Goal: Task Accomplishment & Management: Manage account settings

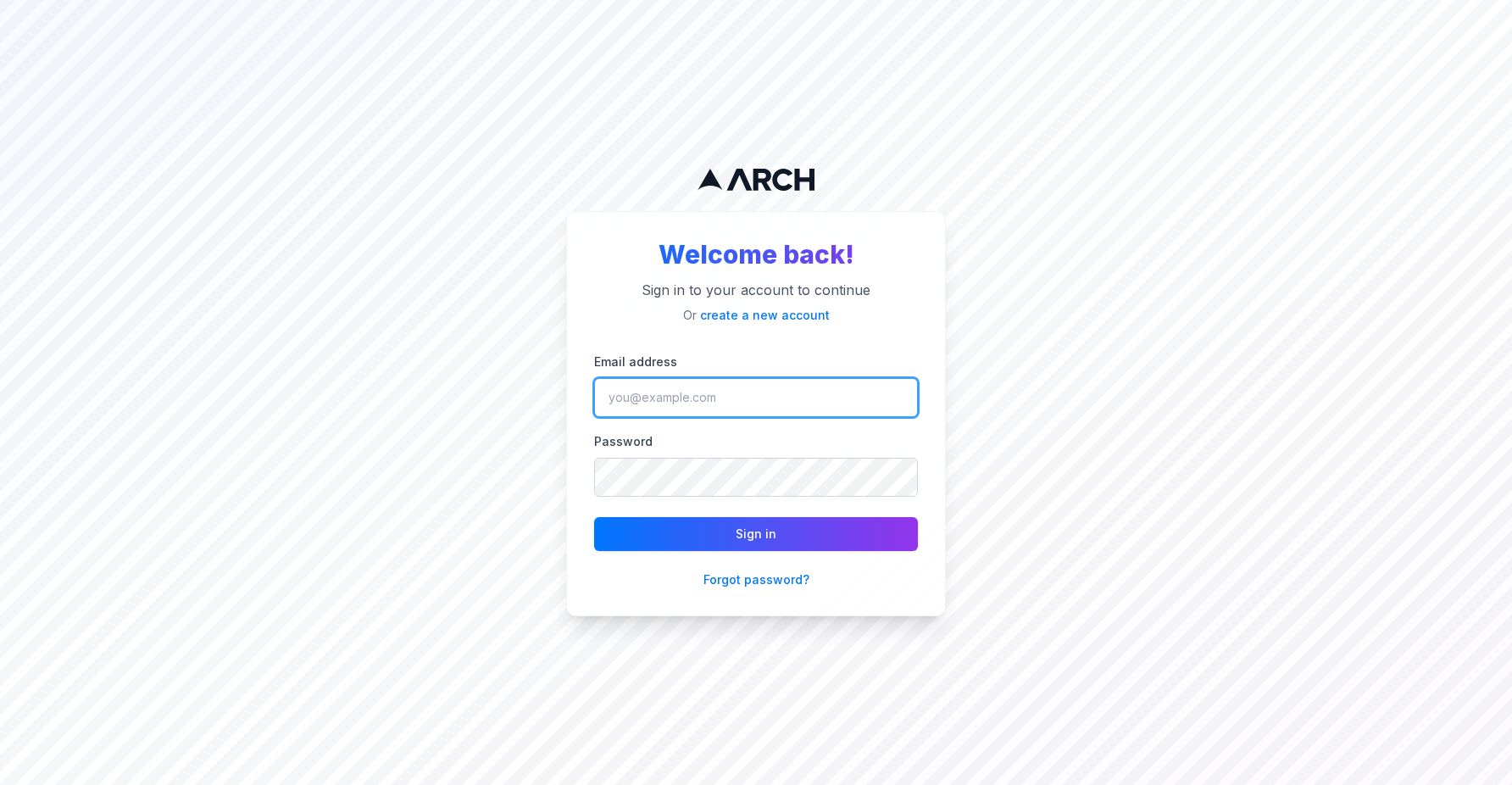
click at [653, 385] on input "Email address" at bounding box center [756, 398] width 324 height 39
type input "matt@getarch.com"
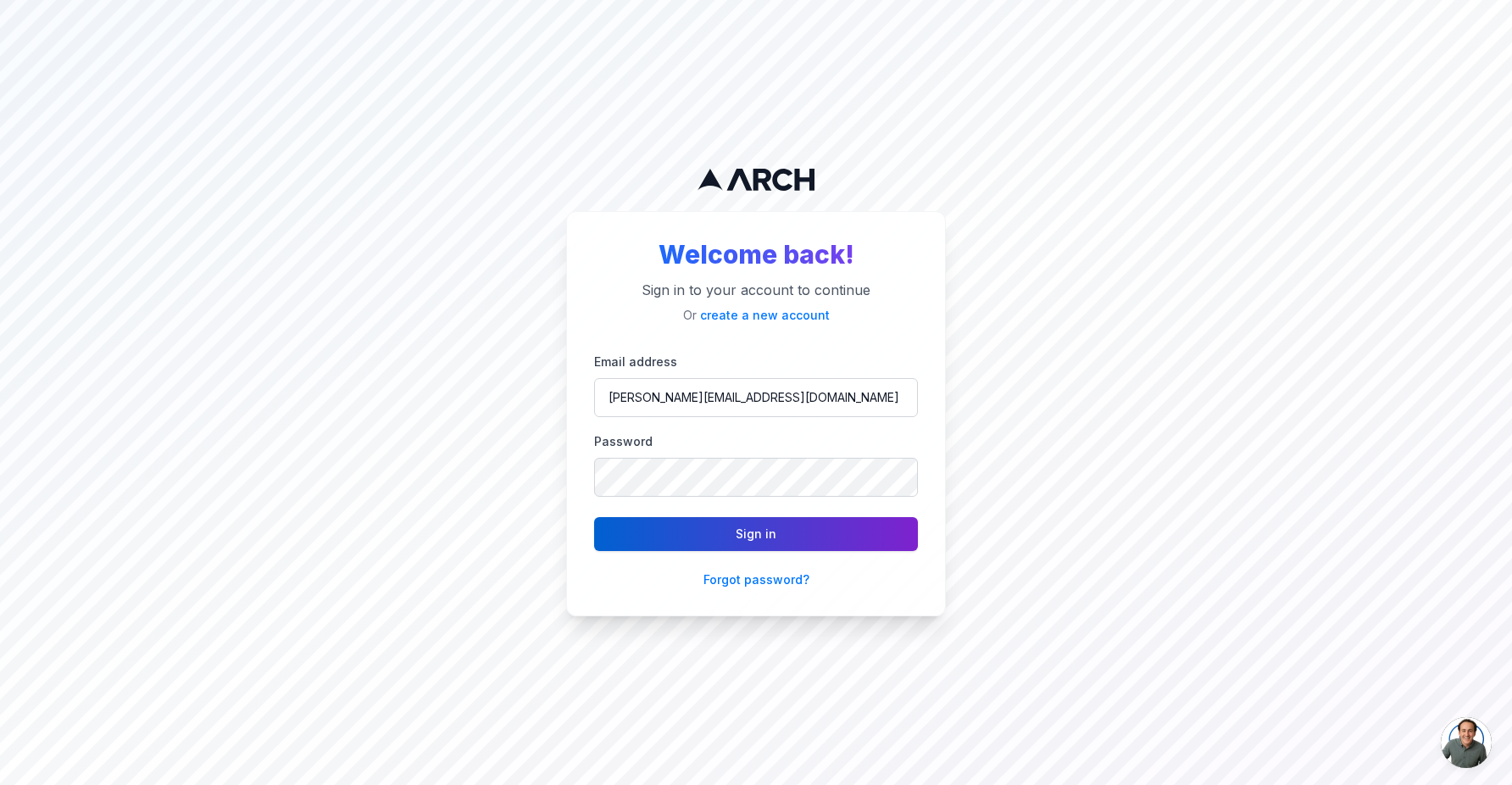
click at [722, 531] on button "Sign in" at bounding box center [756, 534] width 324 height 34
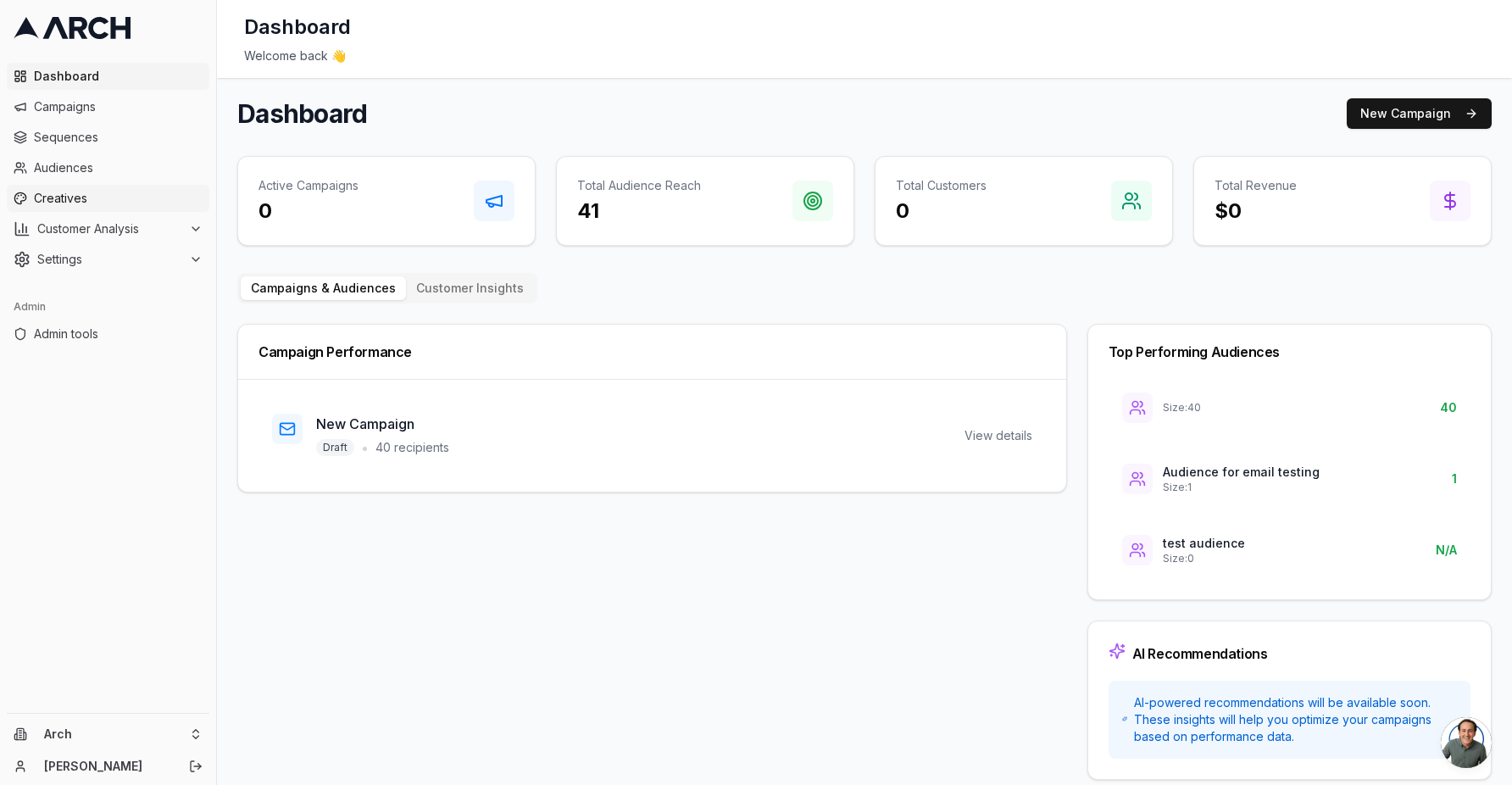
click at [87, 202] on span "Creatives" at bounding box center [117, 198] width 168 height 17
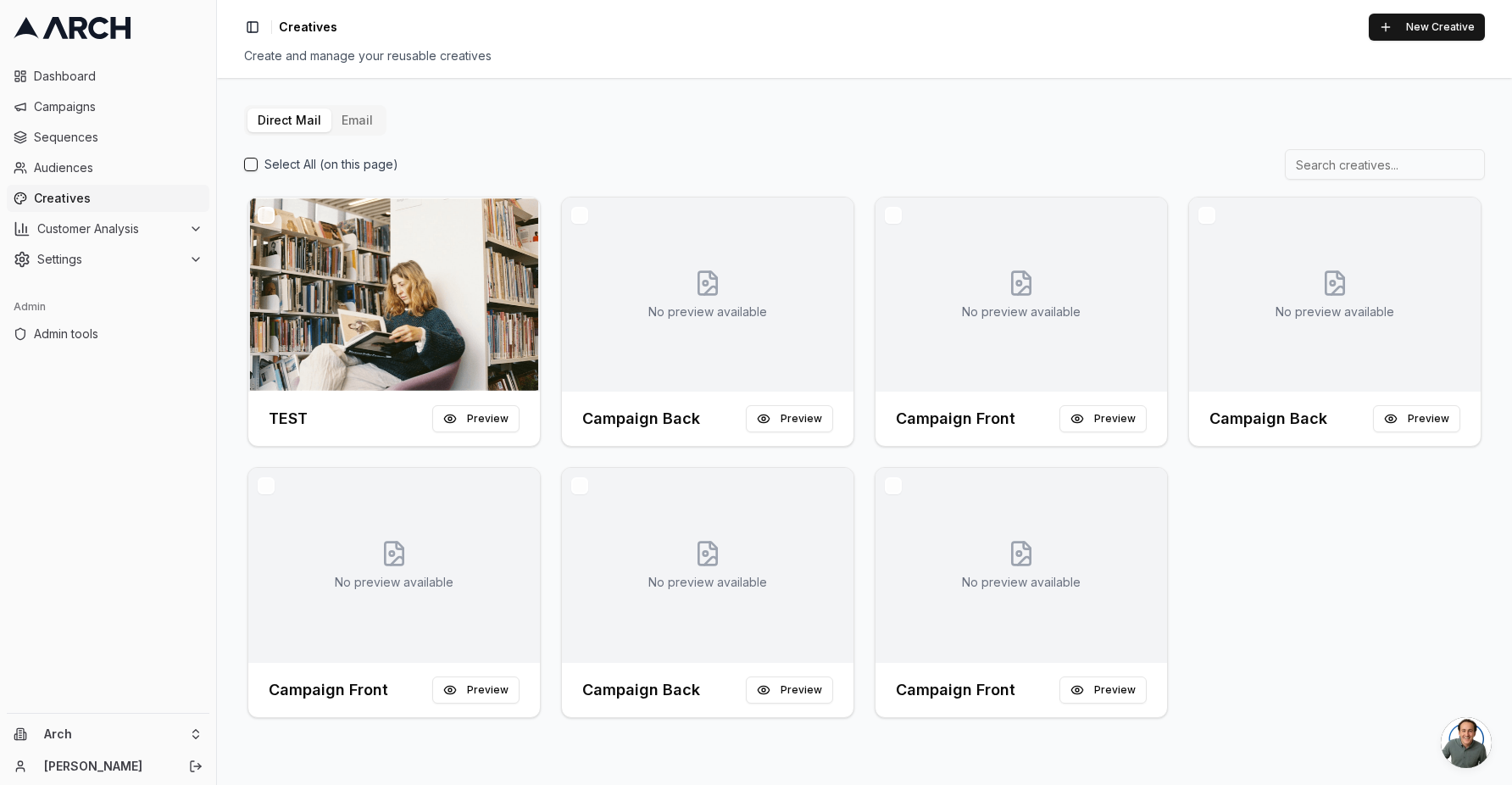
click at [352, 125] on button "Email" at bounding box center [357, 120] width 52 height 24
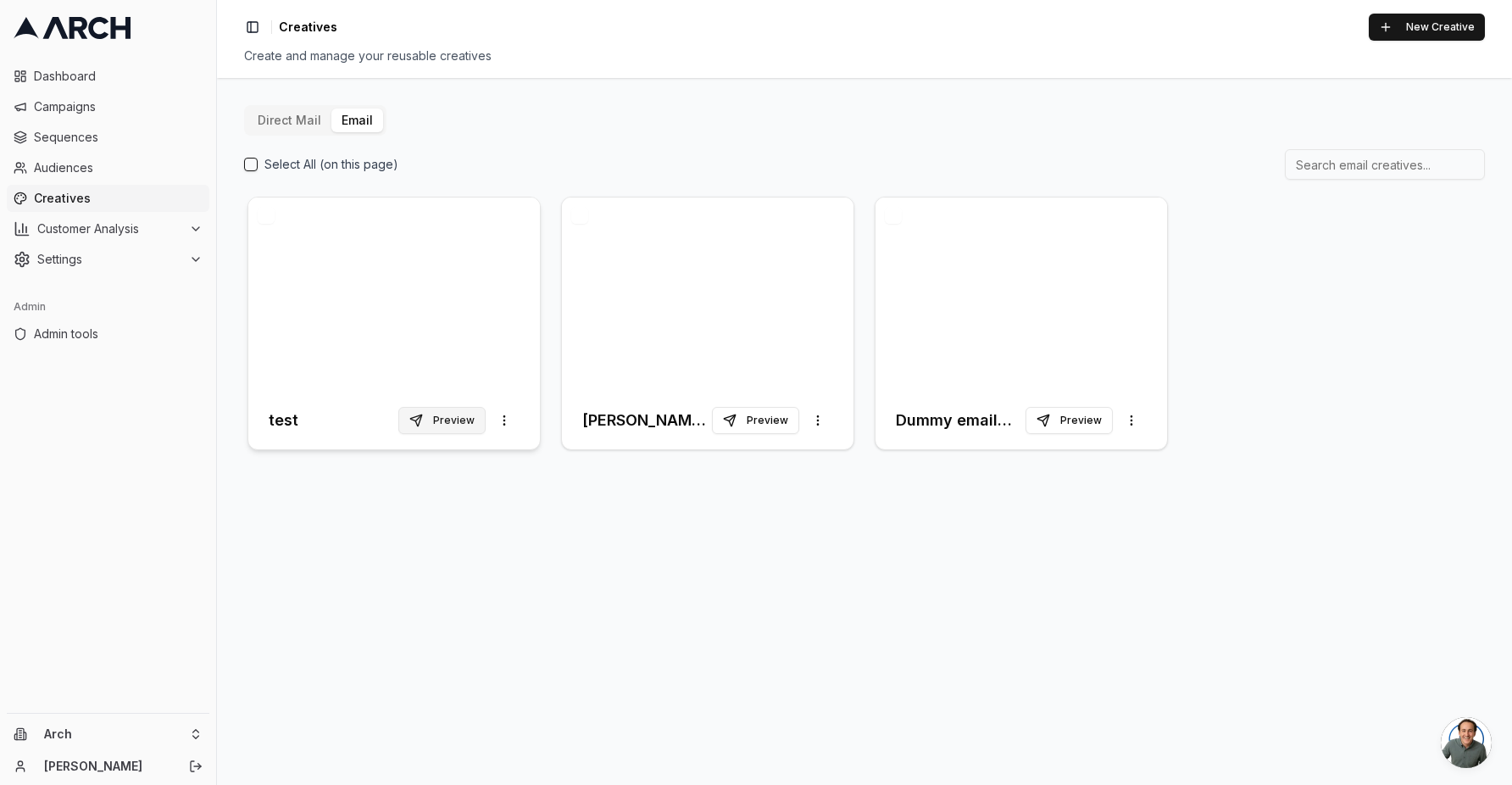
click at [447, 415] on button "Preview" at bounding box center [442, 420] width 87 height 27
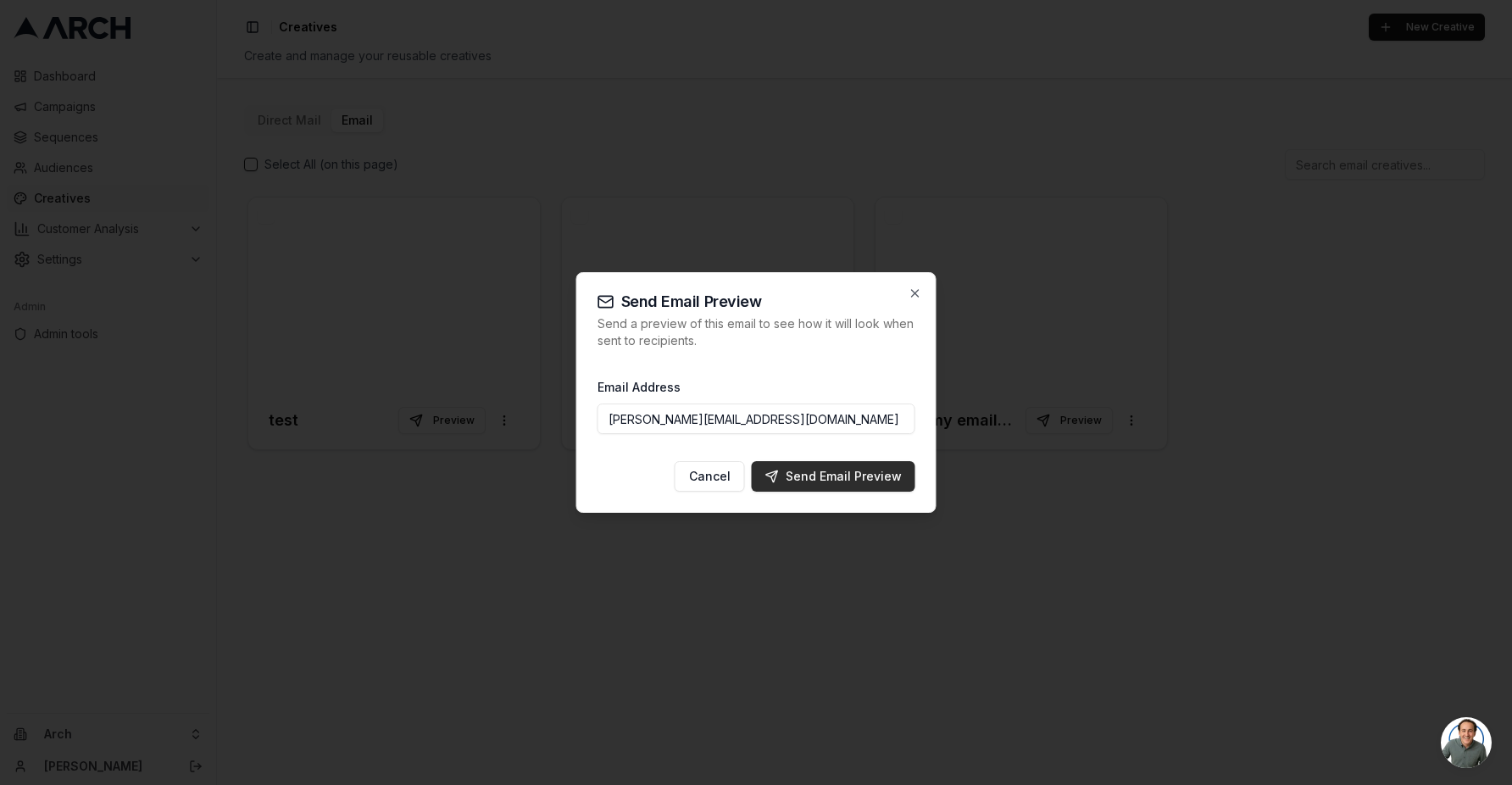
click at [808, 468] on div "Send Email Preview" at bounding box center [833, 476] width 137 height 17
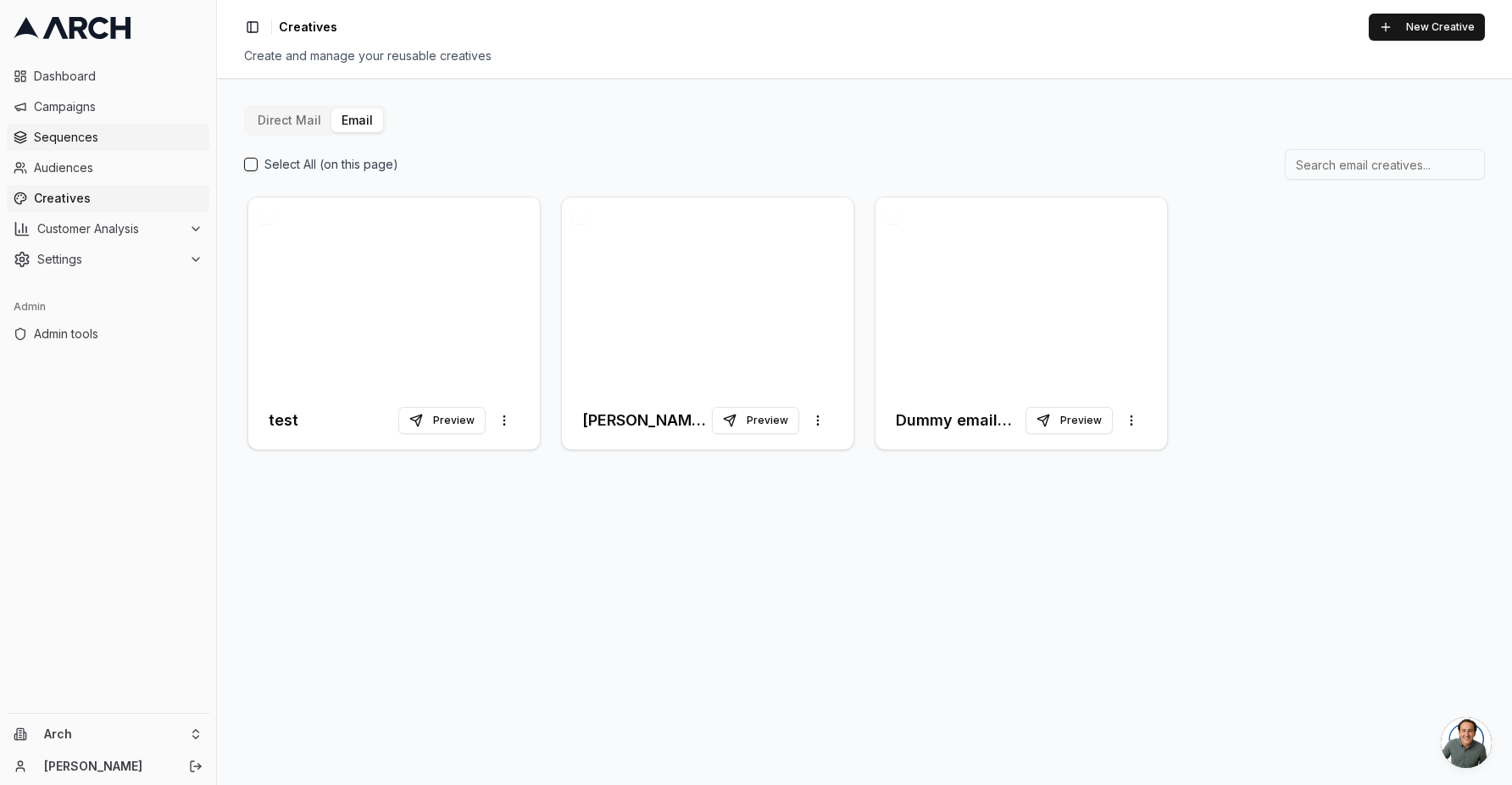
click at [89, 144] on span "Sequences" at bounding box center [117, 137] width 168 height 17
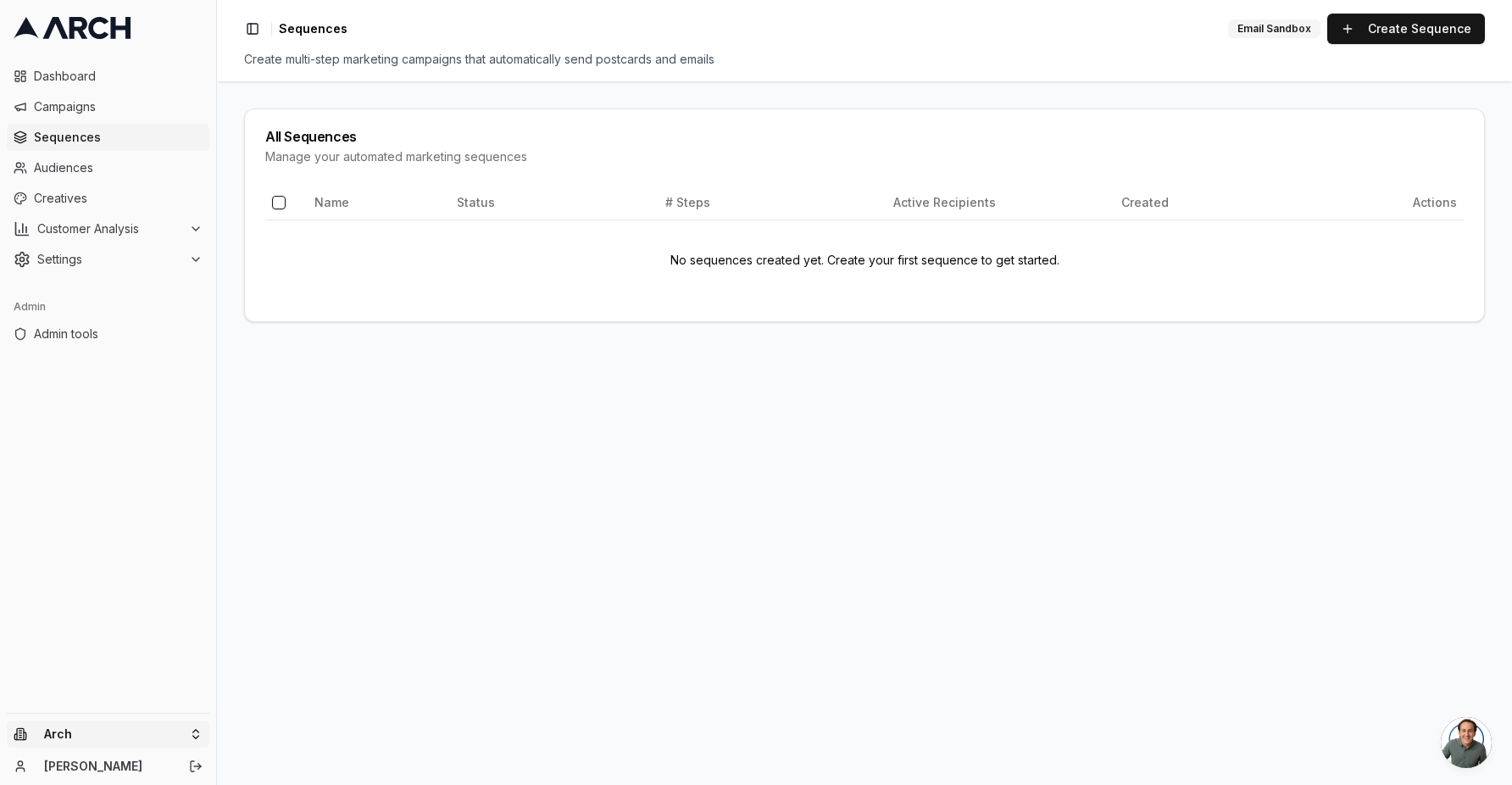
click at [166, 726] on html "Dashboard Campaigns Sequences Audiences Creatives Customer Analysis Settings Ad…" at bounding box center [756, 392] width 1512 height 785
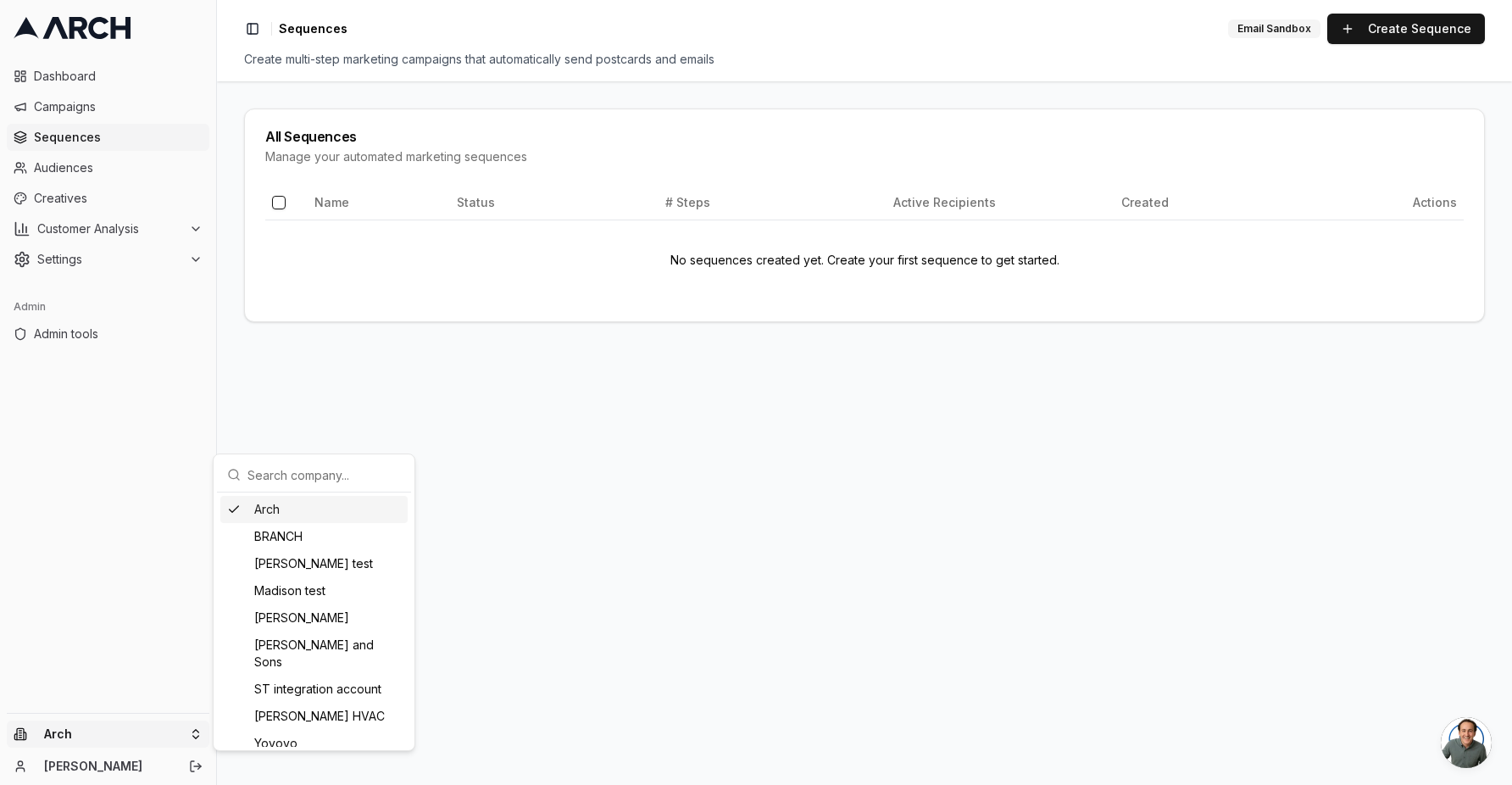
click at [302, 485] on input "text" at bounding box center [324, 475] width 153 height 34
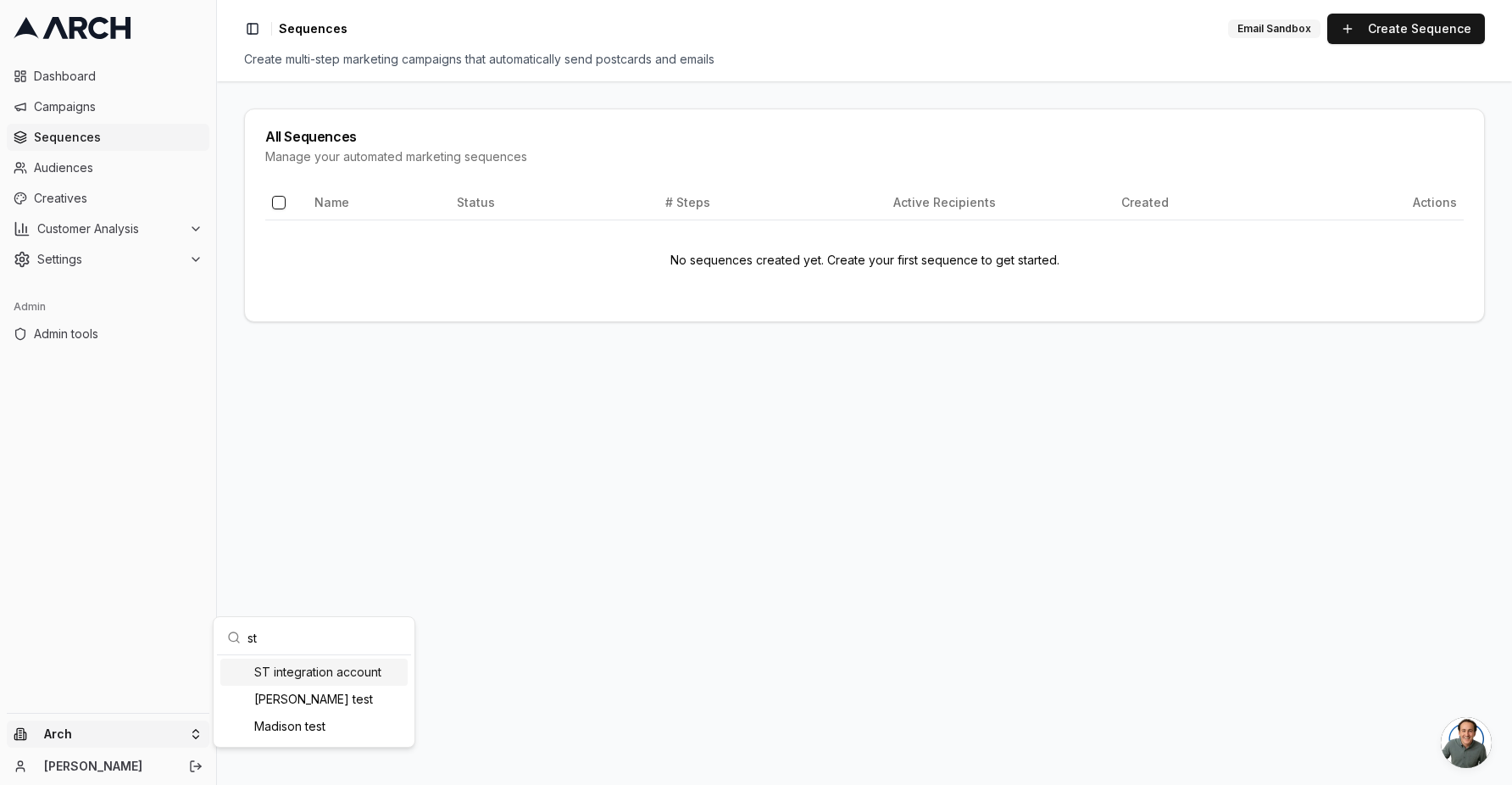
type input "st"
click at [305, 674] on div "ST integration account" at bounding box center [314, 672] width 187 height 27
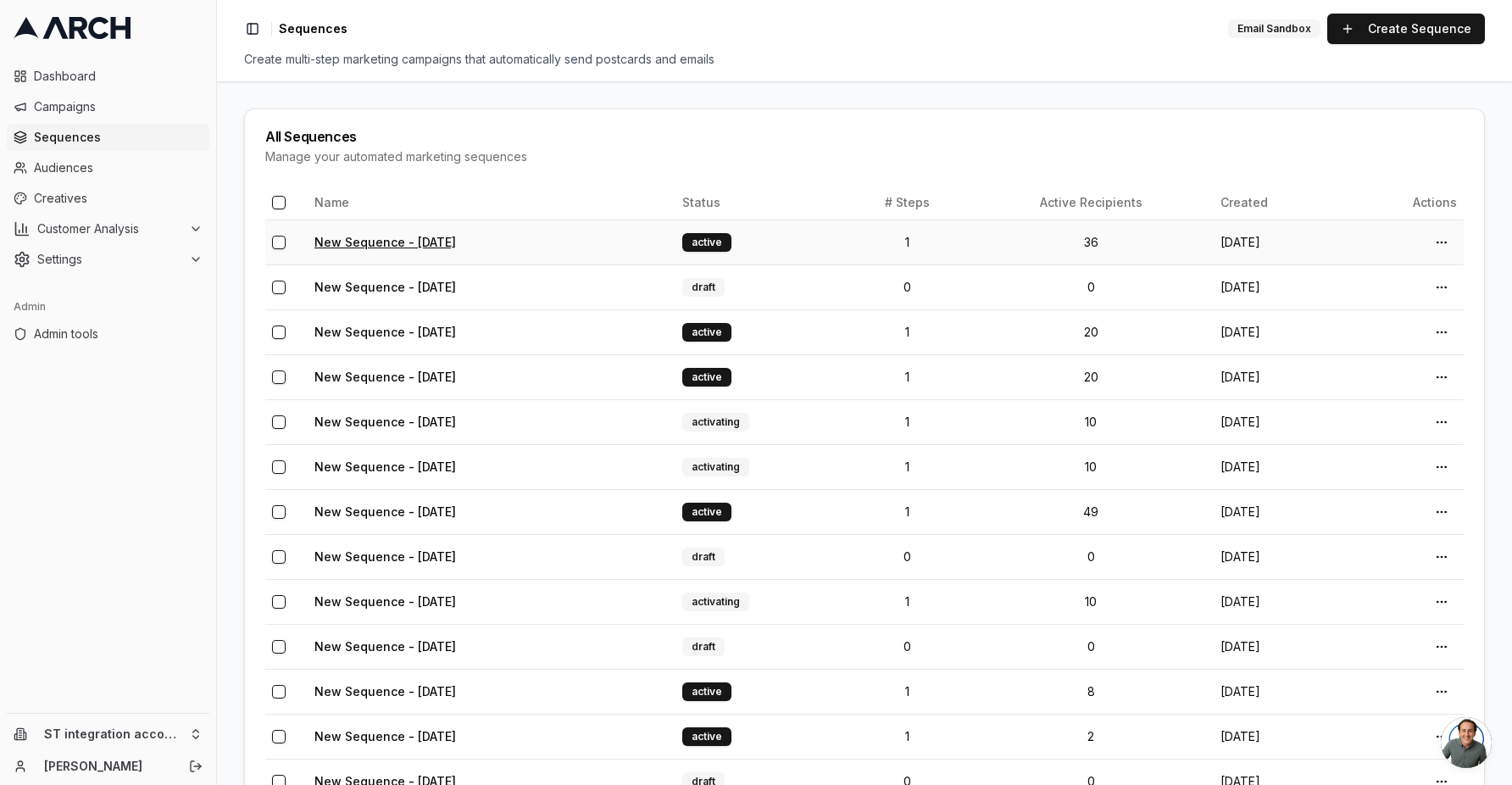
click at [428, 236] on link "New Sequence - Sep 18, 2025" at bounding box center [385, 242] width 142 height 14
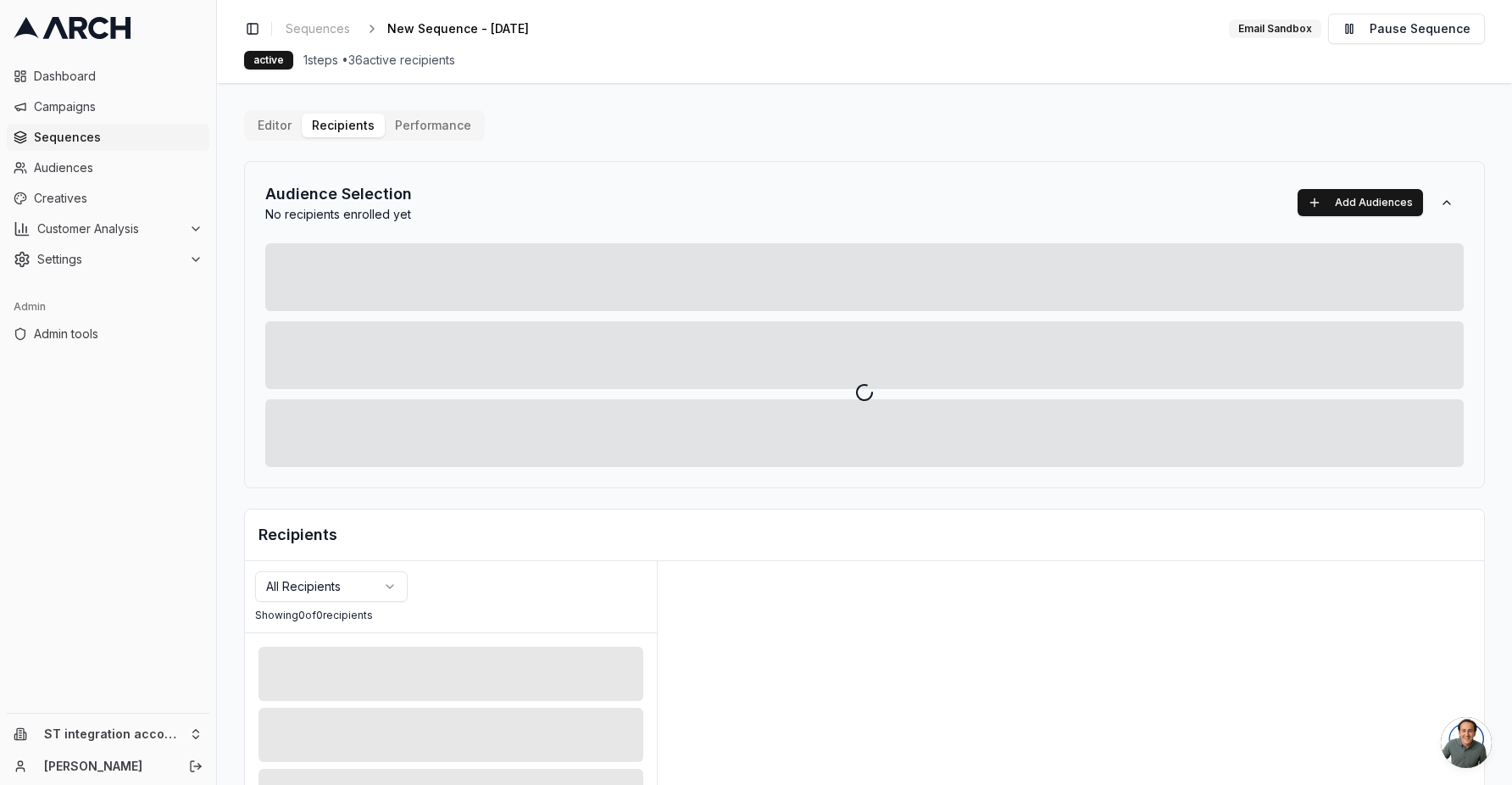
click at [329, 121] on div "Editor Recipients Performance Audience Selection No recipients enrolled yet Add…" at bounding box center [865, 590] width 1241 height 961
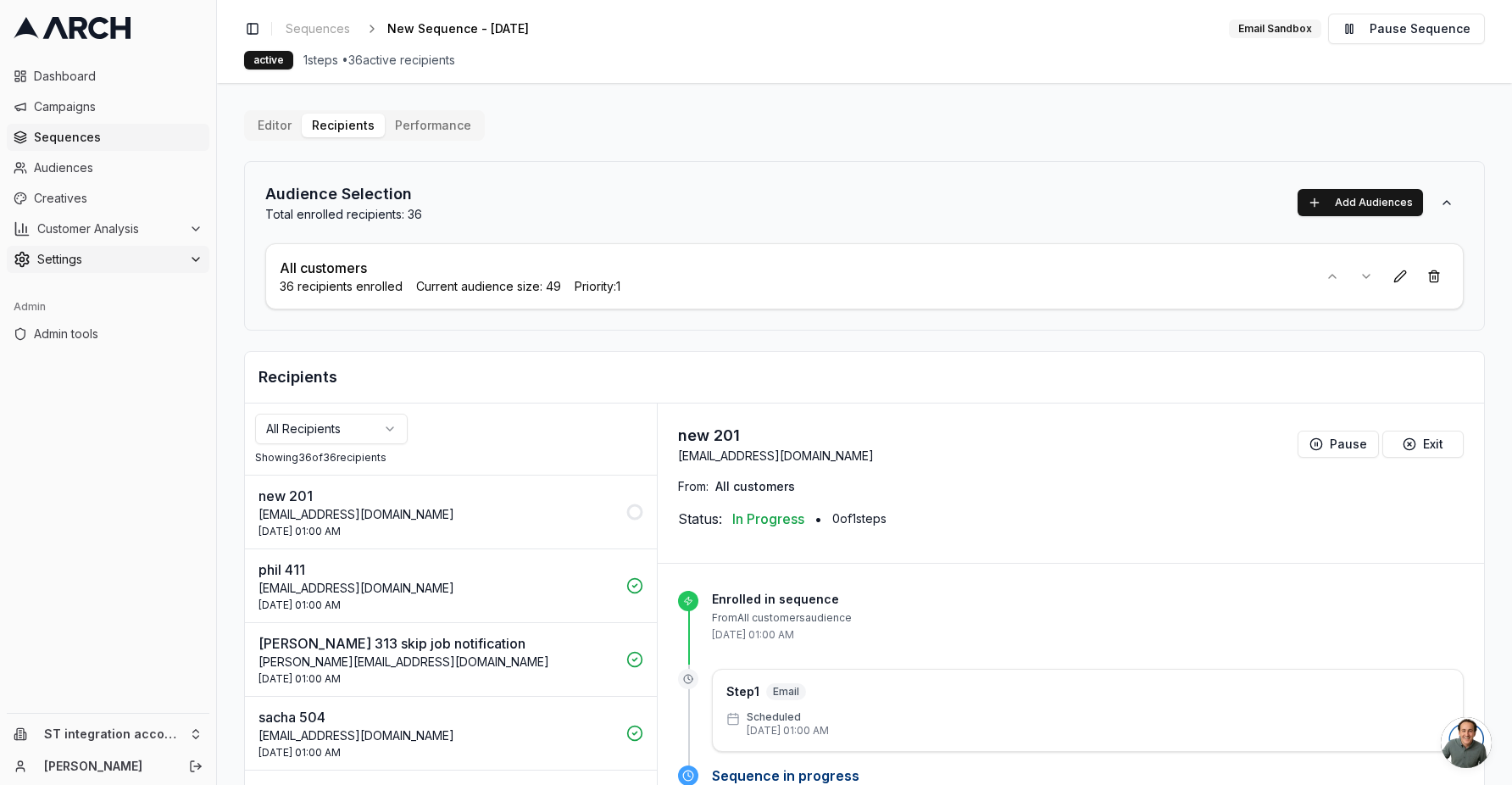
click at [82, 268] on button "Settings" at bounding box center [108, 259] width 203 height 27
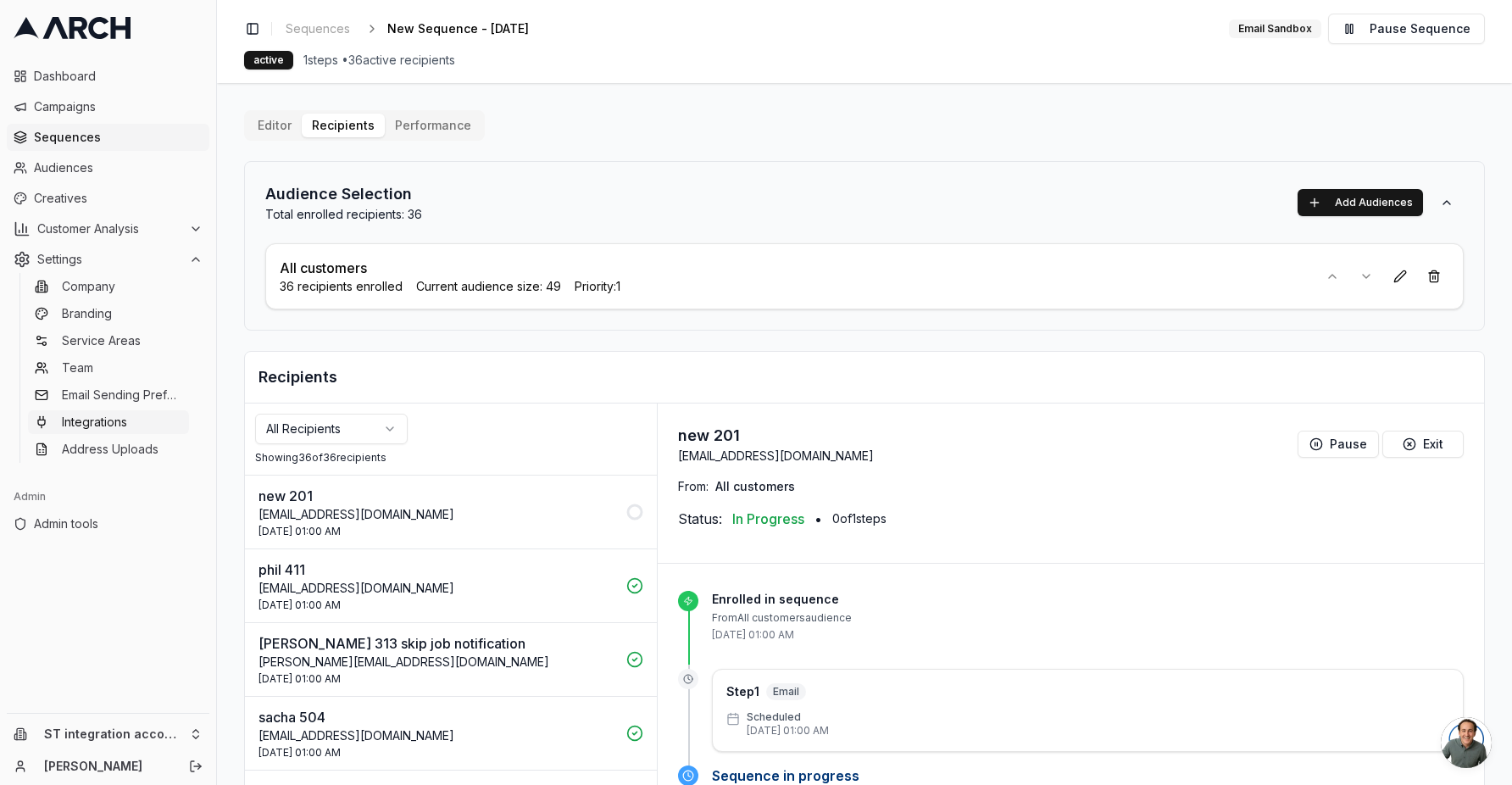
click at [121, 422] on span "Integrations" at bounding box center [94, 422] width 65 height 17
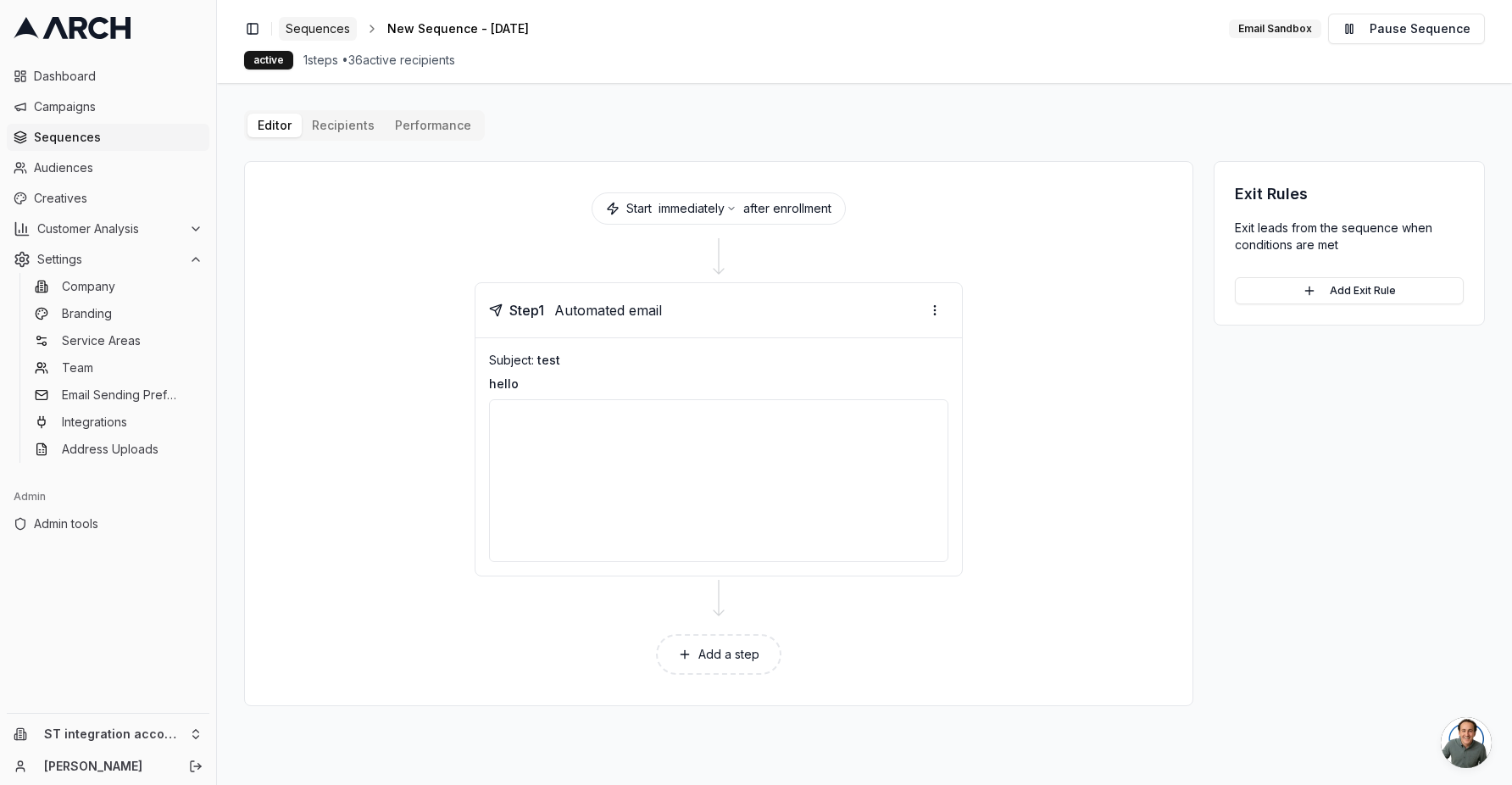
click at [323, 25] on span "Sequences" at bounding box center [317, 28] width 64 height 17
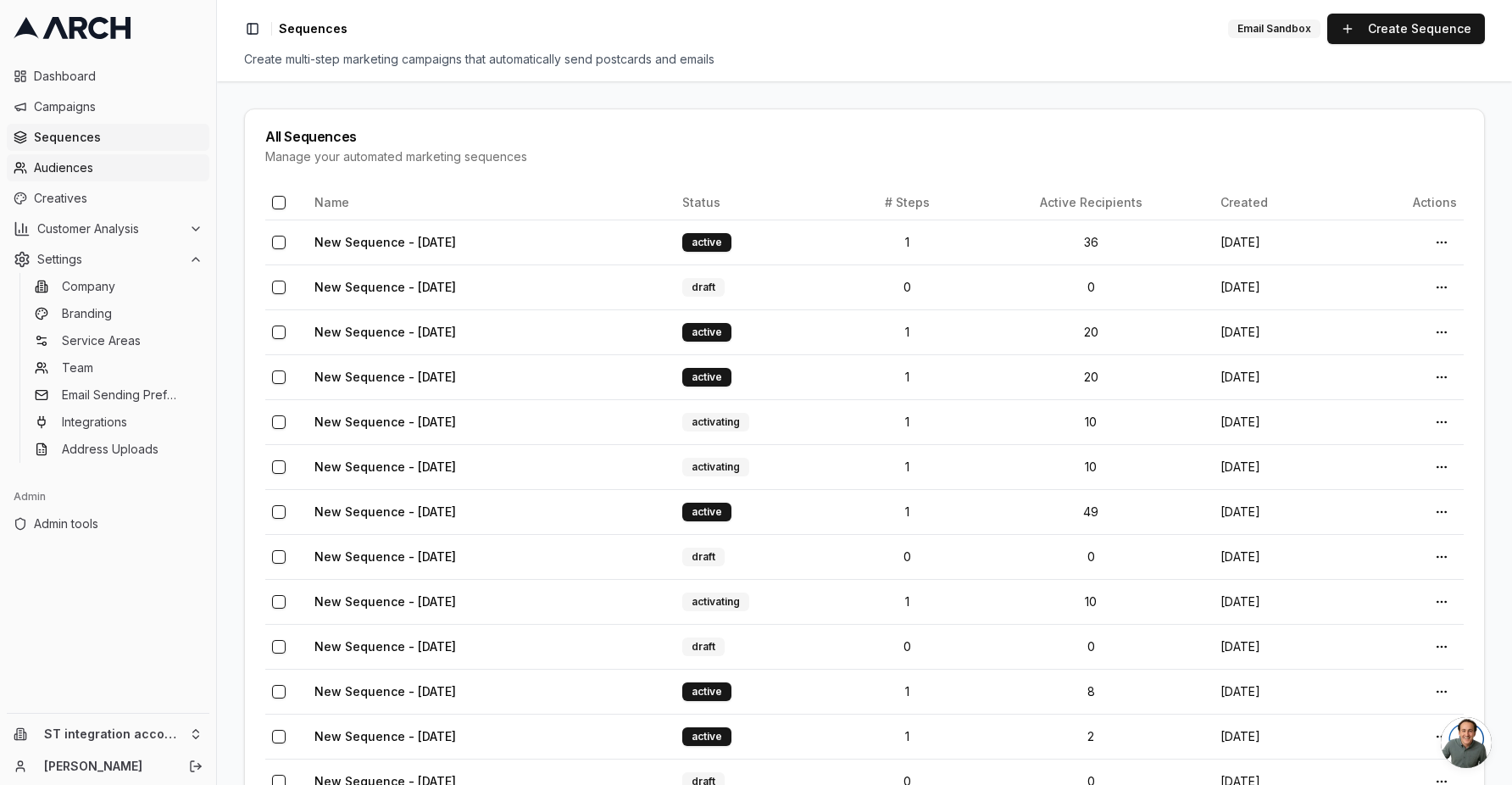
click at [108, 180] on link "Audiences" at bounding box center [108, 168] width 203 height 27
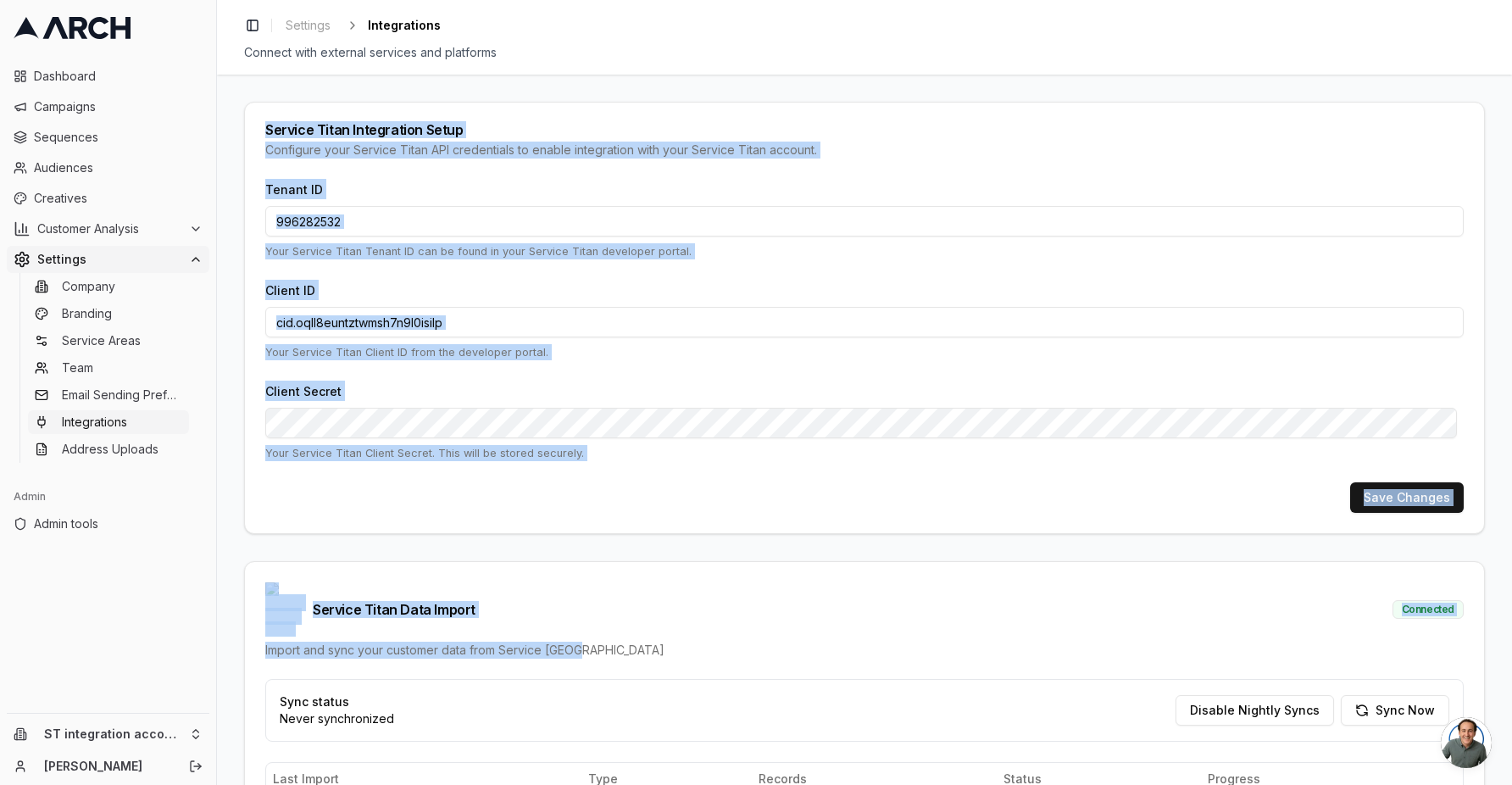
drag, startPoint x: 412, startPoint y: 430, endPoint x: 256, endPoint y: 113, distance: 353.3
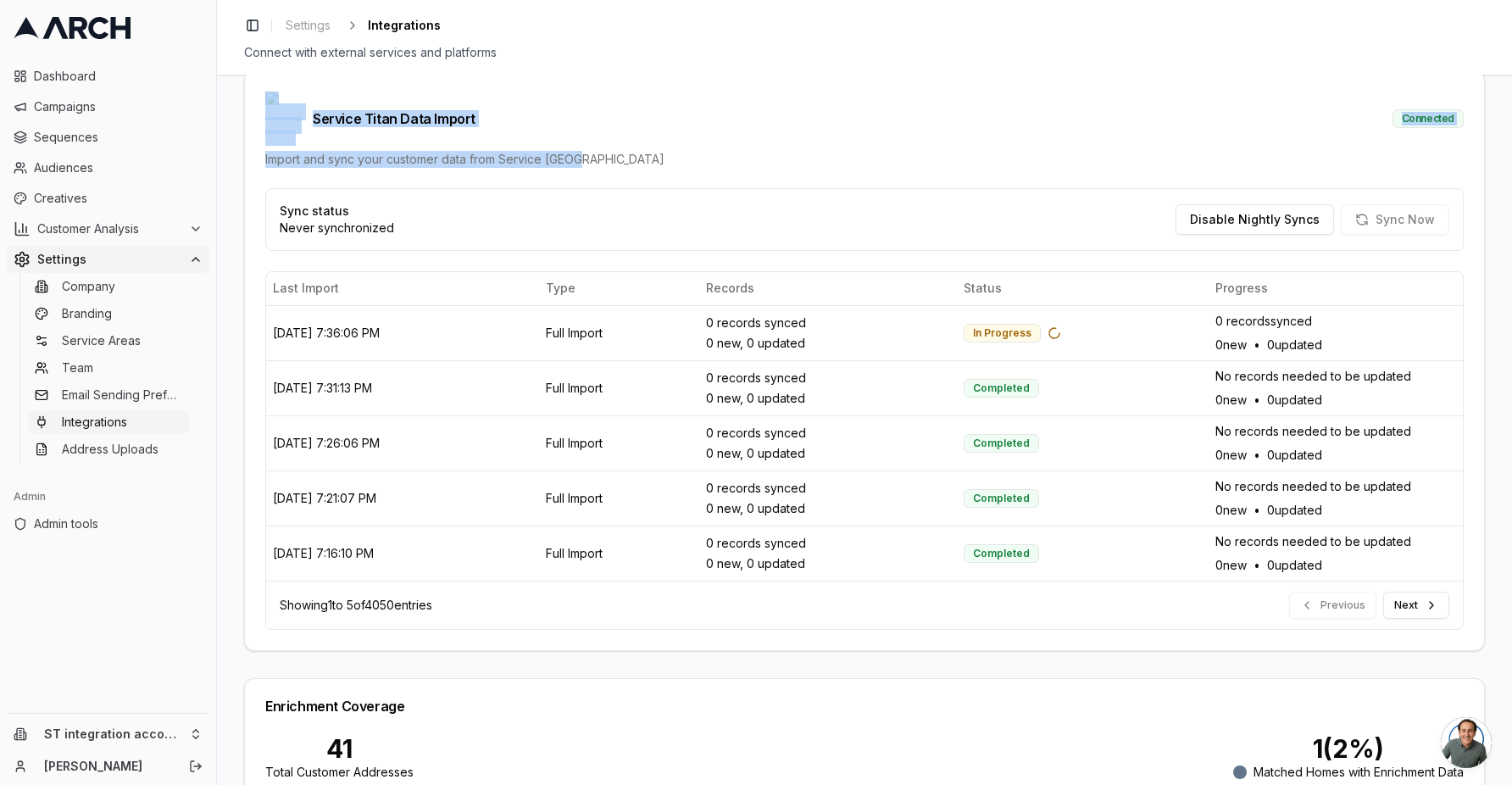
scroll to position [505, 0]
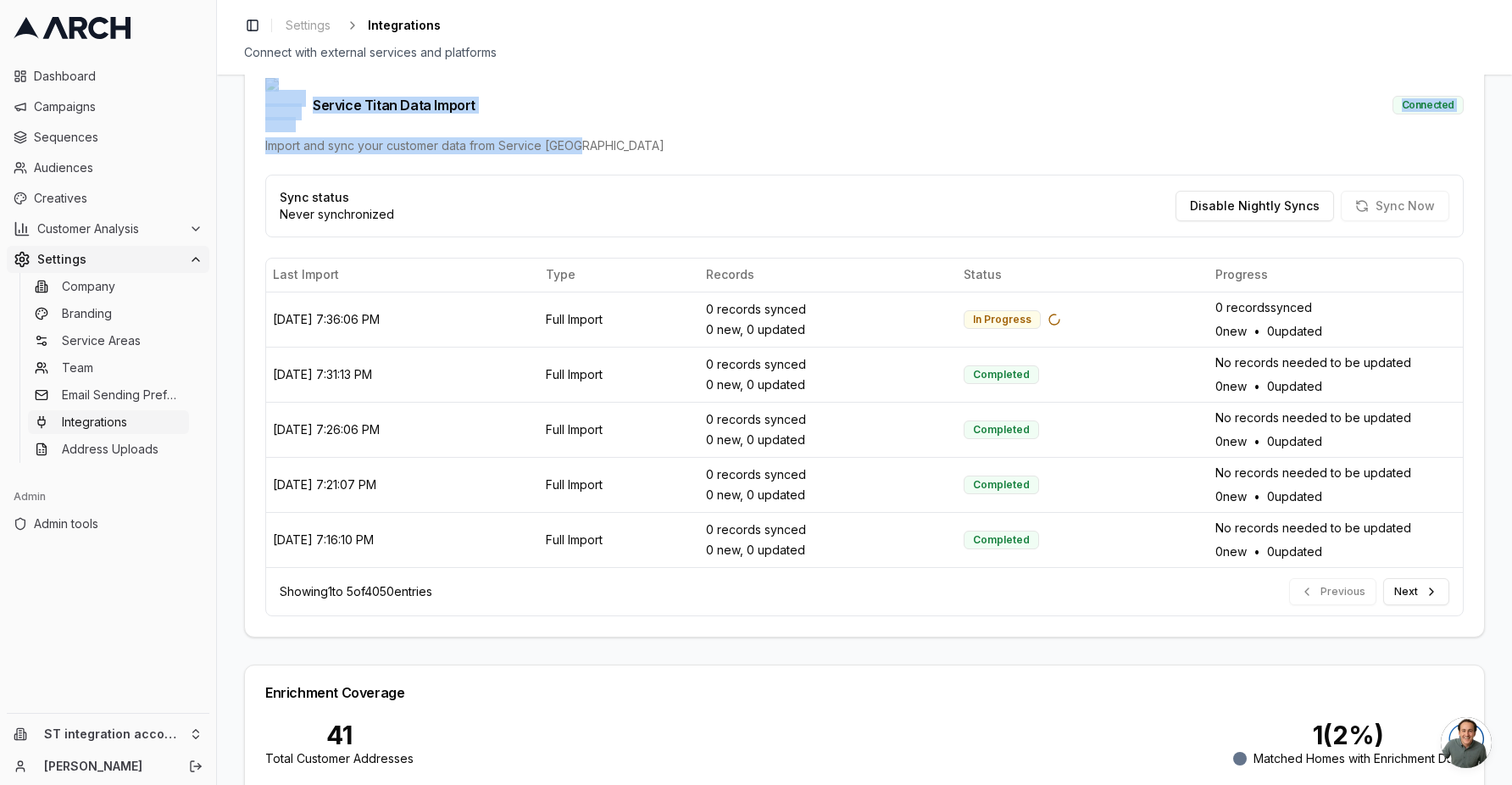
click at [864, 134] on div "Service Titan Data Import Connected Import and sync your customer data from Ser…" at bounding box center [865, 116] width 1240 height 117
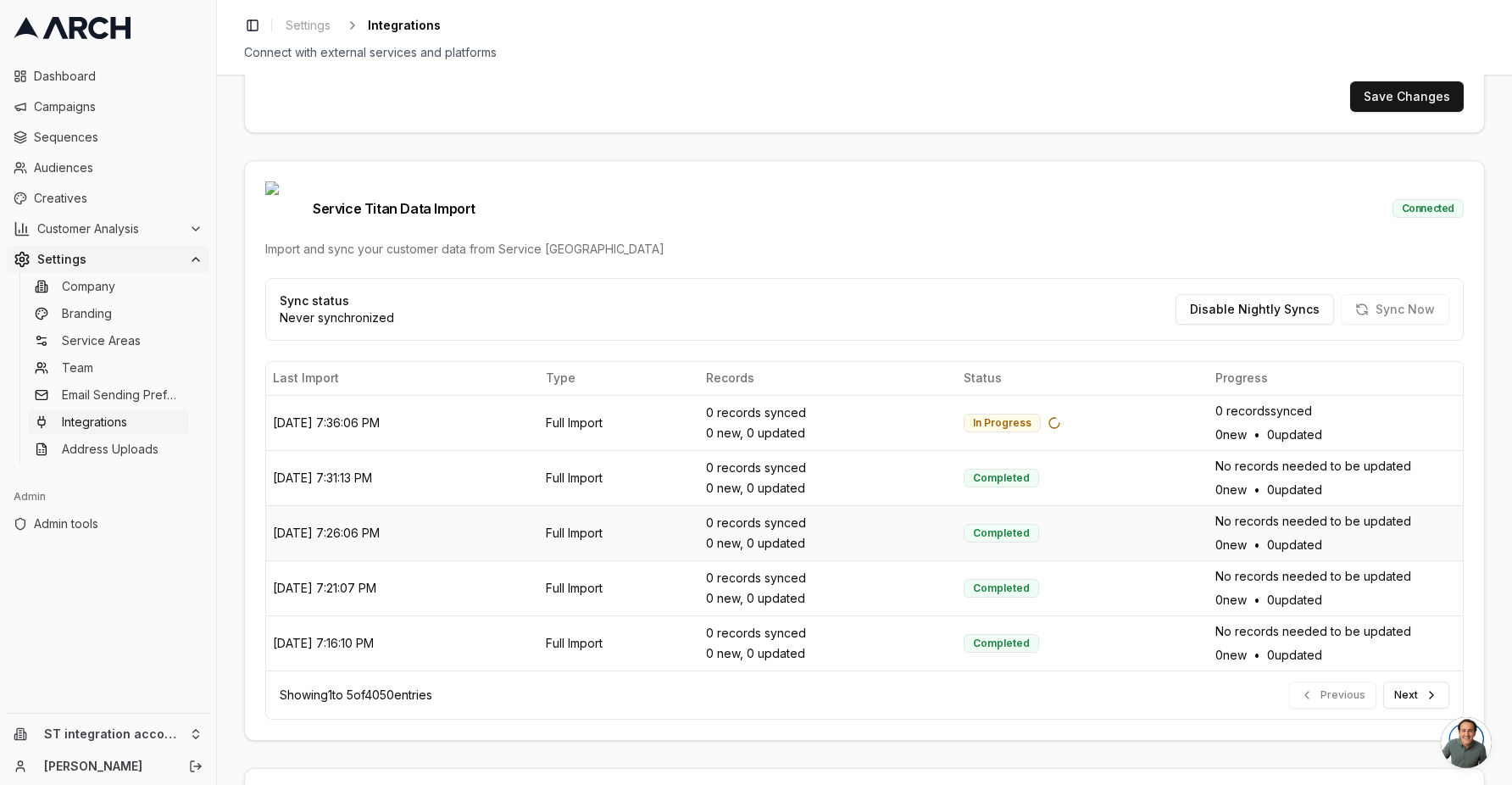
scroll to position [396, 0]
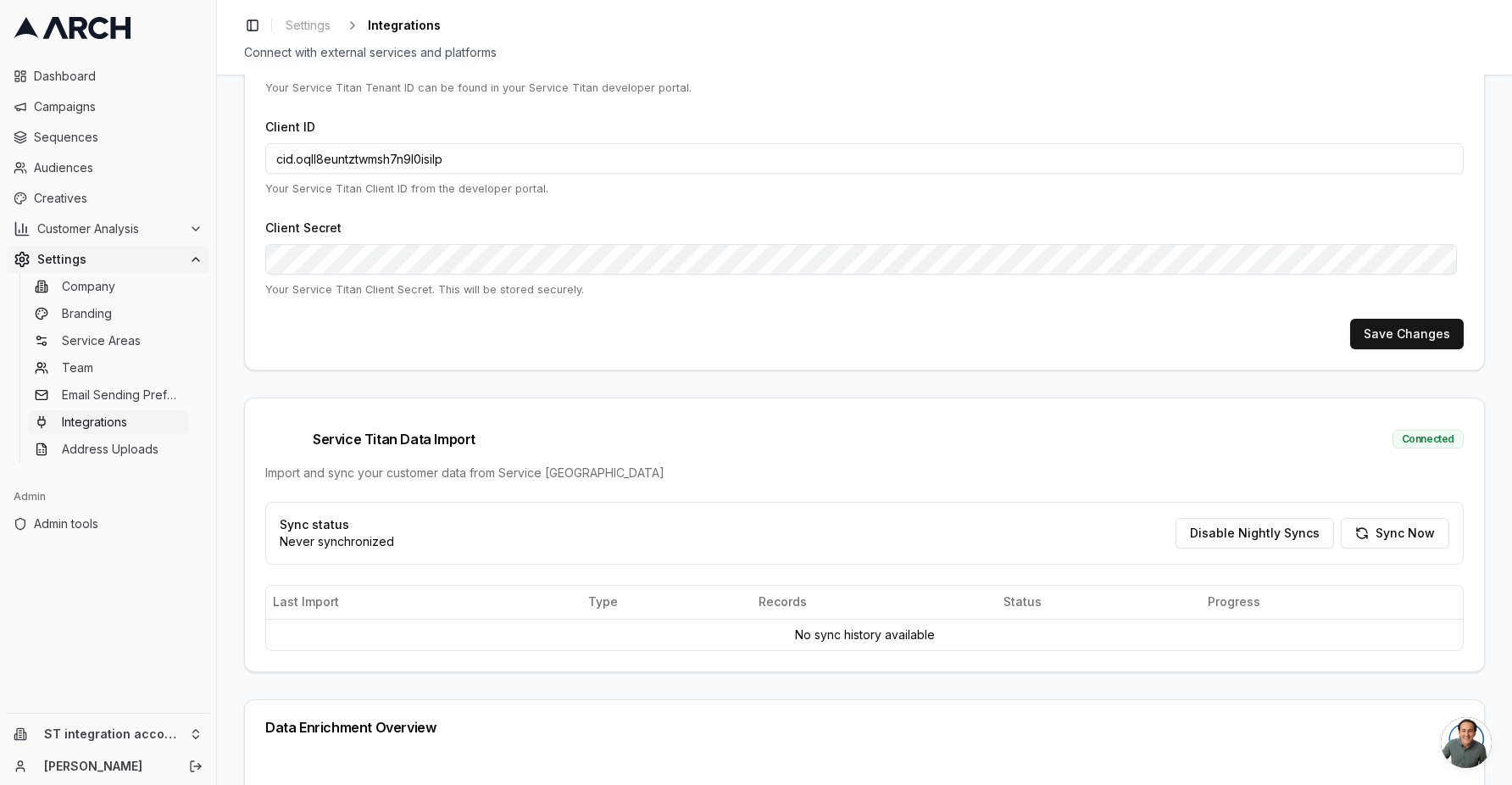
scroll to position [502, 0]
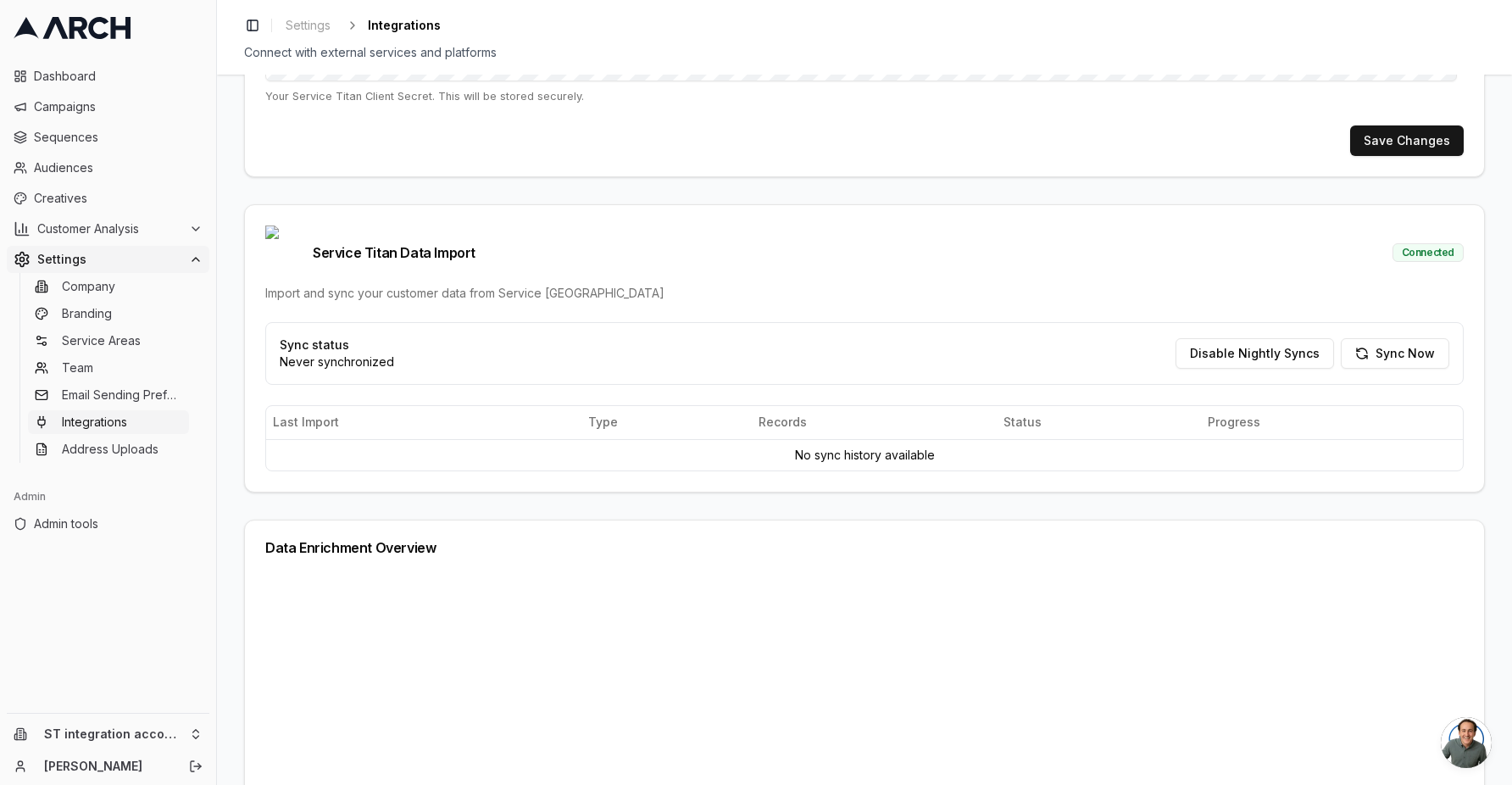
scroll to position [353, 0]
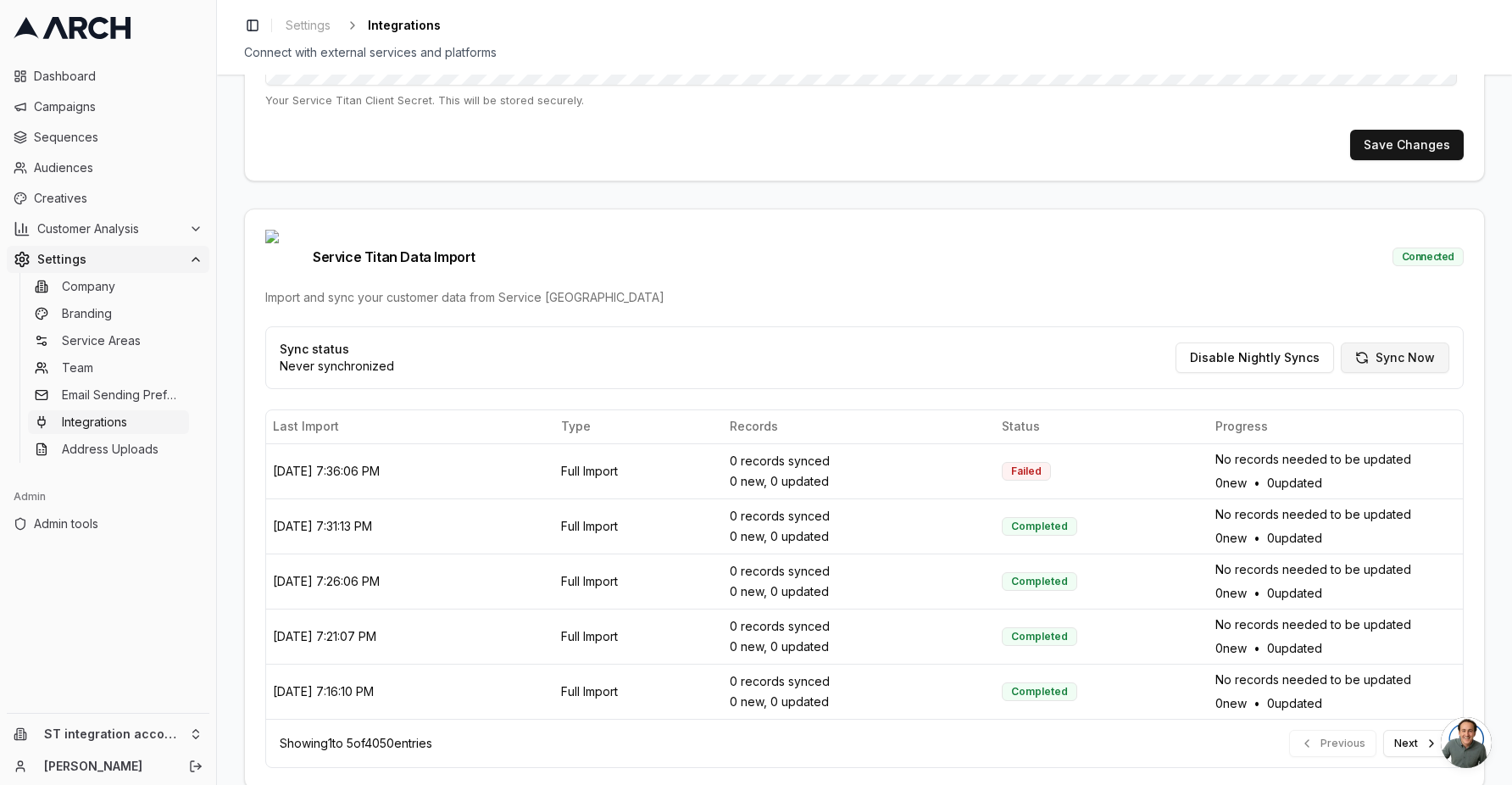
click at [1379, 342] on button "Sync Now" at bounding box center [1395, 357] width 108 height 31
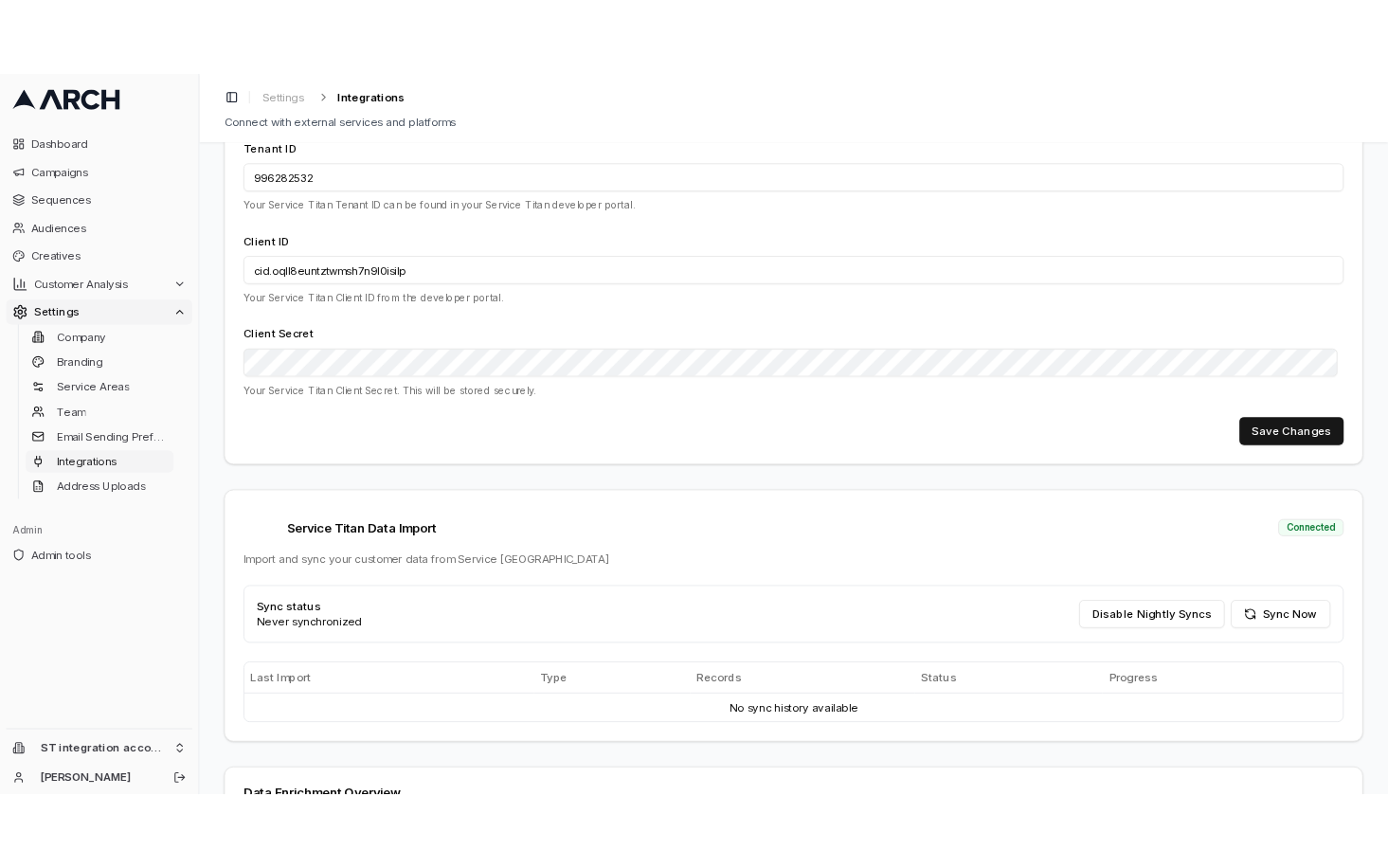
scroll to position [307, 0]
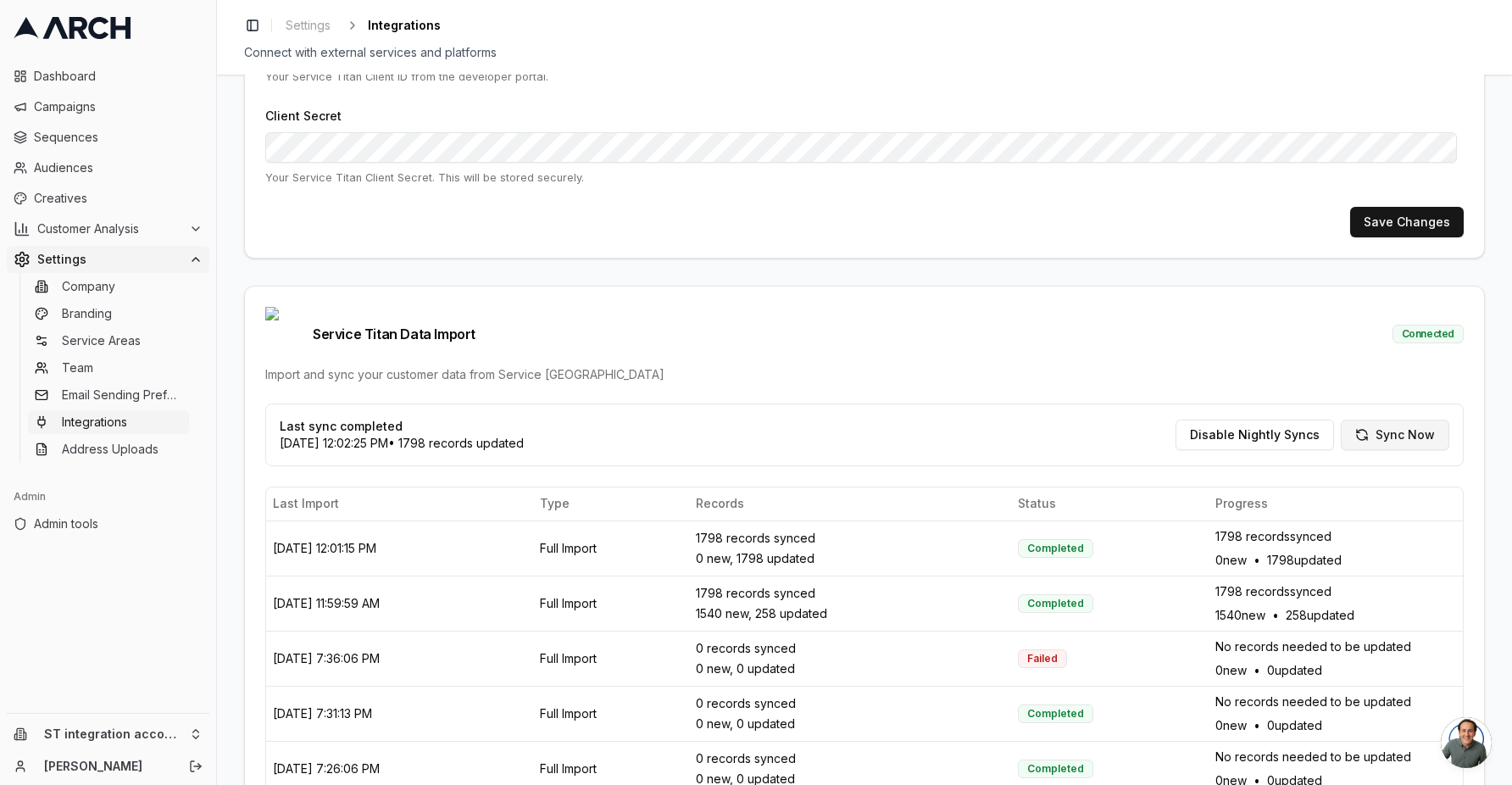
click at [1389, 420] on button "Sync Now" at bounding box center [1395, 435] width 108 height 31
click at [1394, 420] on button "Sync Now" at bounding box center [1395, 435] width 108 height 31
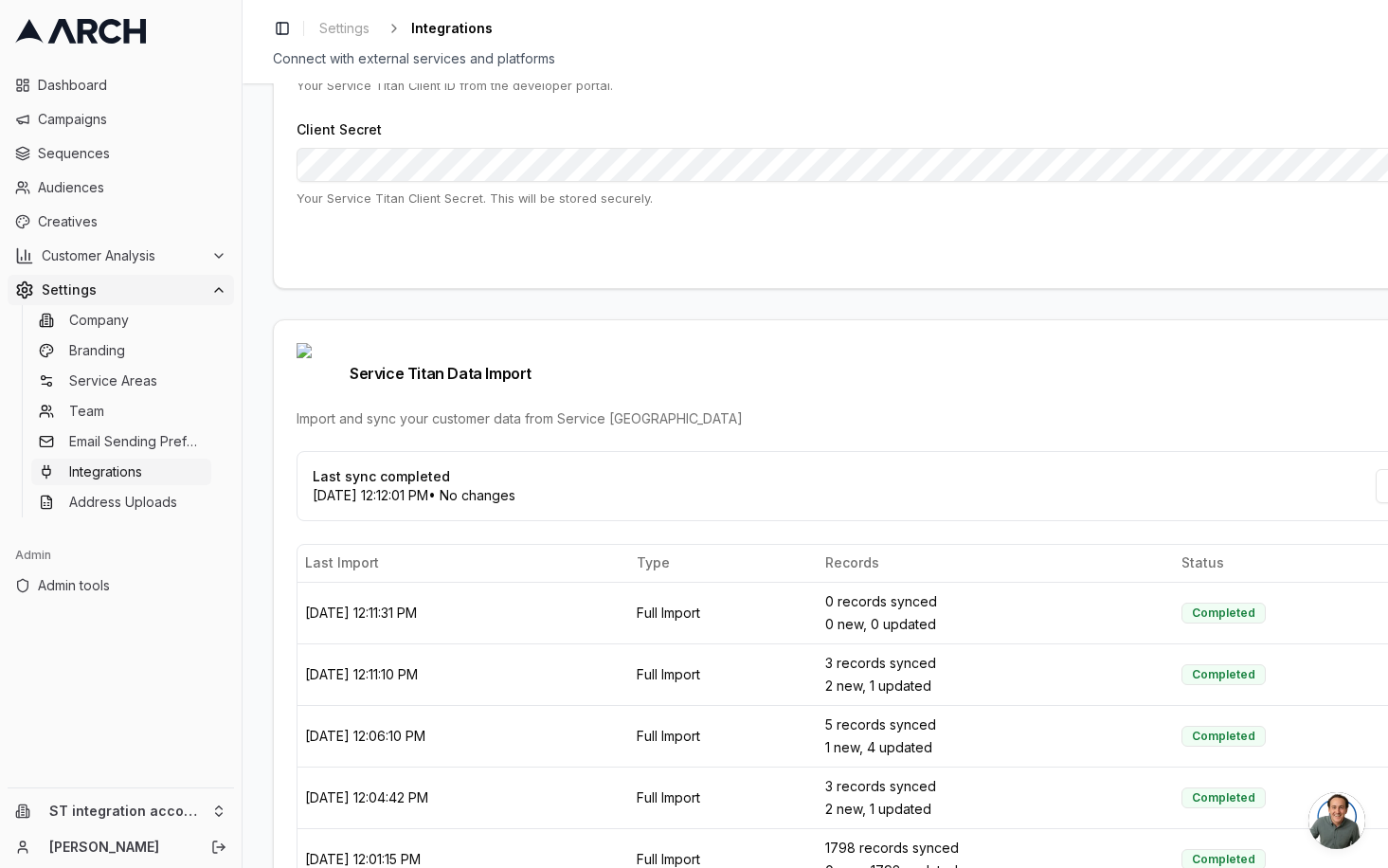
scroll to position [0, 372]
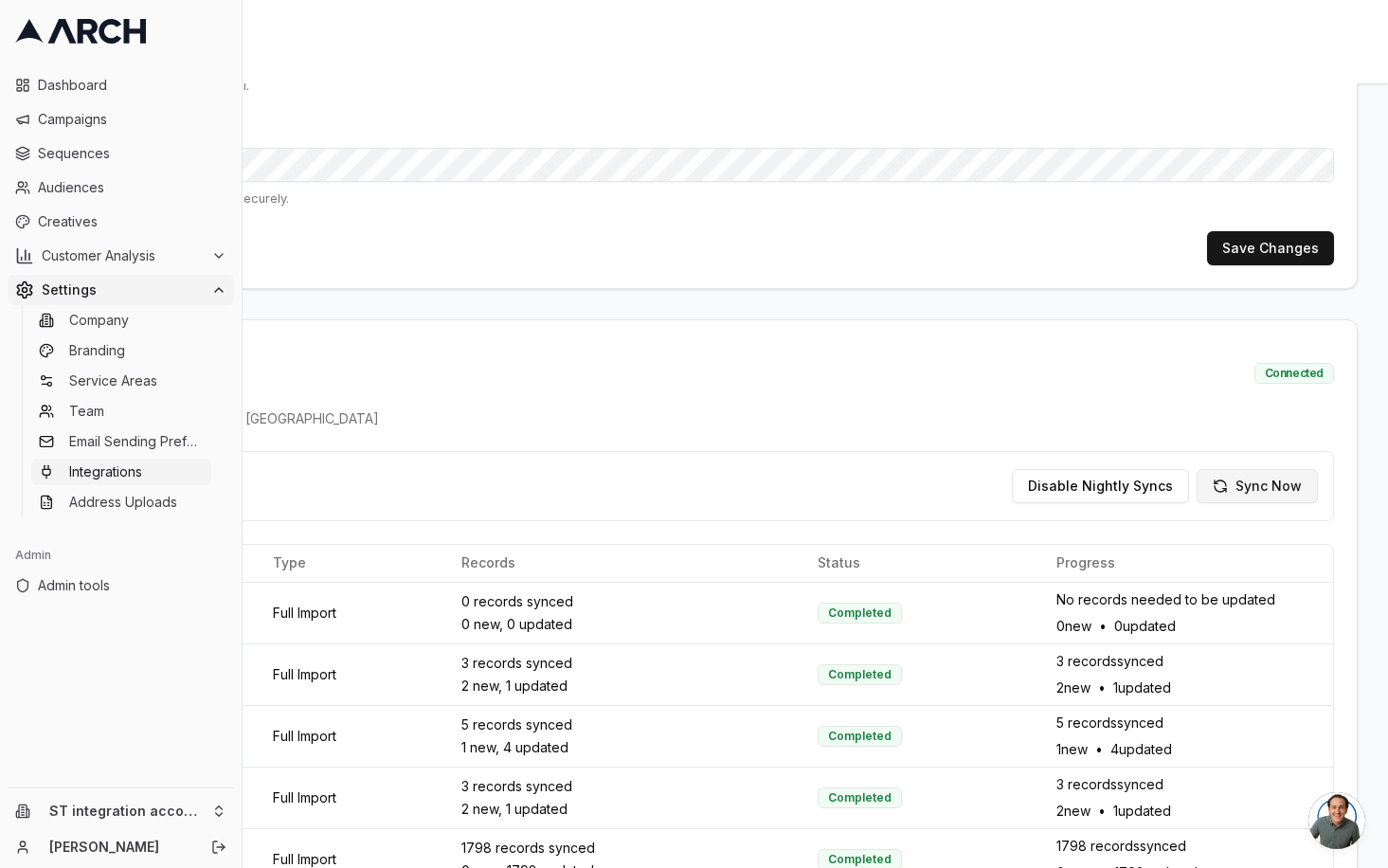
click at [1246, 469] on button "Sync Now" at bounding box center [1257, 486] width 121 height 34
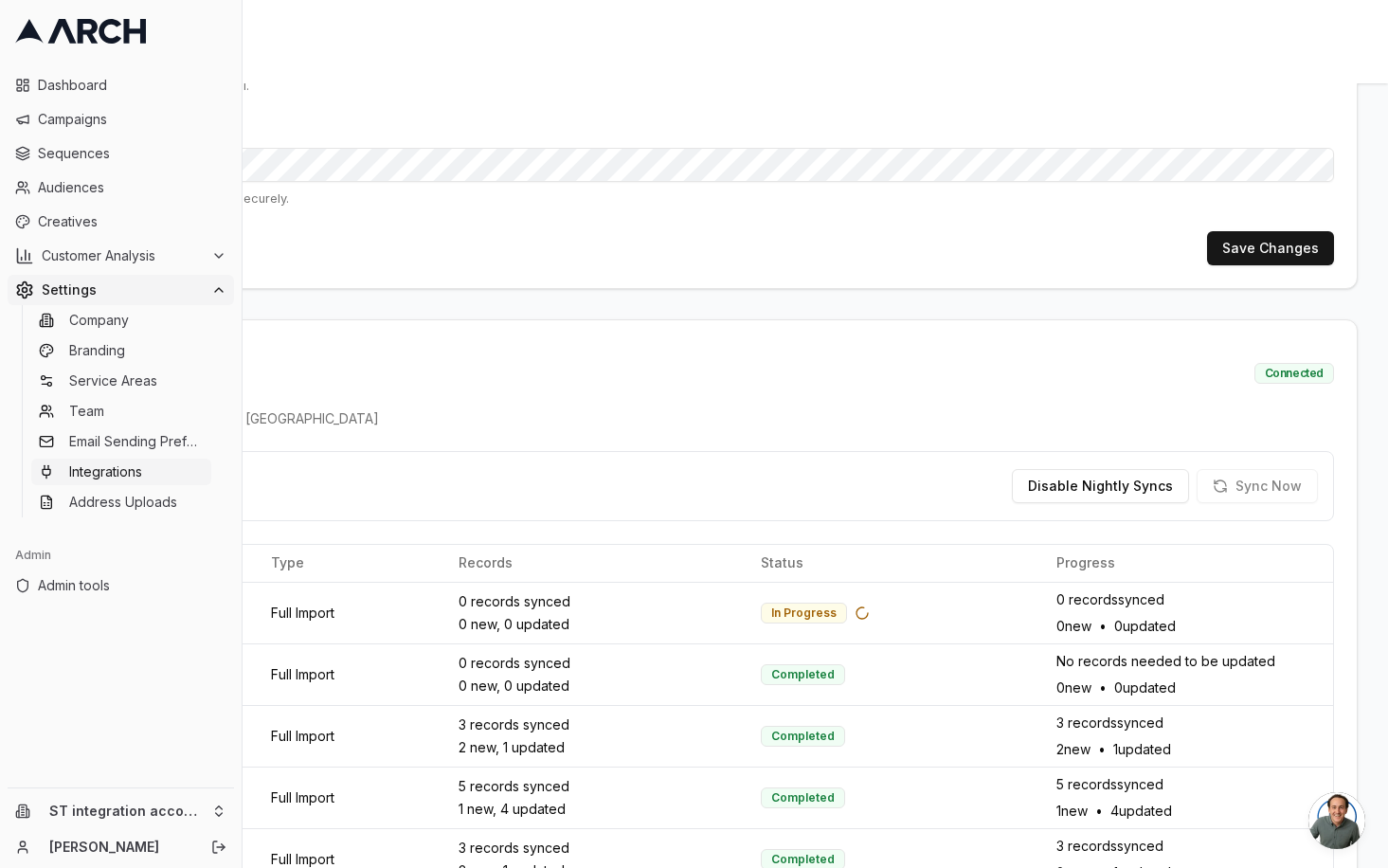
click at [837, 463] on div "Sync status Never synchronized Disable Nightly Syncs Sync Now" at bounding box center [634, 486] width 1402 height 70
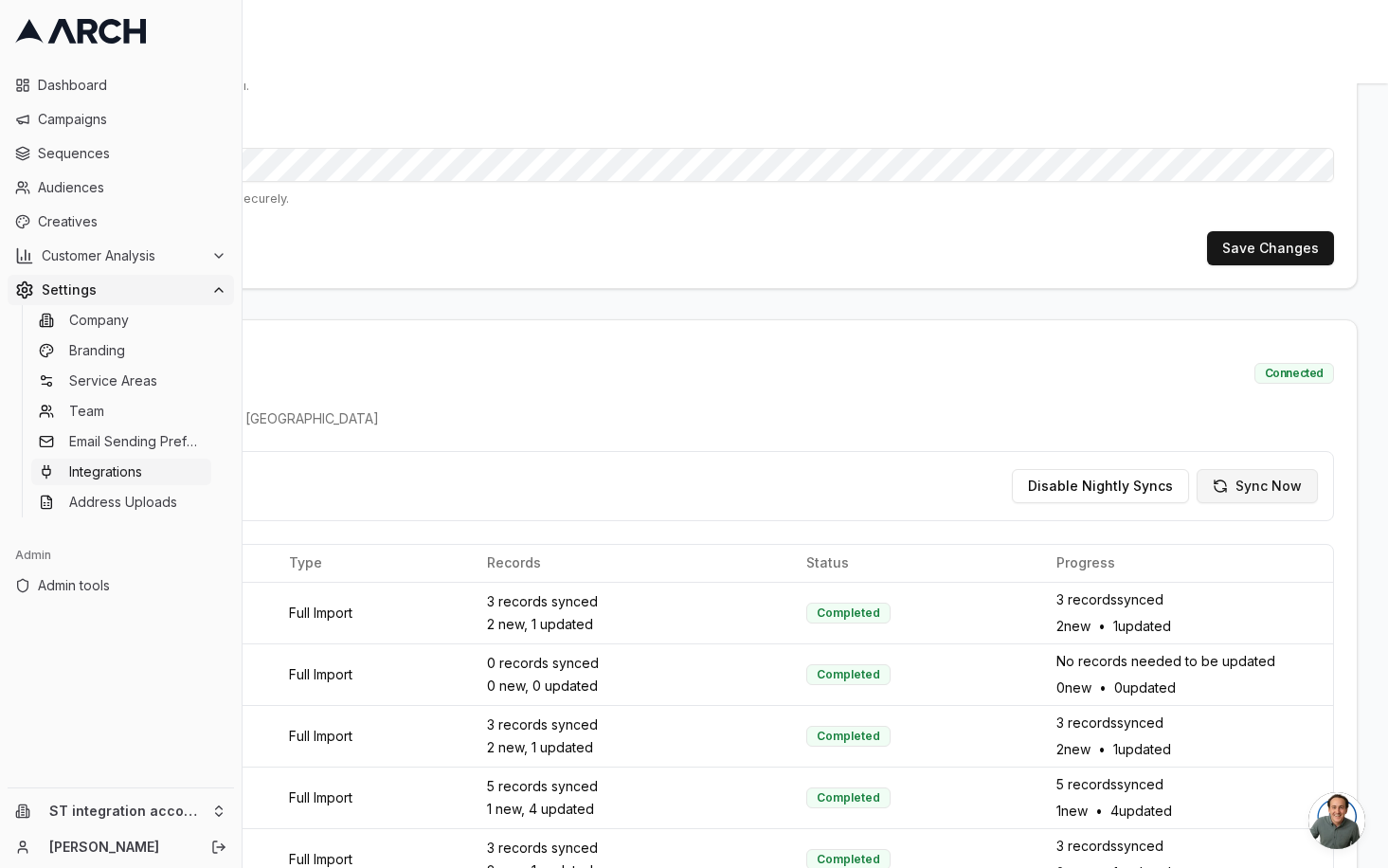
click at [1238, 469] on button "Sync Now" at bounding box center [1257, 486] width 121 height 34
click at [385, 108] on div "Tenant ID 996282532 Your Service Titan Tenant ID can be found in your Service T…" at bounding box center [634, 90] width 1447 height 396
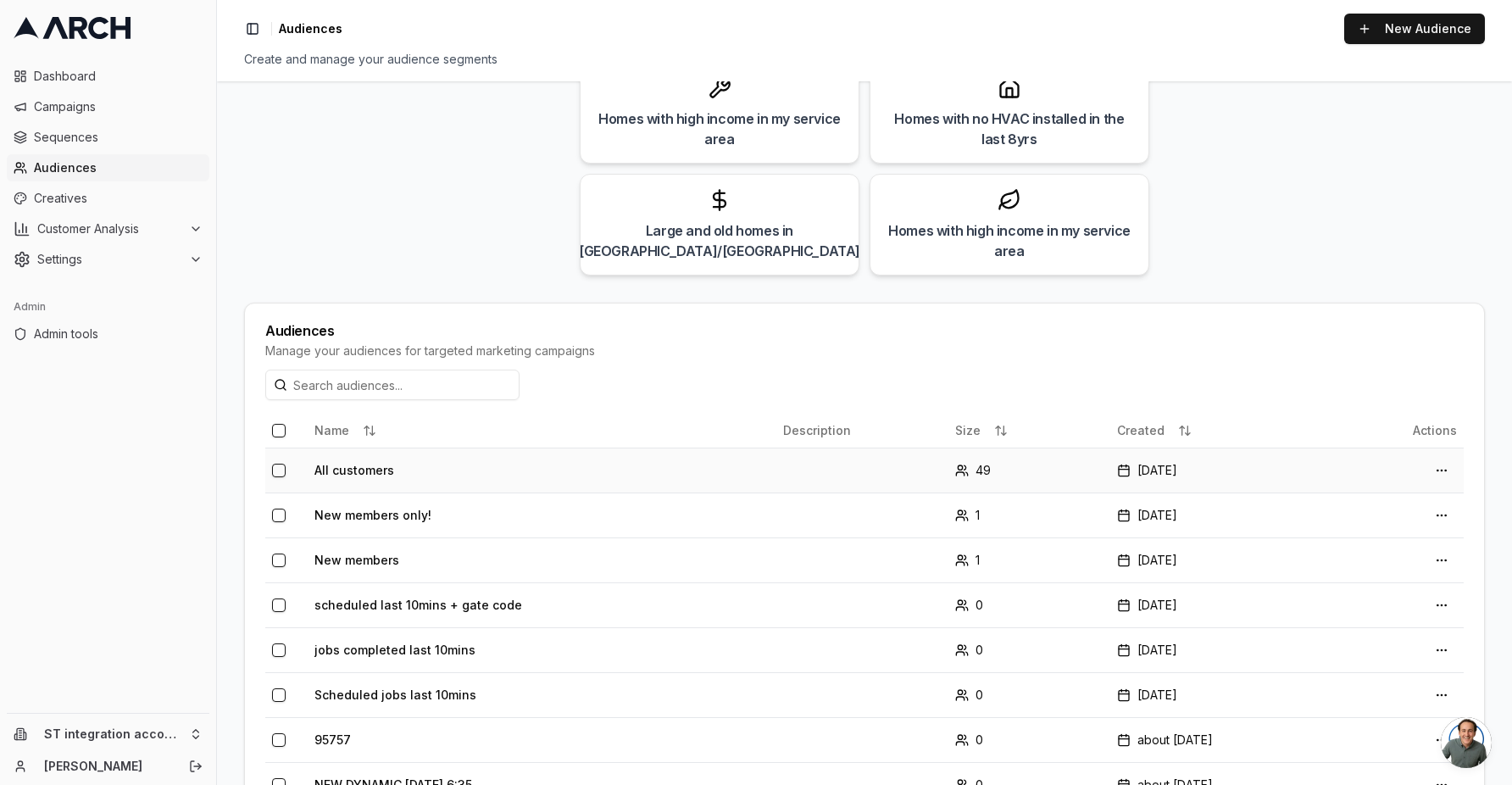
scroll to position [183, 0]
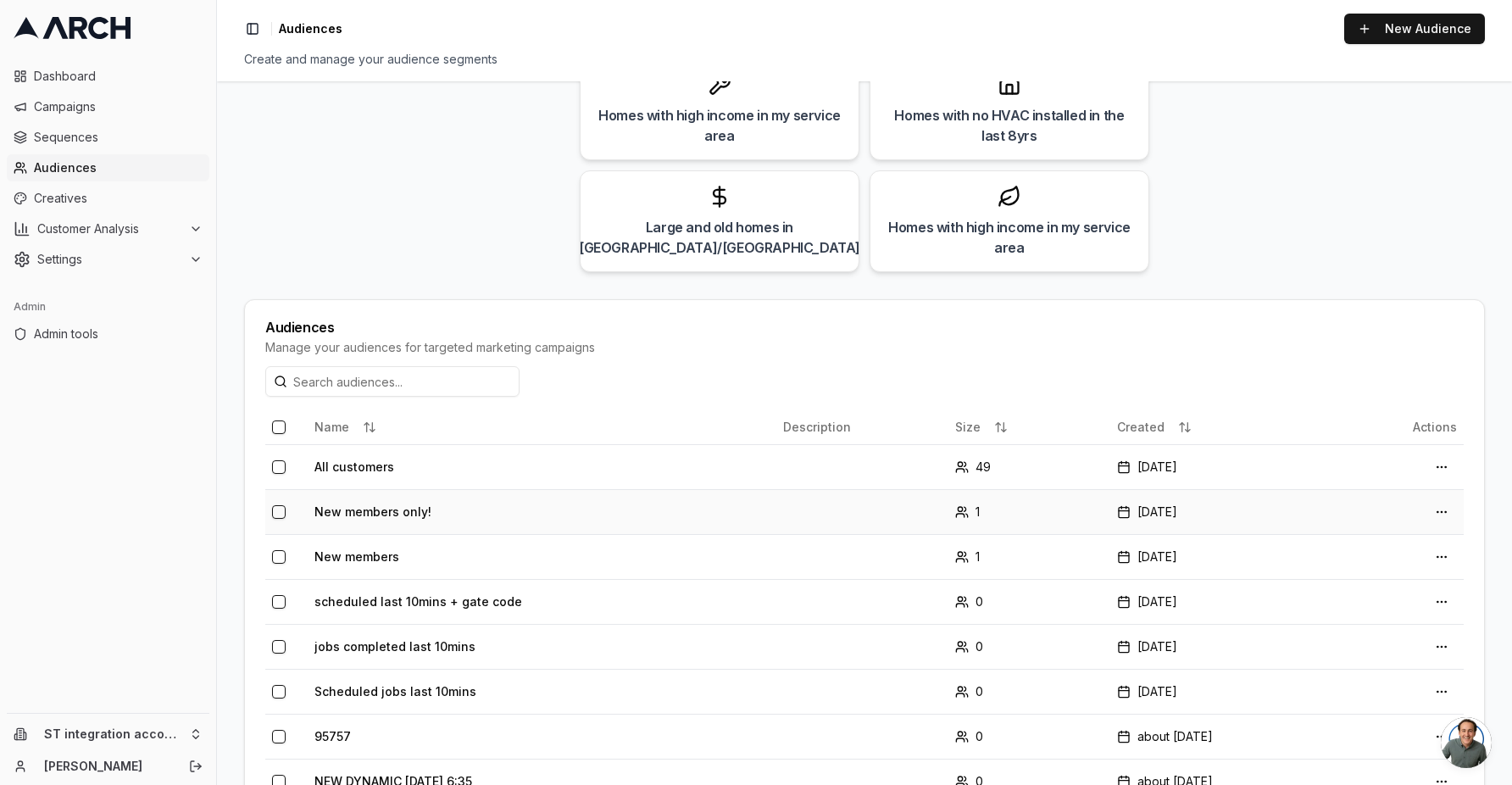
click at [376, 512] on td "New members only!" at bounding box center [542, 512] width 469 height 45
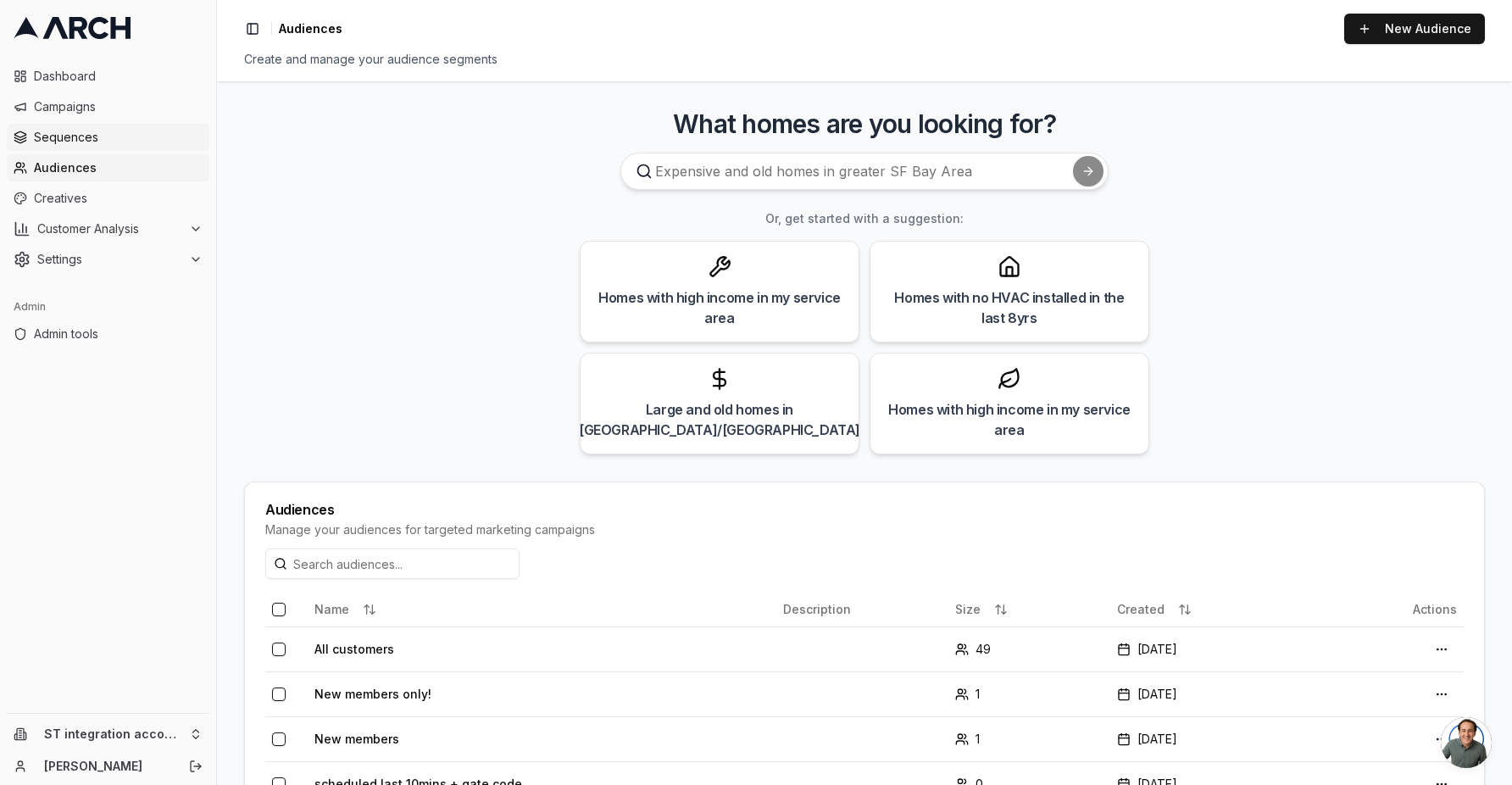
click at [121, 139] on span "Sequences" at bounding box center [117, 137] width 168 height 17
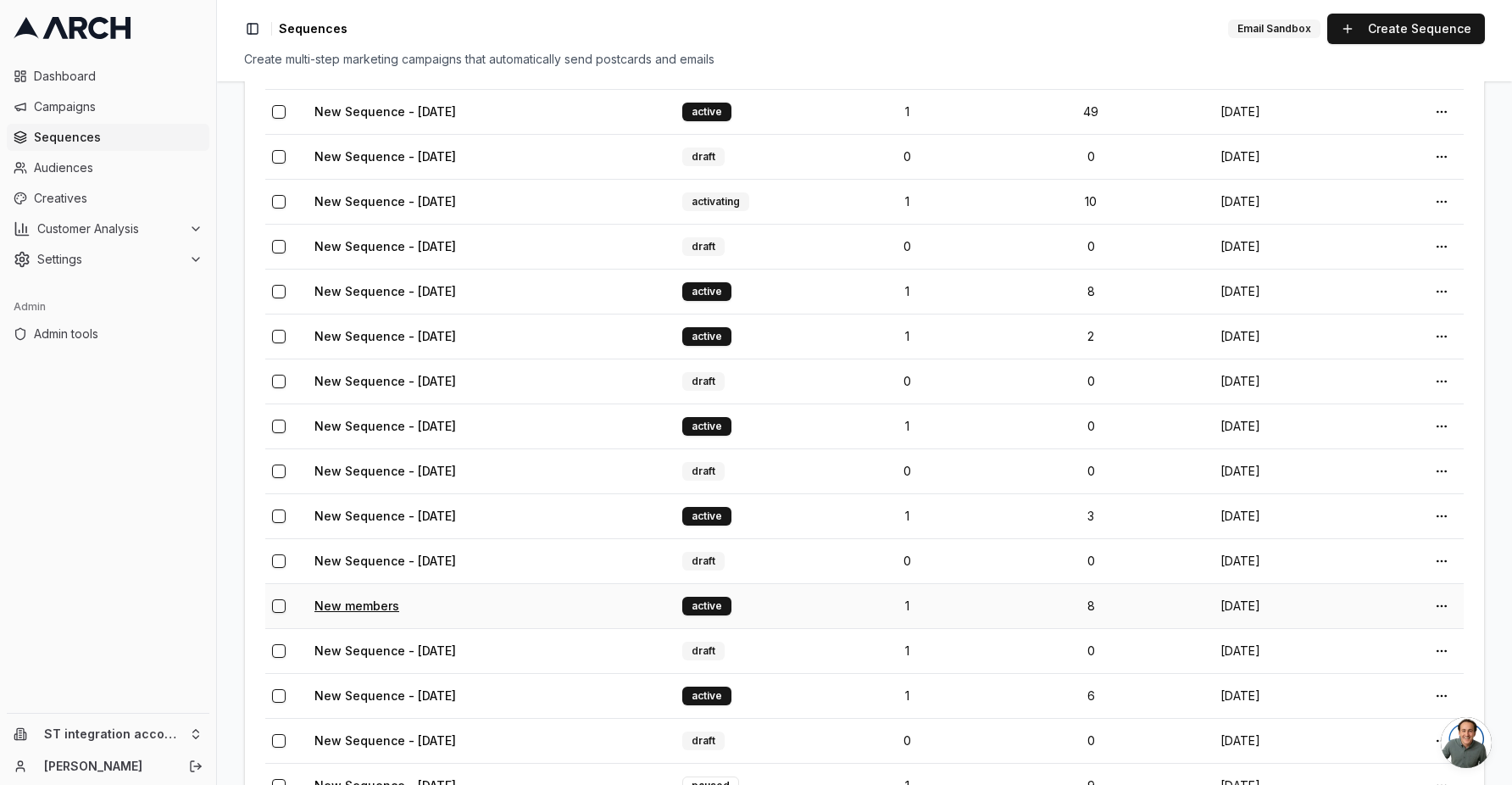
scroll to position [402, 0]
click at [356, 602] on link "New members" at bounding box center [357, 604] width 85 height 14
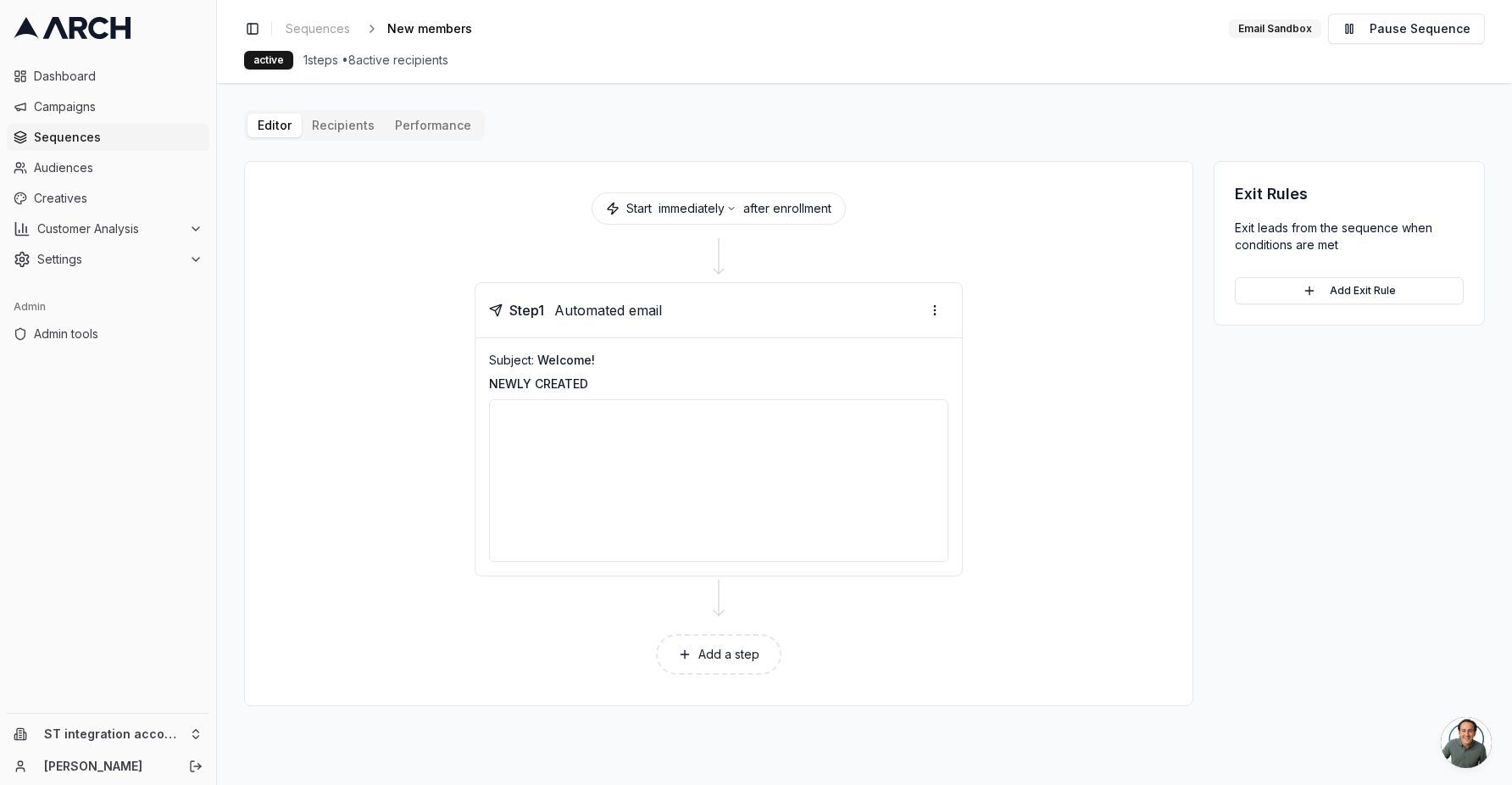
click at [340, 139] on div "Editor Recipients Performance" at bounding box center [364, 125] width 241 height 31
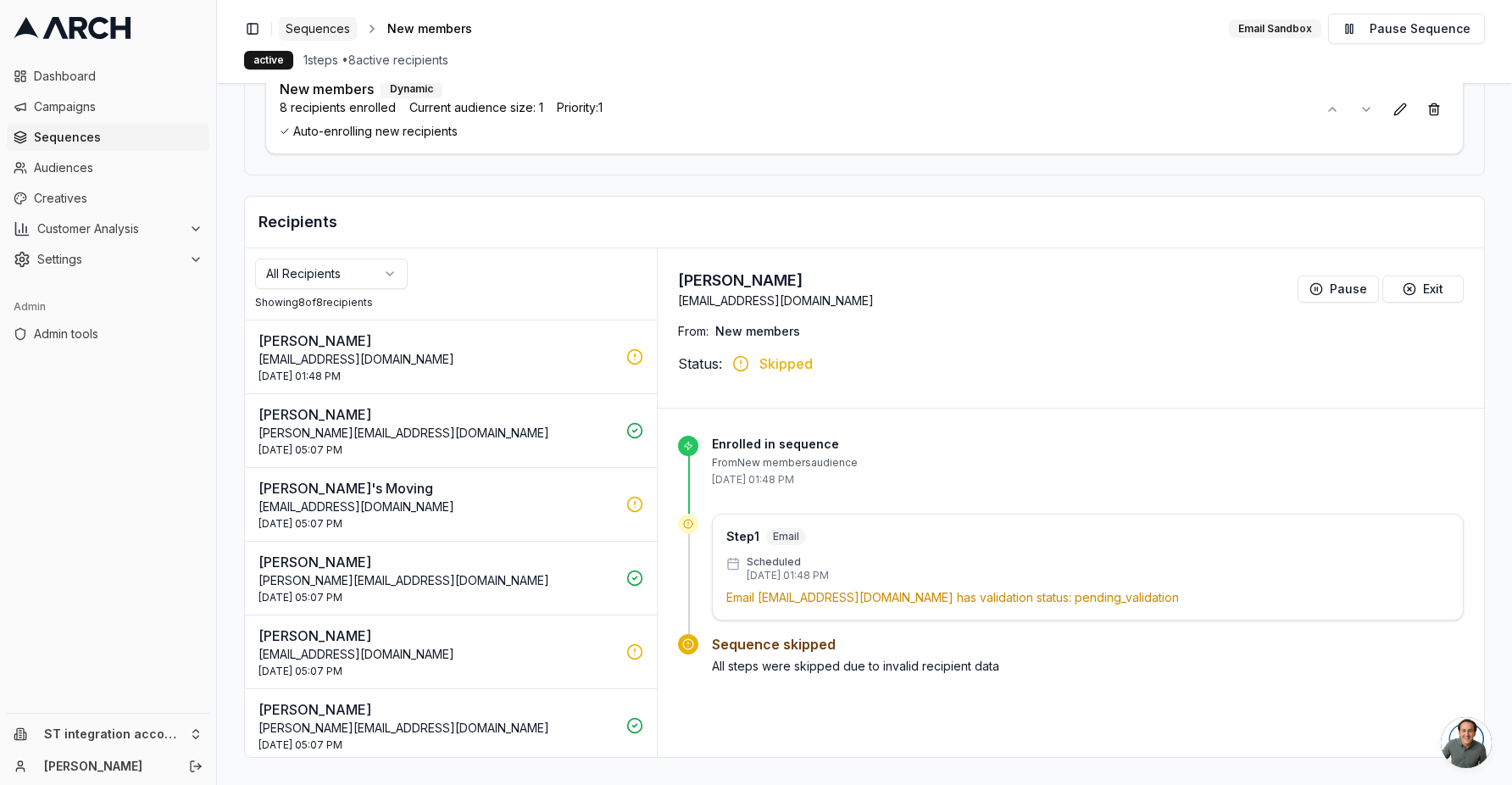
click at [319, 28] on span "Sequences" at bounding box center [317, 28] width 64 height 17
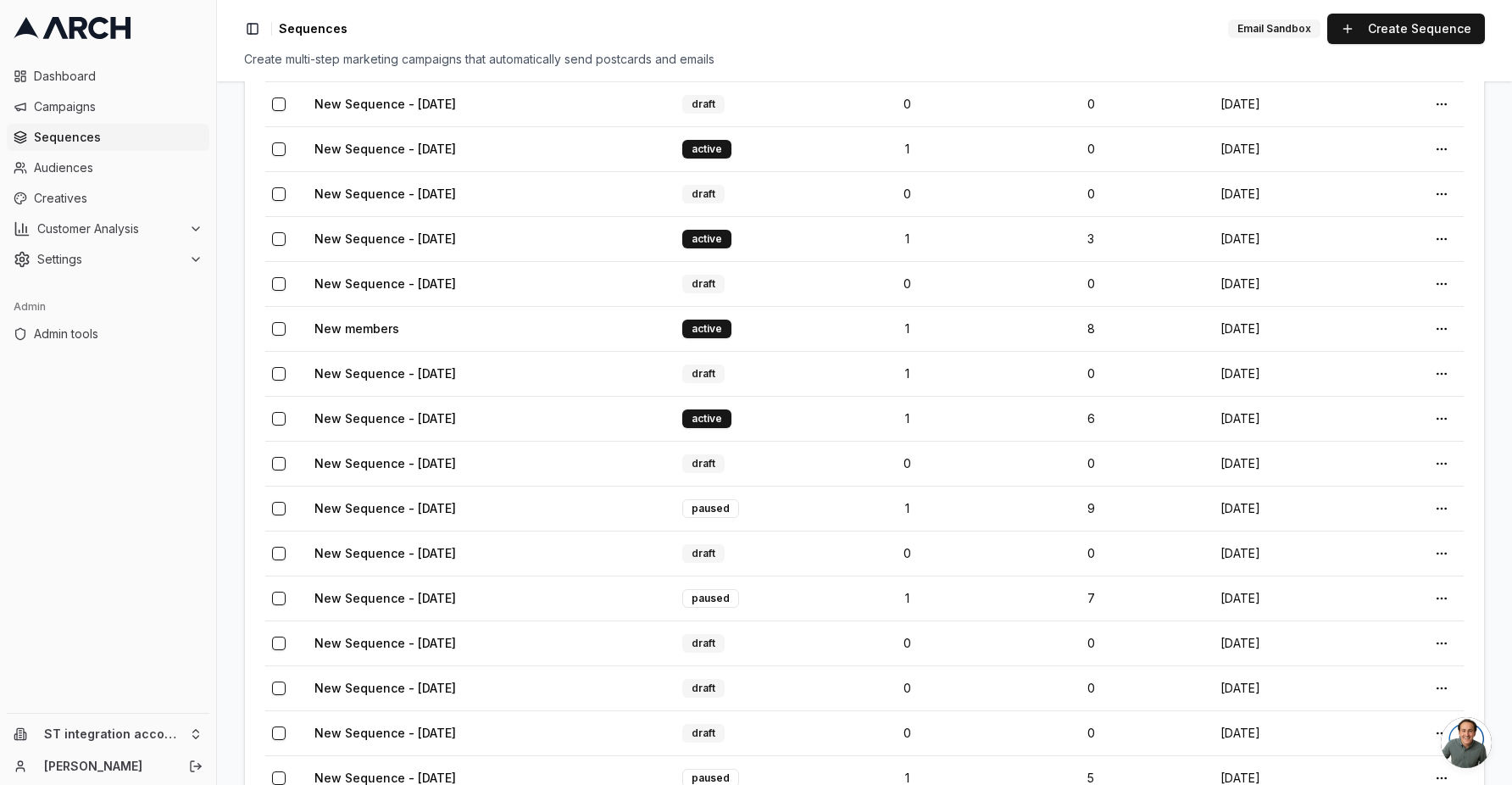
scroll to position [591, 0]
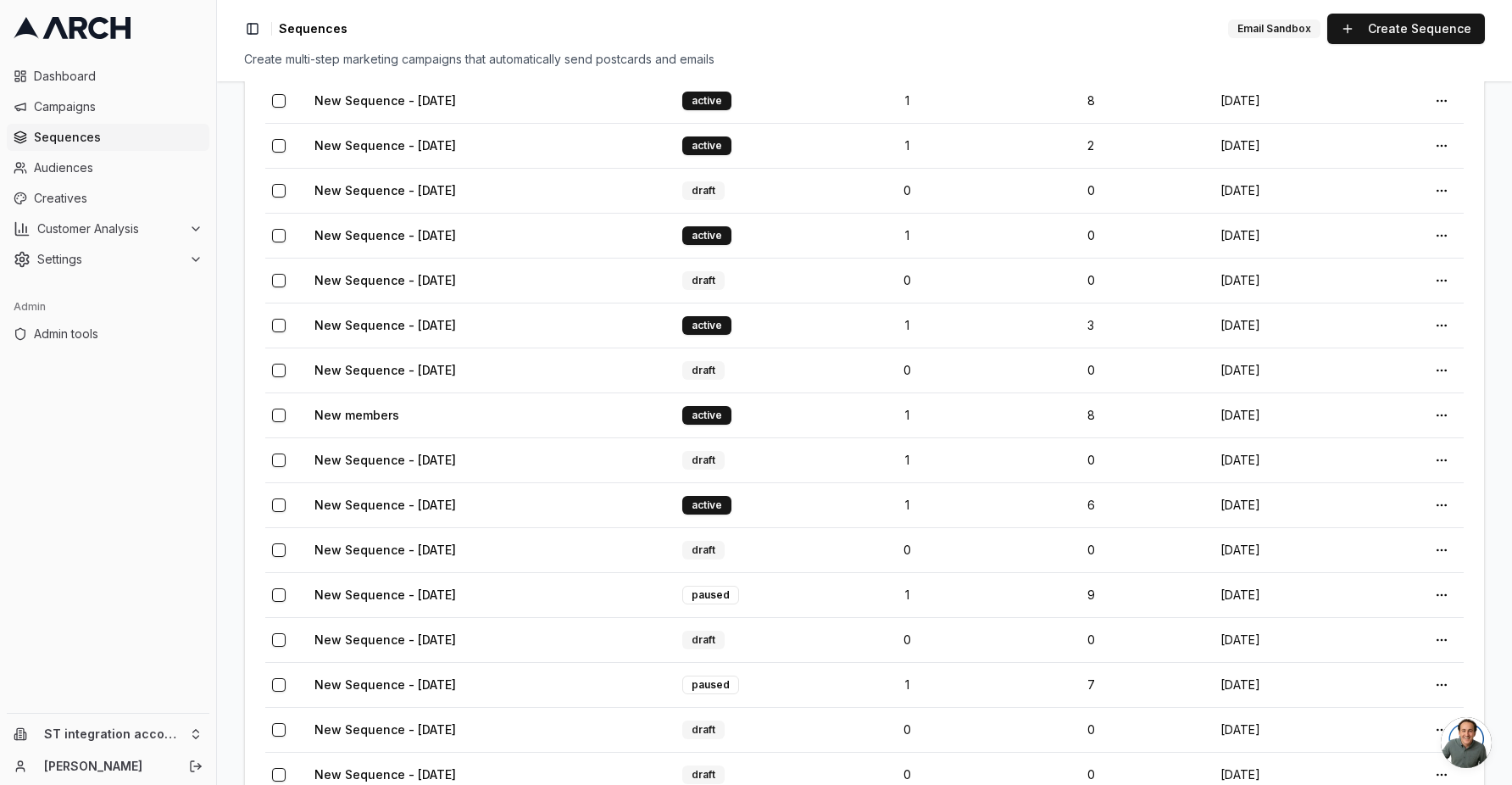
click at [368, 422] on link "New members" at bounding box center [357, 415] width 85 height 14
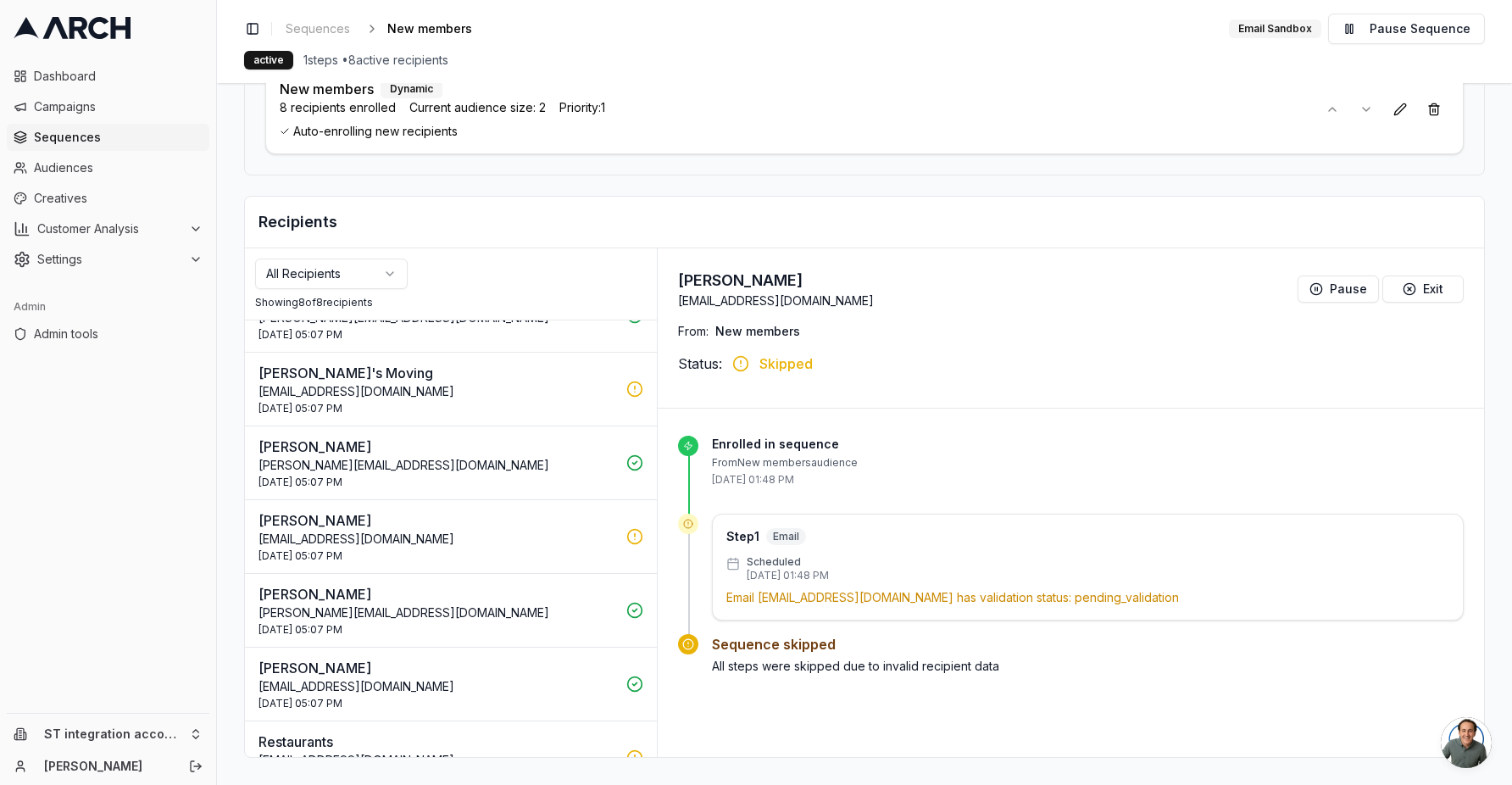
scroll to position [153, 0]
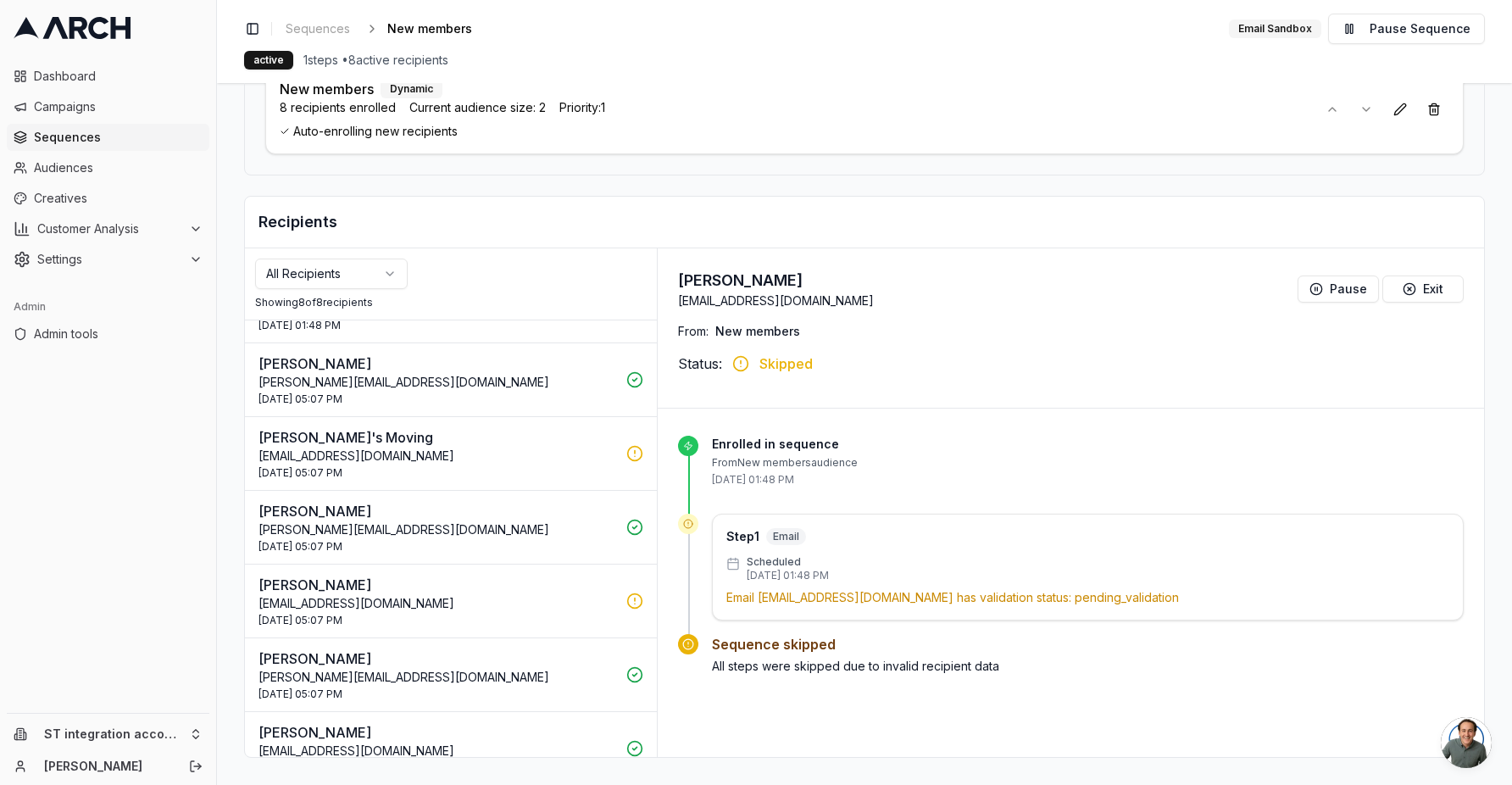
scroll to position [153, 0]
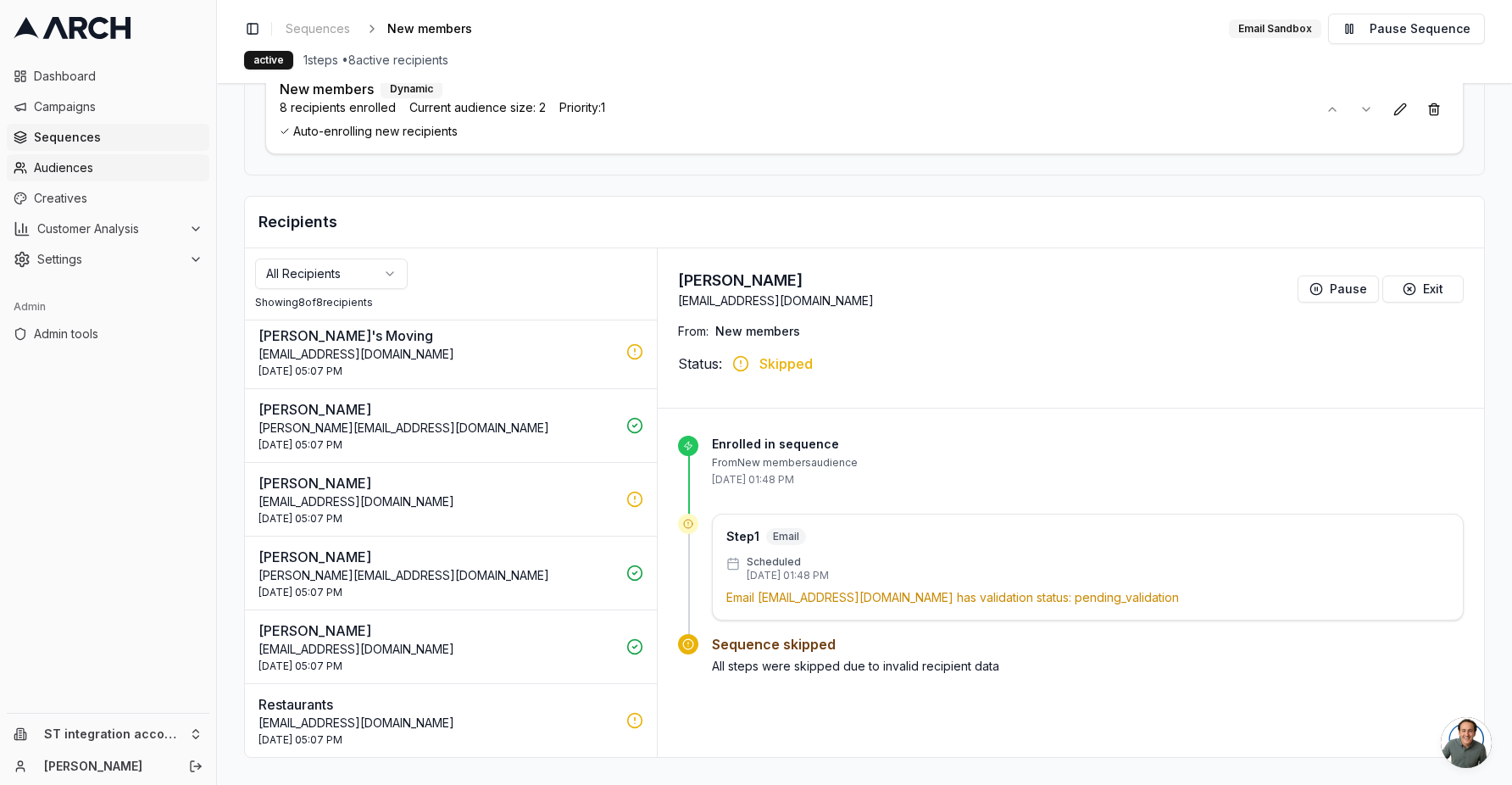
click at [101, 174] on span "Audiences" at bounding box center [117, 168] width 168 height 17
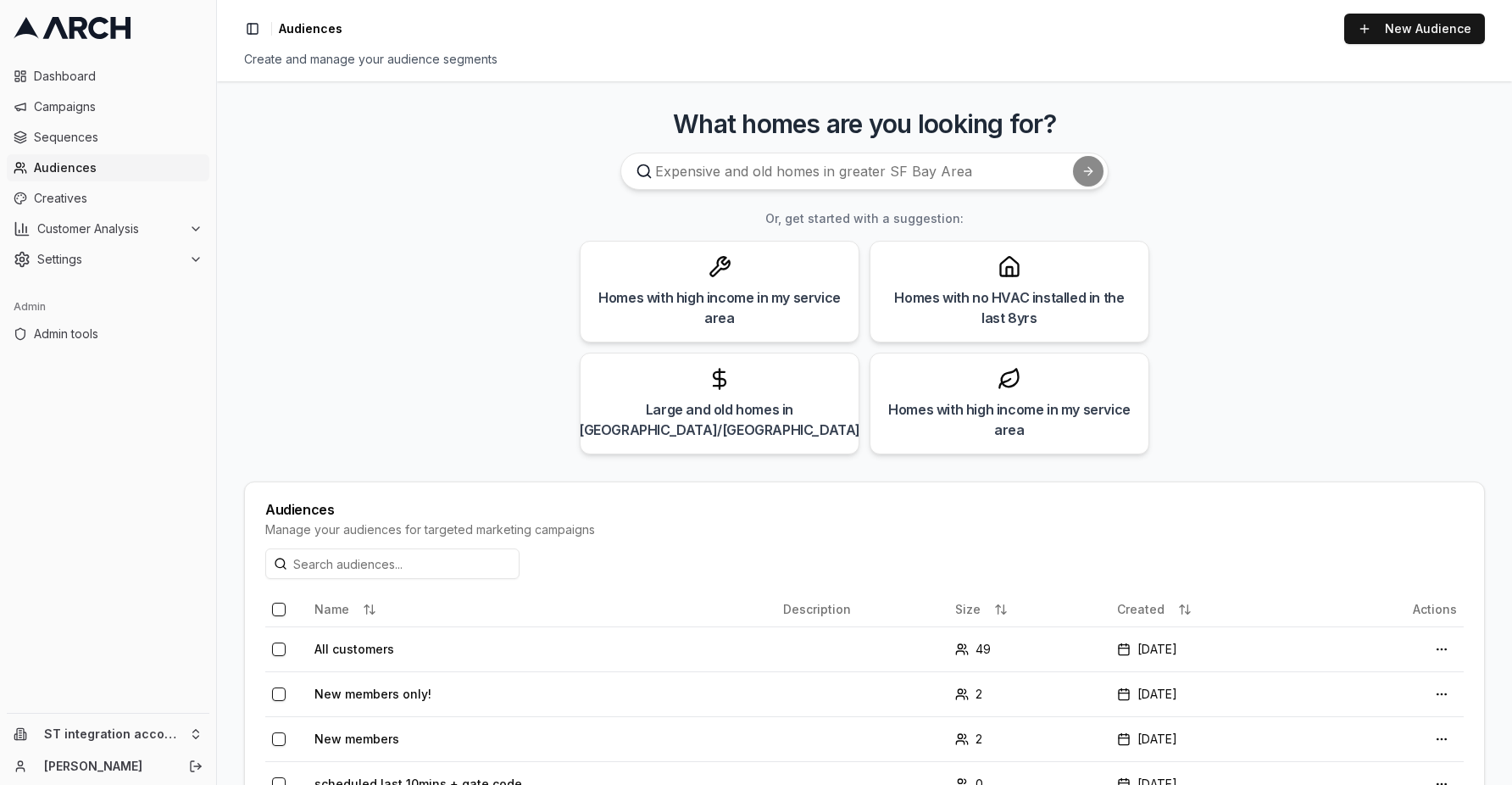
scroll to position [429, 0]
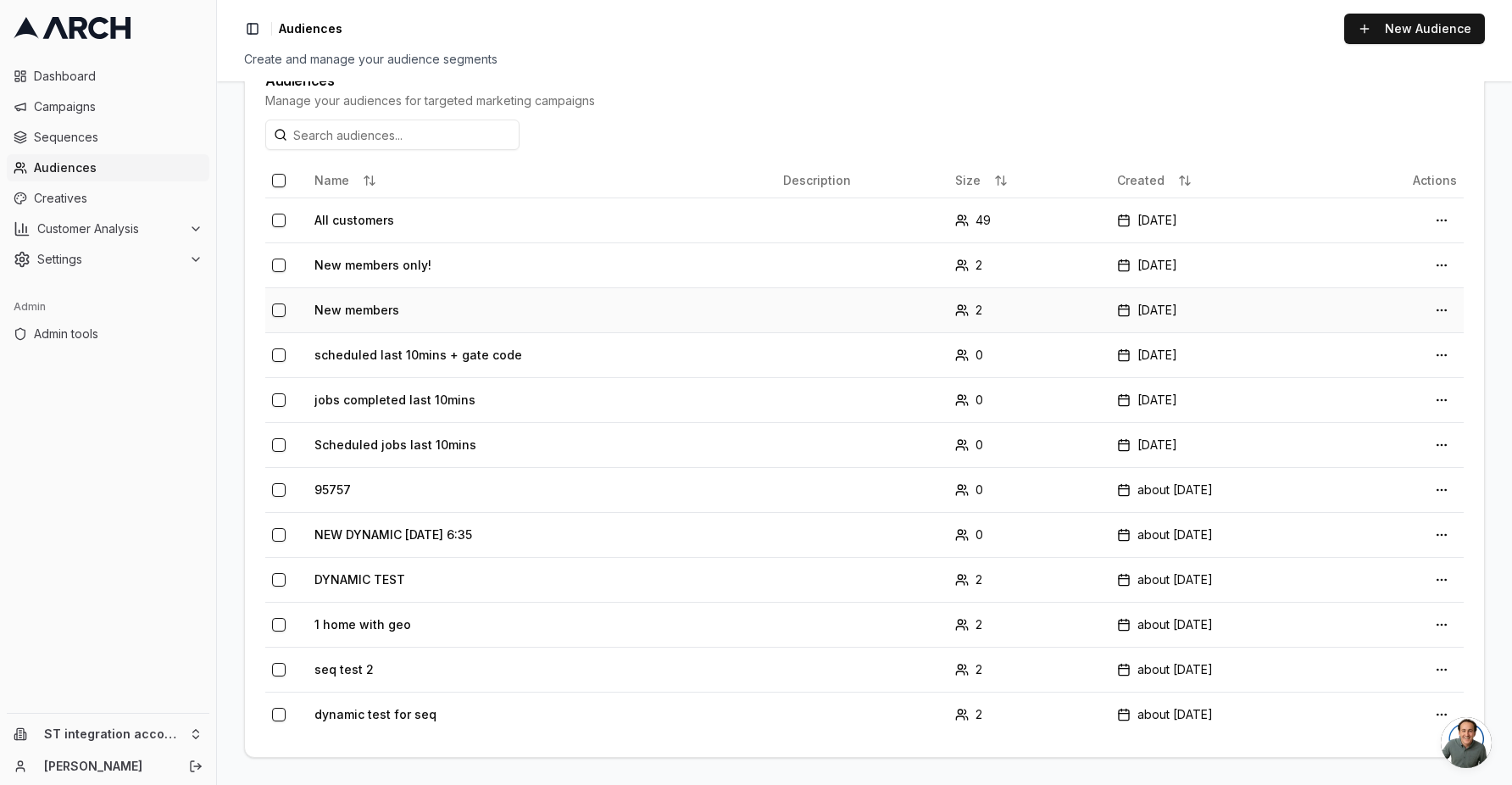
click at [363, 313] on td "New members" at bounding box center [542, 310] width 469 height 45
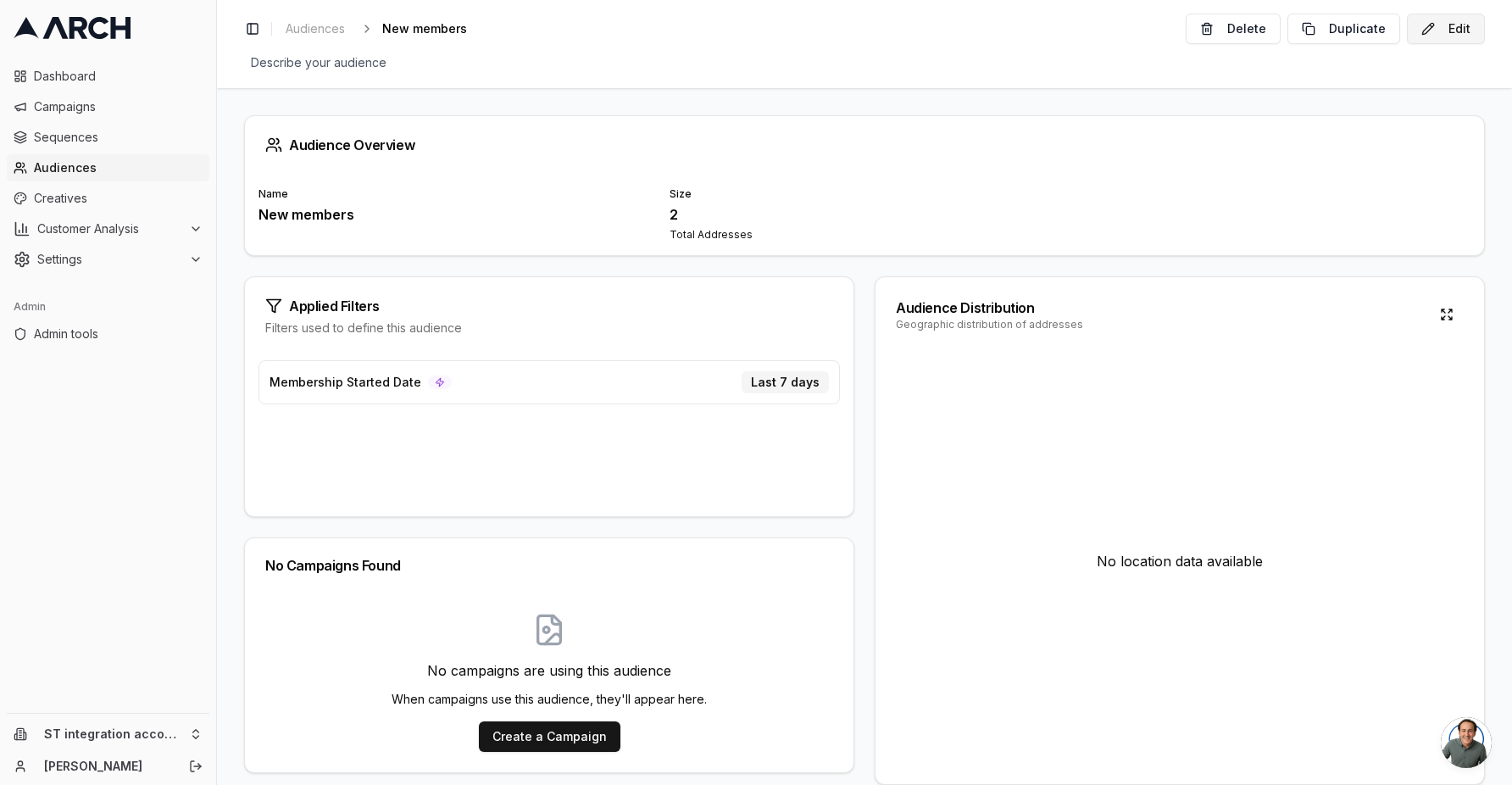
click at [1437, 33] on button "Edit" at bounding box center [1446, 28] width 78 height 31
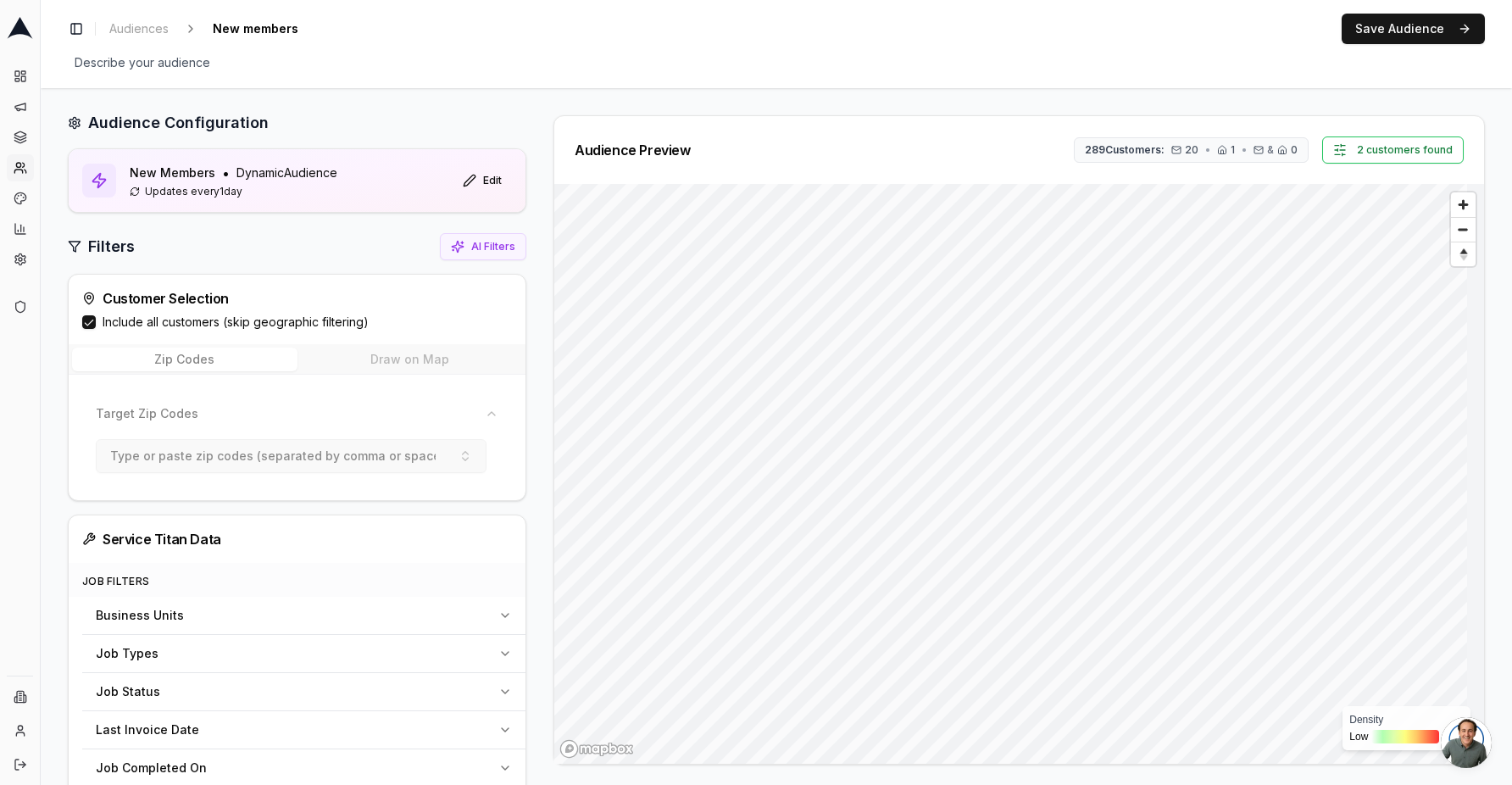
scroll to position [7, 0]
click at [1173, 148] on icon "button" at bounding box center [1177, 149] width 9 height 3
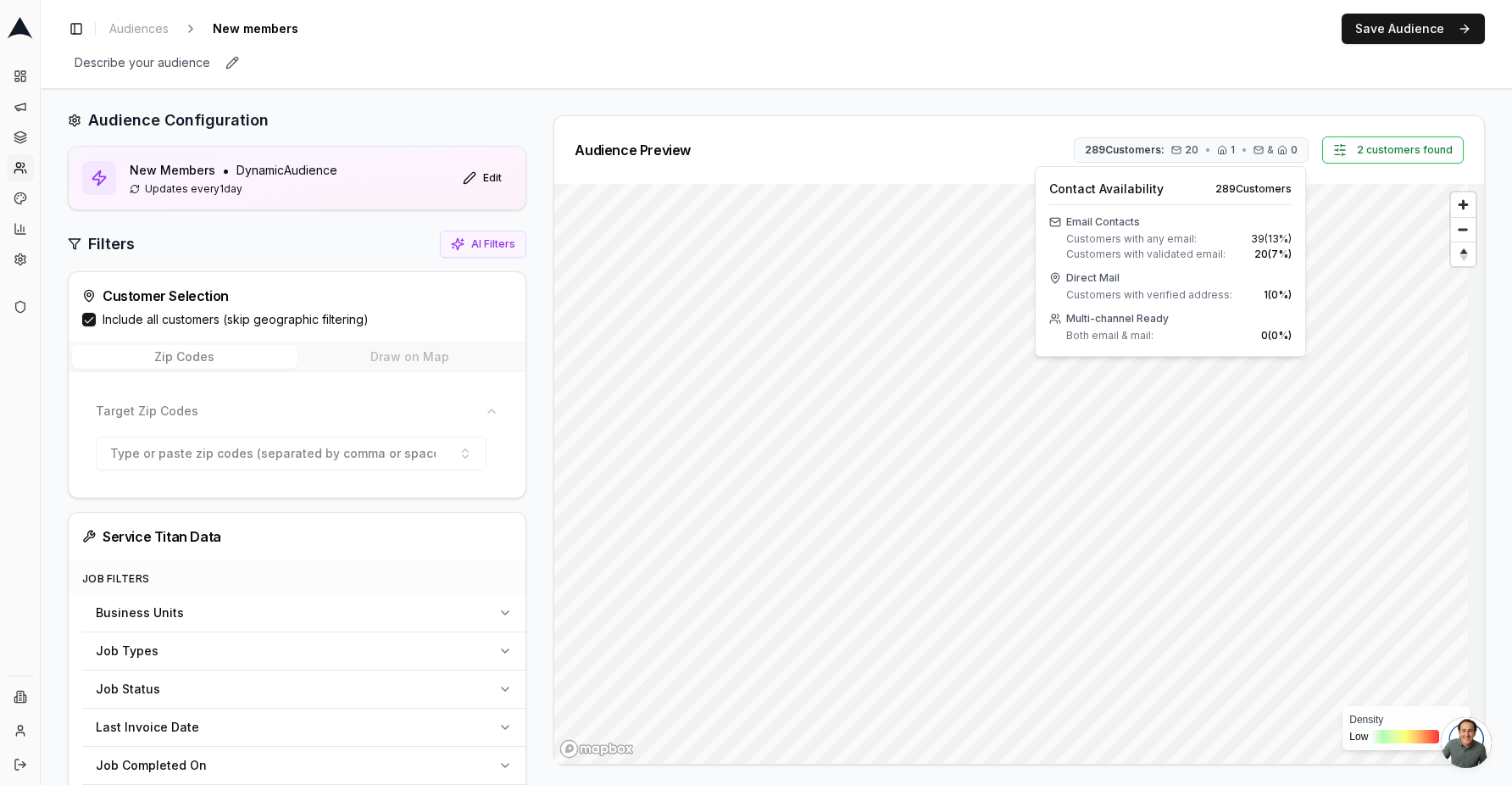
click at [587, 53] on div "Describe your audience Edit" at bounding box center [776, 63] width 1417 height 24
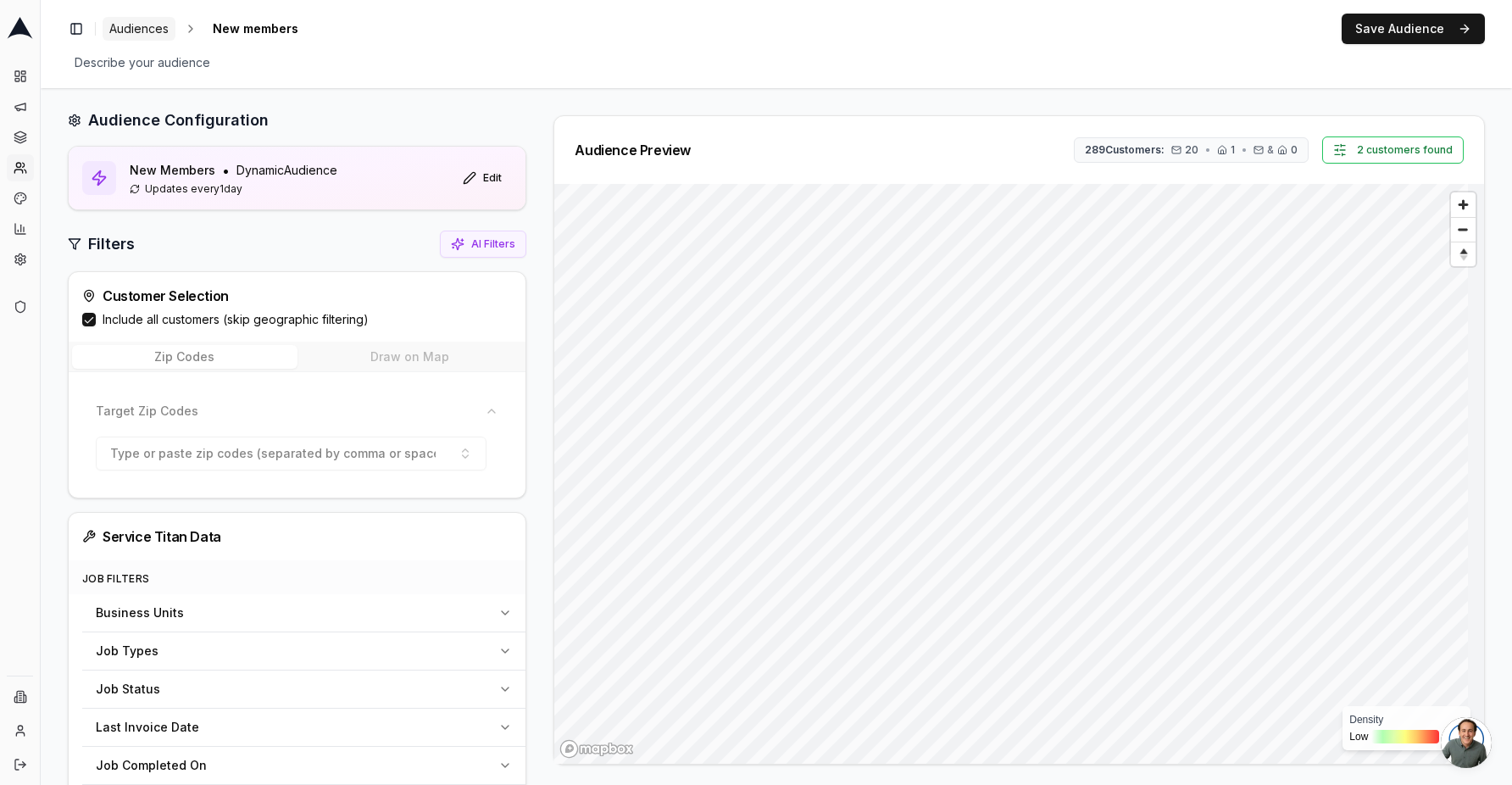
click at [141, 20] on span "Audiences" at bounding box center [138, 28] width 59 height 17
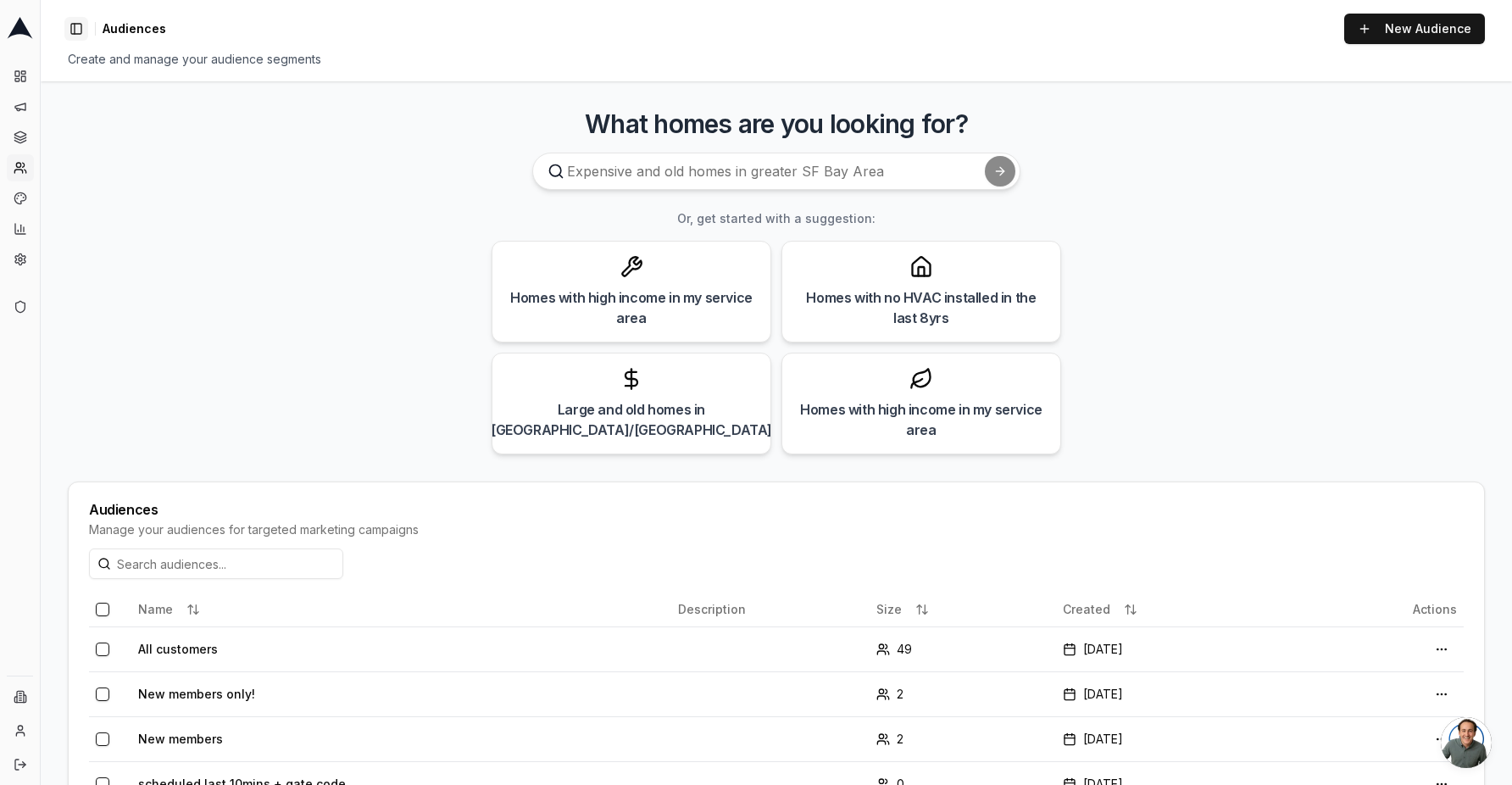
click at [78, 25] on button "Toggle Sidebar" at bounding box center [76, 28] width 24 height 24
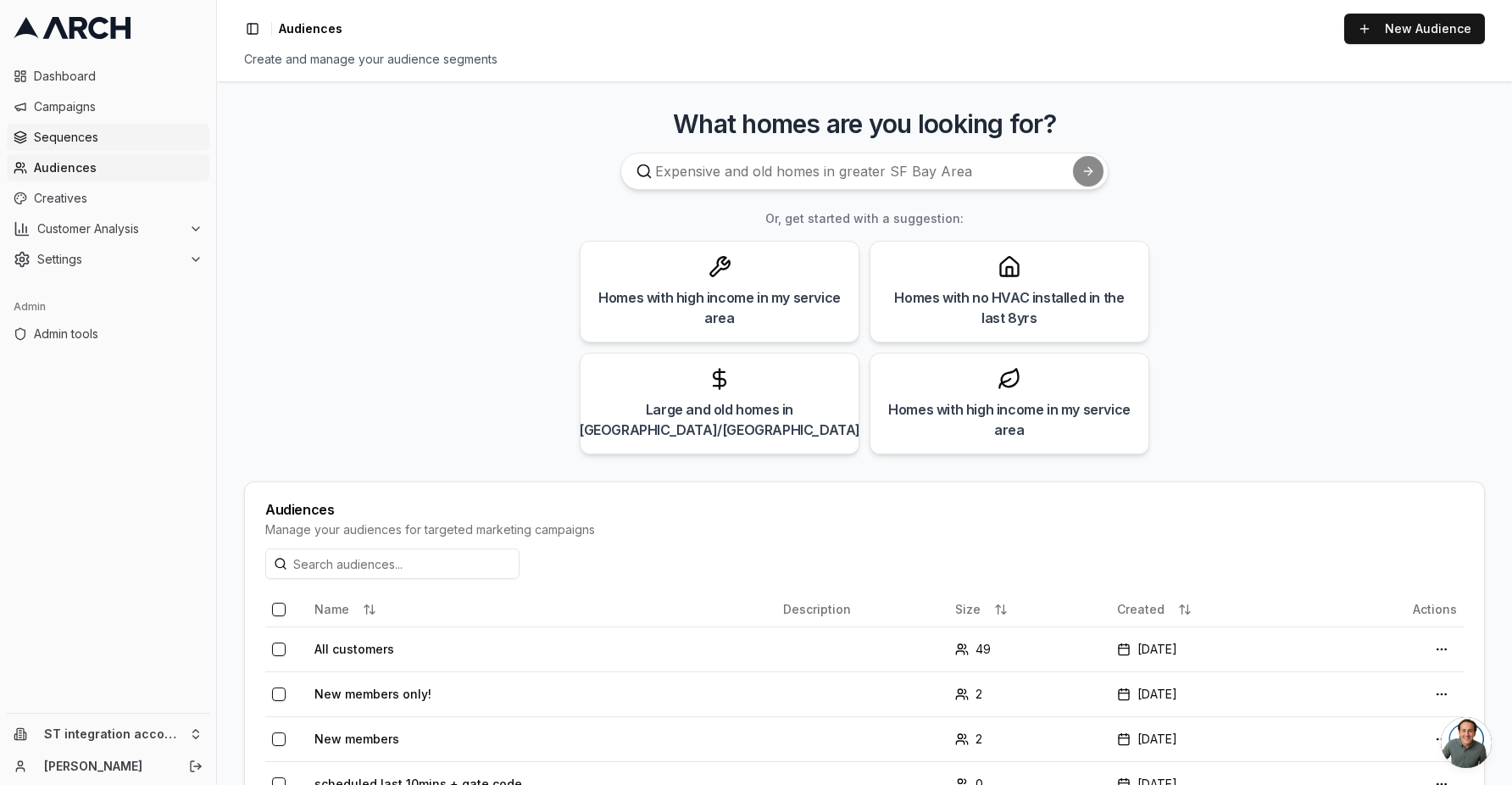
click at [93, 126] on link "Sequences" at bounding box center [108, 137] width 203 height 27
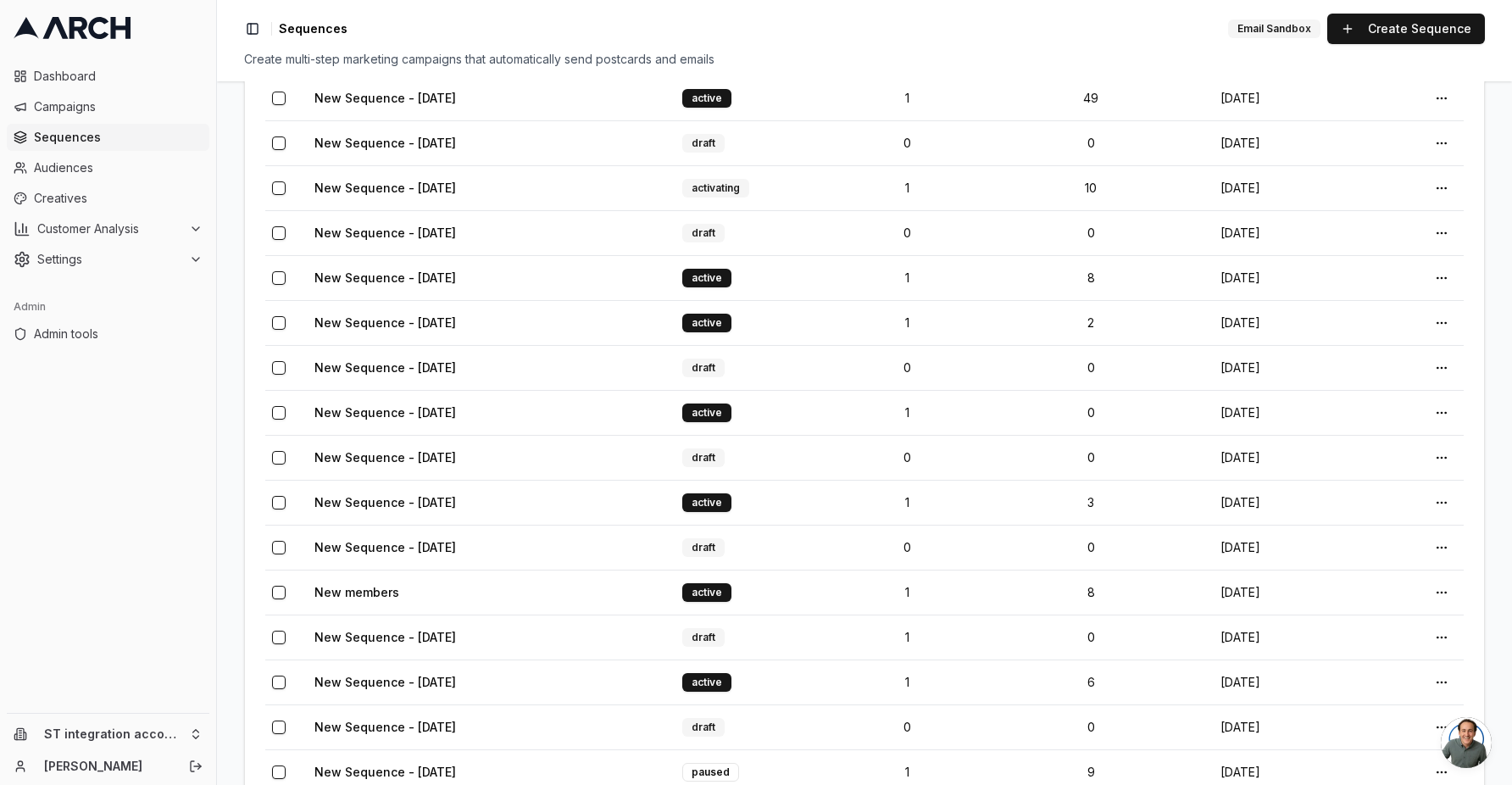
scroll to position [415, 0]
click at [379, 574] on td "New members" at bounding box center [491, 591] width 368 height 45
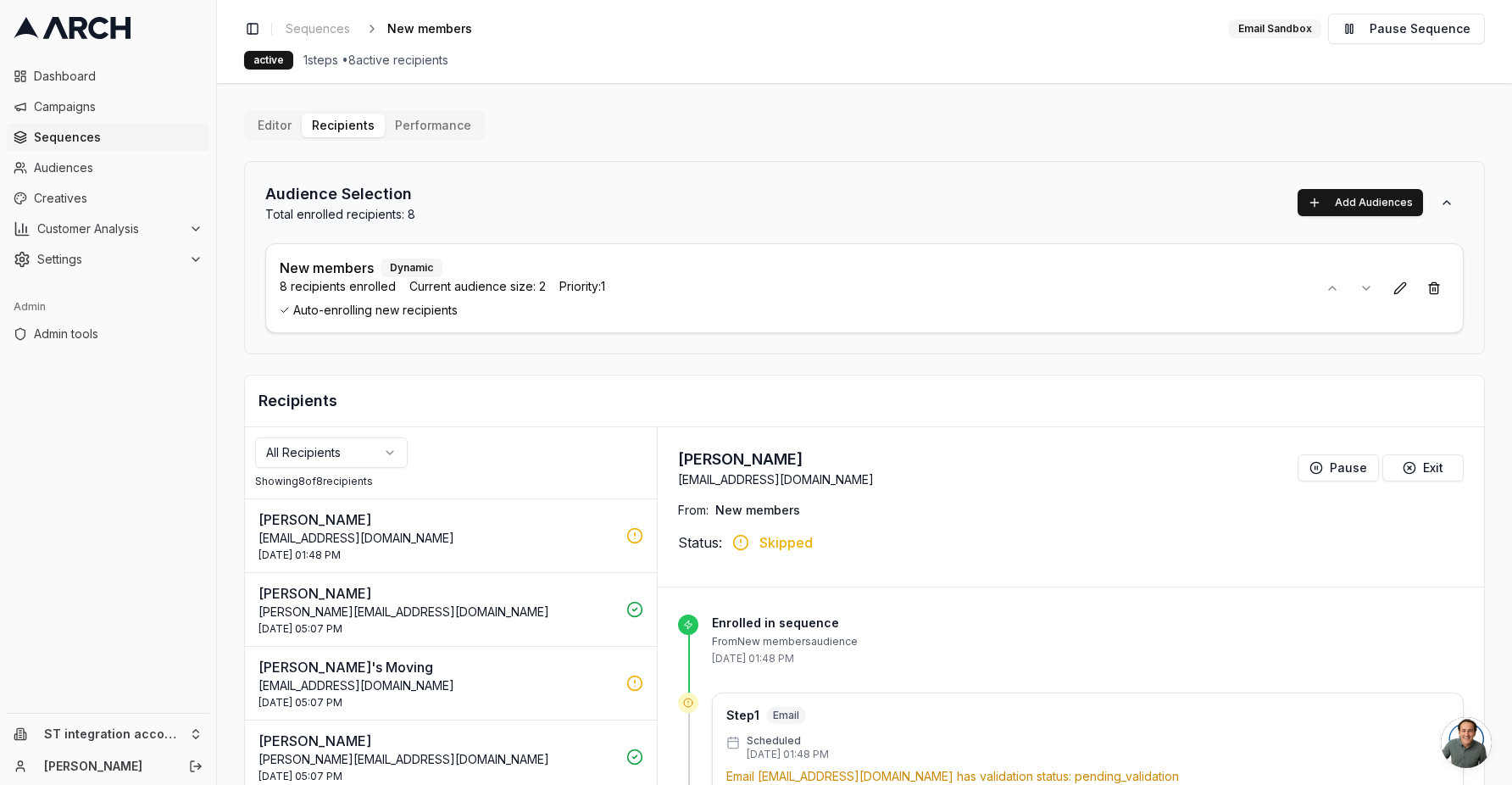
click at [480, 304] on span "Auto-enrolling new recipients" at bounding box center [791, 310] width 1024 height 17
click at [480, 305] on span "Auto-enrolling new recipients" at bounding box center [791, 310] width 1024 height 17
click at [576, 293] on span "Priority: 1" at bounding box center [583, 286] width 46 height 17
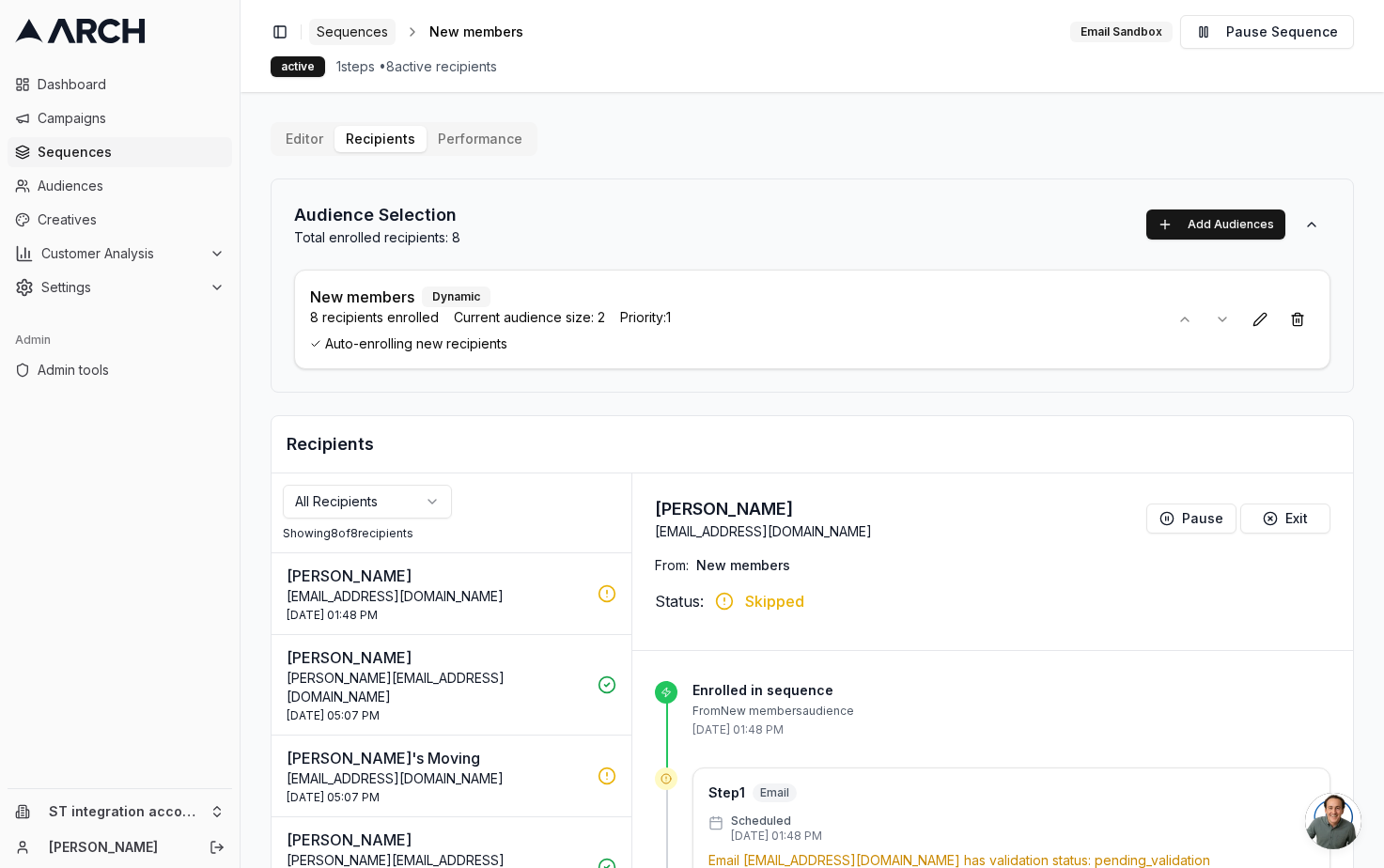
click at [349, 28] on span "Sequences" at bounding box center [352, 31] width 71 height 19
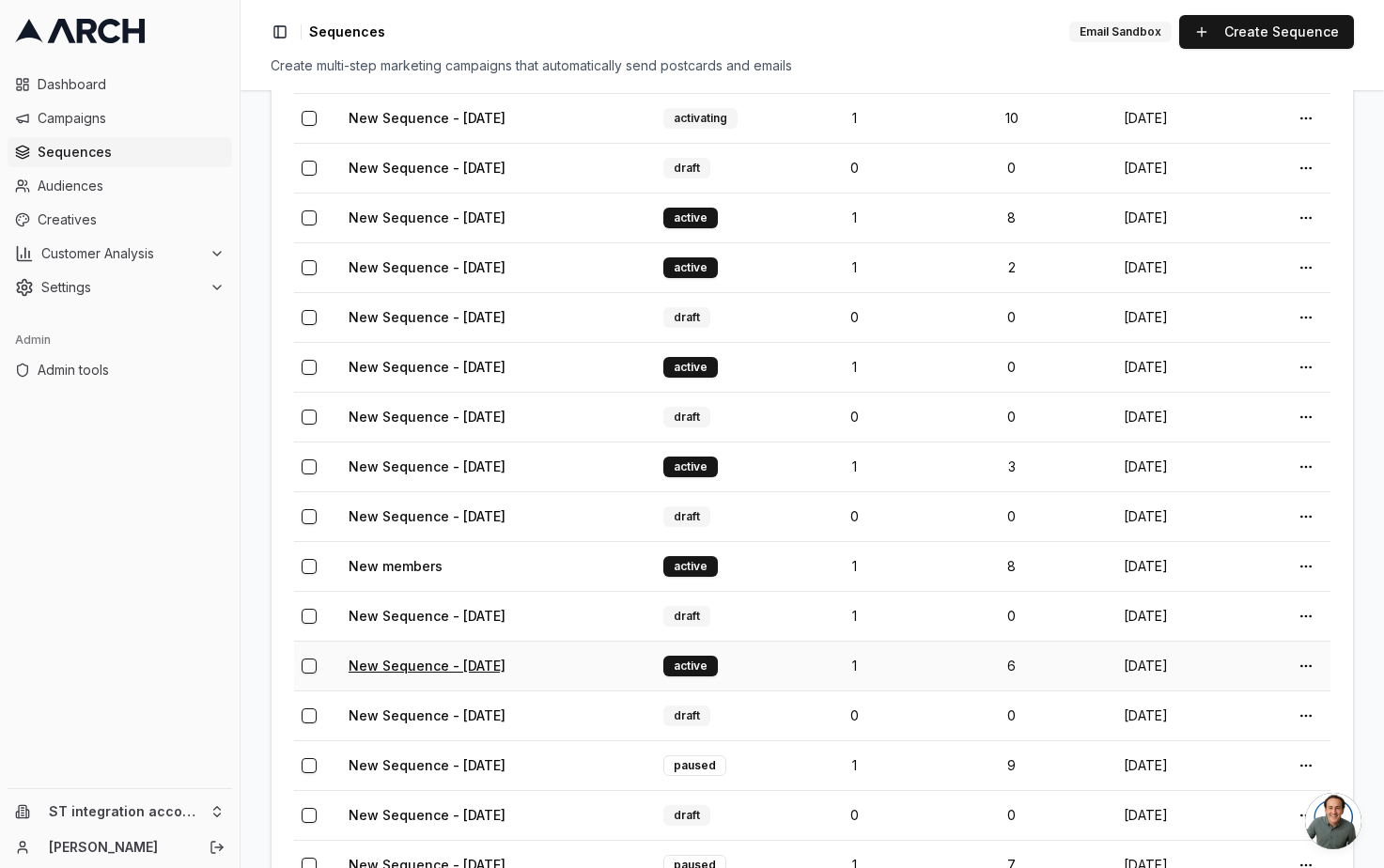
scroll to position [562, 0]
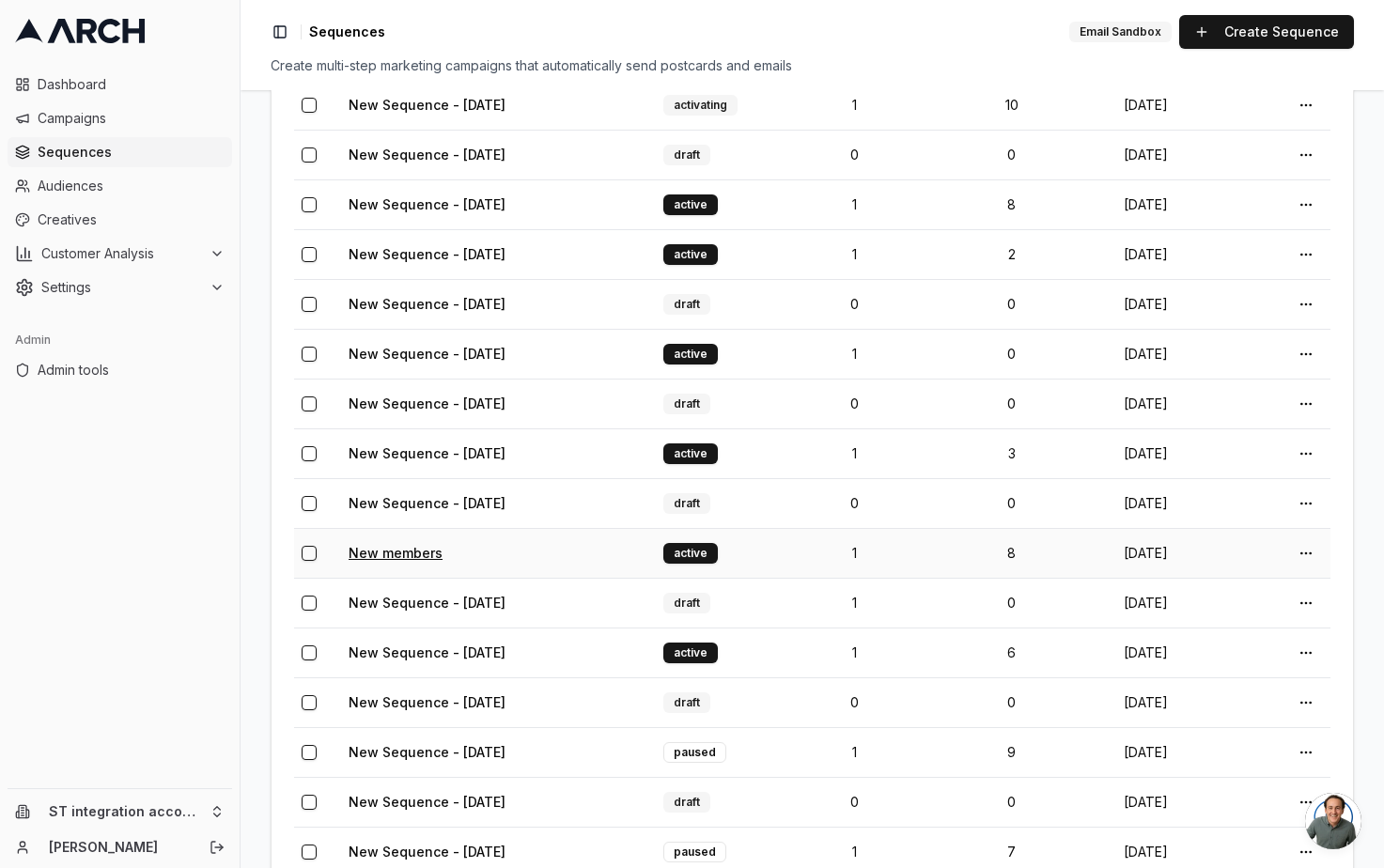
click at [412, 548] on link "New members" at bounding box center [396, 553] width 94 height 16
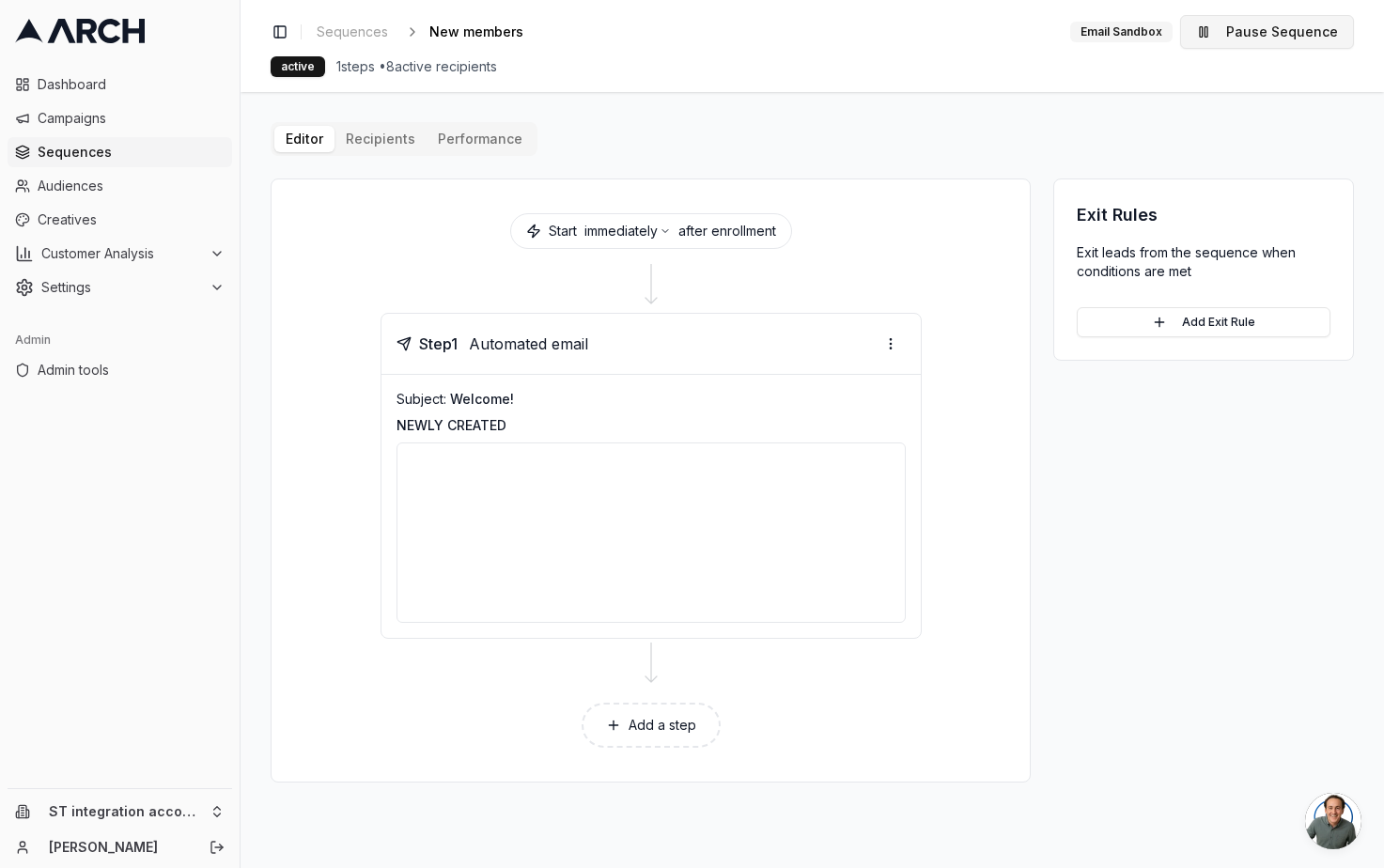
click at [1240, 41] on button "Pause Sequence" at bounding box center [1268, 31] width 174 height 34
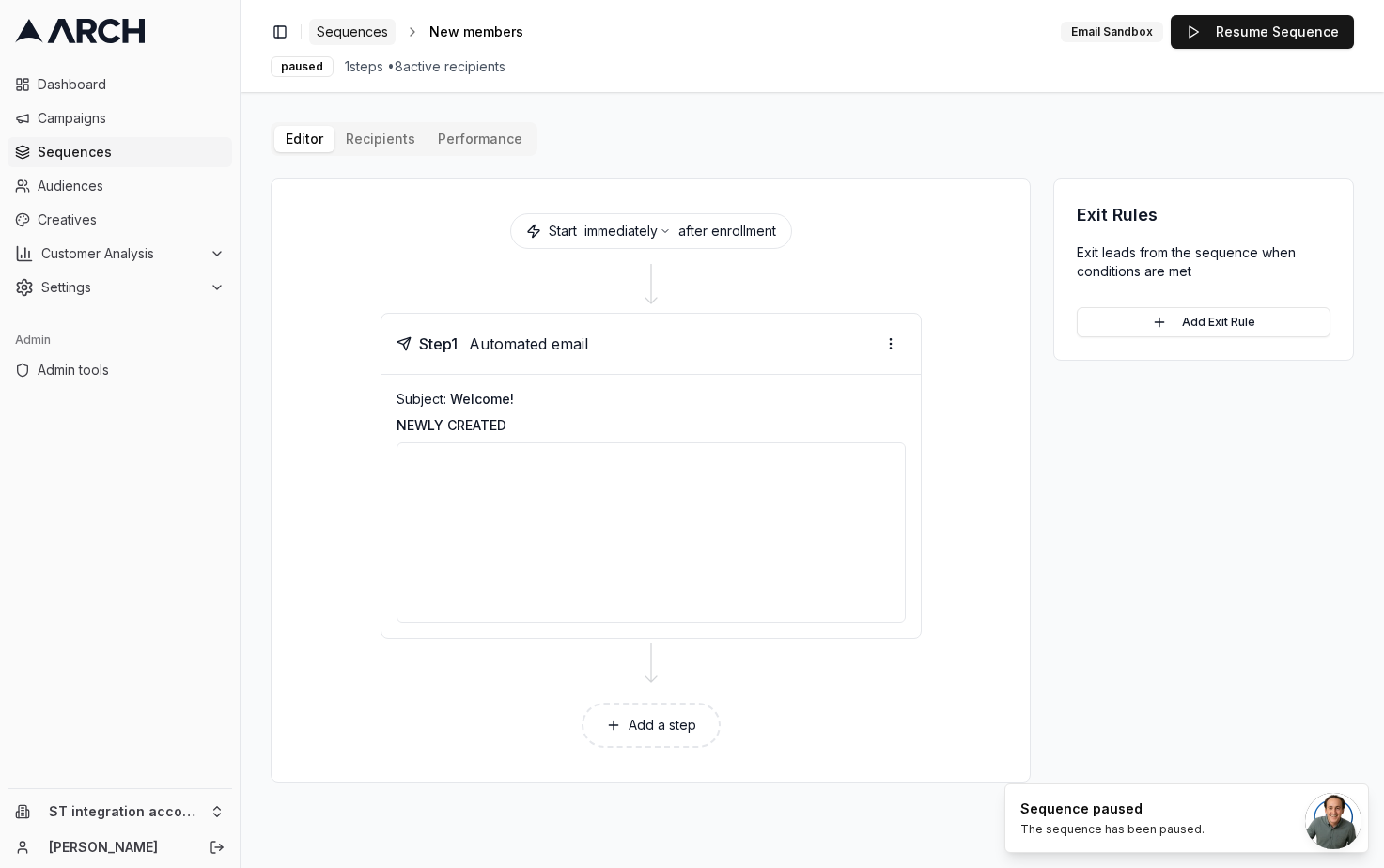
click at [370, 25] on span "Sequences" at bounding box center [352, 31] width 71 height 19
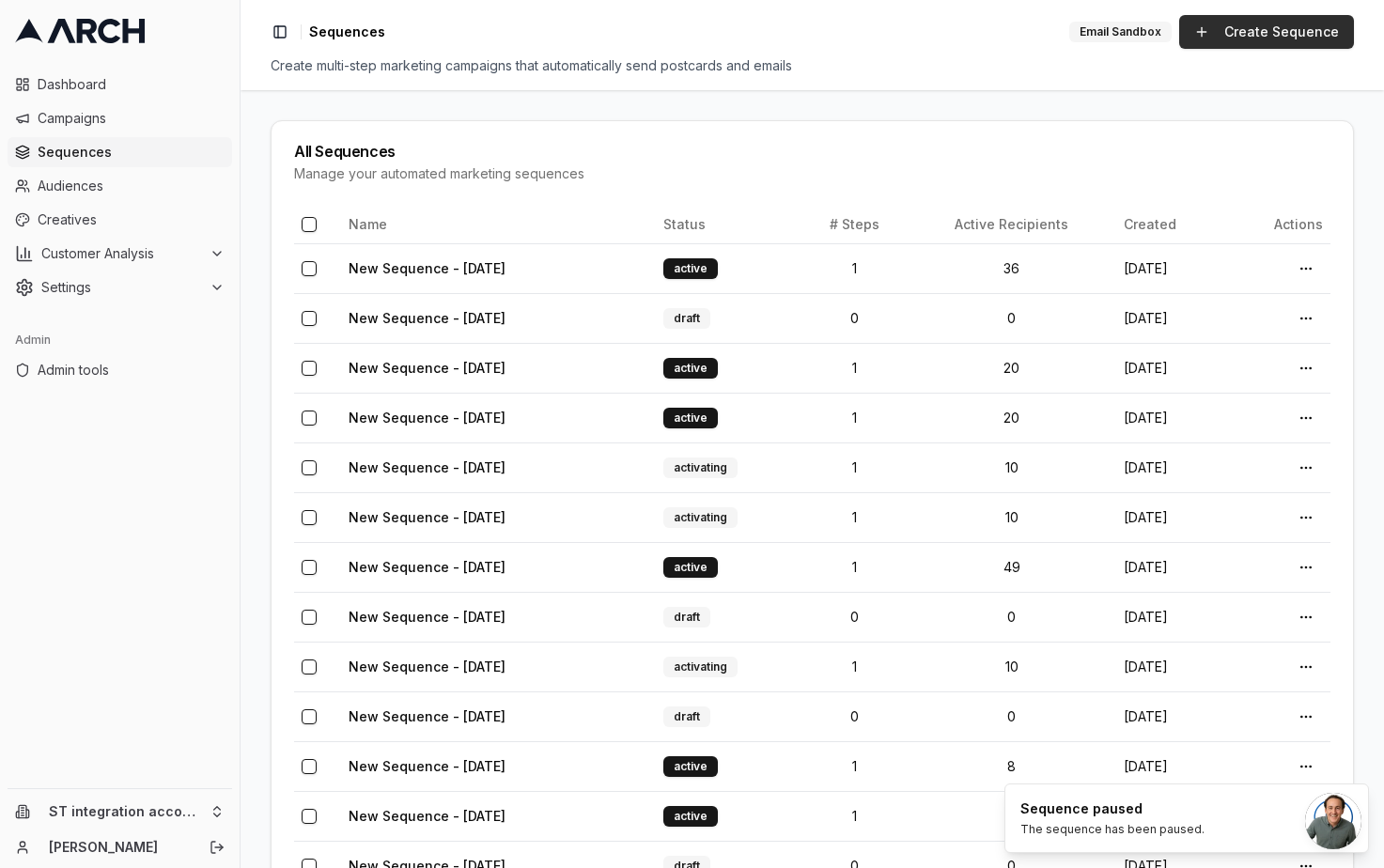
click at [1249, 26] on link "Create Sequence" at bounding box center [1267, 31] width 175 height 34
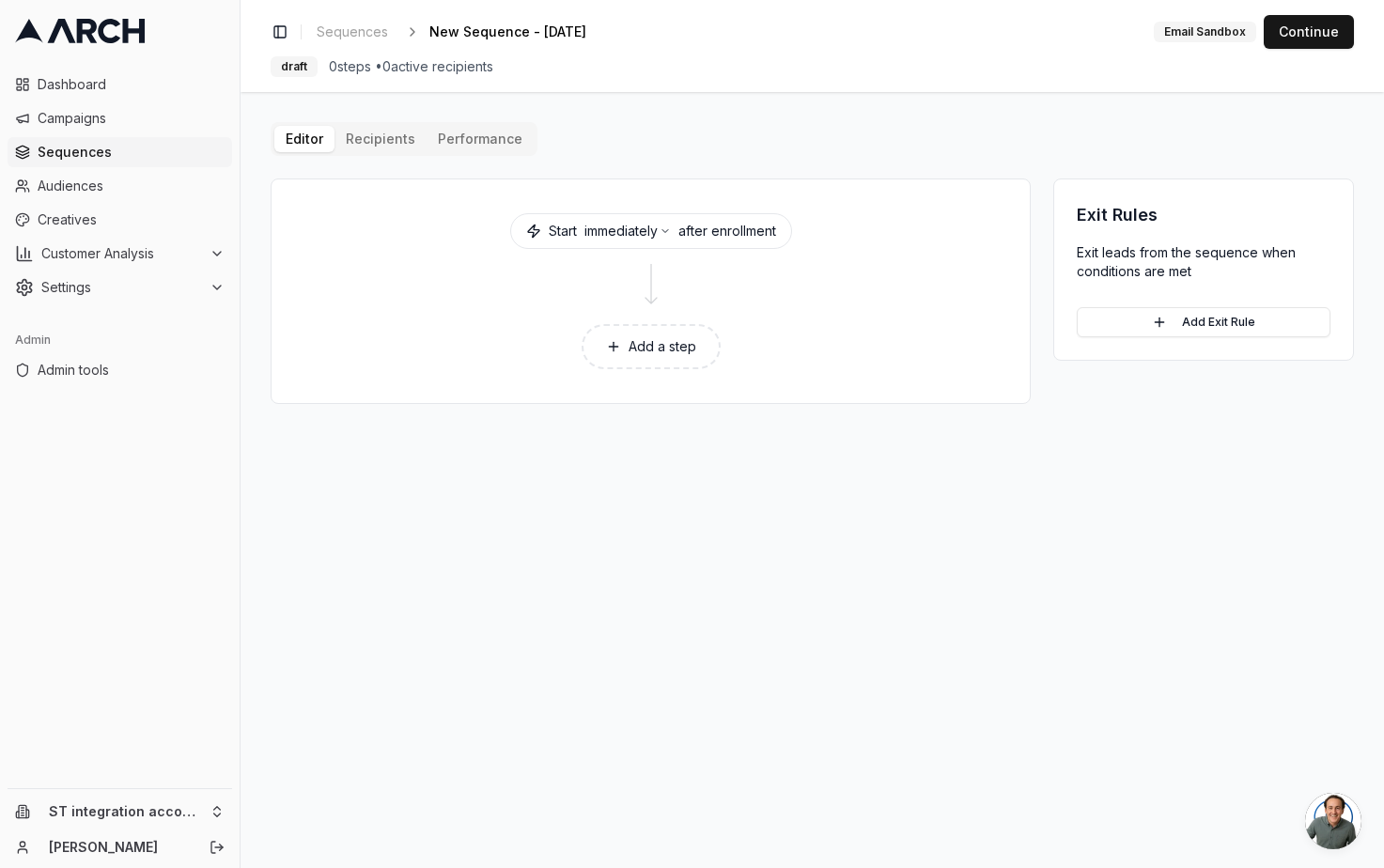
click at [628, 359] on button "Add a step" at bounding box center [651, 347] width 139 height 45
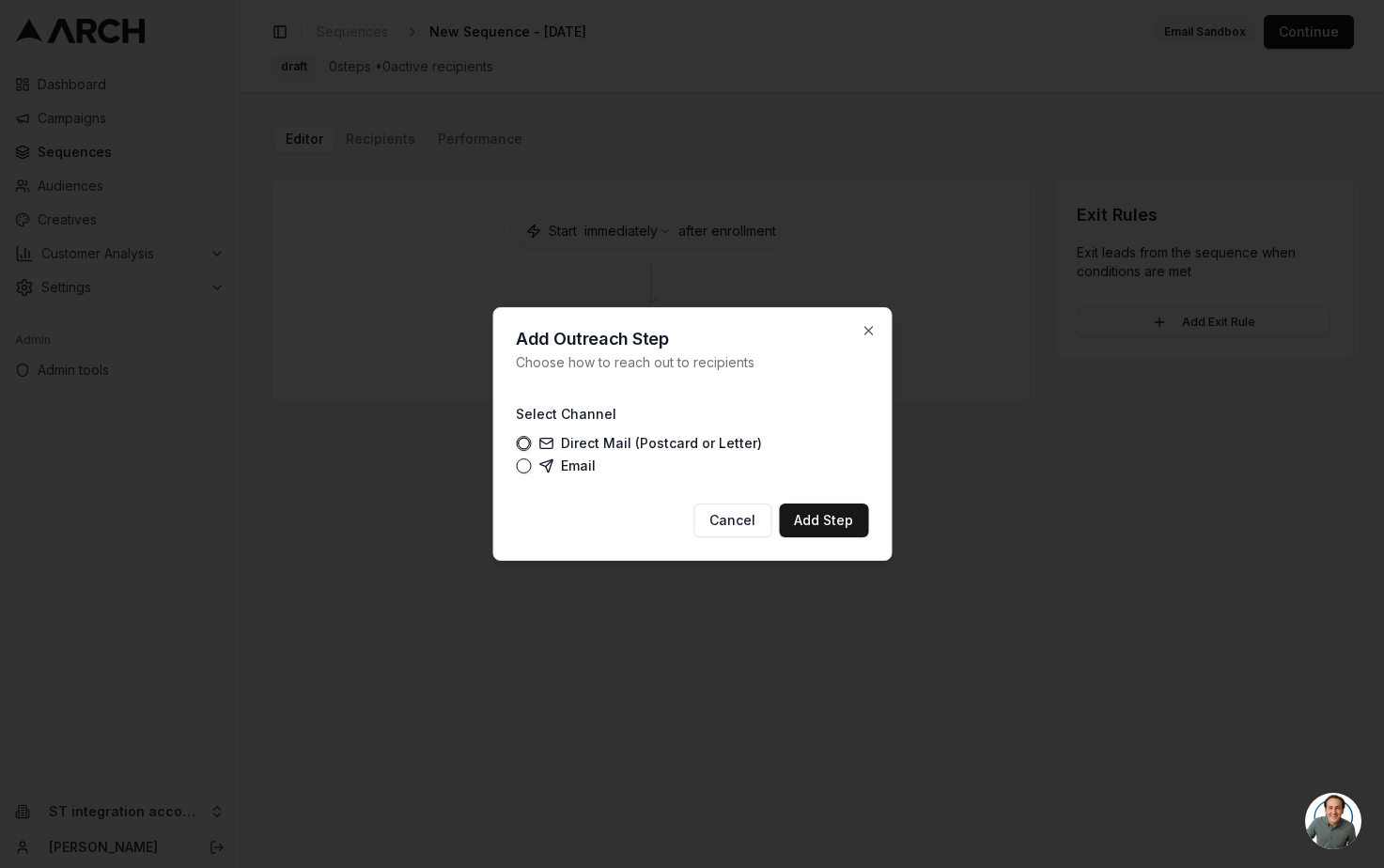
click at [564, 458] on label "Email" at bounding box center [567, 465] width 58 height 15
click at [531, 458] on button "Email" at bounding box center [523, 465] width 15 height 15
click at [840, 507] on button "Add Step" at bounding box center [823, 520] width 89 height 34
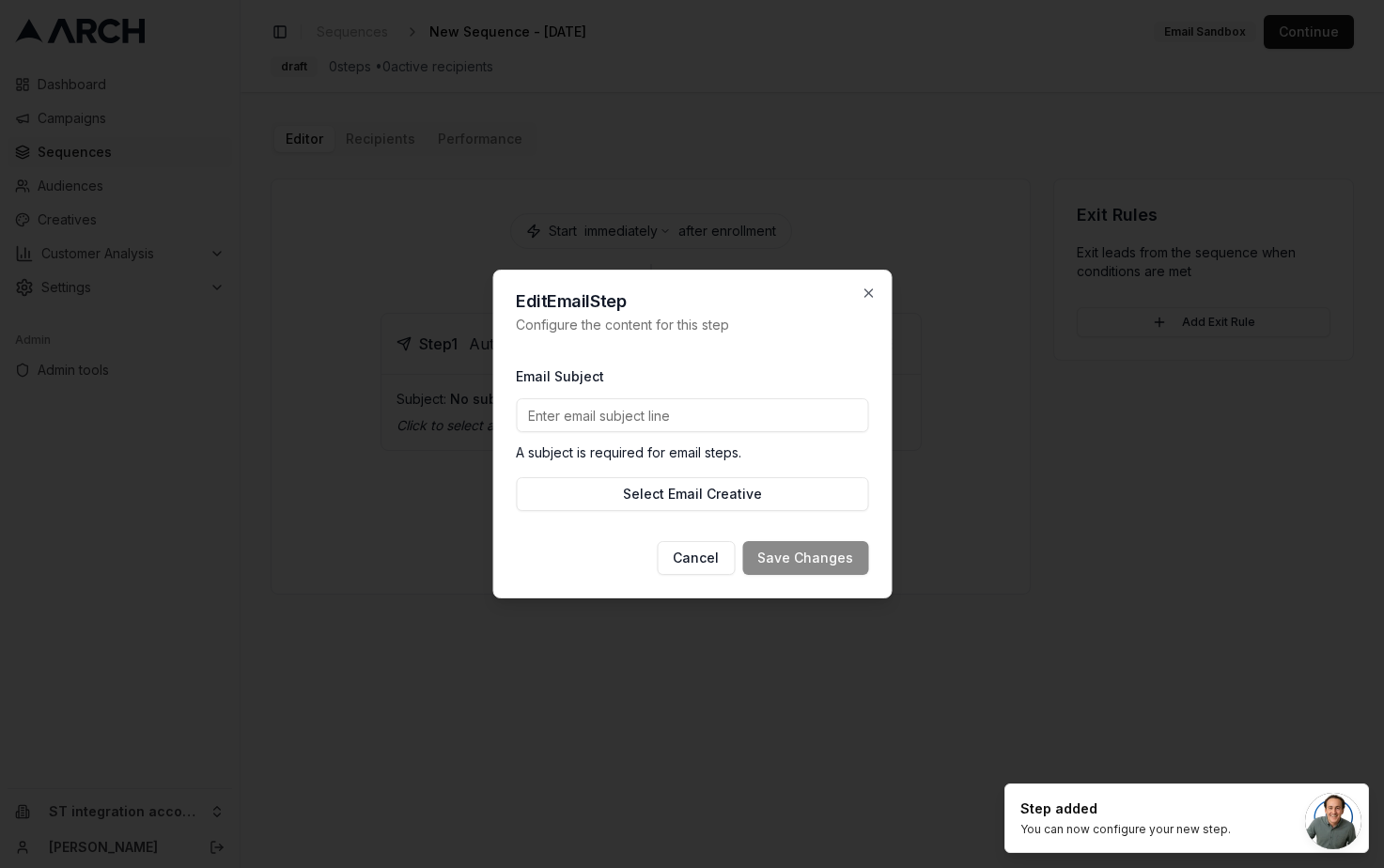
click at [628, 414] on input "Email Subject" at bounding box center [692, 415] width 353 height 34
type input "w"
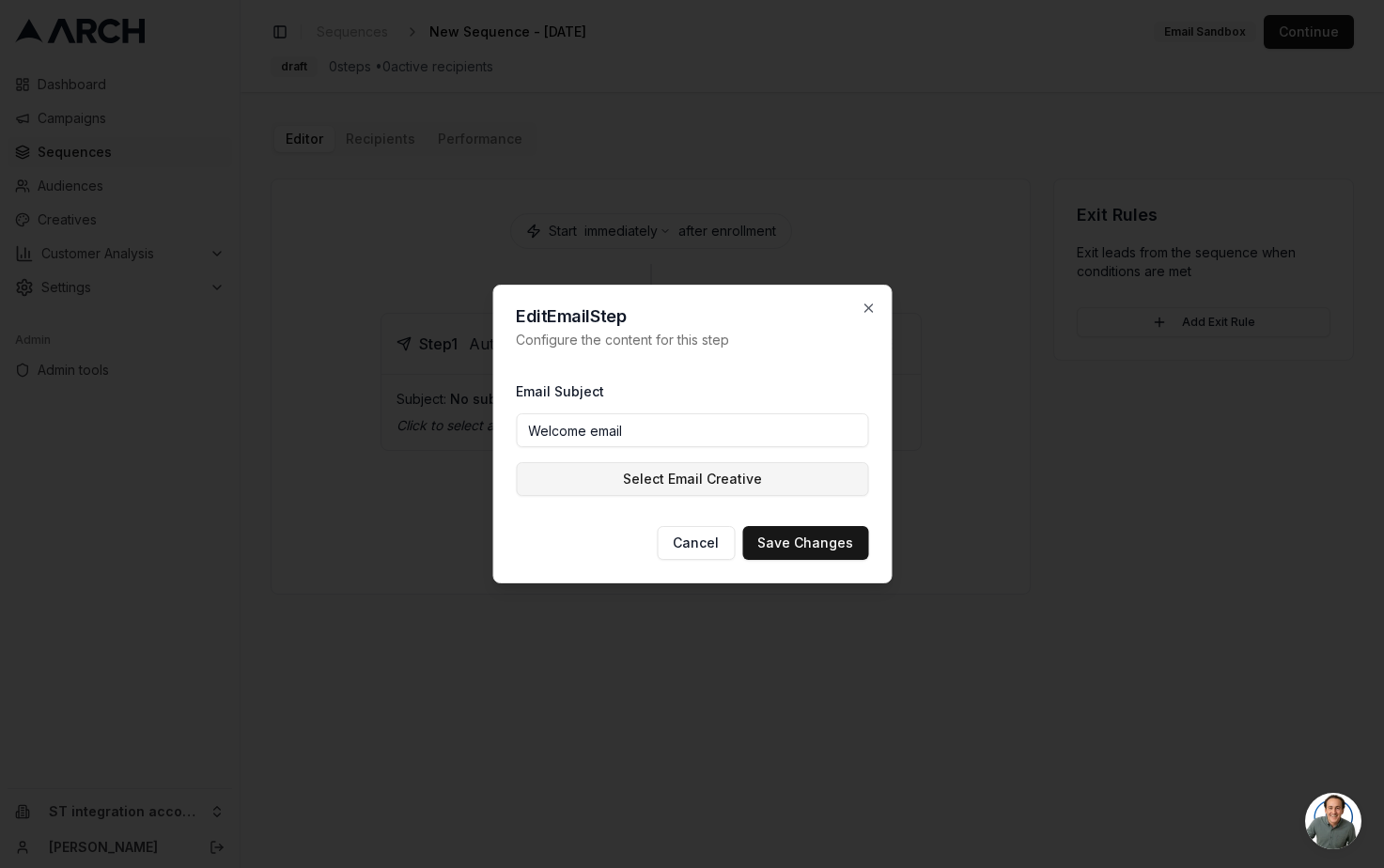
type input "Welcome email"
click at [587, 479] on button "Select Email Creative" at bounding box center [692, 479] width 353 height 34
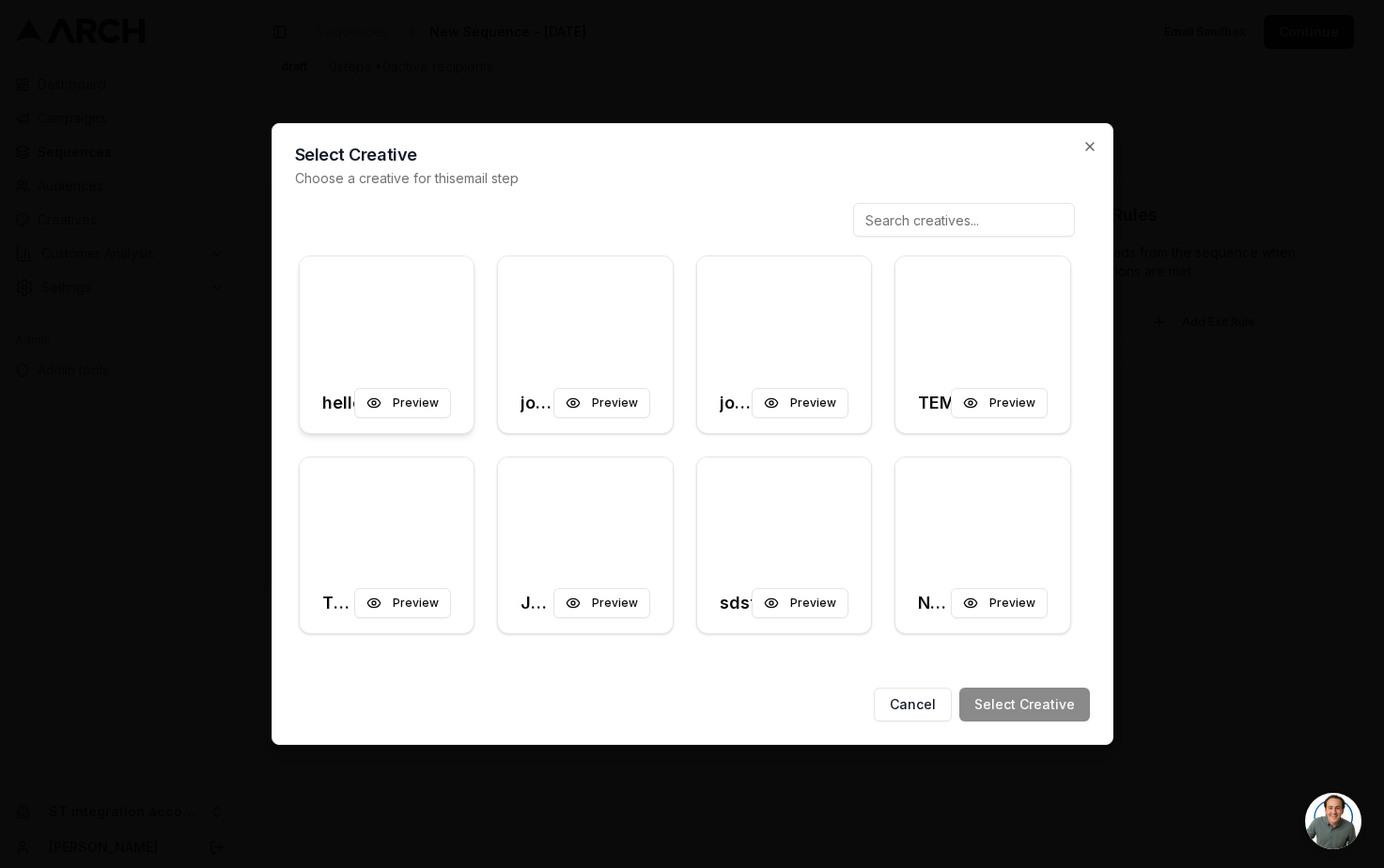
click at [446, 344] on div at bounding box center [387, 314] width 175 height 116
click at [1007, 709] on button "Select Creative" at bounding box center [1025, 705] width 131 height 34
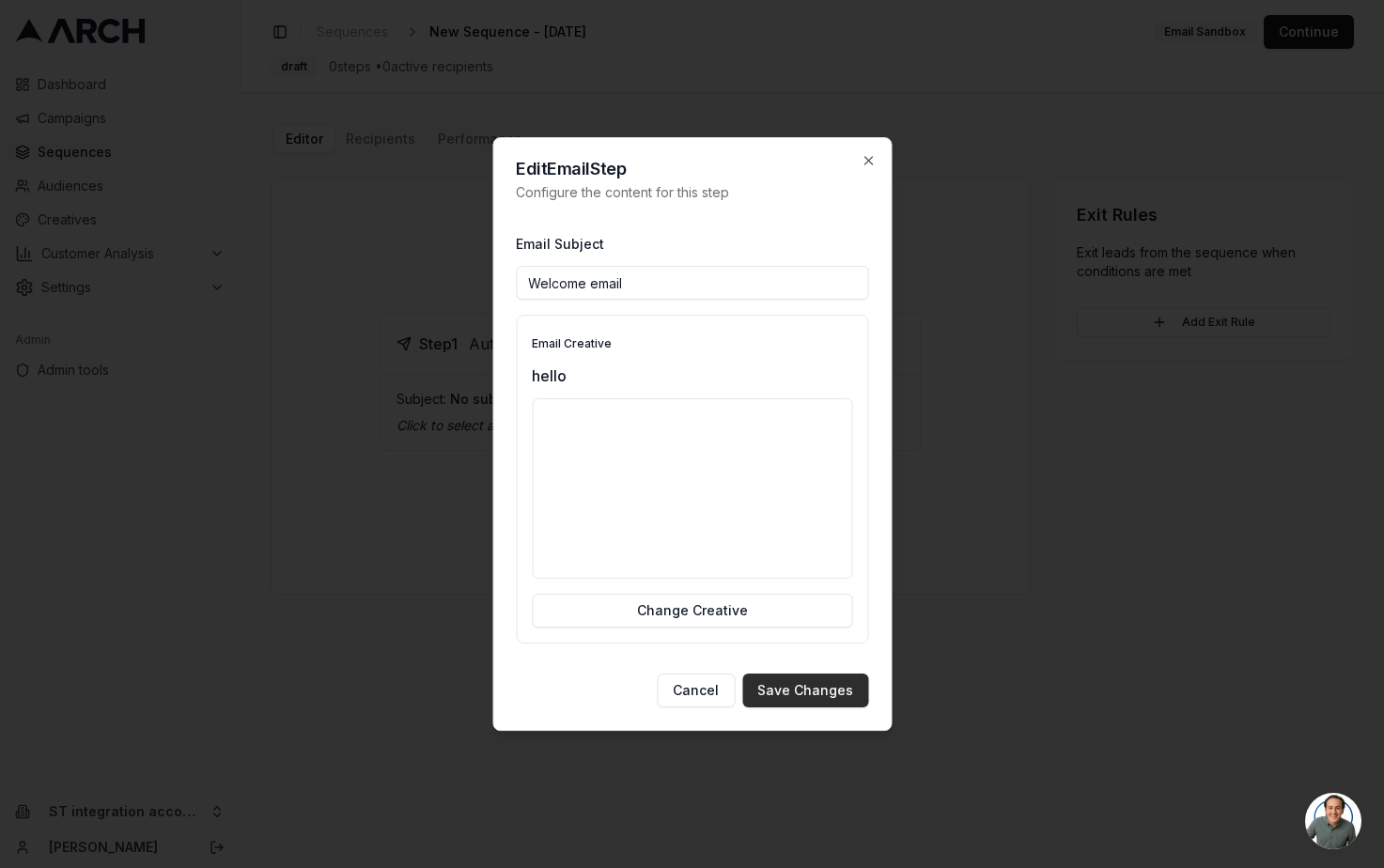
click at [796, 684] on button "Save Changes" at bounding box center [805, 690] width 126 height 34
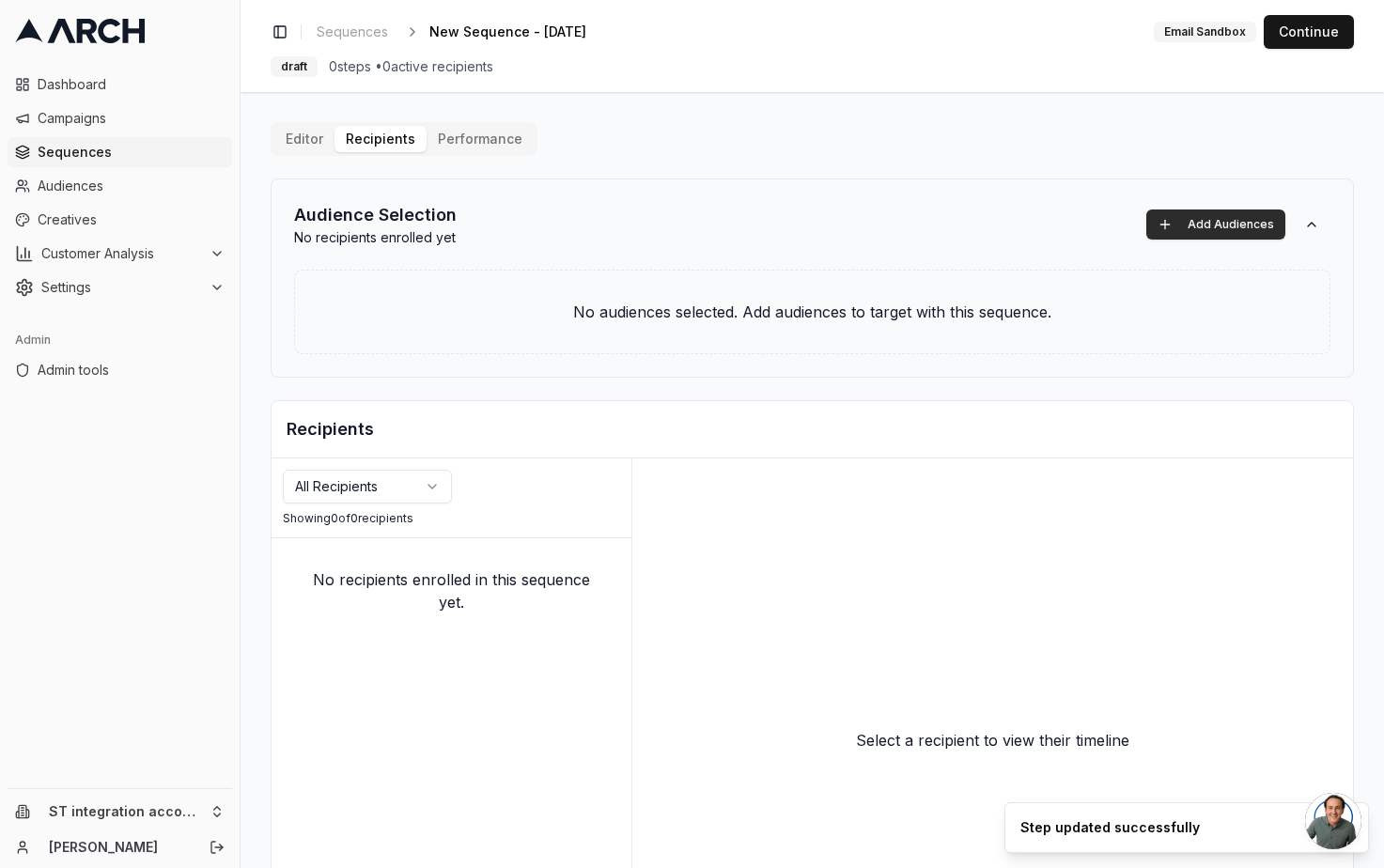
click at [1215, 230] on button "Add Audiences" at bounding box center [1216, 224] width 139 height 30
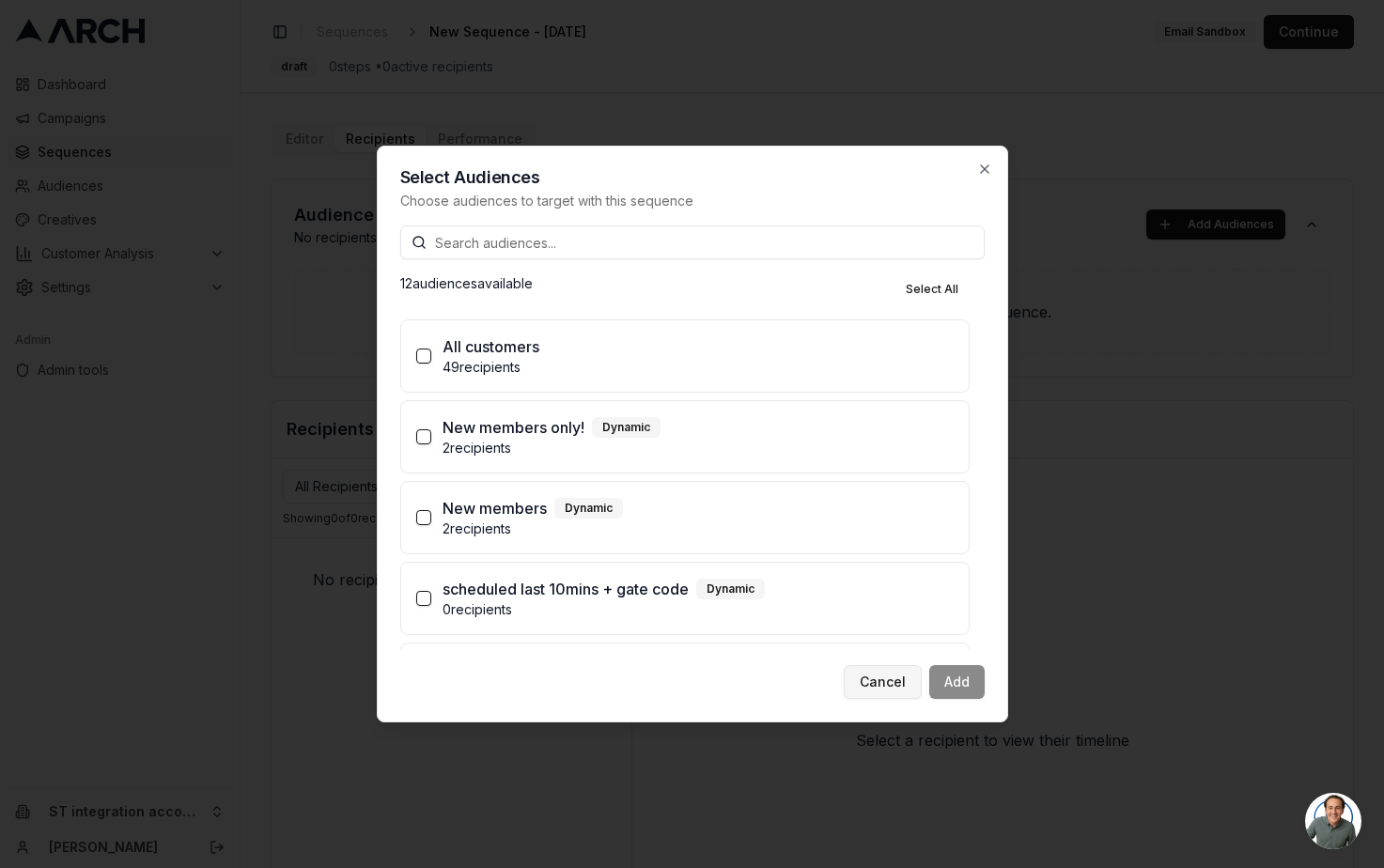
click at [873, 678] on button "Cancel" at bounding box center [883, 682] width 78 height 34
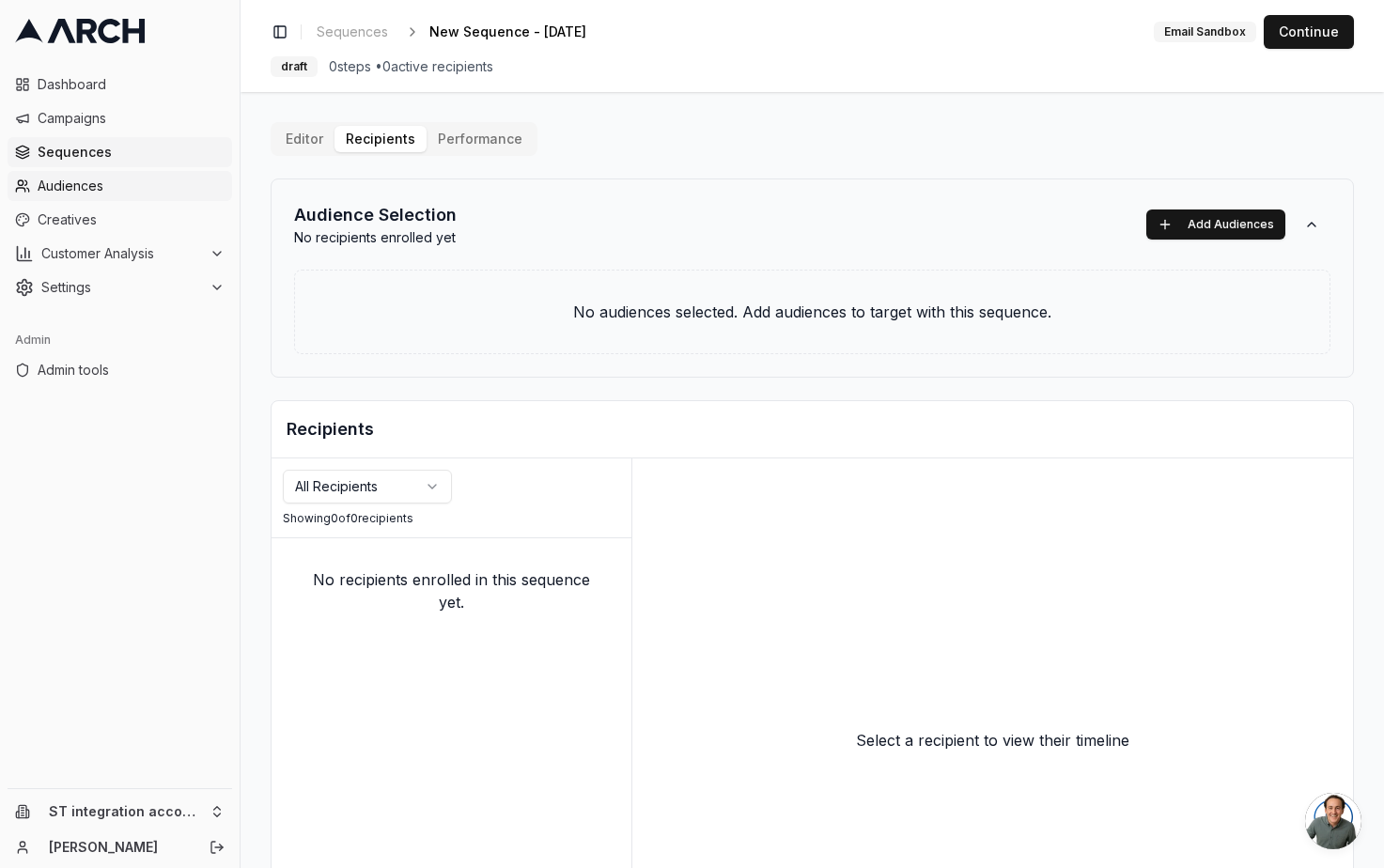
click at [136, 197] on link "Audiences" at bounding box center [120, 186] width 225 height 30
click at [1168, 209] on button "Add Audiences" at bounding box center [1216, 224] width 139 height 30
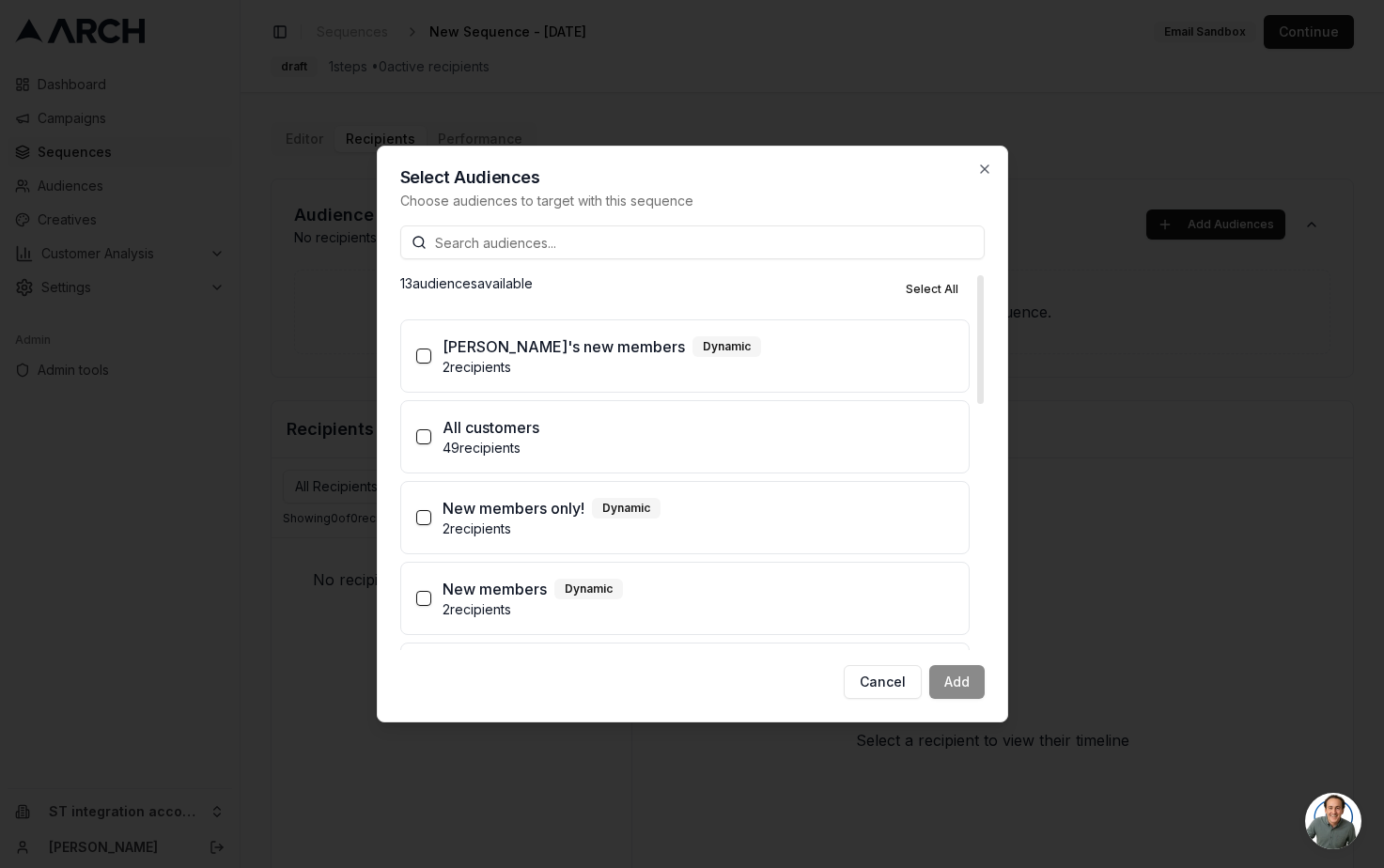
click at [509, 367] on p "2 recipients" at bounding box center [698, 367] width 511 height 19
click at [431, 364] on button "Matt's new members Dynamic 2 recipients" at bounding box center [423, 356] width 15 height 15
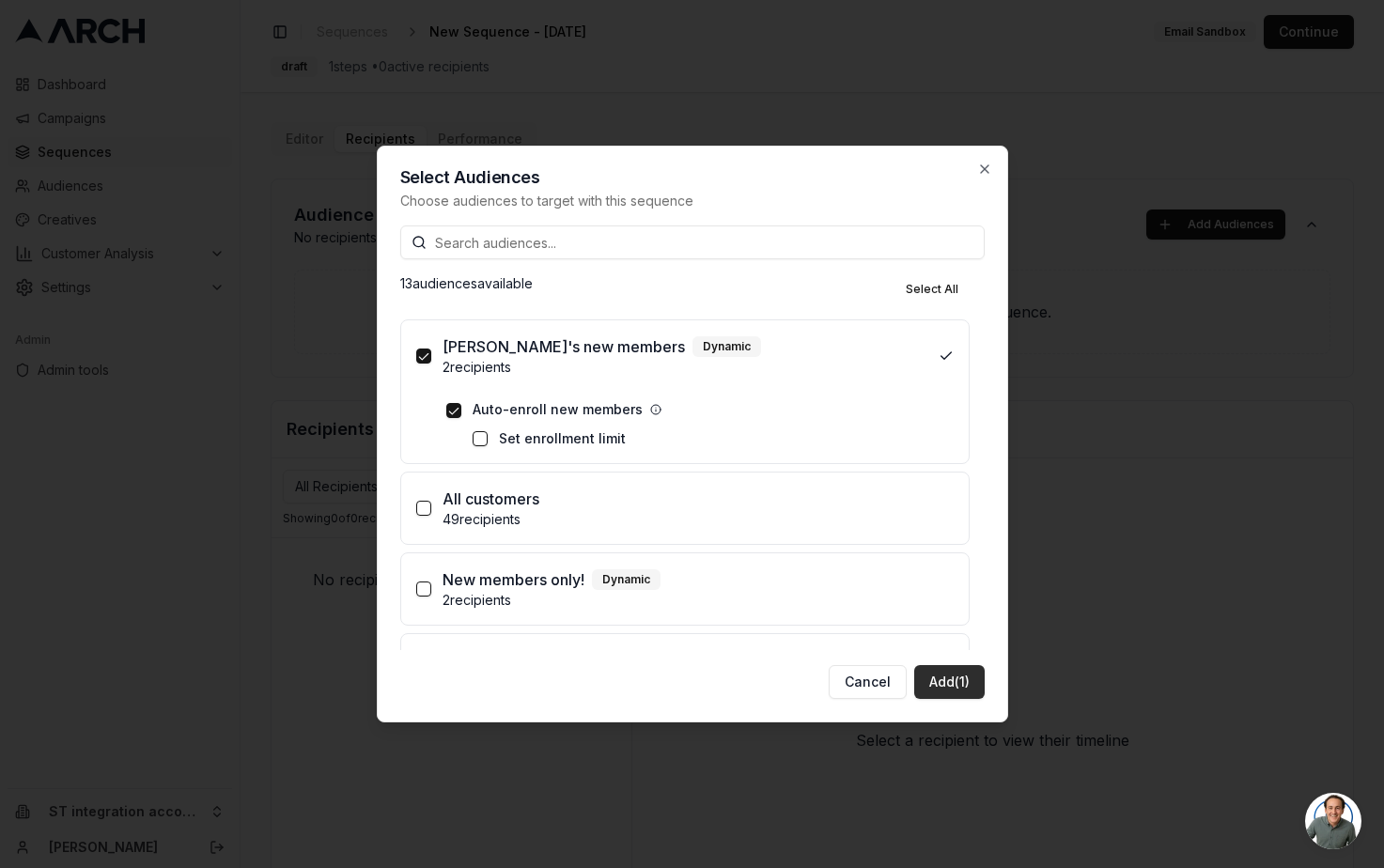
click at [952, 672] on button "Add (1)" at bounding box center [949, 682] width 70 height 34
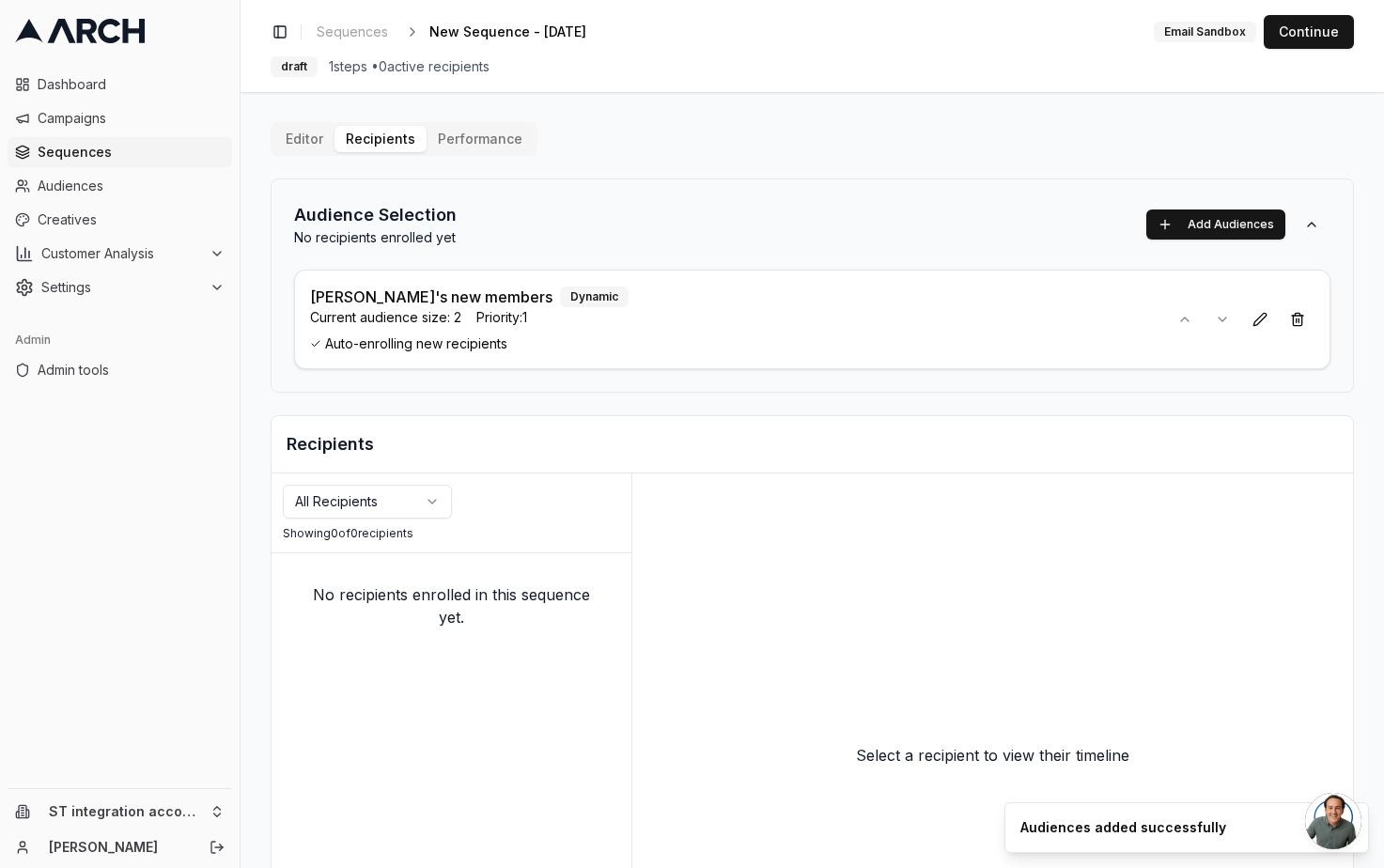
click at [1299, 49] on div "Toggle Sidebar Sequences New Sequence - Sep 23, 2025 Edit Email Sandbox Continu…" at bounding box center [812, 46] width 1144 height 92
click at [1306, 36] on button "Continue" at bounding box center [1309, 31] width 90 height 34
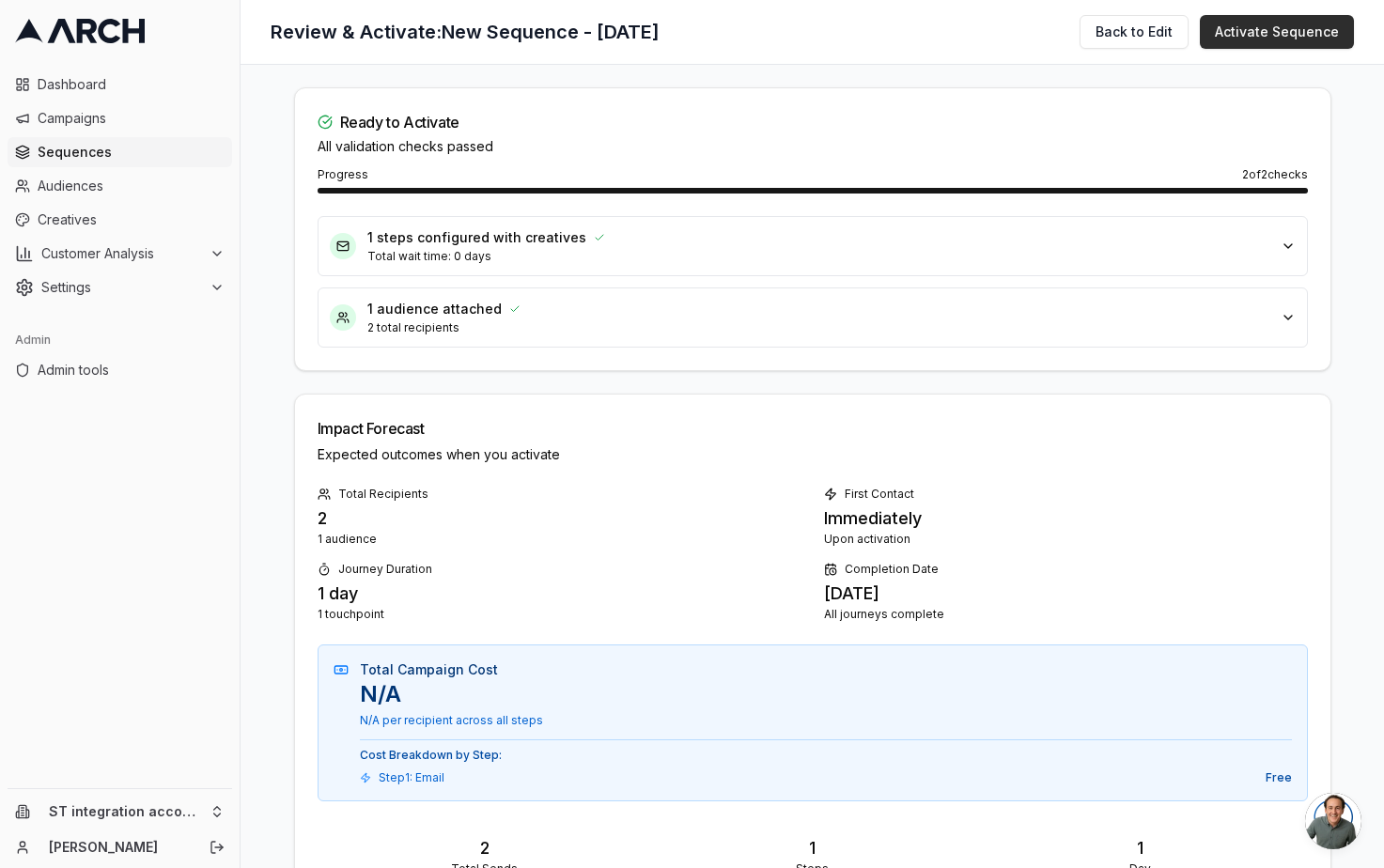
click at [1299, 36] on button "Activate Sequence" at bounding box center [1277, 31] width 154 height 34
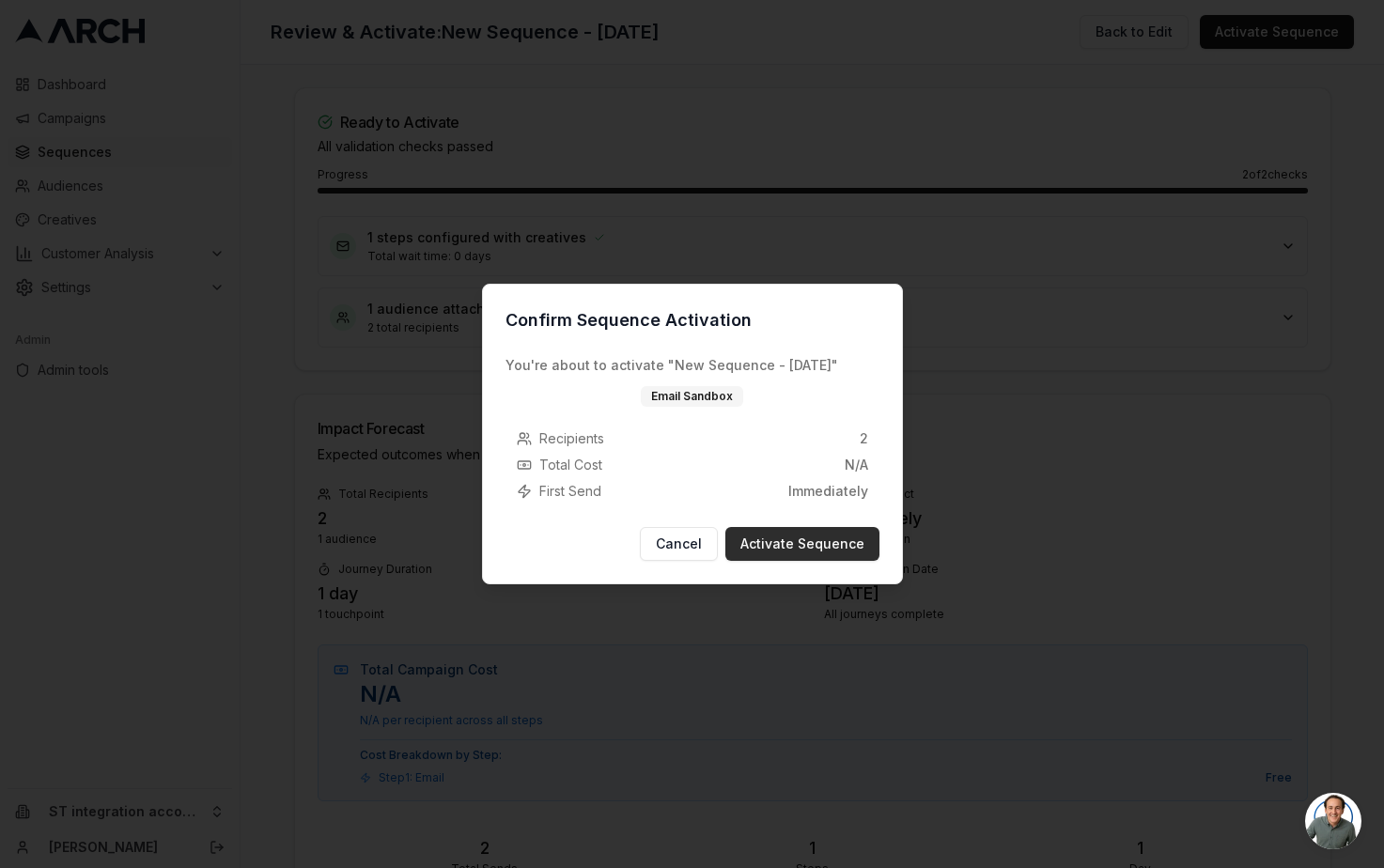
click at [795, 543] on button "Activate Sequence" at bounding box center [802, 543] width 154 height 34
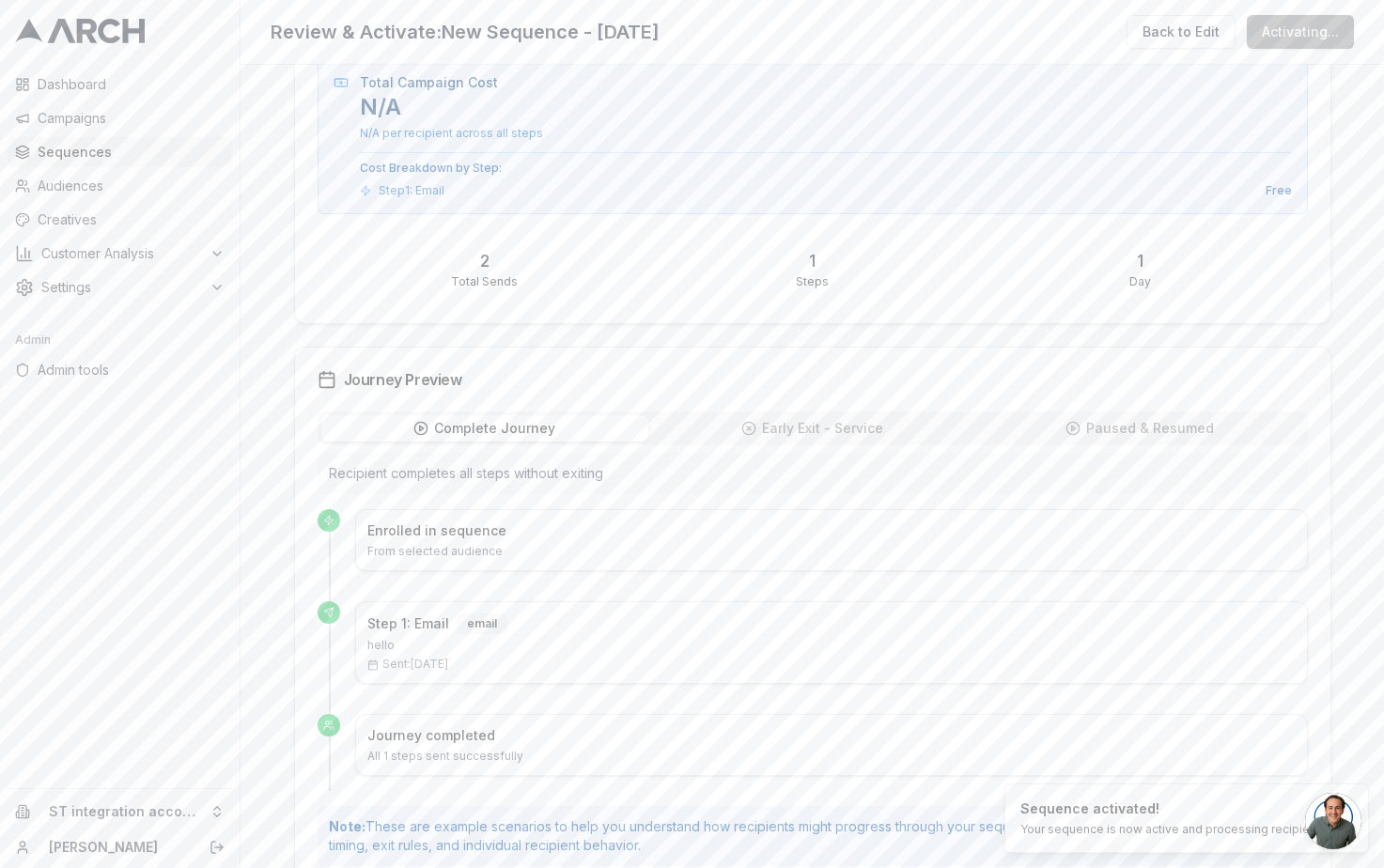
scroll to position [631, 0]
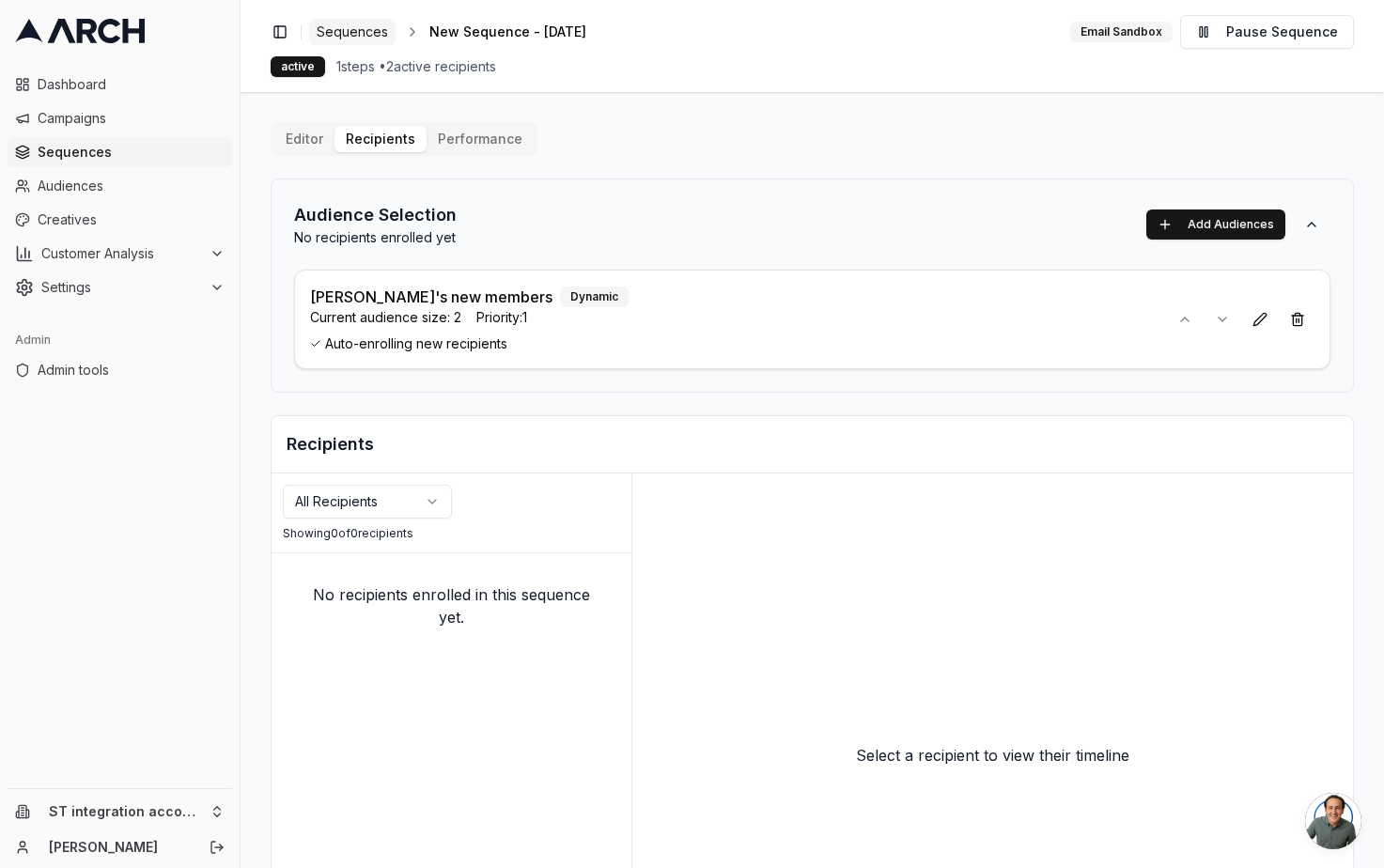
click at [350, 29] on span "Sequences" at bounding box center [352, 31] width 71 height 19
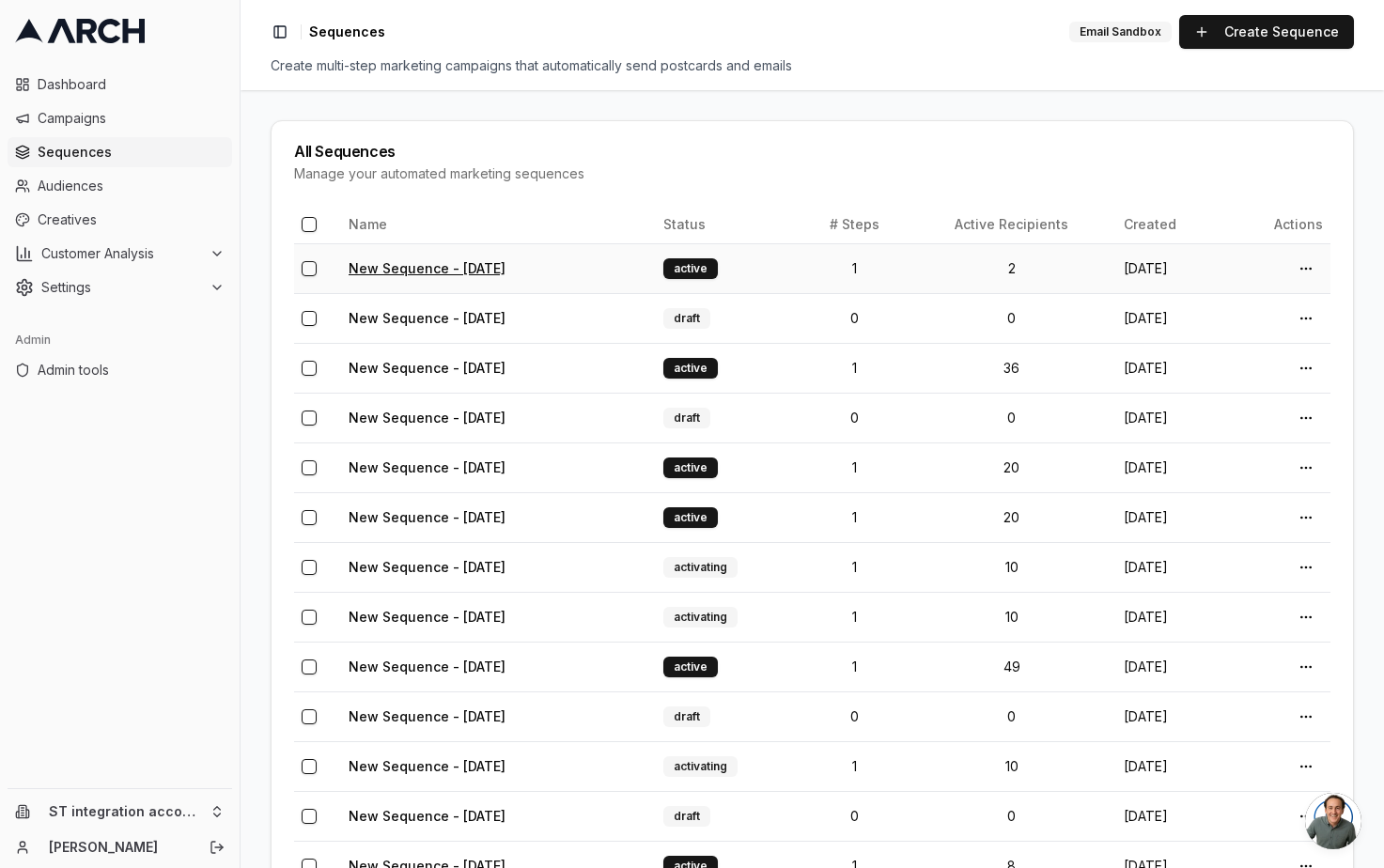
click at [427, 262] on link "New Sequence - Sep 23, 2025" at bounding box center [427, 268] width 157 height 16
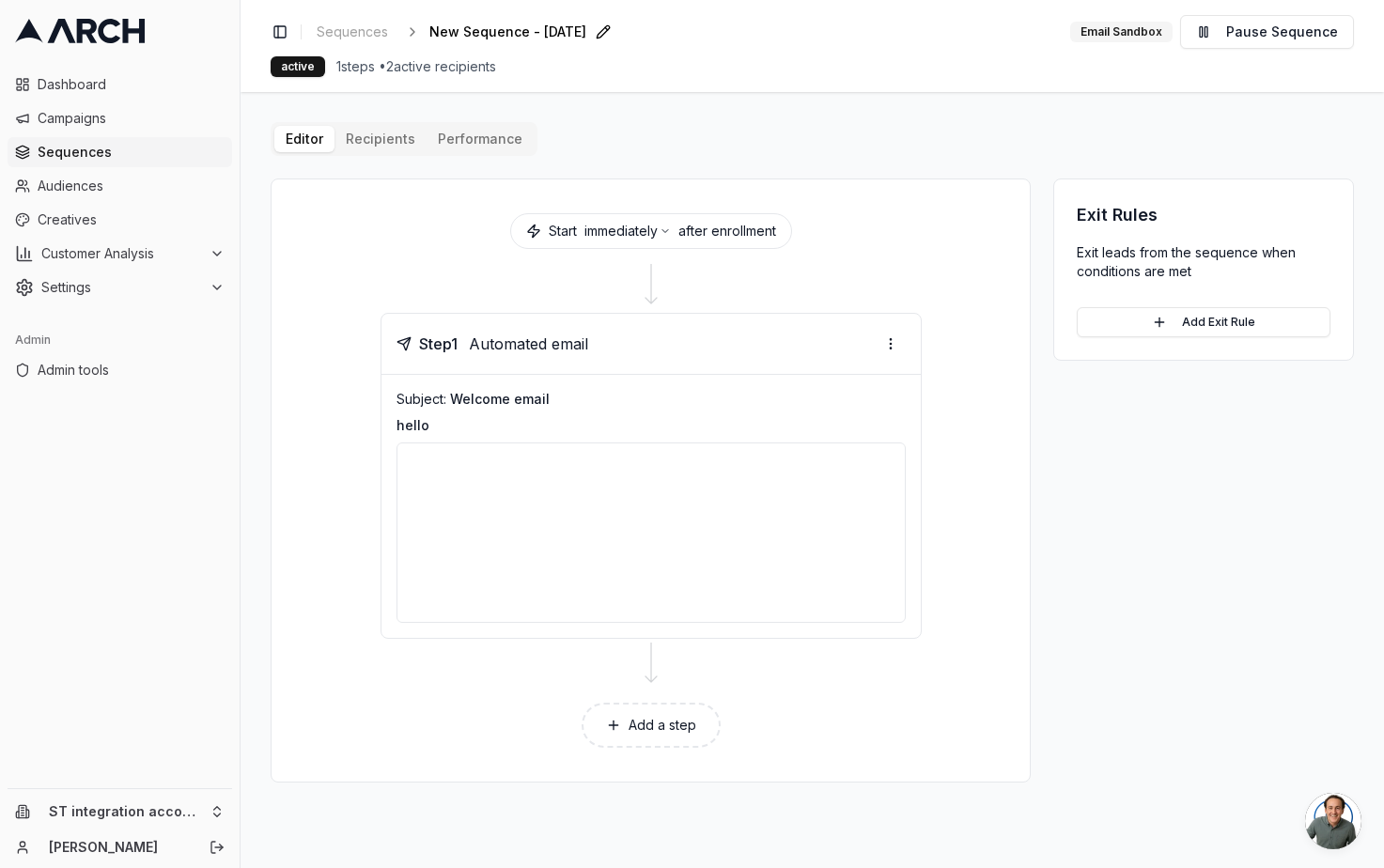
click at [502, 34] on span "New Sequence - Sep 23, 2025" at bounding box center [507, 31] width 157 height 19
type input "Matt's new memberes"
click at [560, 30] on span "Matt's new memberes" at bounding box center [541, 31] width 223 height 19
click at [579, 36] on input "Matt's new memberes" at bounding box center [540, 31] width 222 height 28
type input "[PERSON_NAME]'s new members"
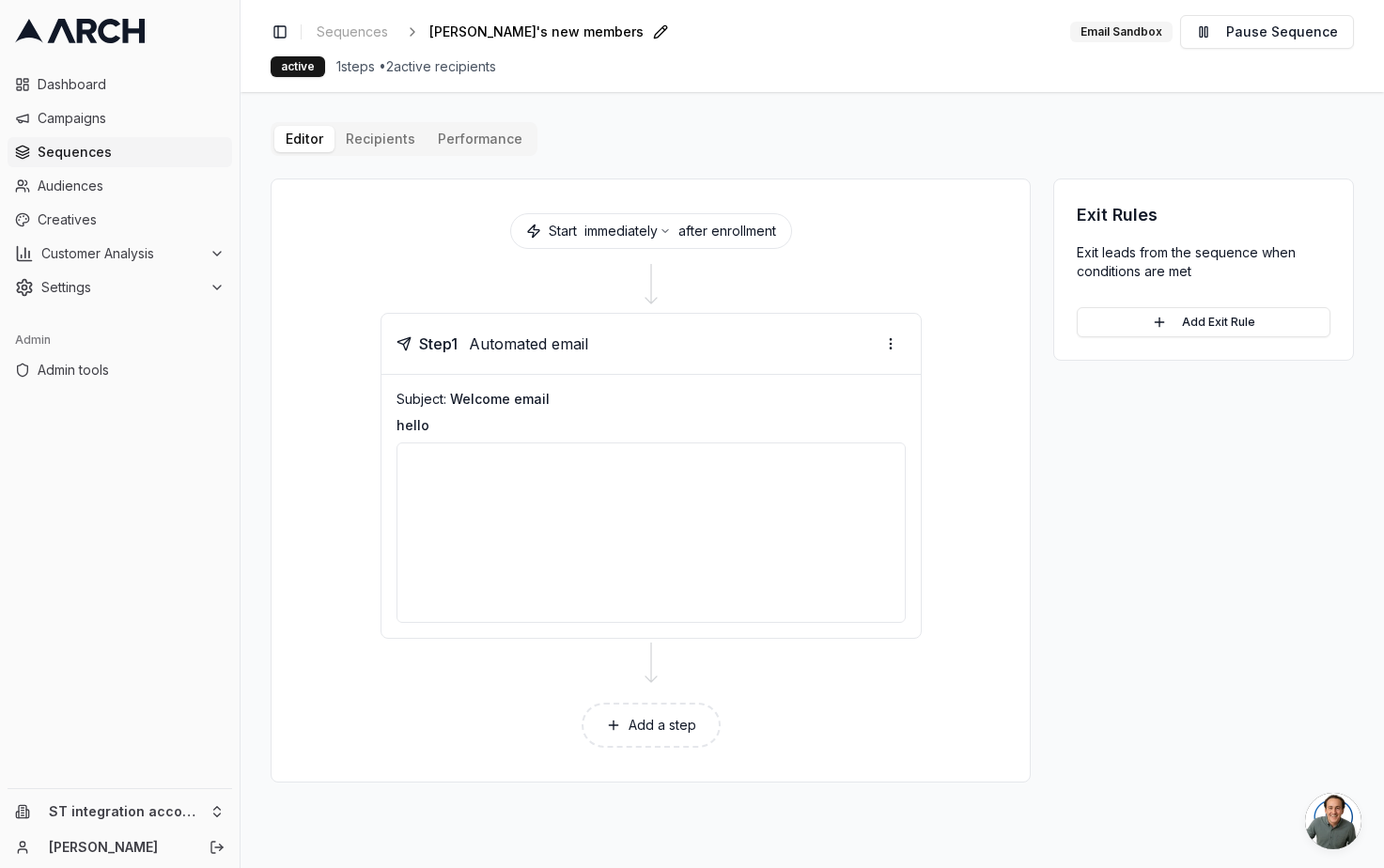
click at [359, 153] on div "Editor Recipients Performance" at bounding box center [404, 139] width 267 height 34
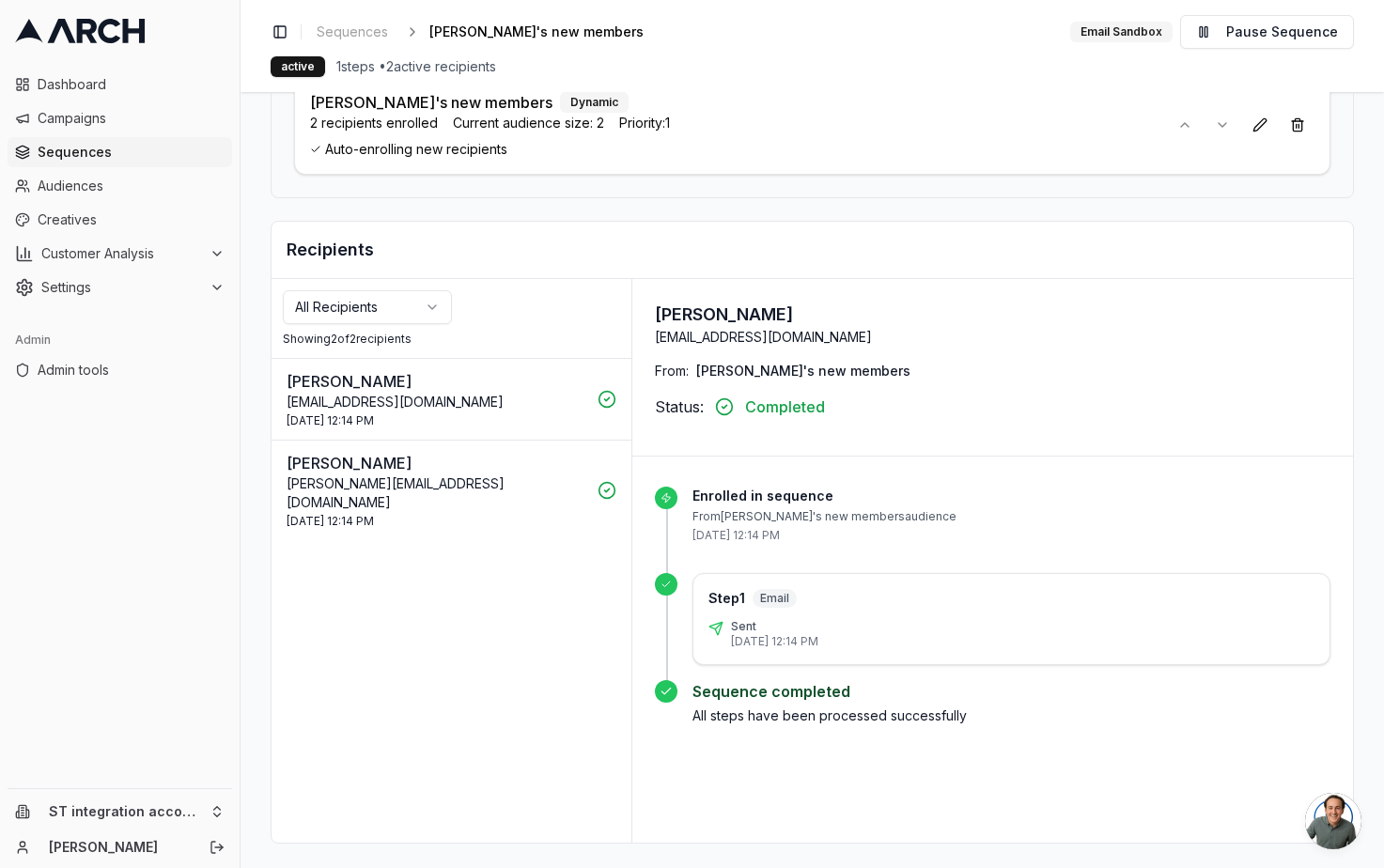
scroll to position [200, 0]
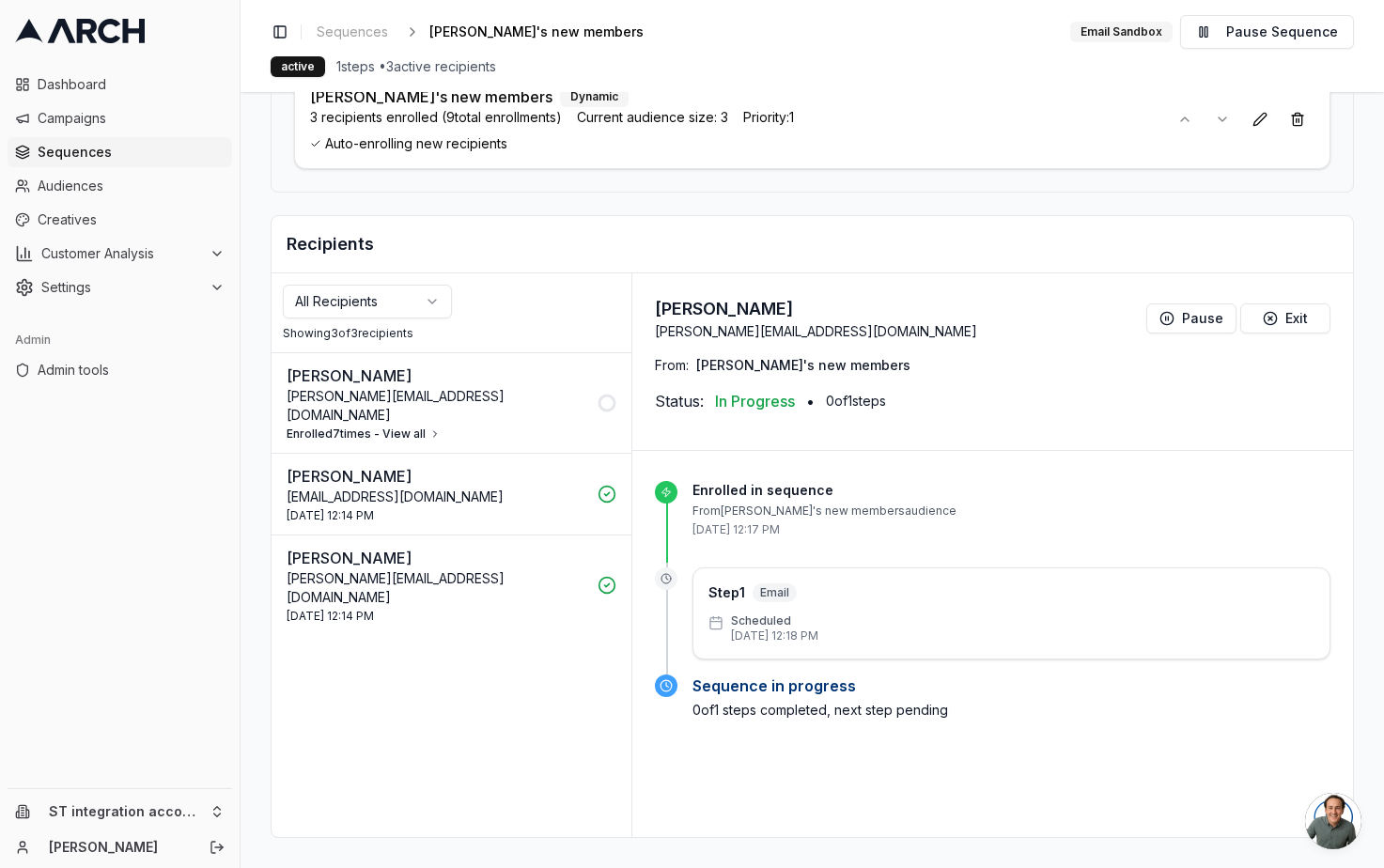
click at [410, 426] on button "Enrolled 7 times - View all" at bounding box center [364, 433] width 154 height 15
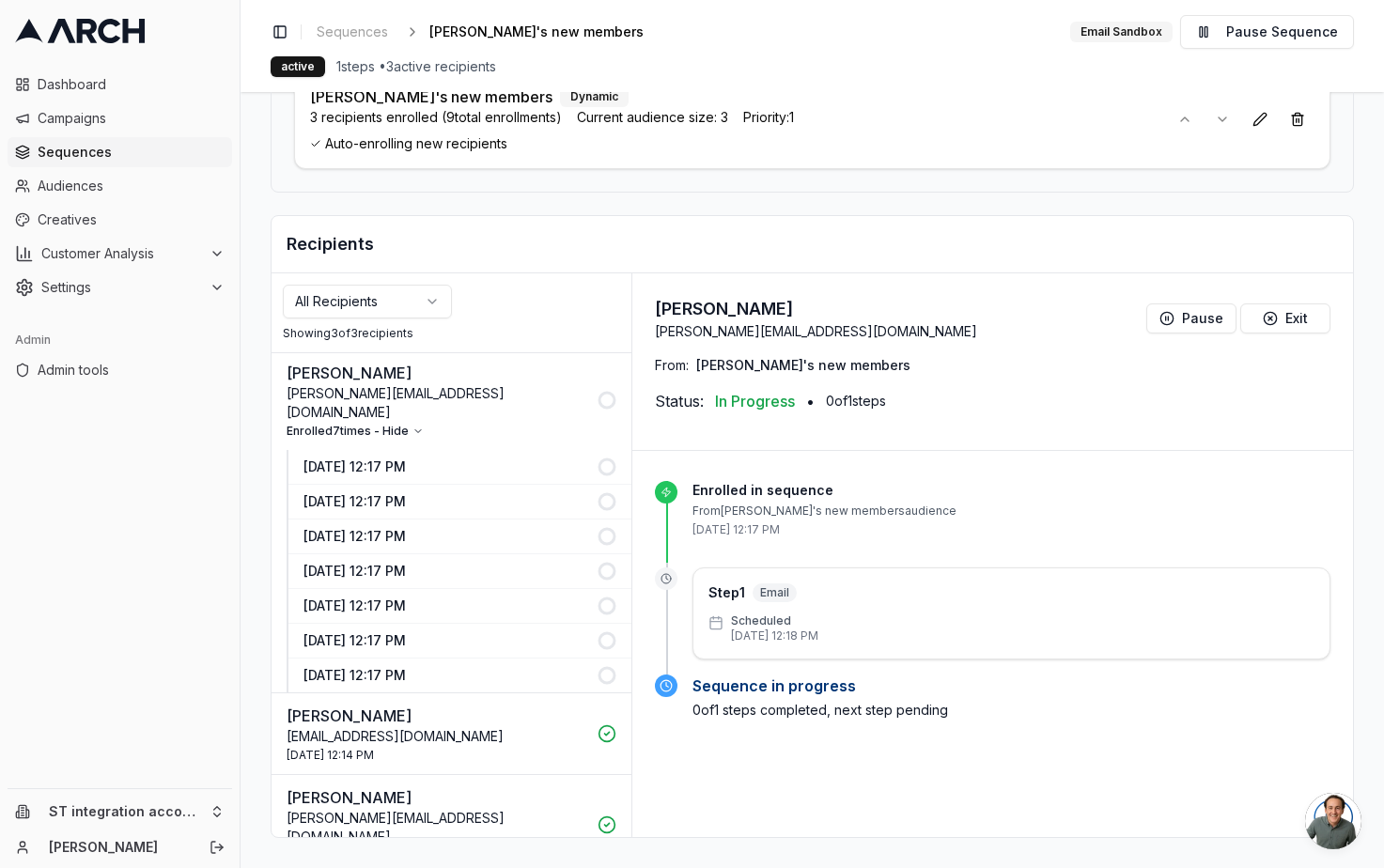
scroll to position [0, 0]
click at [414, 428] on icon "button" at bounding box center [418, 434] width 12 height 12
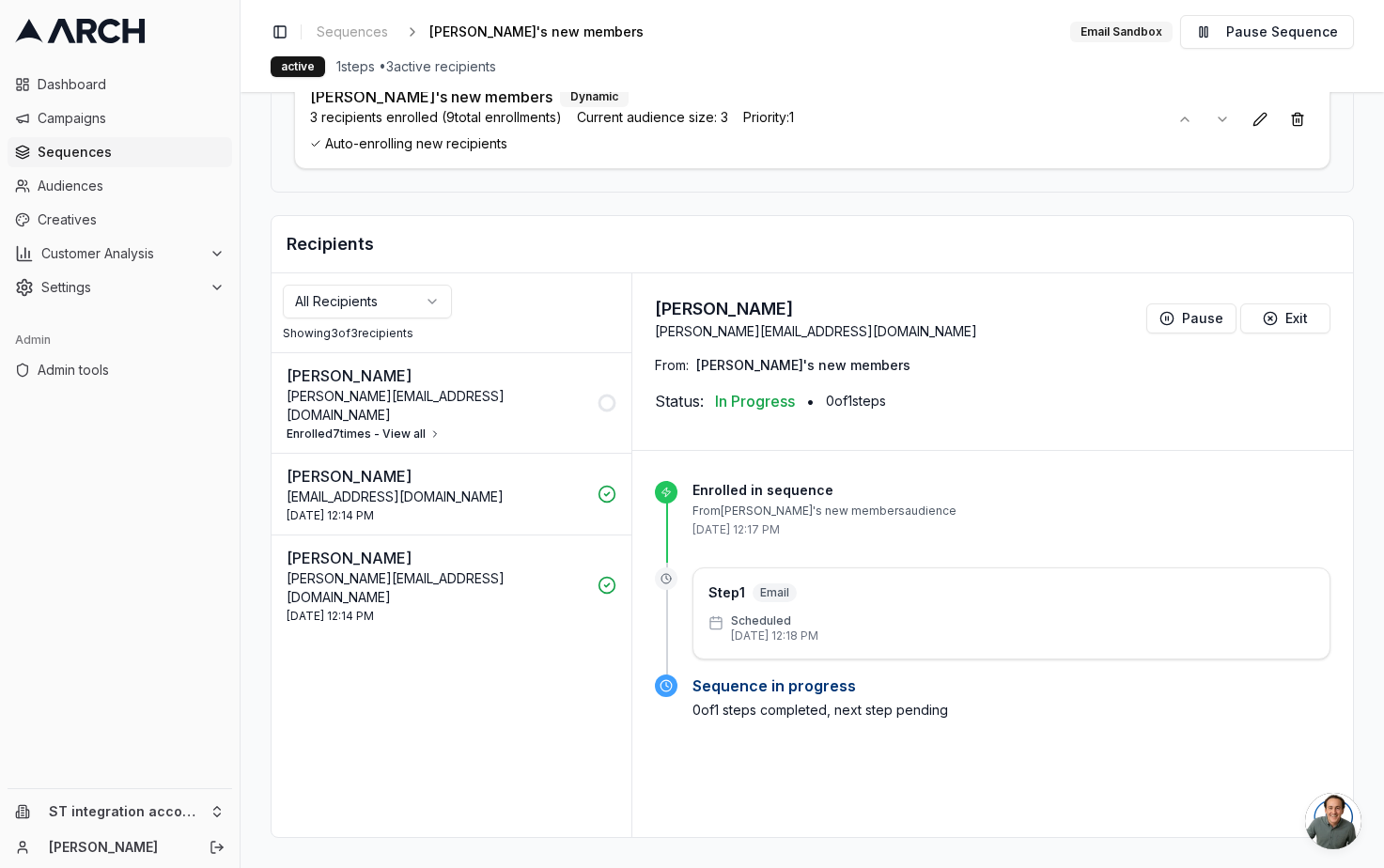
click at [374, 508] on span "23 Sep 2025 - 12:14 PM" at bounding box center [329, 515] width 87 height 15
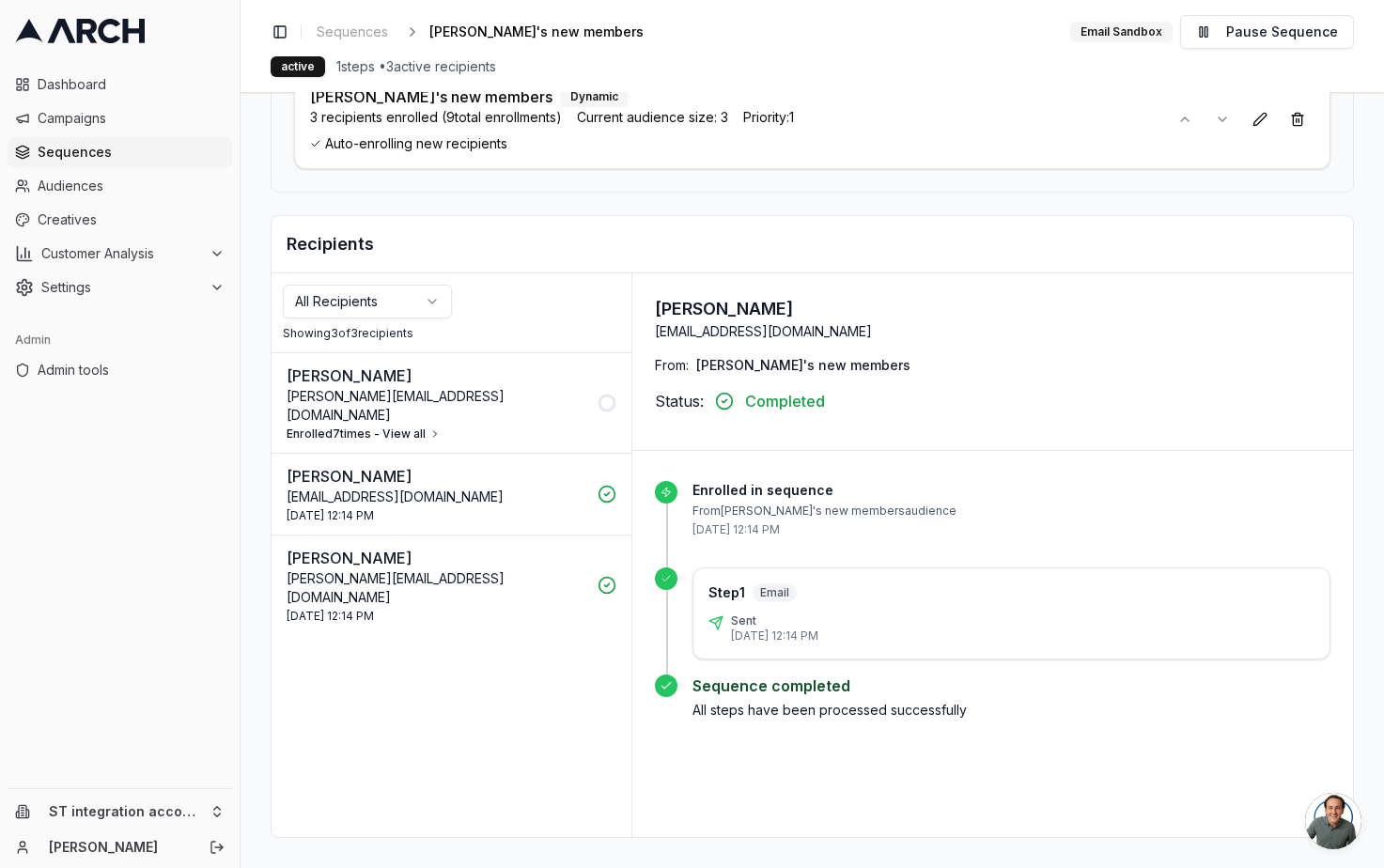
click at [402, 426] on button "Enrolled 7 times - View all" at bounding box center [364, 433] width 154 height 15
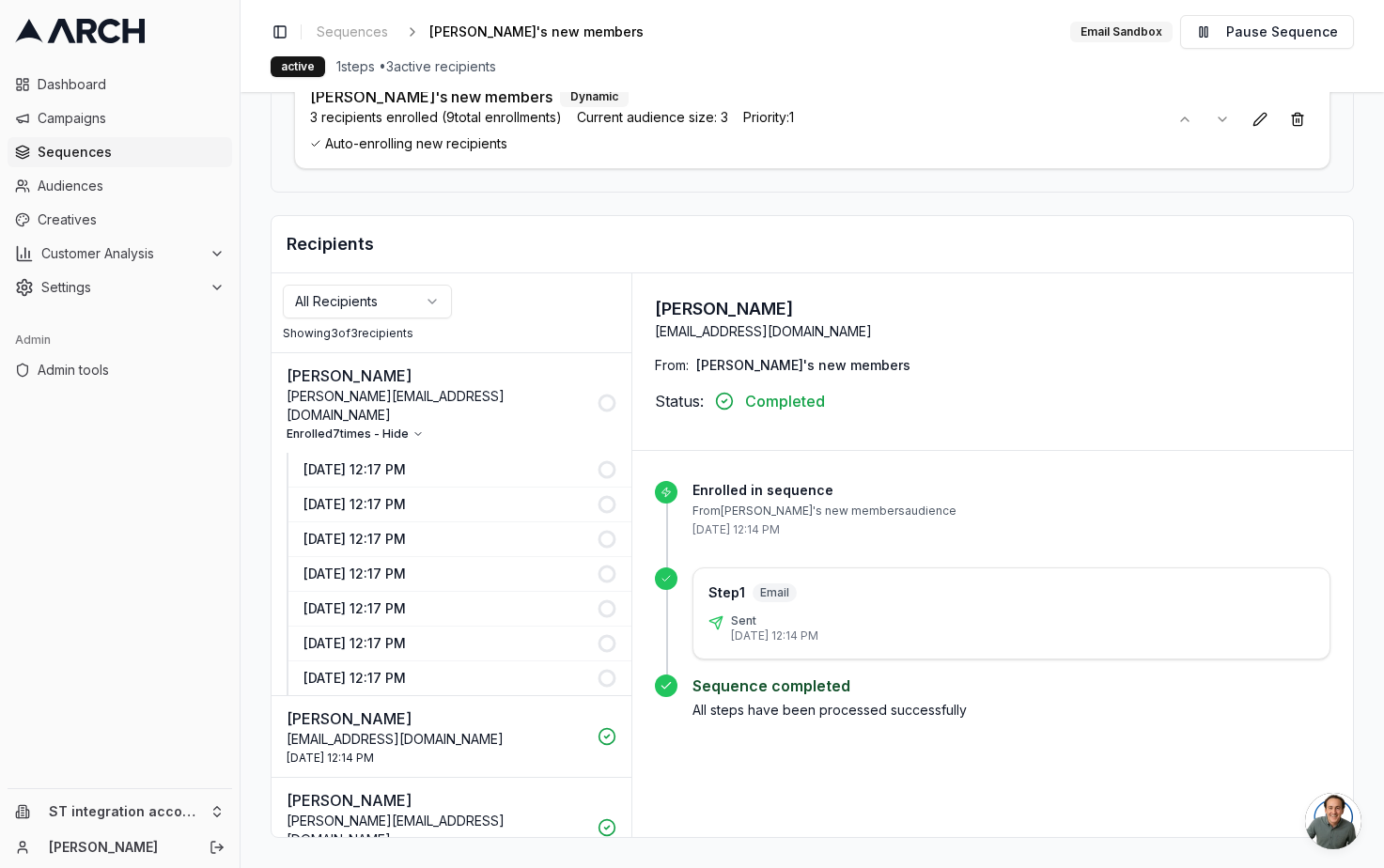
click at [413, 426] on button "John Bragg sacha+jbraggcustomer@getarch.com Enrolled 7 times - Hide" at bounding box center [452, 403] width 360 height 100
click at [391, 426] on button "Enrolled 7 times - Hide" at bounding box center [355, 433] width 137 height 15
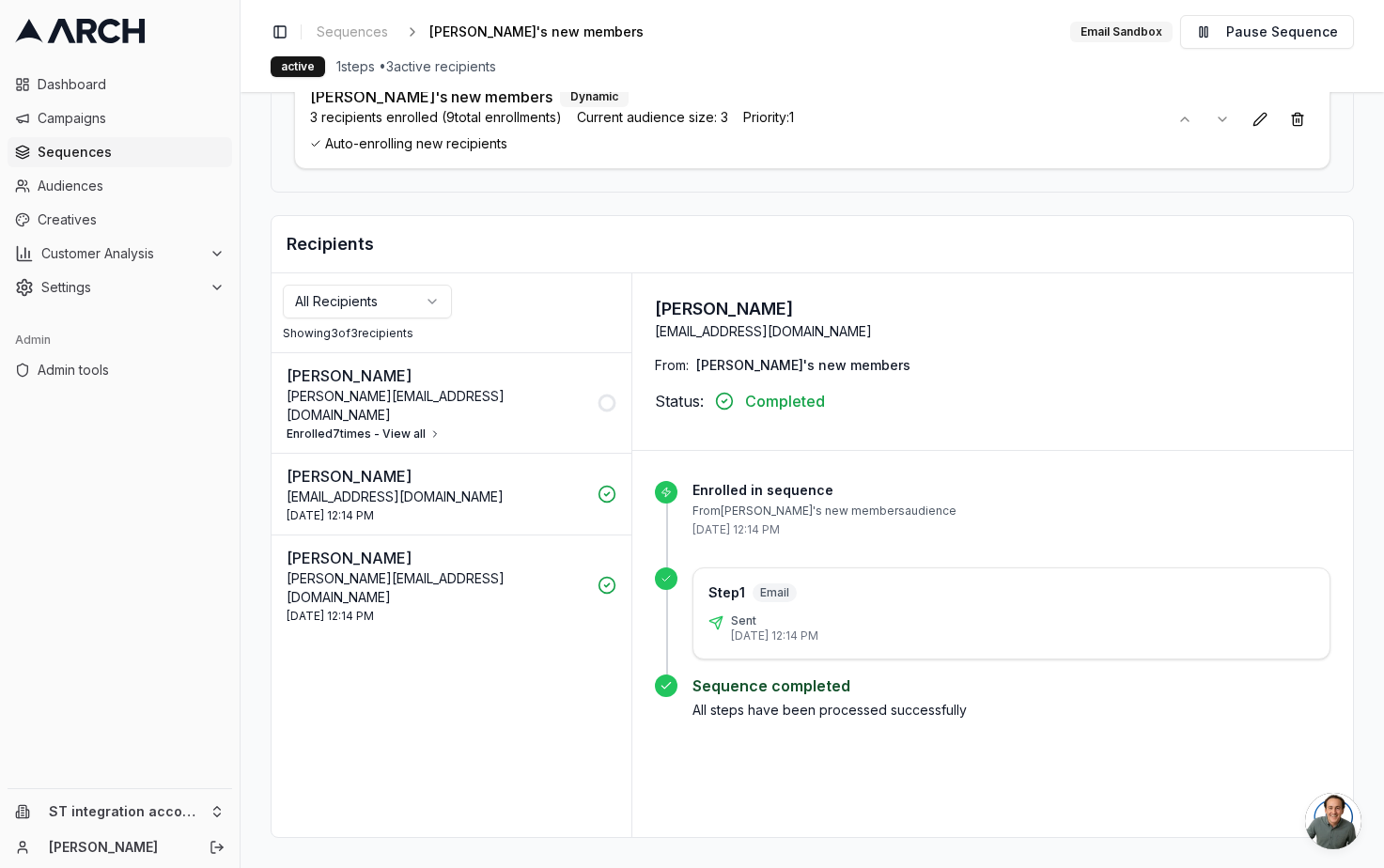
click at [604, 394] on icon at bounding box center [606, 403] width 19 height 19
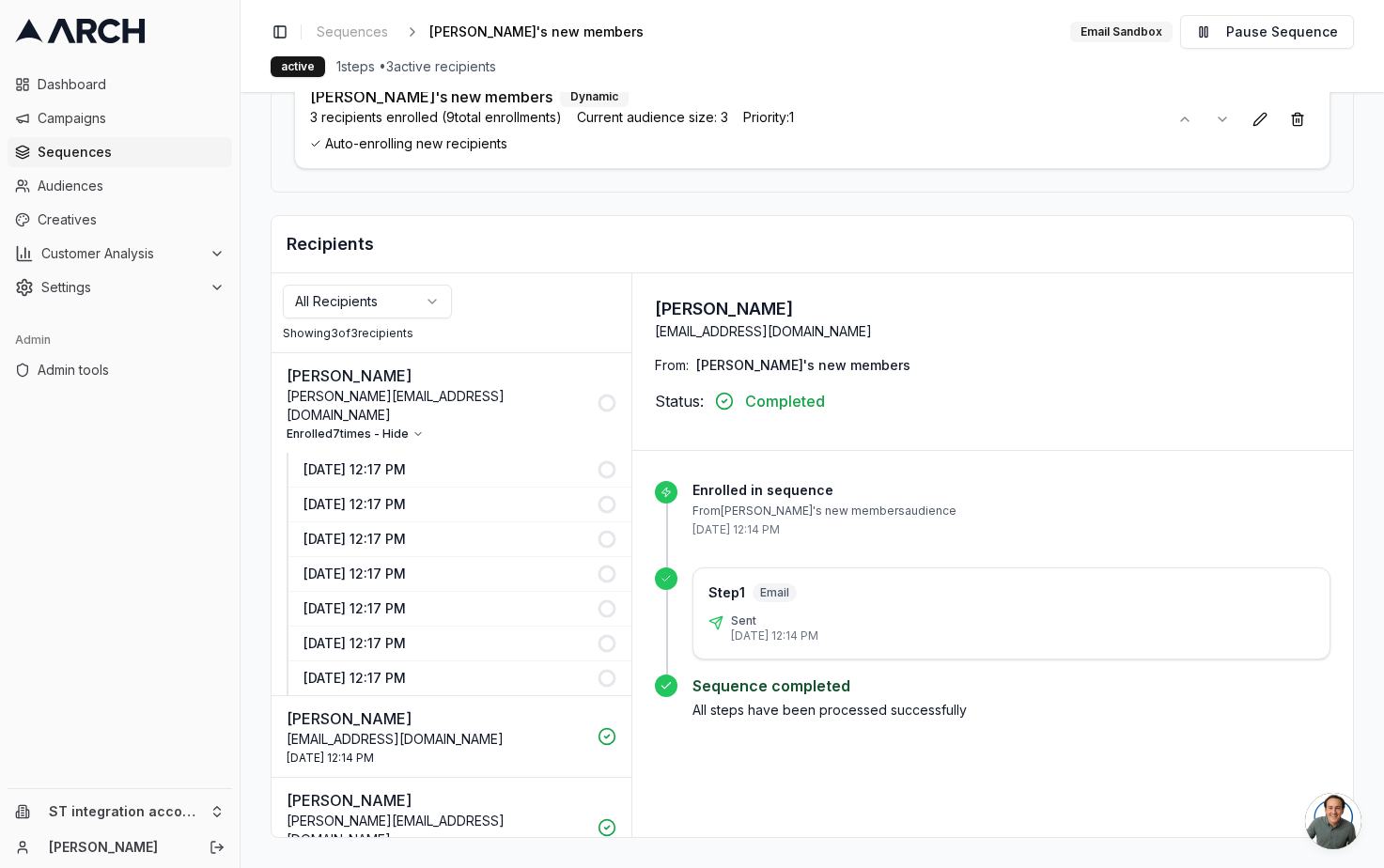
click at [604, 394] on icon at bounding box center [606, 403] width 19 height 19
click at [439, 396] on p "[PERSON_NAME][EMAIL_ADDRESS][DOMAIN_NAME]" at bounding box center [436, 406] width 300 height 37
click at [392, 426] on button "Enrolled 7 times - Hide" at bounding box center [355, 433] width 137 height 15
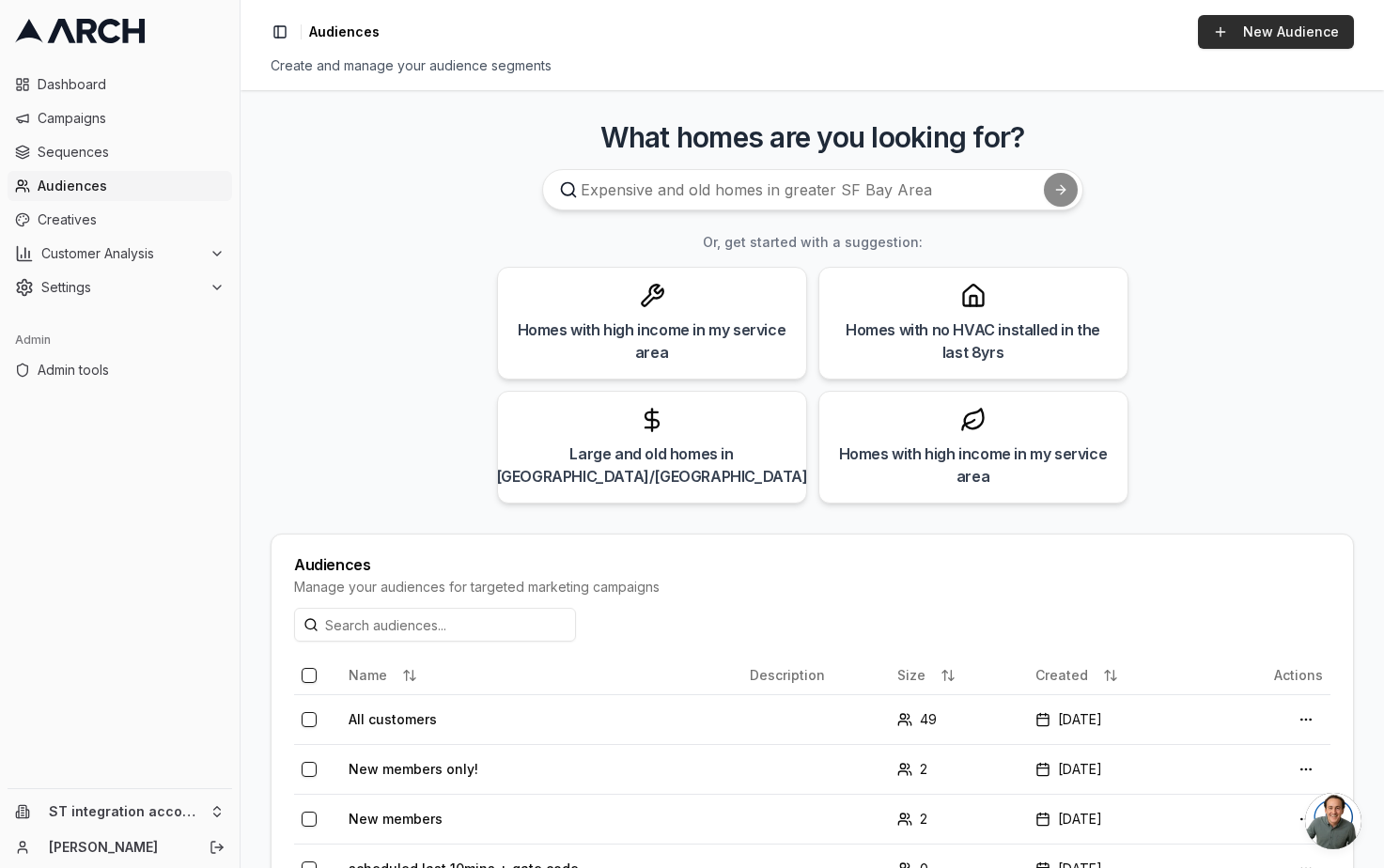
click at [1279, 33] on link "New Audience" at bounding box center [1276, 31] width 156 height 34
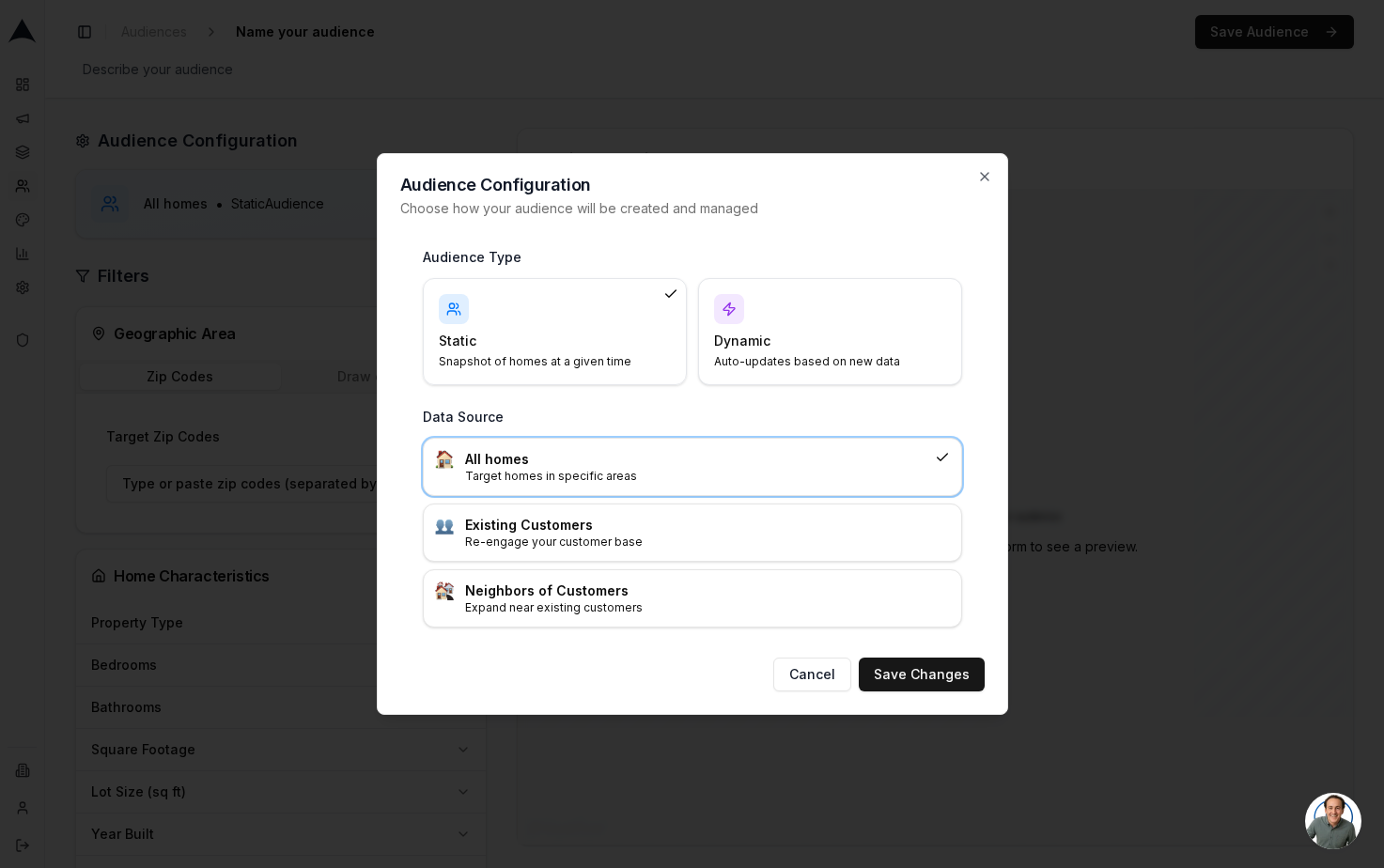
click at [766, 347] on h4 "Dynamic" at bounding box center [819, 340] width 209 height 19
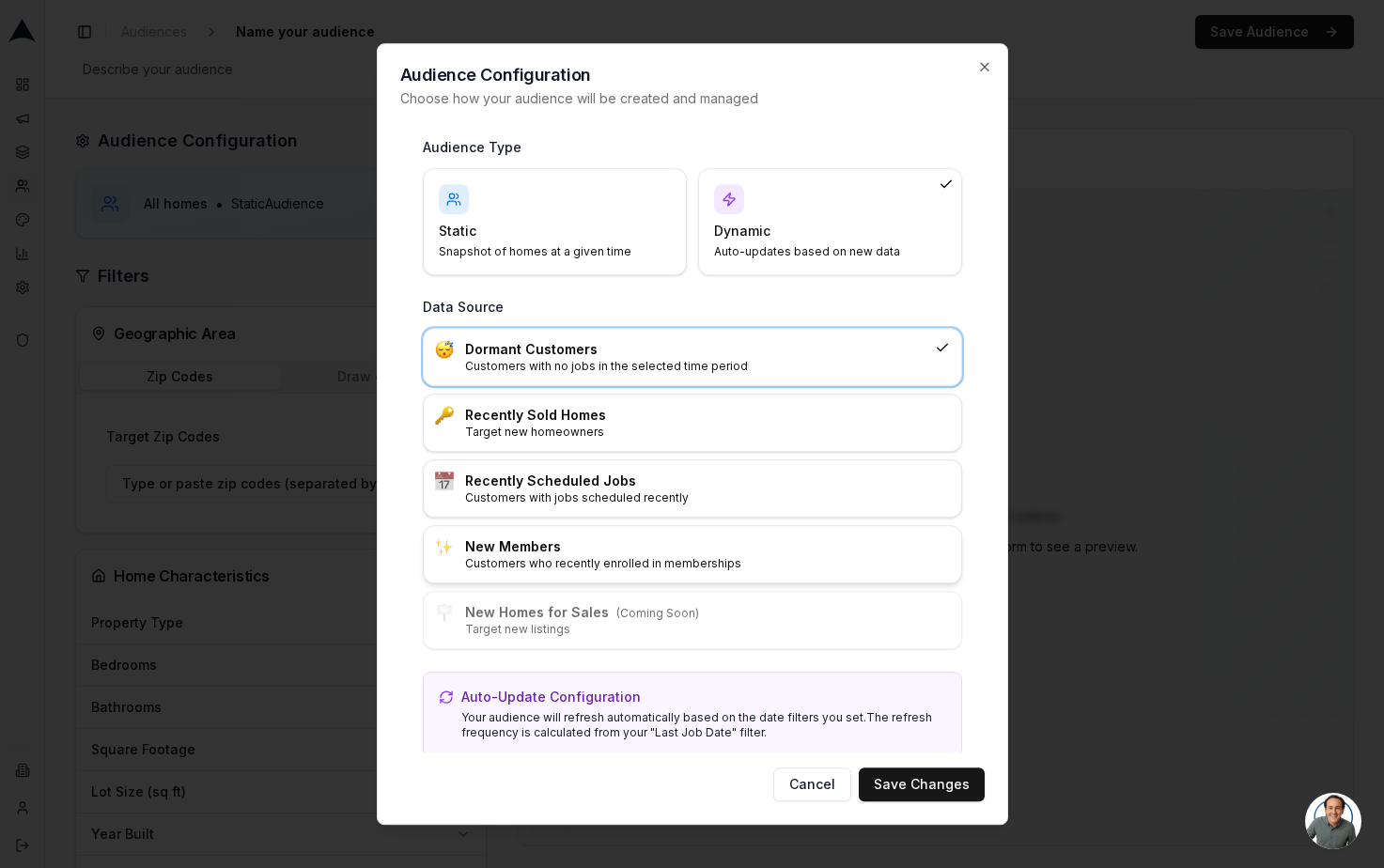
click at [581, 545] on h3 "New Members" at bounding box center [708, 546] width 485 height 19
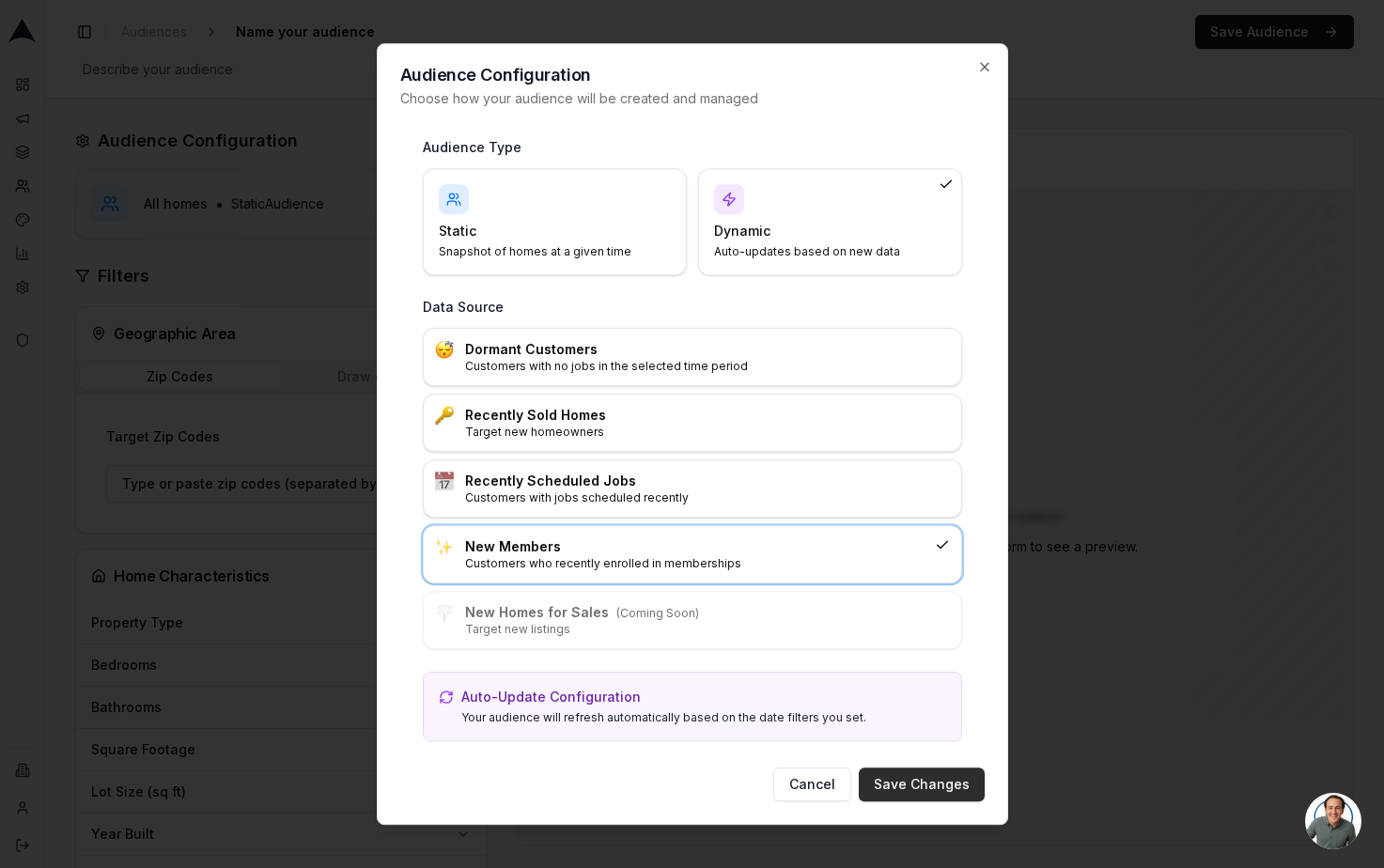
click at [899, 784] on button "Save Changes" at bounding box center [922, 784] width 126 height 34
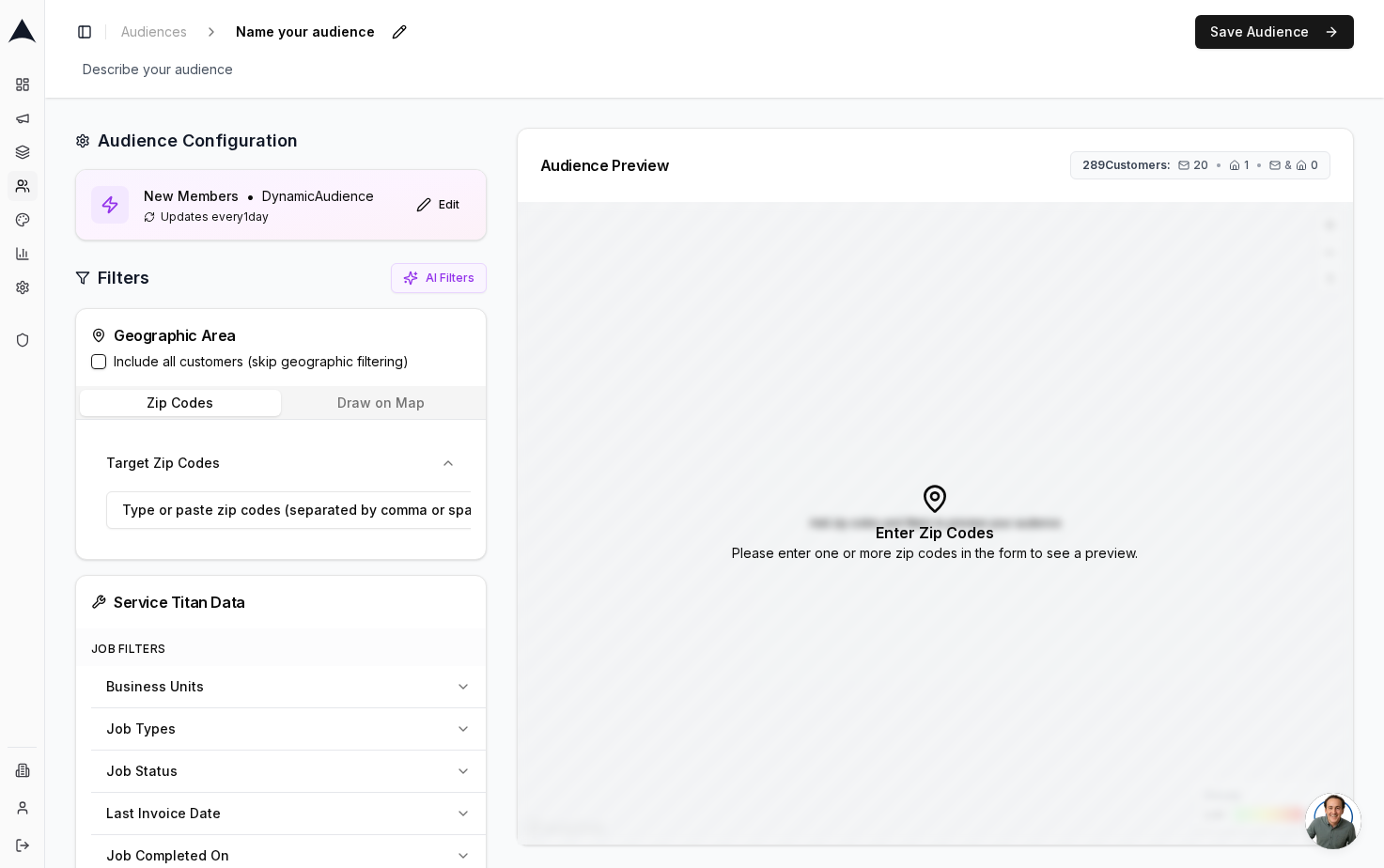
click at [345, 29] on span "Name your audience" at bounding box center [306, 31] width 154 height 26
type input "[PERSON_NAME]'s new members"
click at [1271, 36] on button "Save Audience" at bounding box center [1275, 31] width 158 height 34
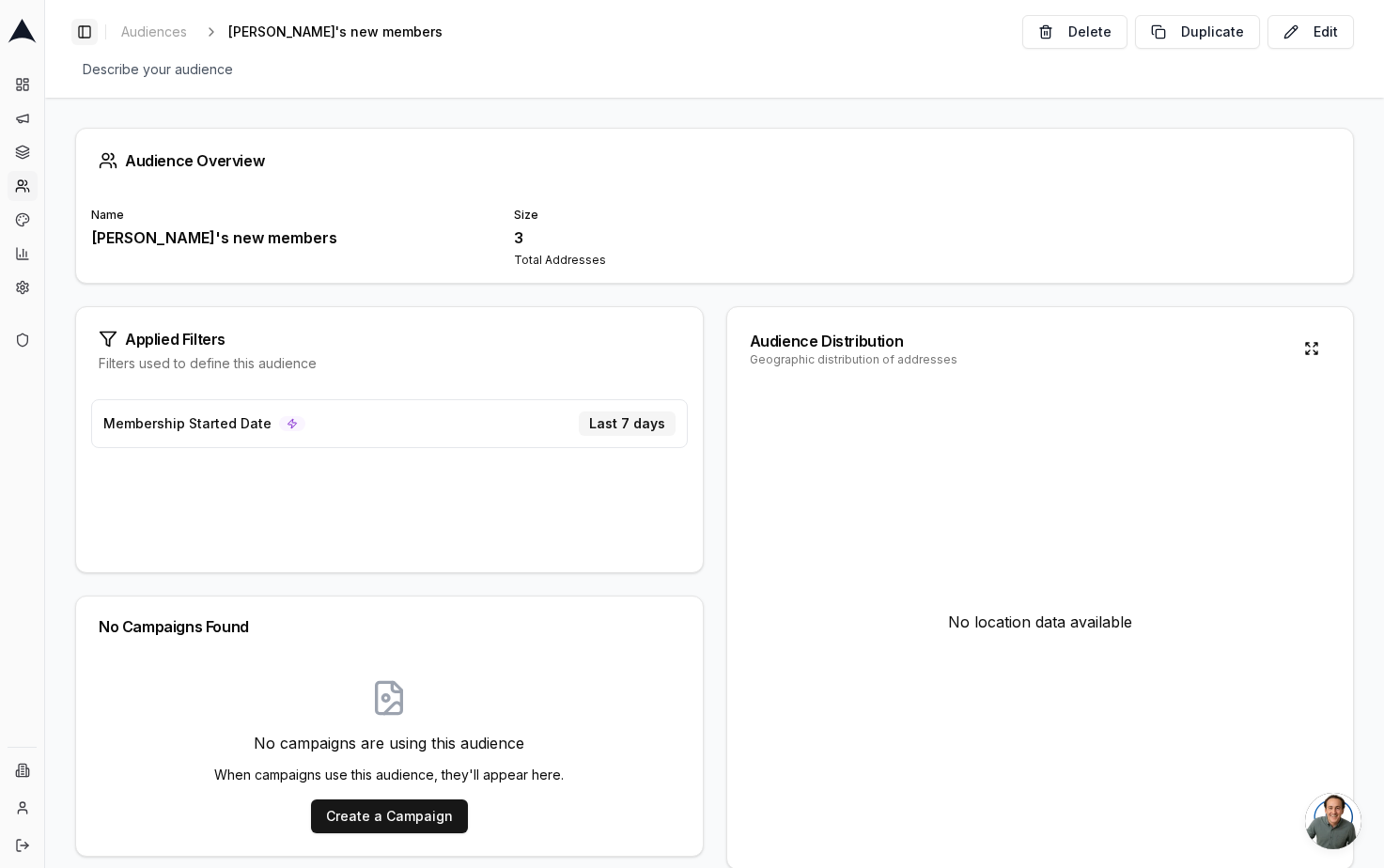
click at [73, 38] on button "Toggle Sidebar" at bounding box center [84, 31] width 26 height 26
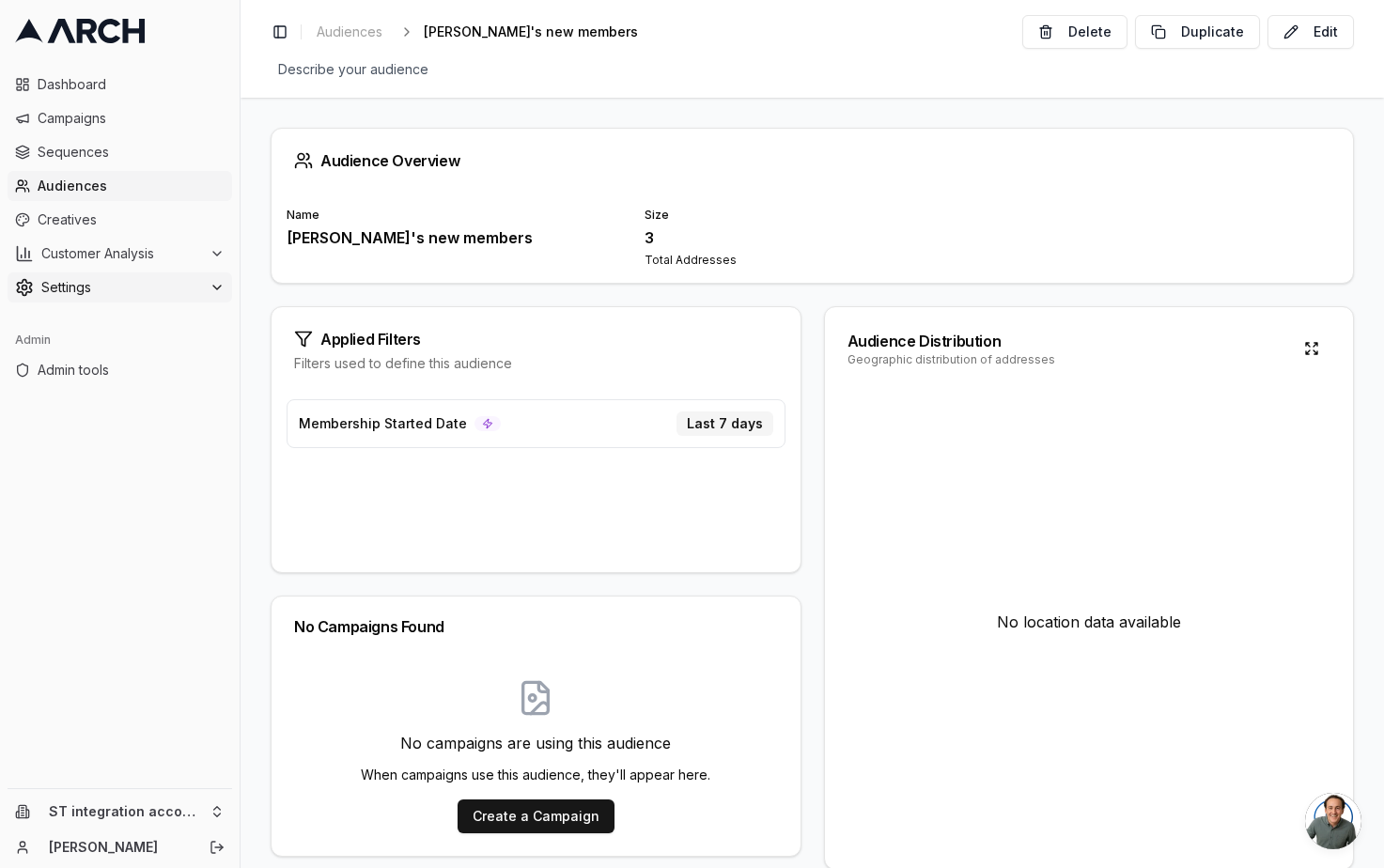
click at [123, 286] on span "Settings" at bounding box center [121, 287] width 160 height 19
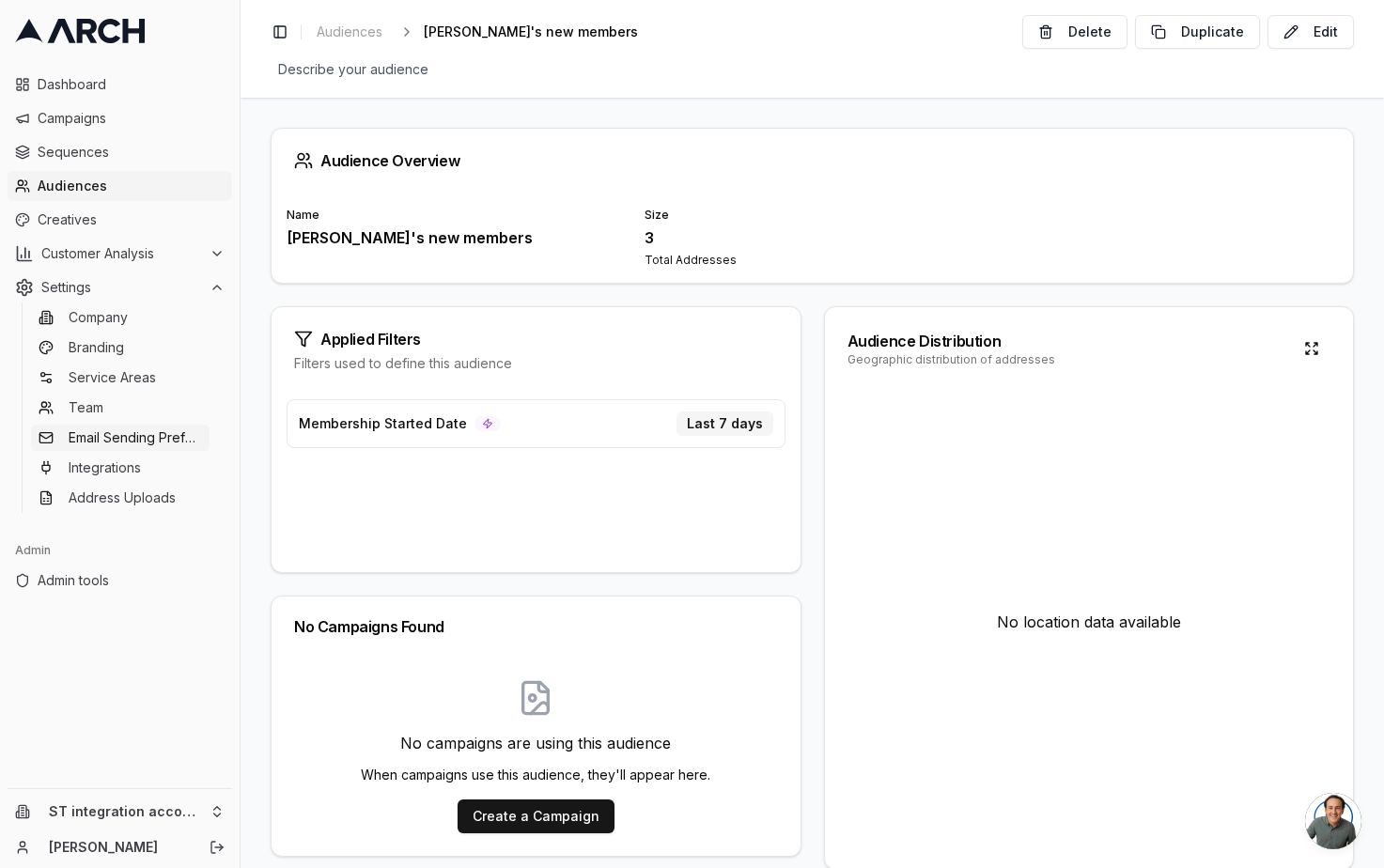
click at [137, 426] on link "Email Sending Preferences" at bounding box center [120, 438] width 179 height 26
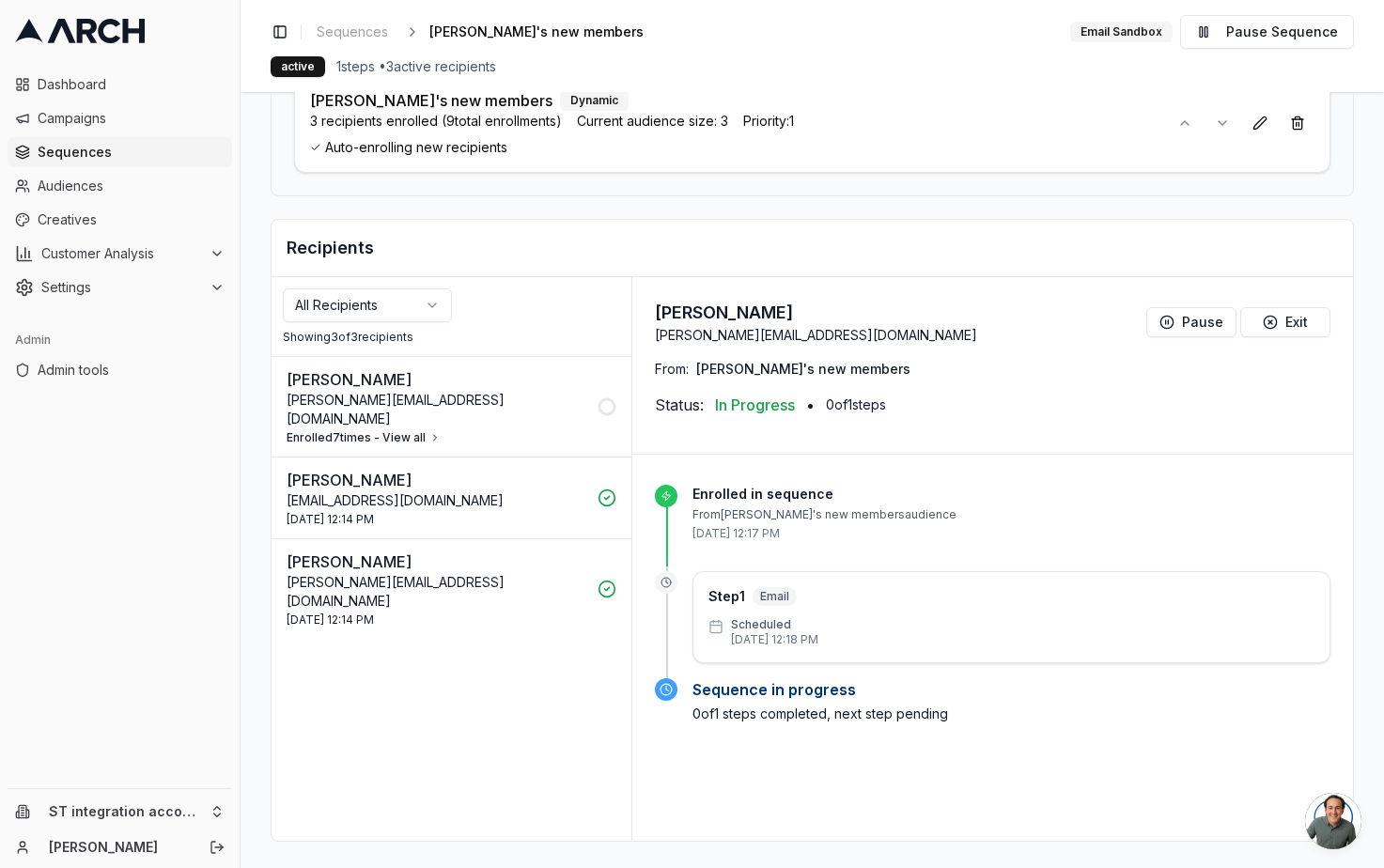
scroll to position [200, 0]
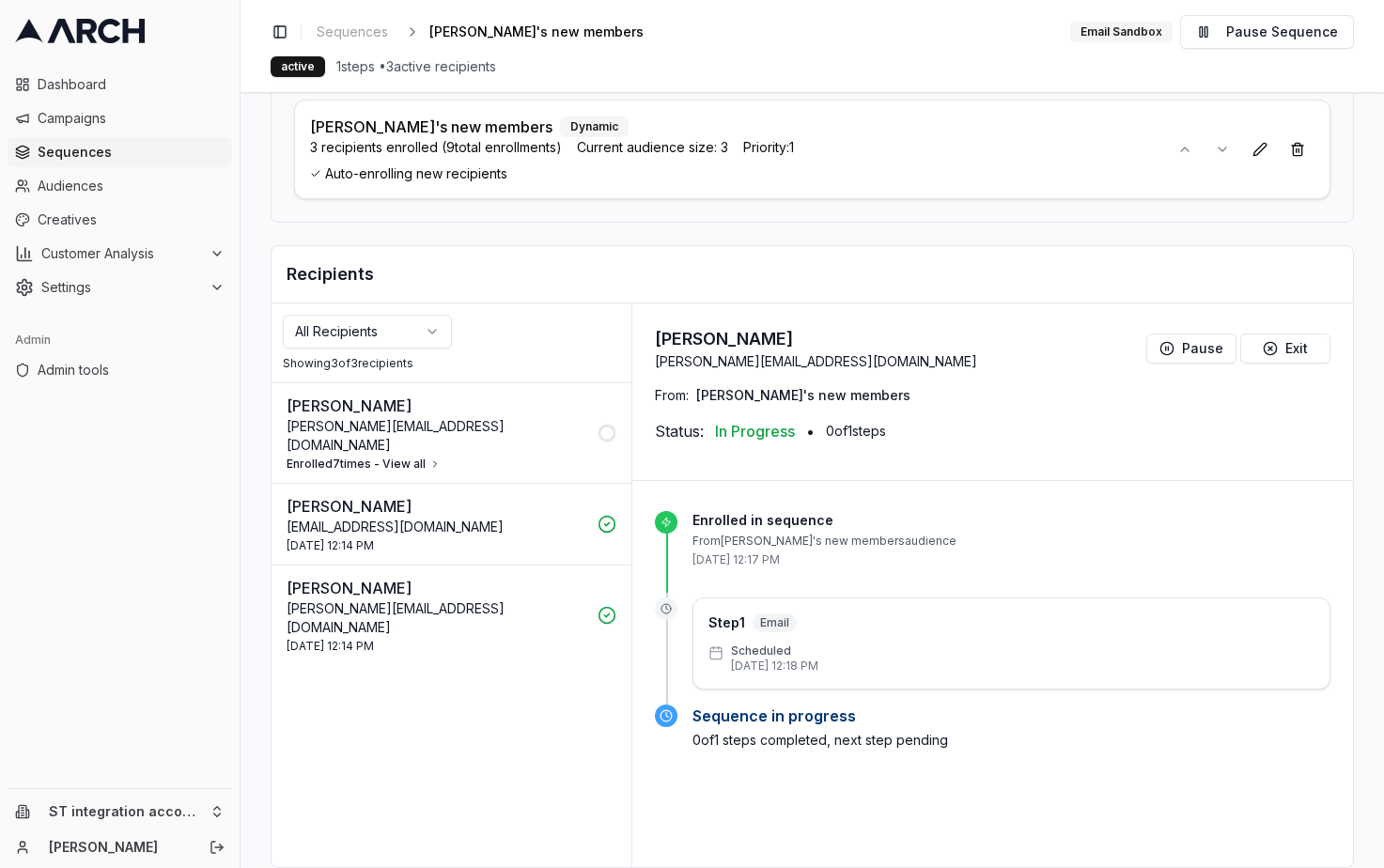
scroll to position [184, 0]
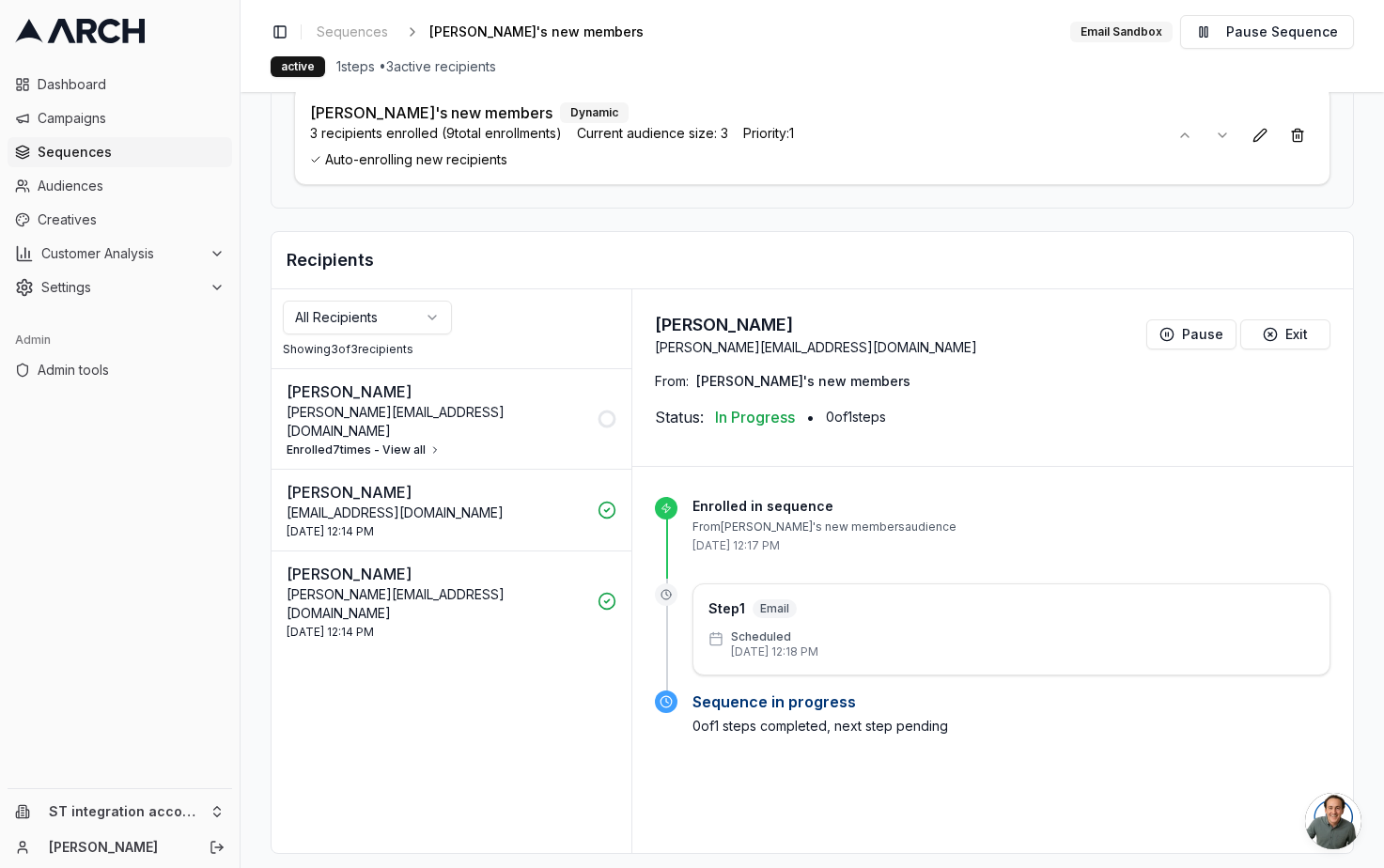
click at [605, 417] on circle at bounding box center [606, 418] width 15 height 15
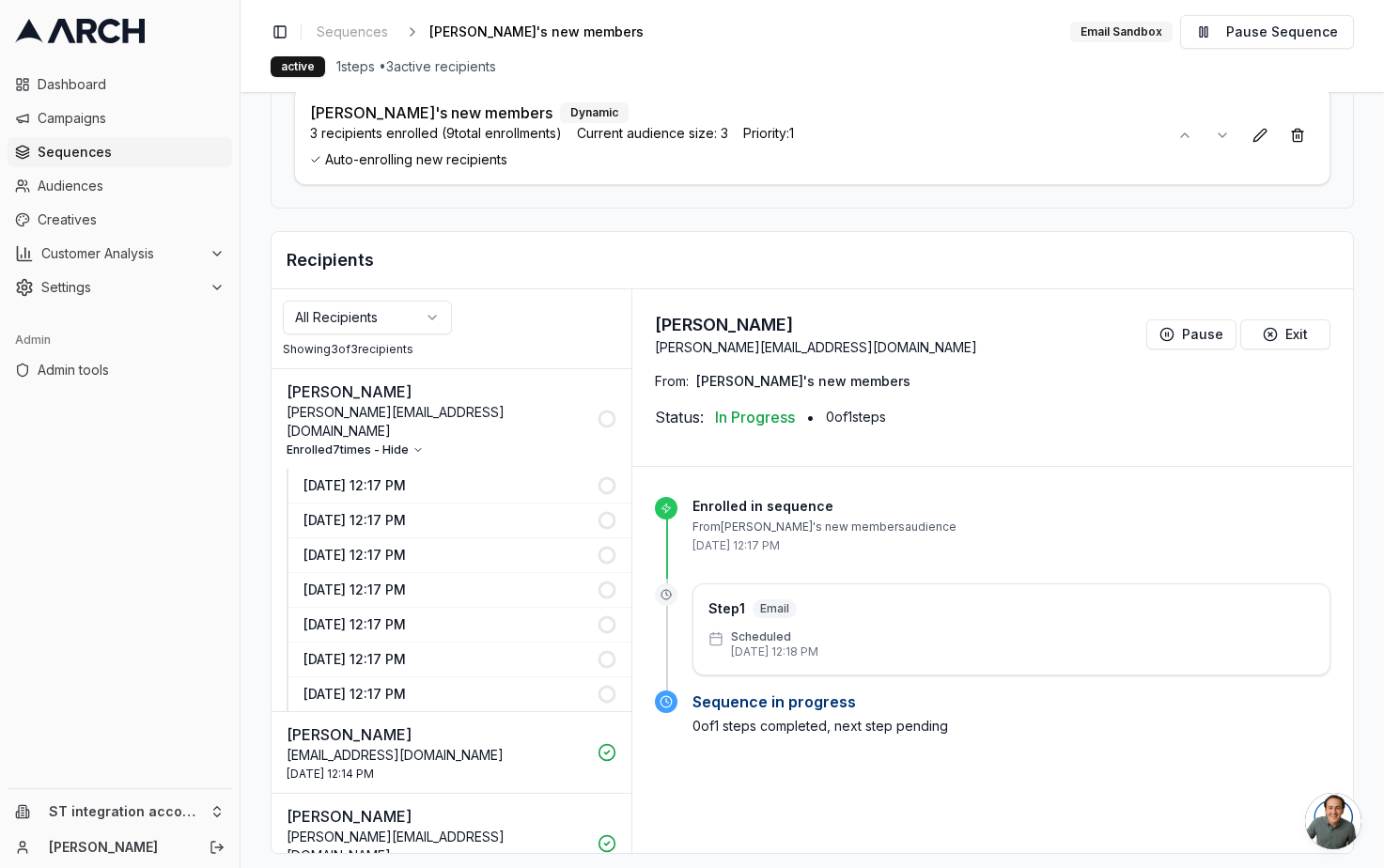
click at [597, 685] on icon at bounding box center [606, 694] width 19 height 19
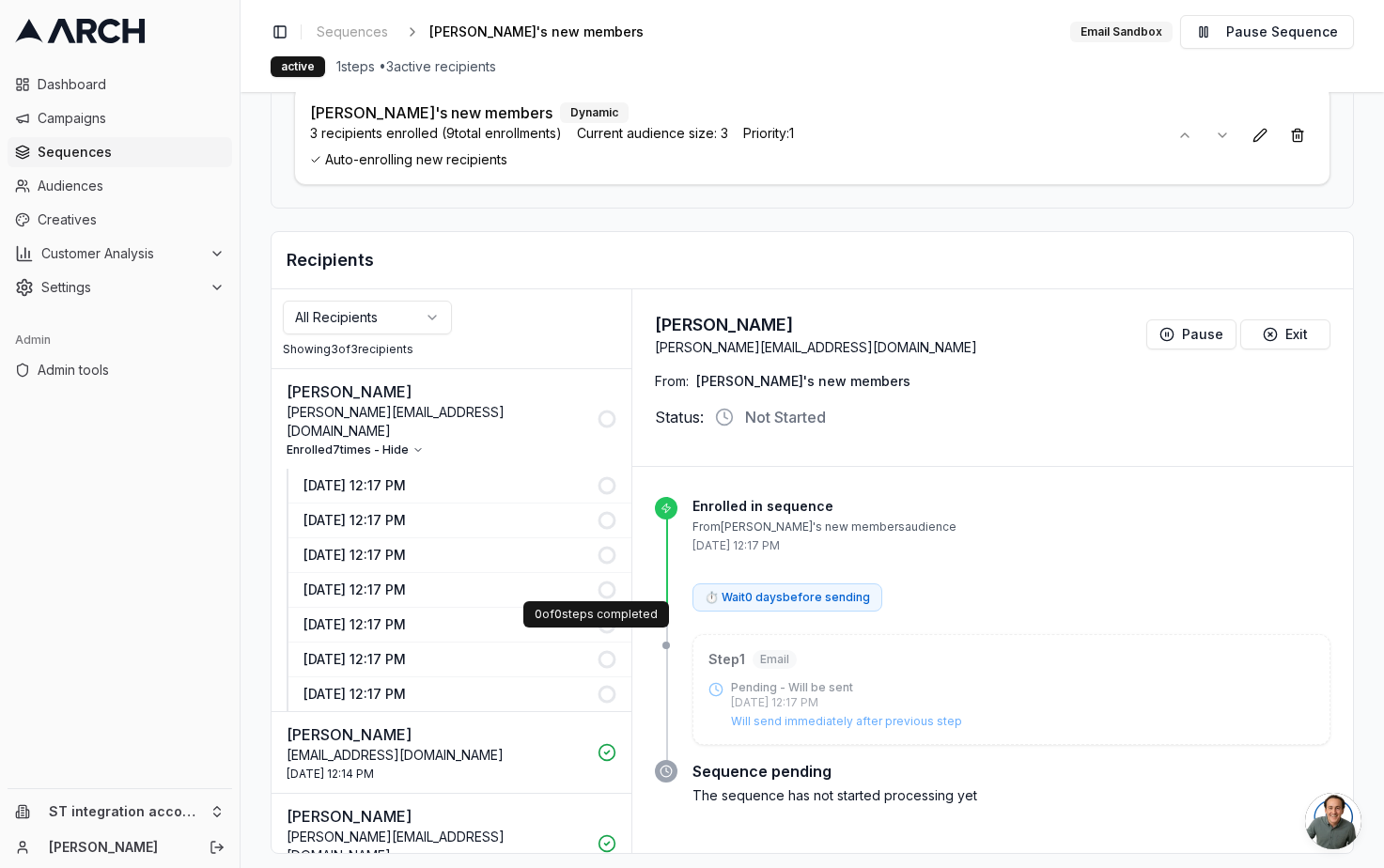
click at [598, 650] on icon at bounding box center [606, 659] width 19 height 19
click at [603, 618] on circle at bounding box center [606, 625] width 15 height 15
click at [602, 581] on icon at bounding box center [606, 589] width 19 height 19
click at [599, 548] on circle at bounding box center [606, 555] width 15 height 15
click at [597, 511] on icon at bounding box center [606, 520] width 19 height 19
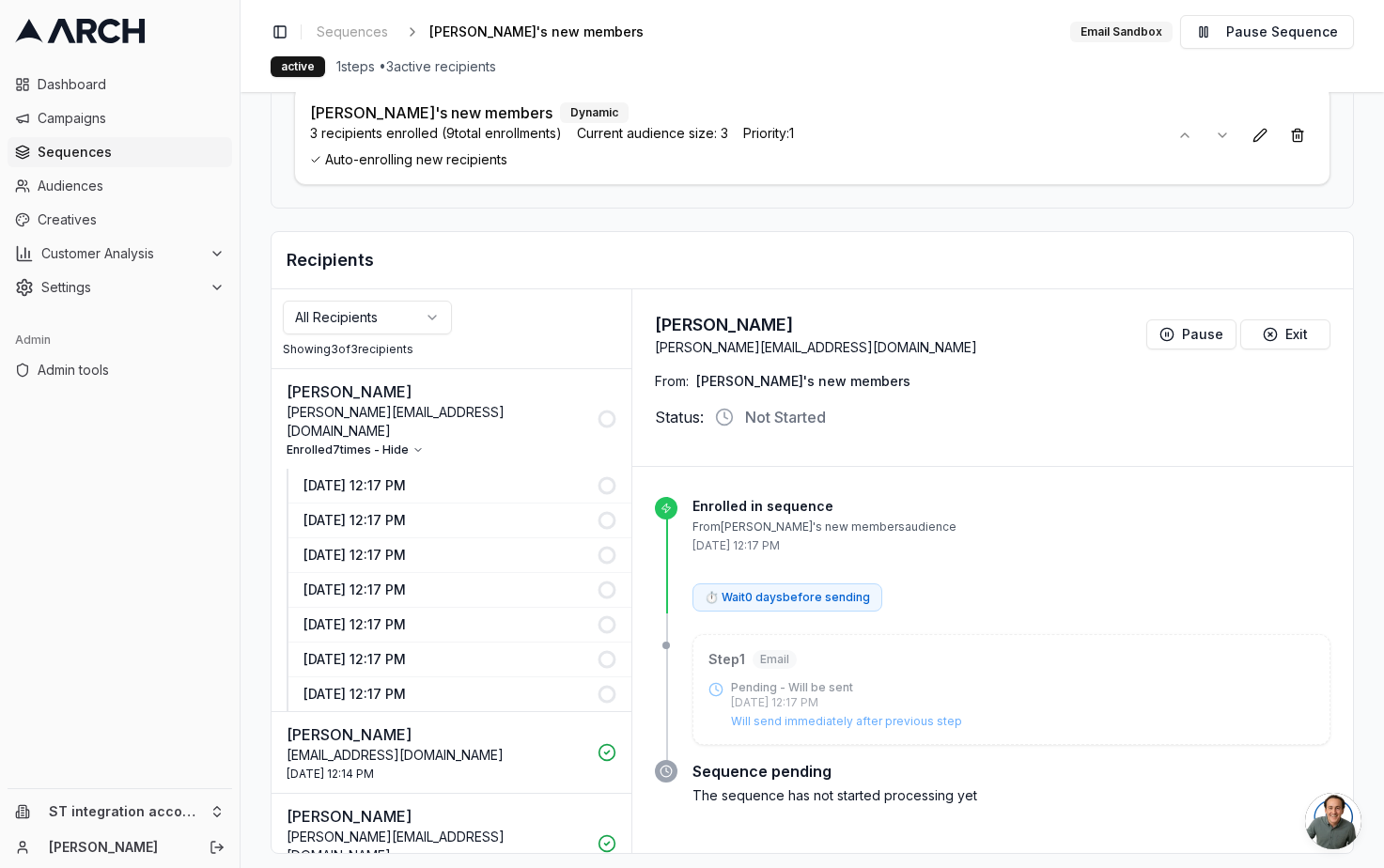
click at [597, 476] on icon at bounding box center [606, 485] width 19 height 19
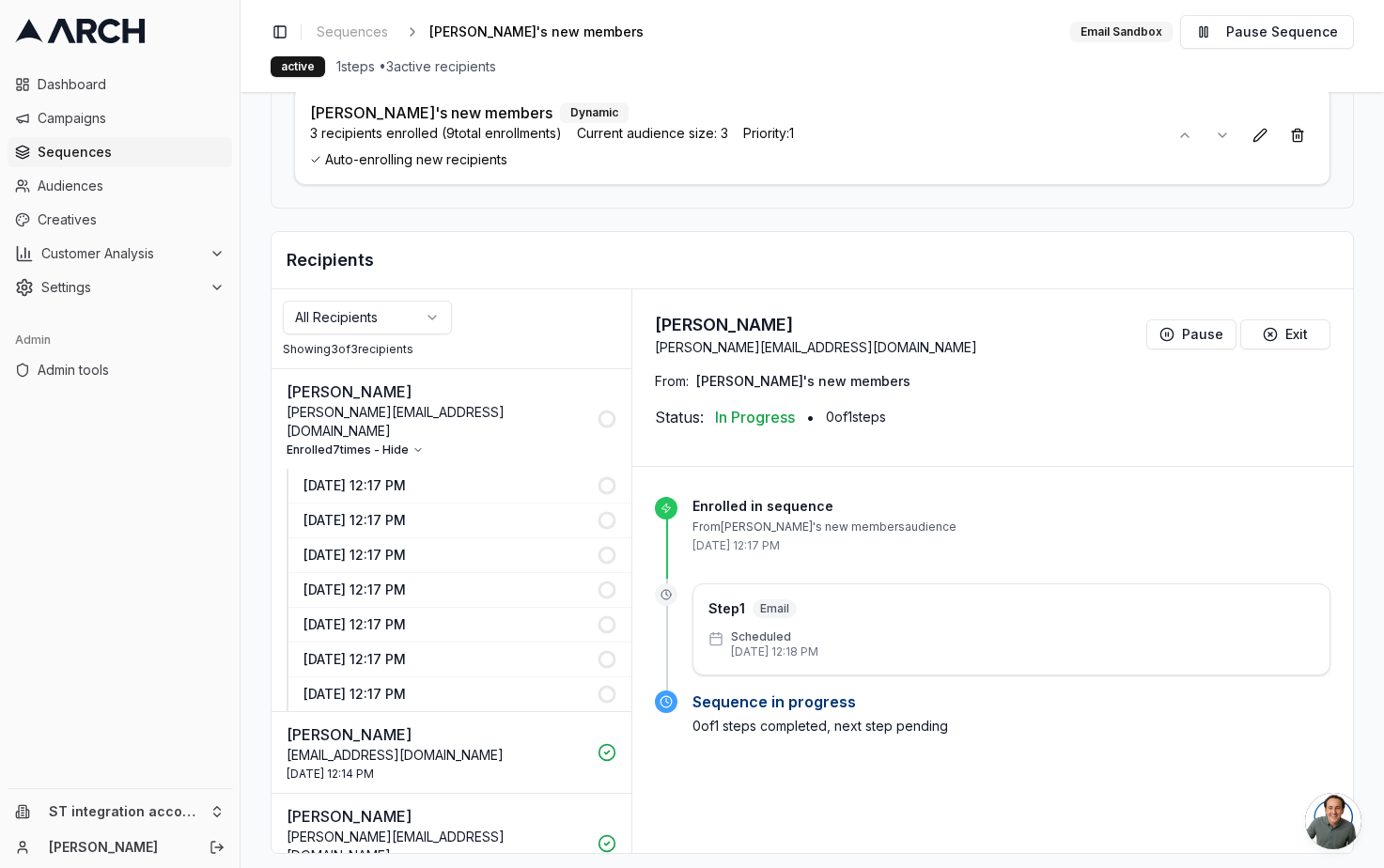
click at [599, 412] on circle at bounding box center [606, 418] width 15 height 15
click at [376, 417] on p "sacha+jbraggcustomer@getarch.com" at bounding box center [436, 421] width 300 height 37
click at [412, 445] on icon "button" at bounding box center [418, 451] width 12 height 12
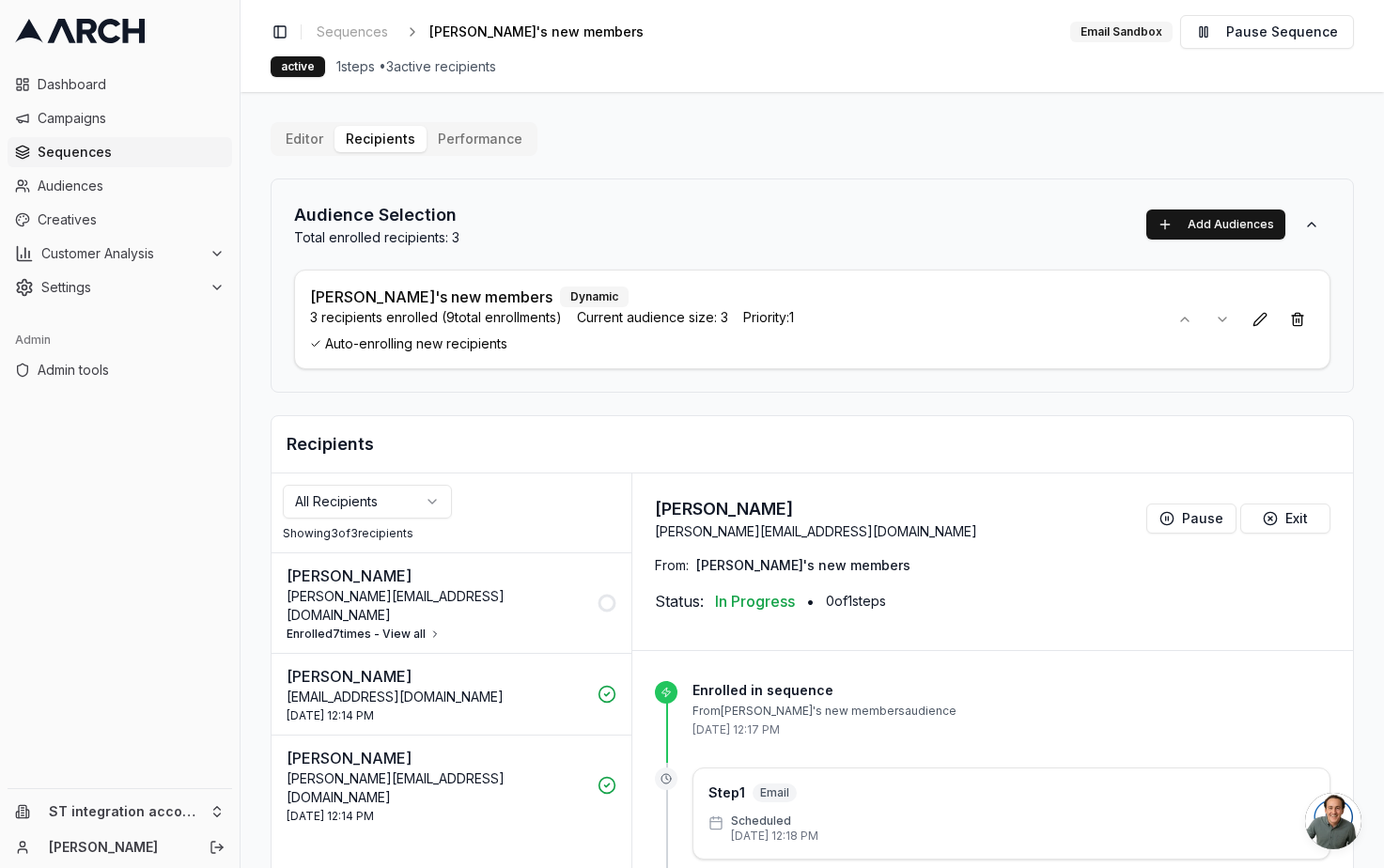
click at [603, 595] on icon at bounding box center [606, 603] width 19 height 19
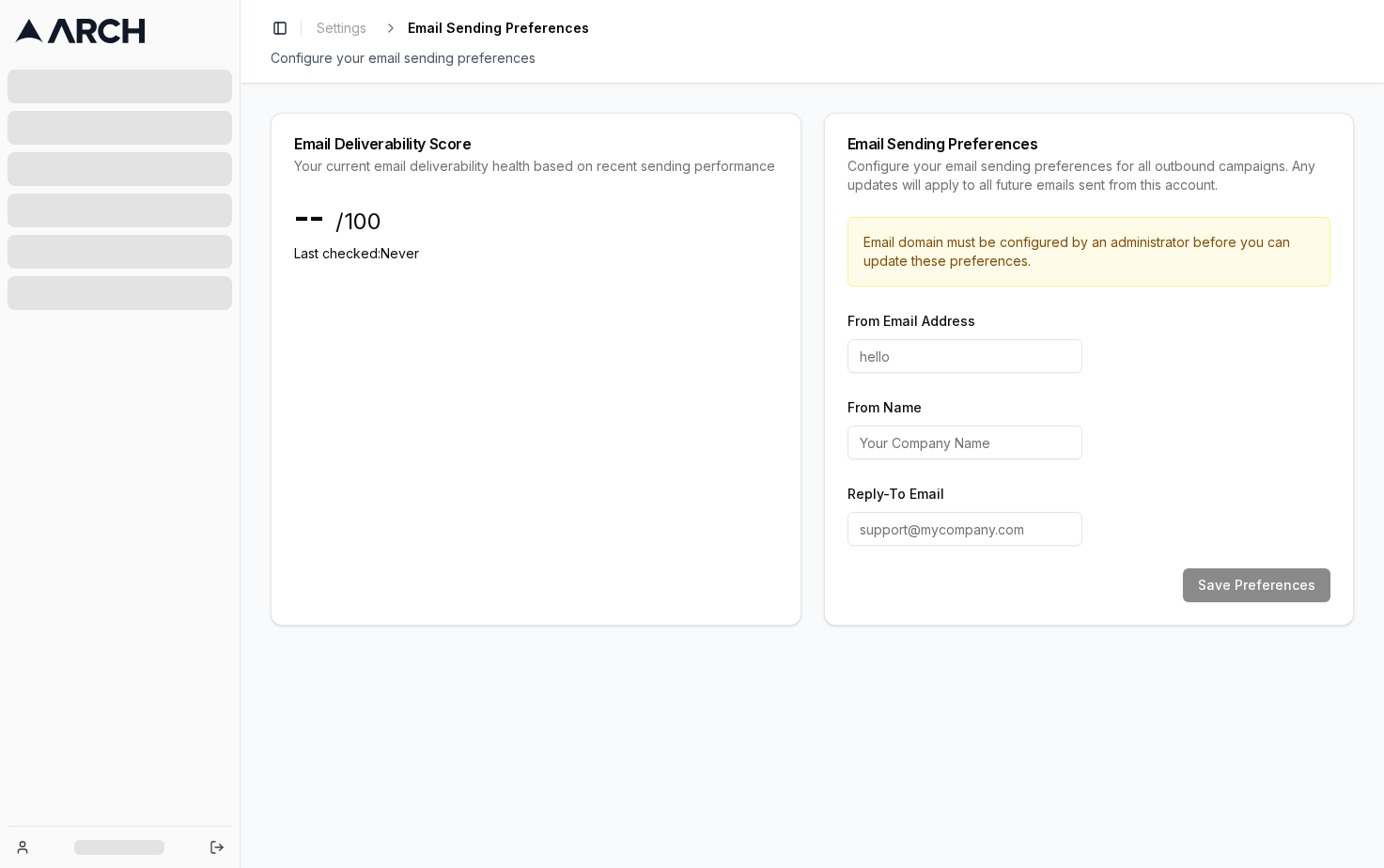
type input "hello"
type input "Arch"
type input "support@getarch.com"
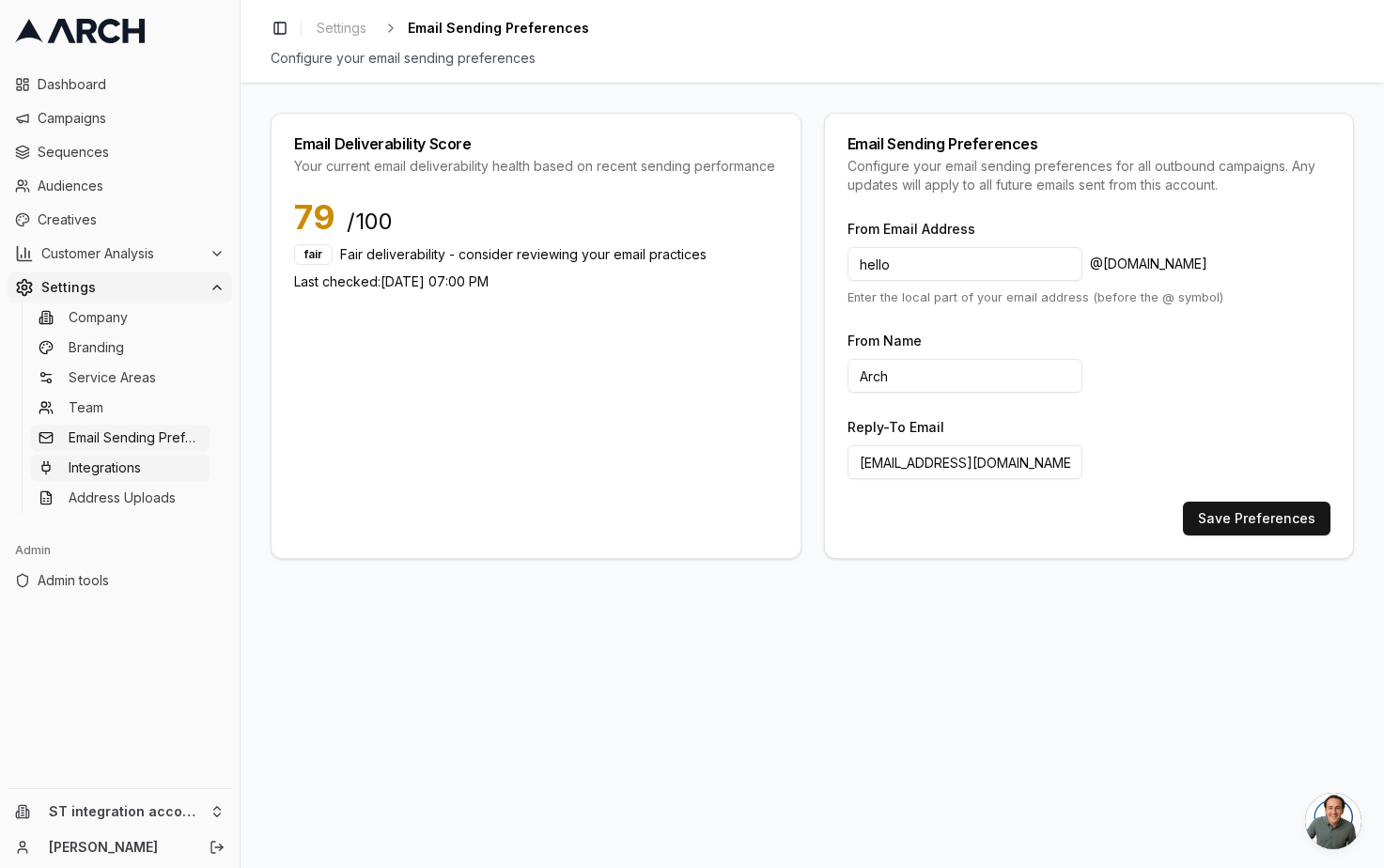
click at [132, 462] on span "Integrations" at bounding box center [105, 467] width 72 height 19
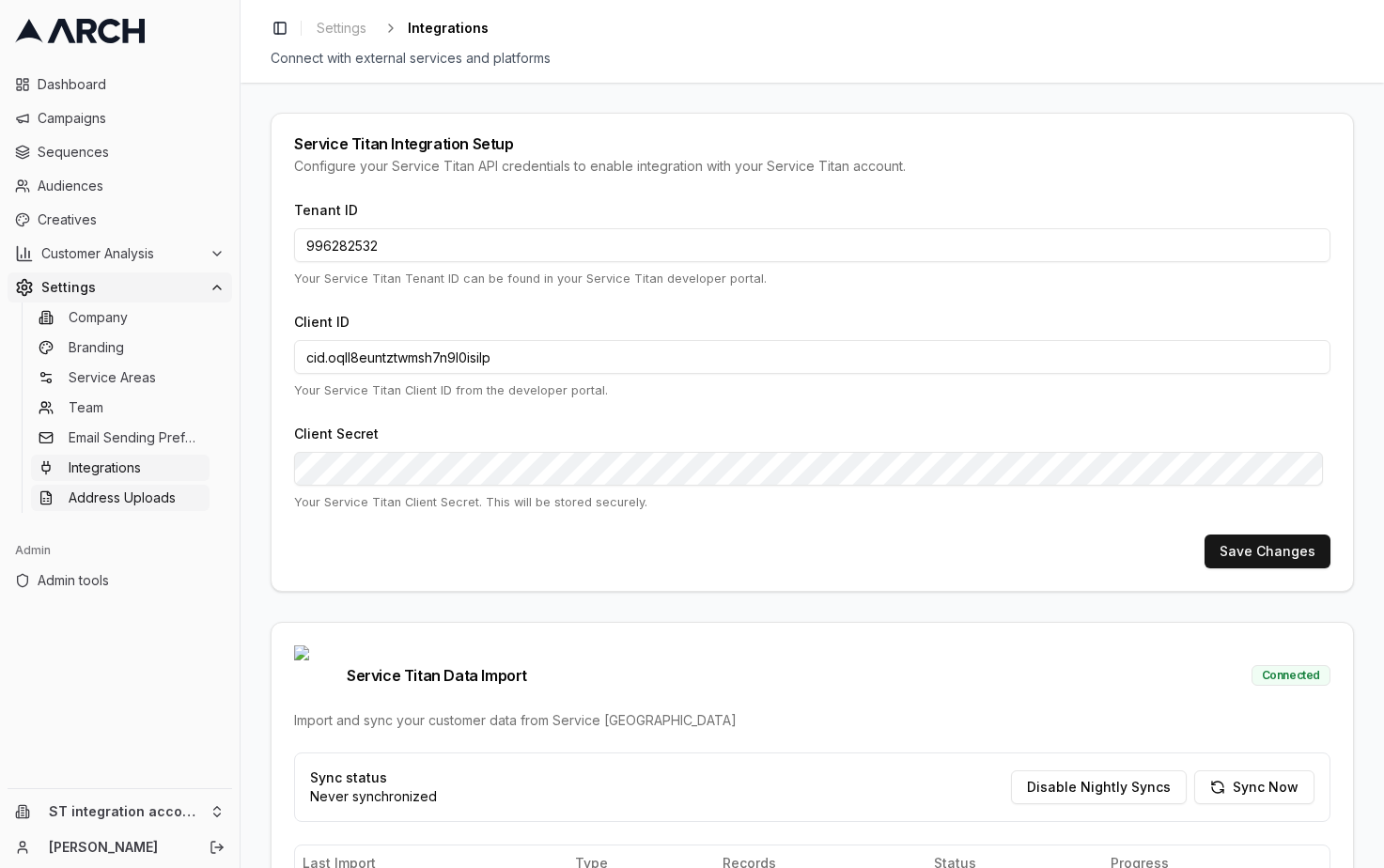
click at [127, 498] on span "Address Uploads" at bounding box center [122, 498] width 108 height 19
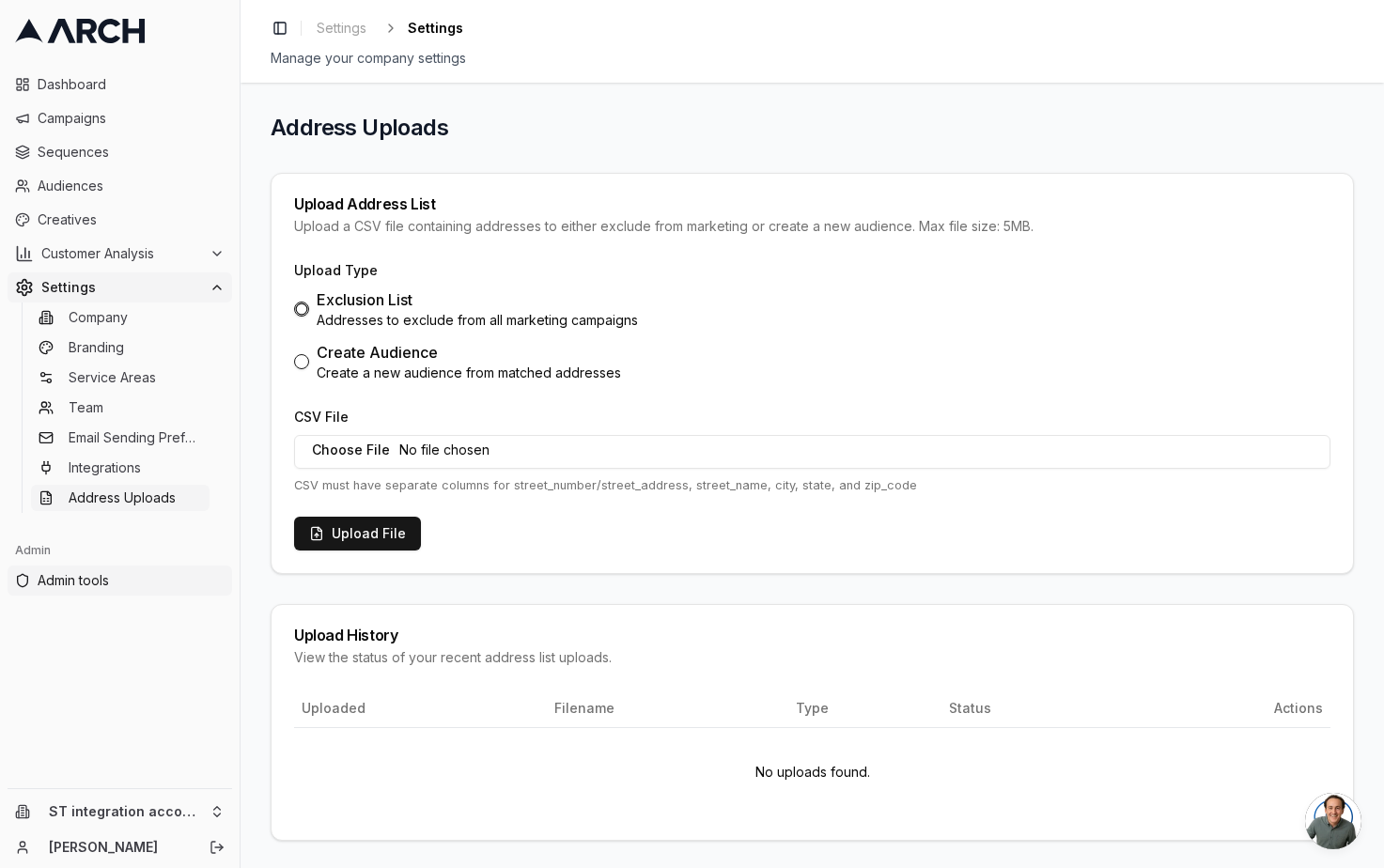
click at [87, 570] on link "Admin tools" at bounding box center [120, 581] width 225 height 30
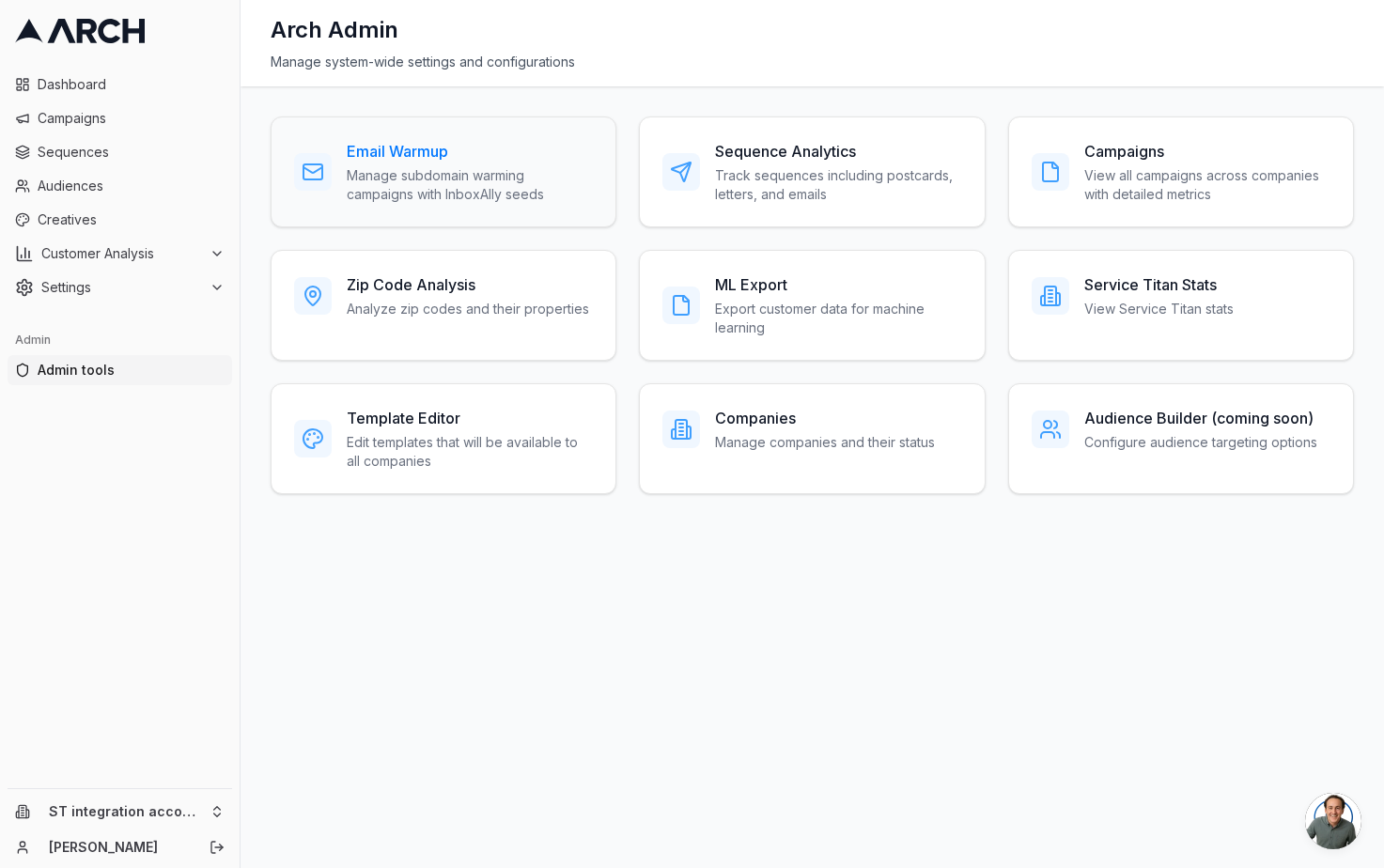
click at [562, 181] on p "Manage subdomain warming campaigns with InboxAlly seeds" at bounding box center [470, 185] width 246 height 37
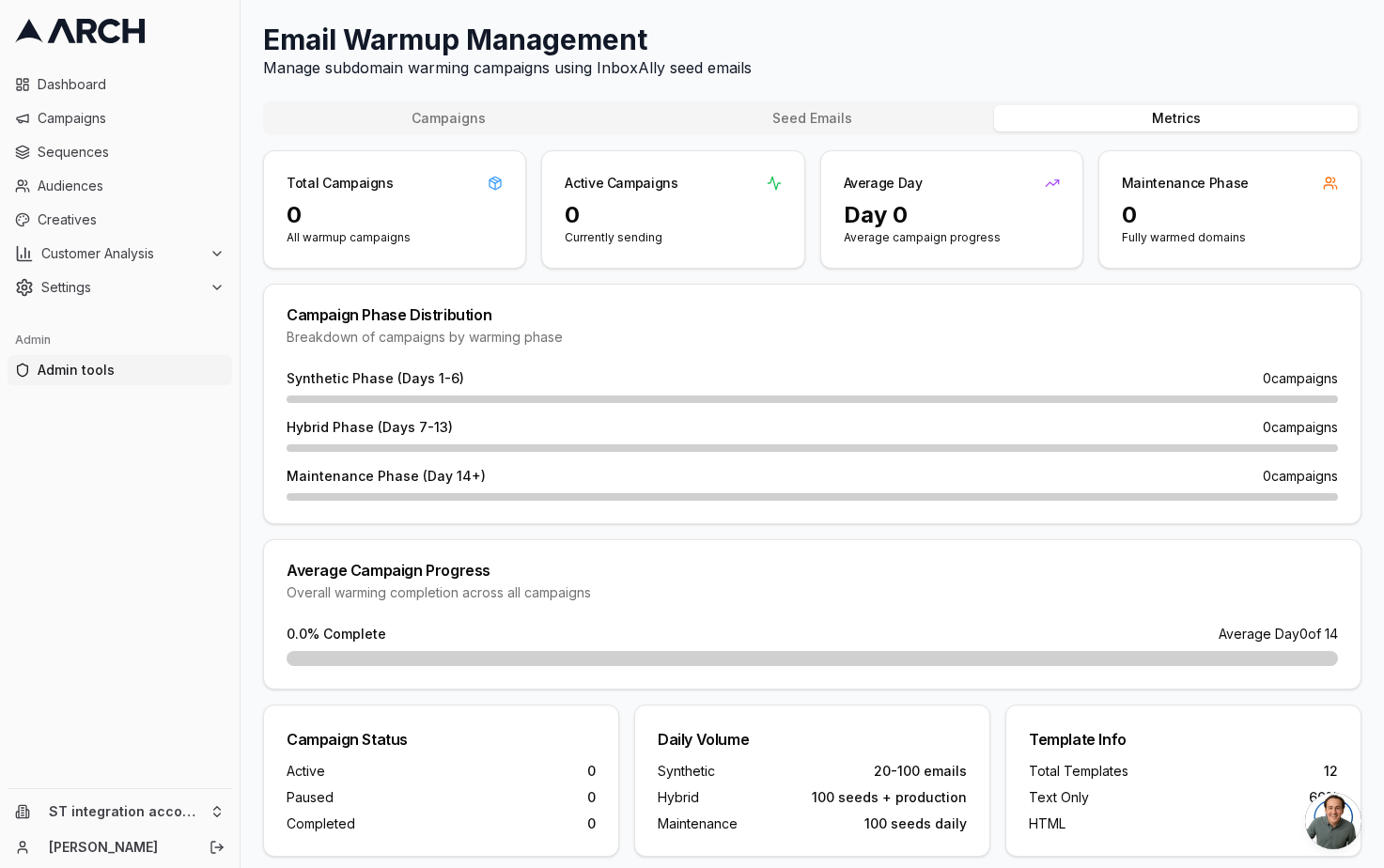
drag, startPoint x: 1118, startPoint y: 122, endPoint x: 954, endPoint y: 132, distance: 164.3
click at [1117, 121] on button "Metrics" at bounding box center [1176, 118] width 364 height 26
click at [888, 140] on div "Campaigns Seed Emails Metrics Total Campaigns 0 All warmup campaigns Active Cam…" at bounding box center [812, 479] width 1099 height 756
click at [727, 123] on button "Seed Emails" at bounding box center [812, 118] width 364 height 26
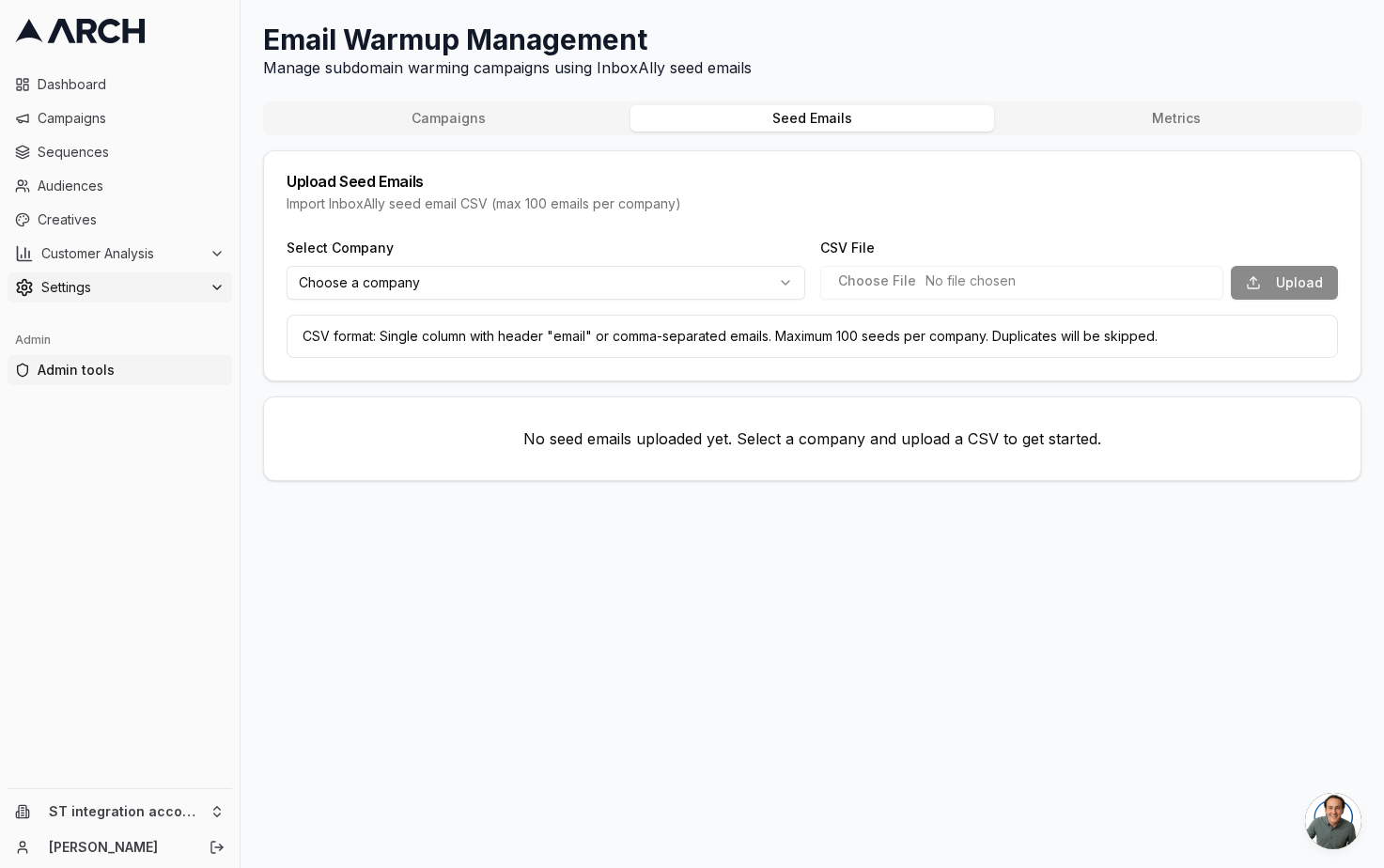
click at [105, 277] on button "Settings" at bounding box center [120, 287] width 225 height 30
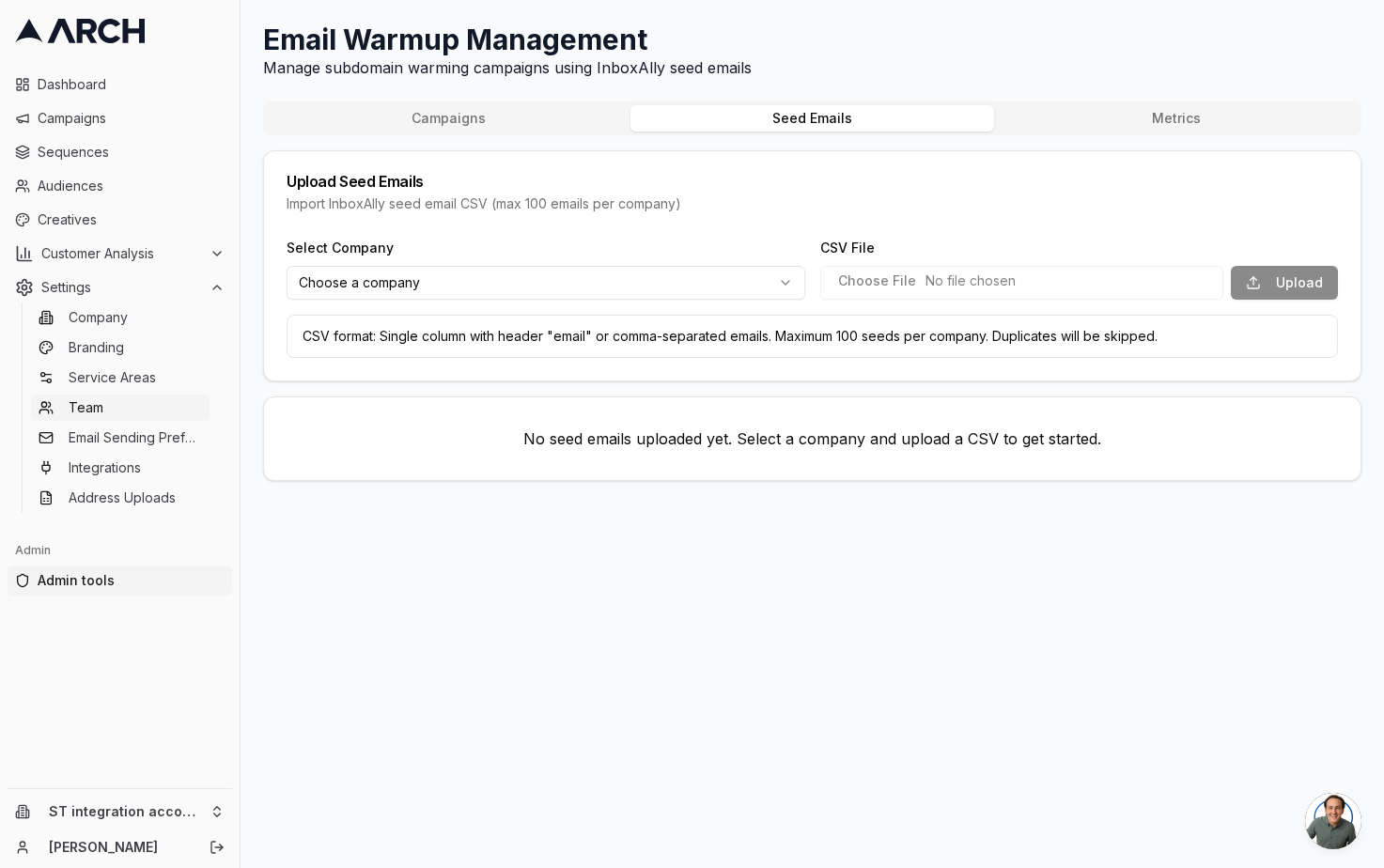
click at [104, 419] on link "Team" at bounding box center [120, 408] width 179 height 26
click at [106, 428] on span "Email Sending Preferences" at bounding box center [135, 437] width 134 height 19
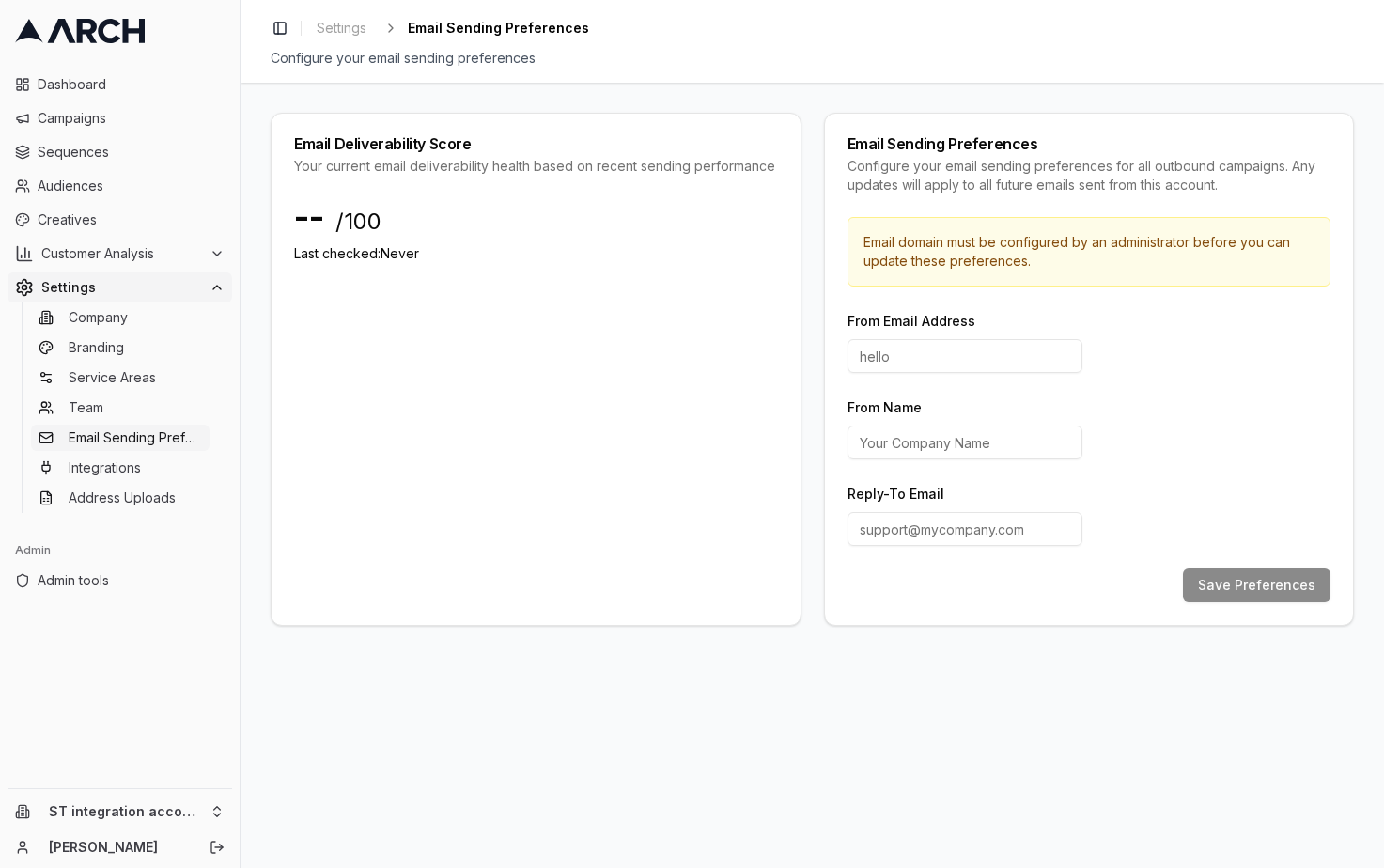
type input "hello"
type input "Arch"
type input "[EMAIL_ADDRESS][DOMAIN_NAME]"
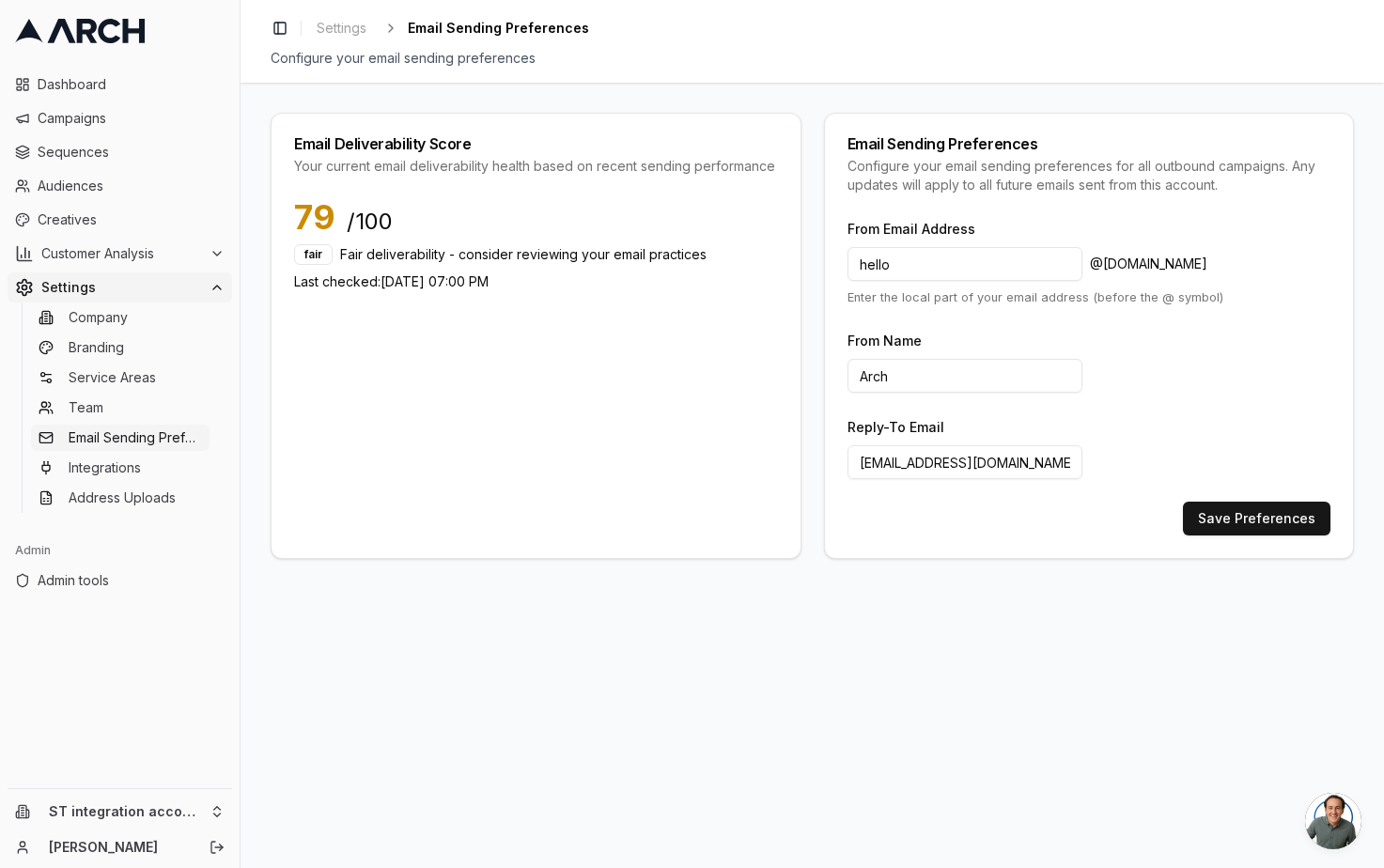
click at [914, 119] on div "Email Sending Preferences Configure your email sending preferences for all outb…" at bounding box center [1089, 165] width 529 height 104
click at [108, 318] on span "Company" at bounding box center [98, 317] width 60 height 19
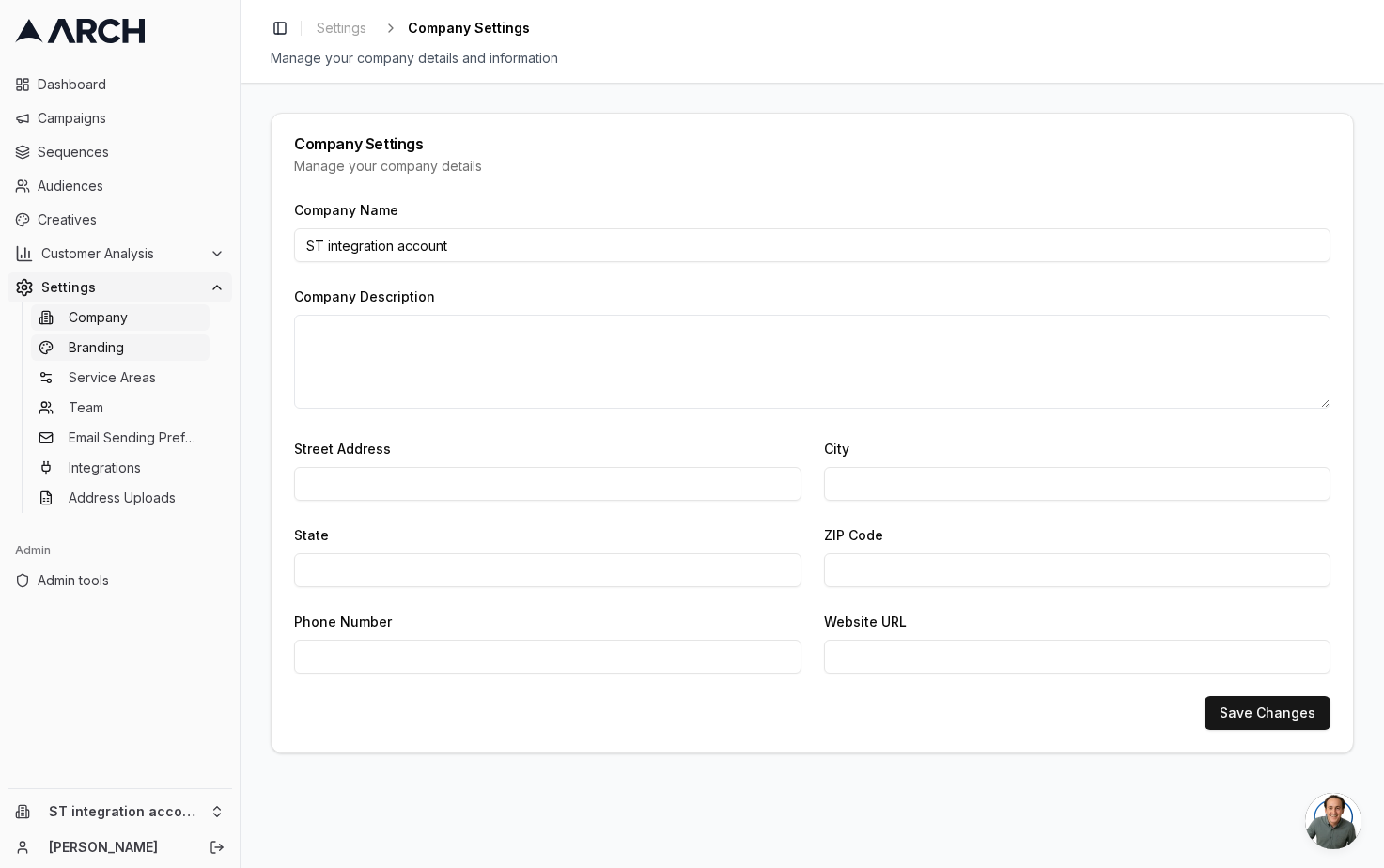
click at [104, 355] on span "Branding" at bounding box center [96, 347] width 56 height 19
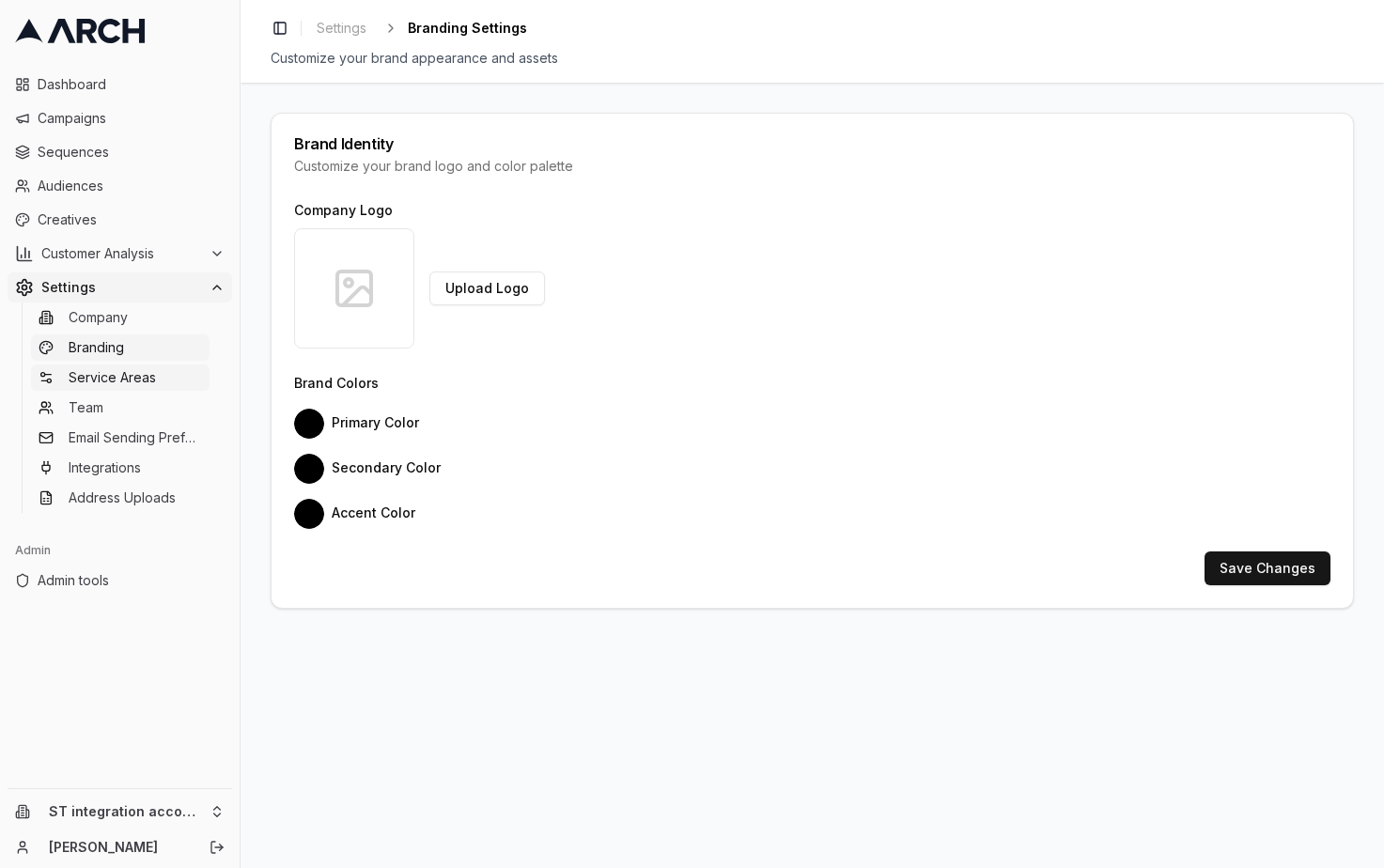
click at [100, 369] on span "Service Areas" at bounding box center [111, 377] width 87 height 19
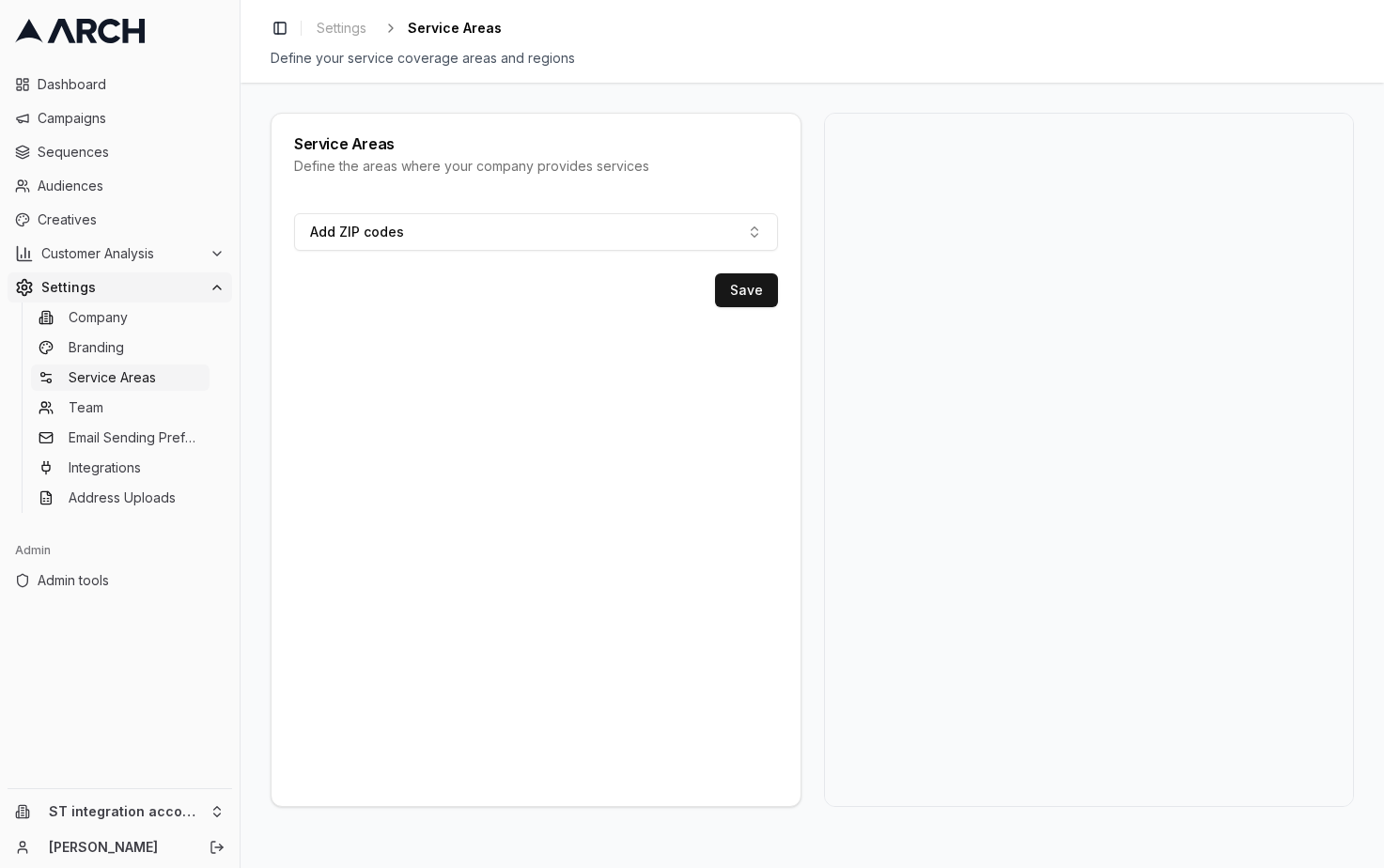
click at [97, 407] on span "Team" at bounding box center [86, 408] width 35 height 19
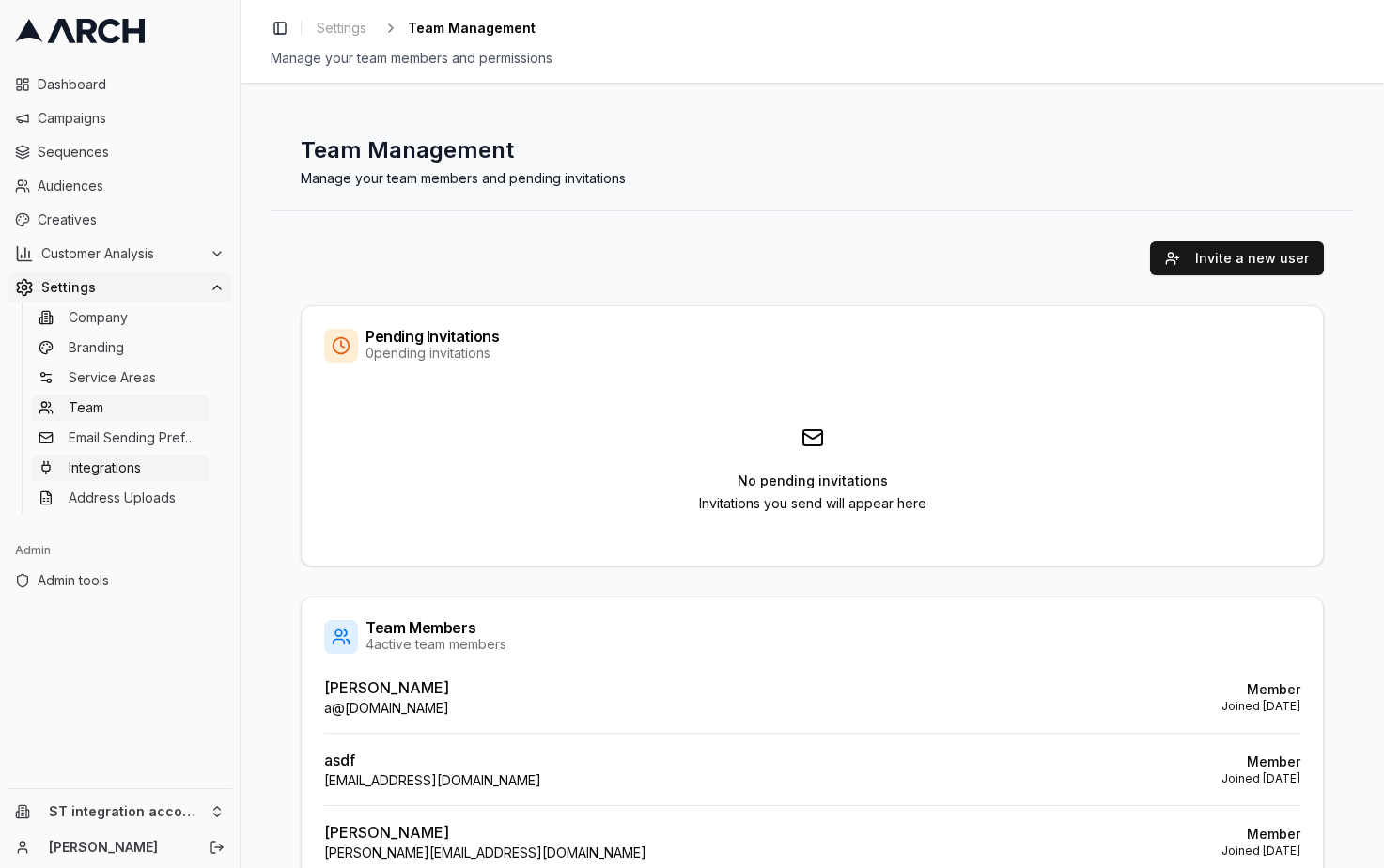
click at [104, 472] on span "Integrations" at bounding box center [105, 467] width 72 height 19
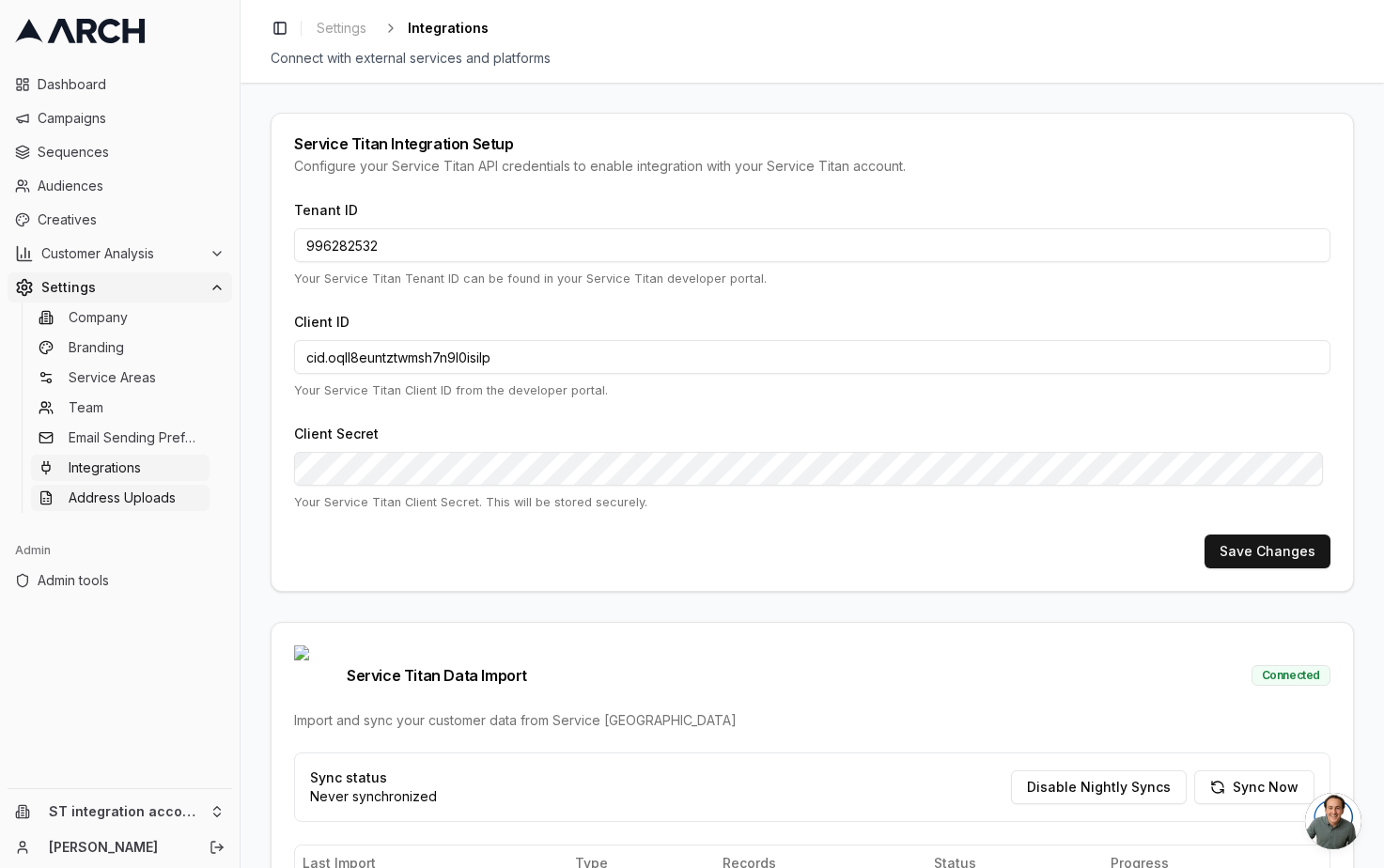
click at [104, 499] on span "Address Uploads" at bounding box center [122, 498] width 108 height 19
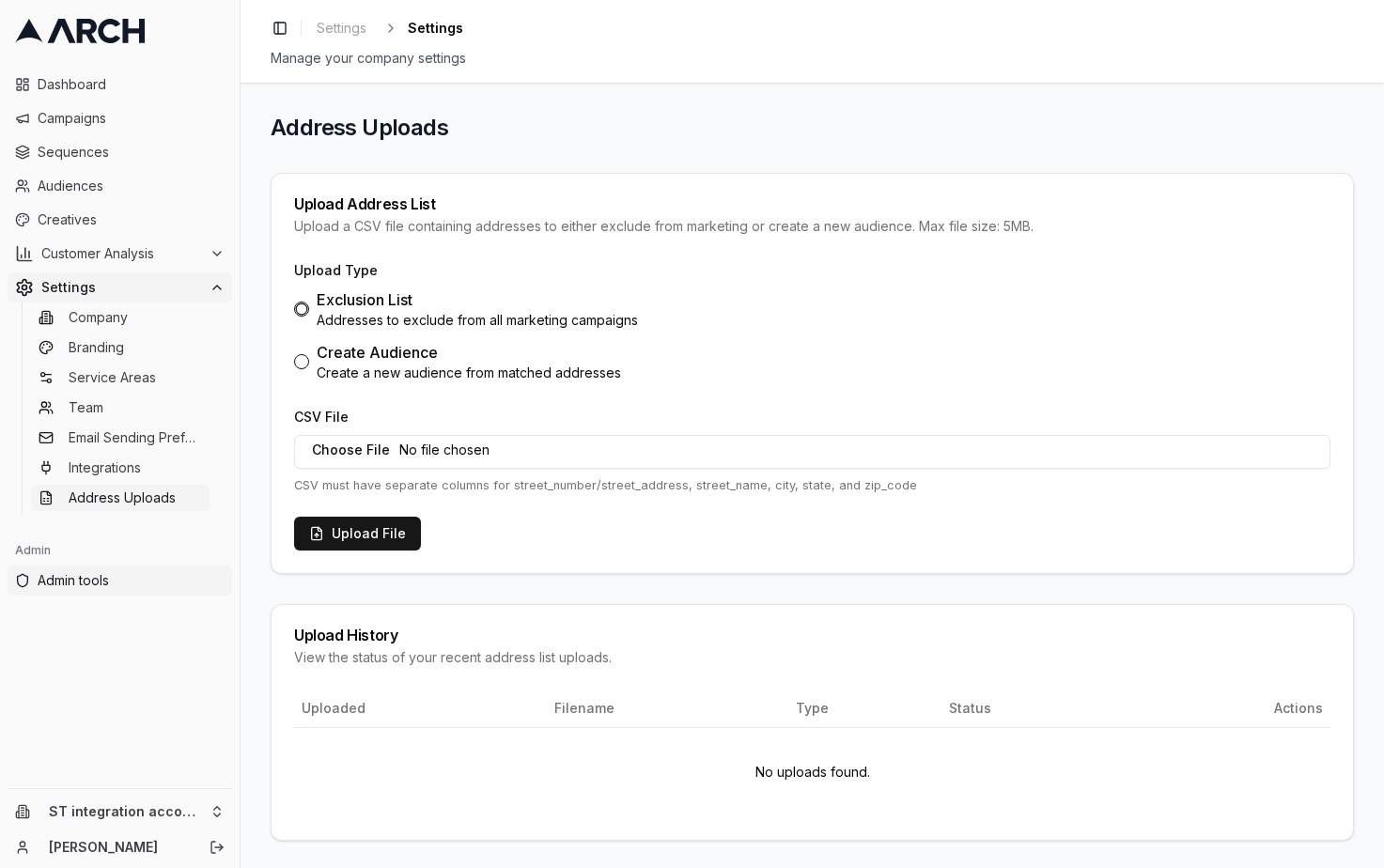
click at [70, 580] on span "Admin tools" at bounding box center [130, 581] width 187 height 19
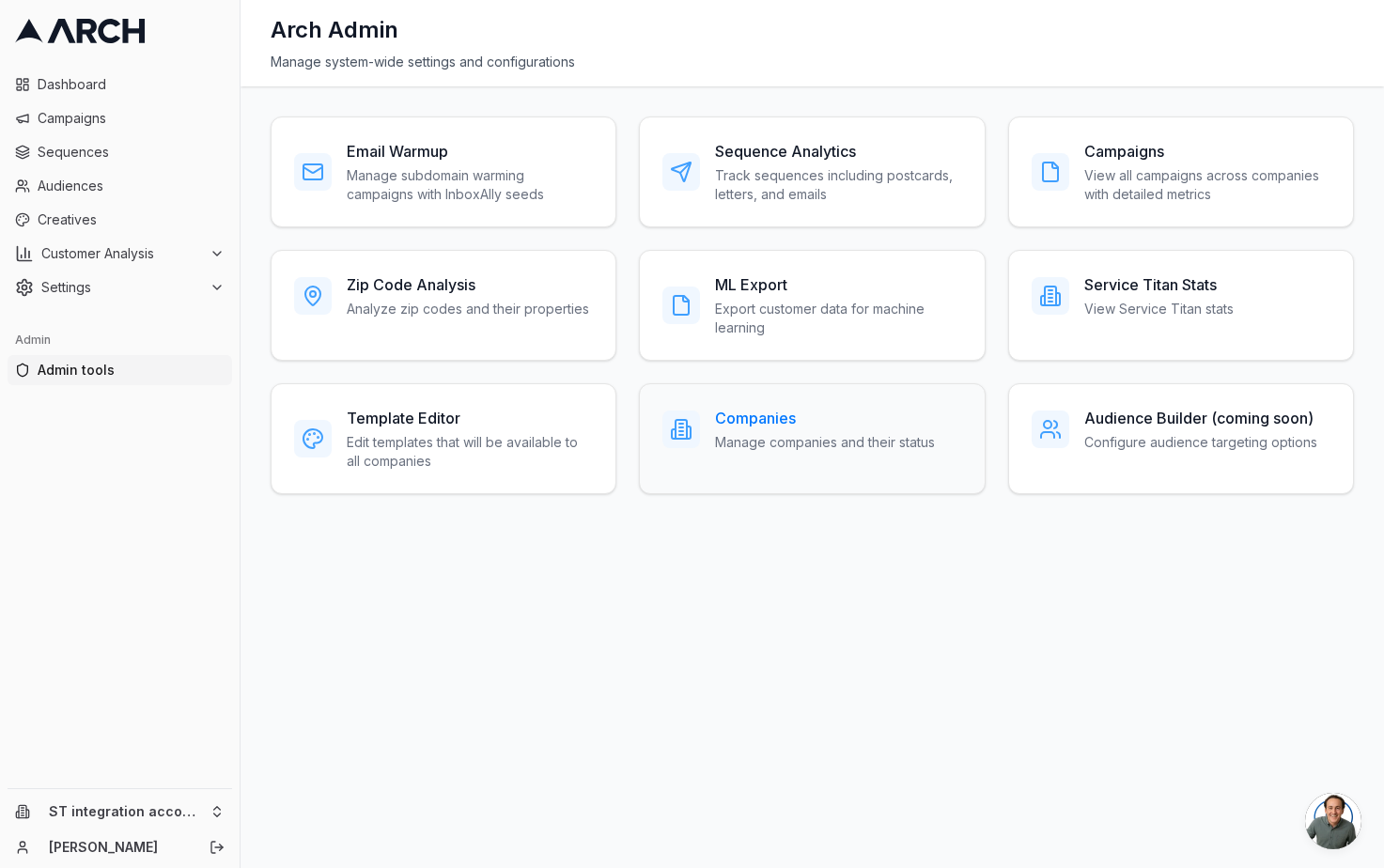
click at [837, 442] on p "Manage companies and their status" at bounding box center [825, 442] width 220 height 19
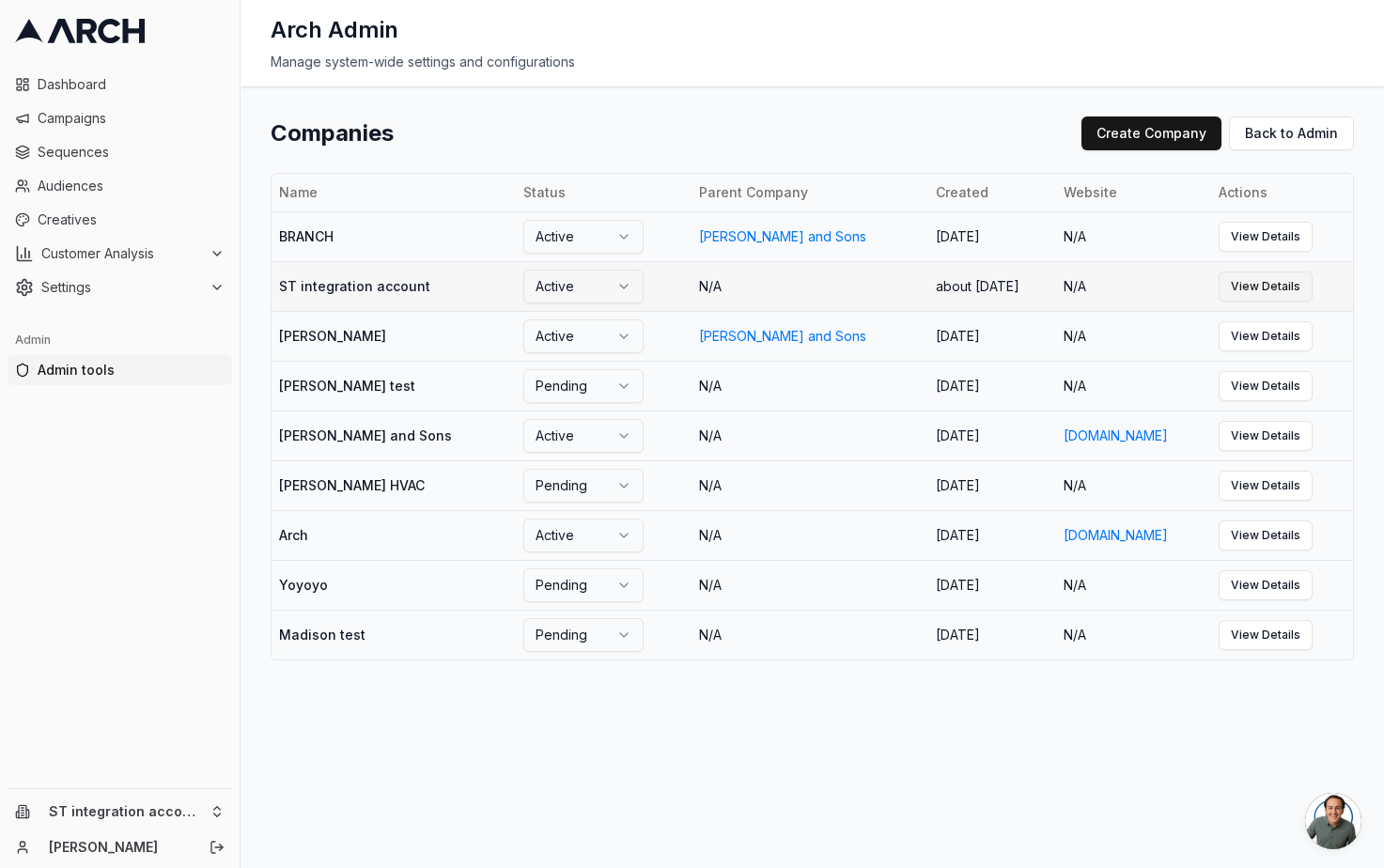
click at [1271, 278] on link "View Details" at bounding box center [1266, 286] width 94 height 30
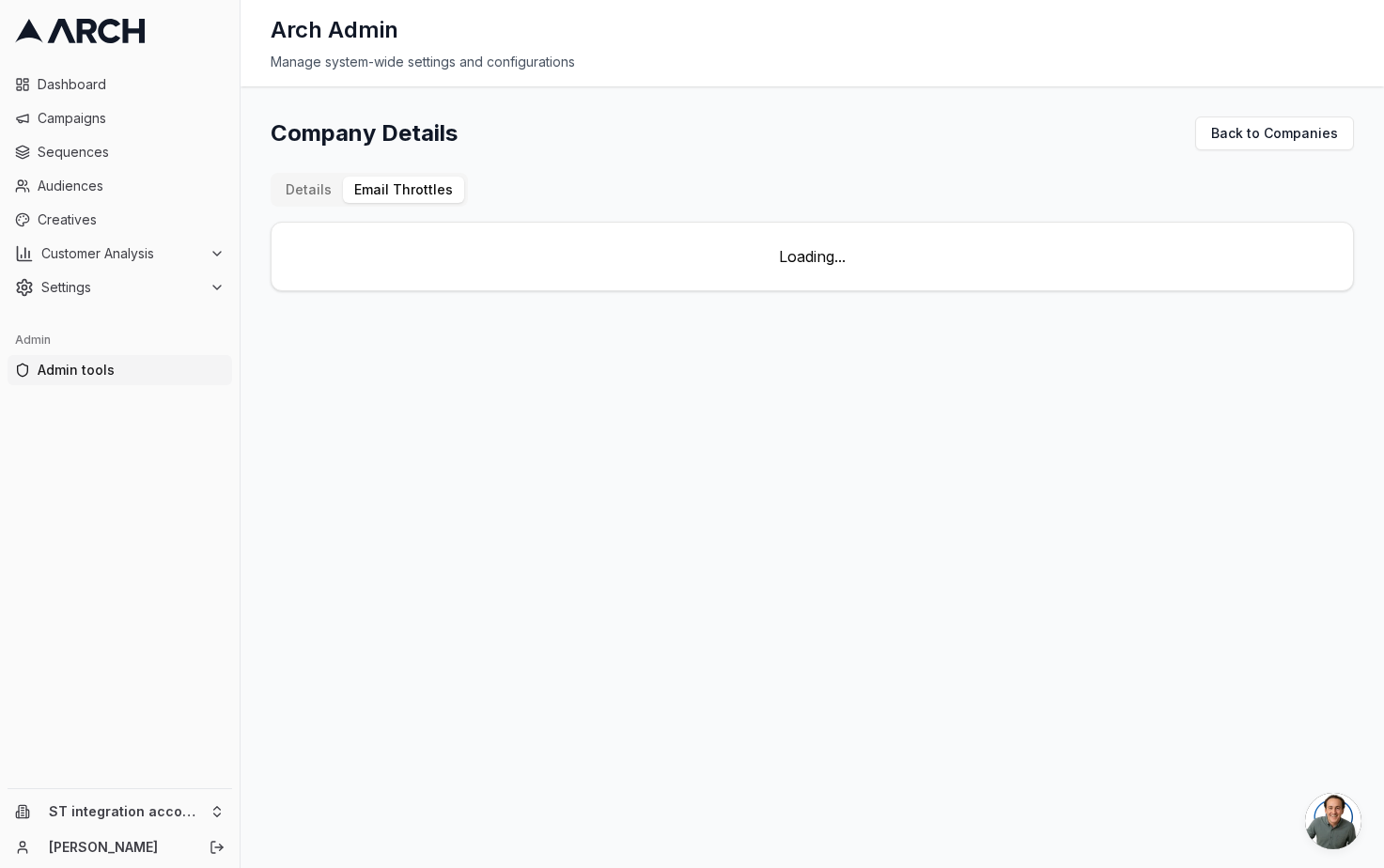
click at [429, 183] on button "Email Throttles" at bounding box center [404, 190] width 121 height 26
